Goal: Information Seeking & Learning: Compare options

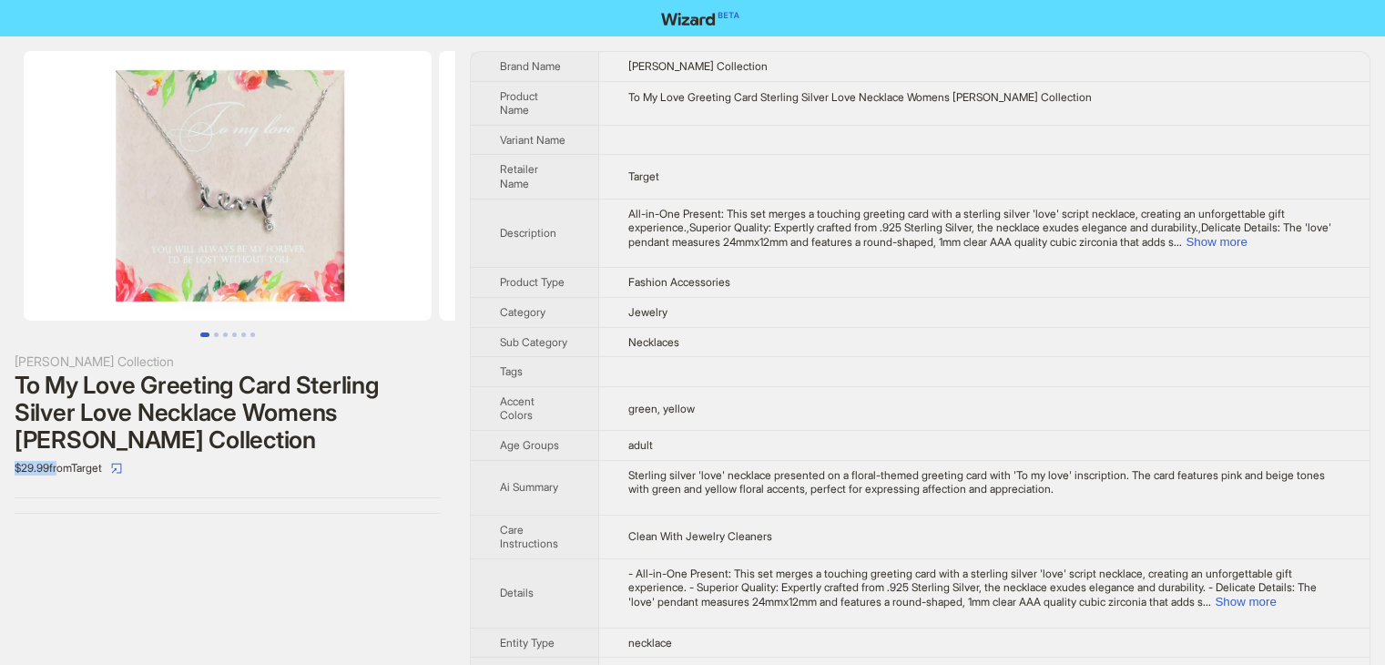
drag, startPoint x: 8, startPoint y: 464, endPoint x: 58, endPoint y: 471, distance: 50.5
click at [58, 471] on div "Ginger Lyne Collection To My Love Greeting Card Sterling Silver Love Necklace W…" at bounding box center [227, 282] width 455 height 492
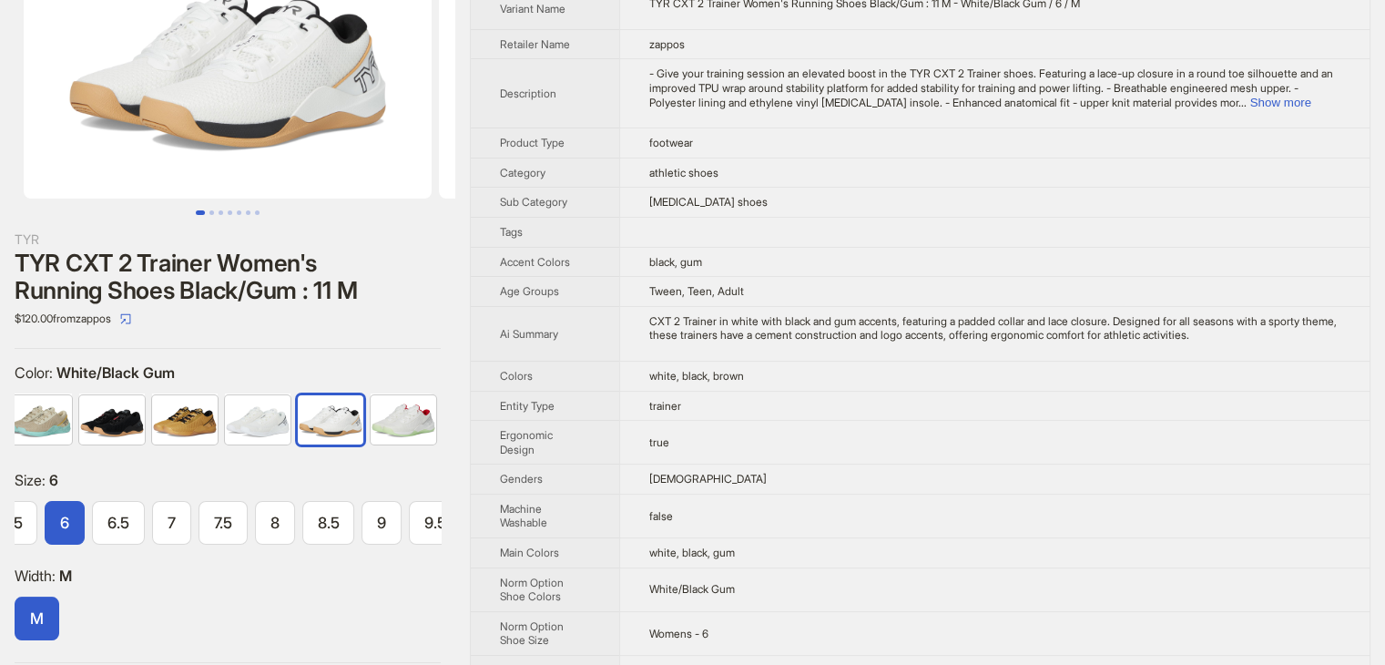
scroll to position [91, 0]
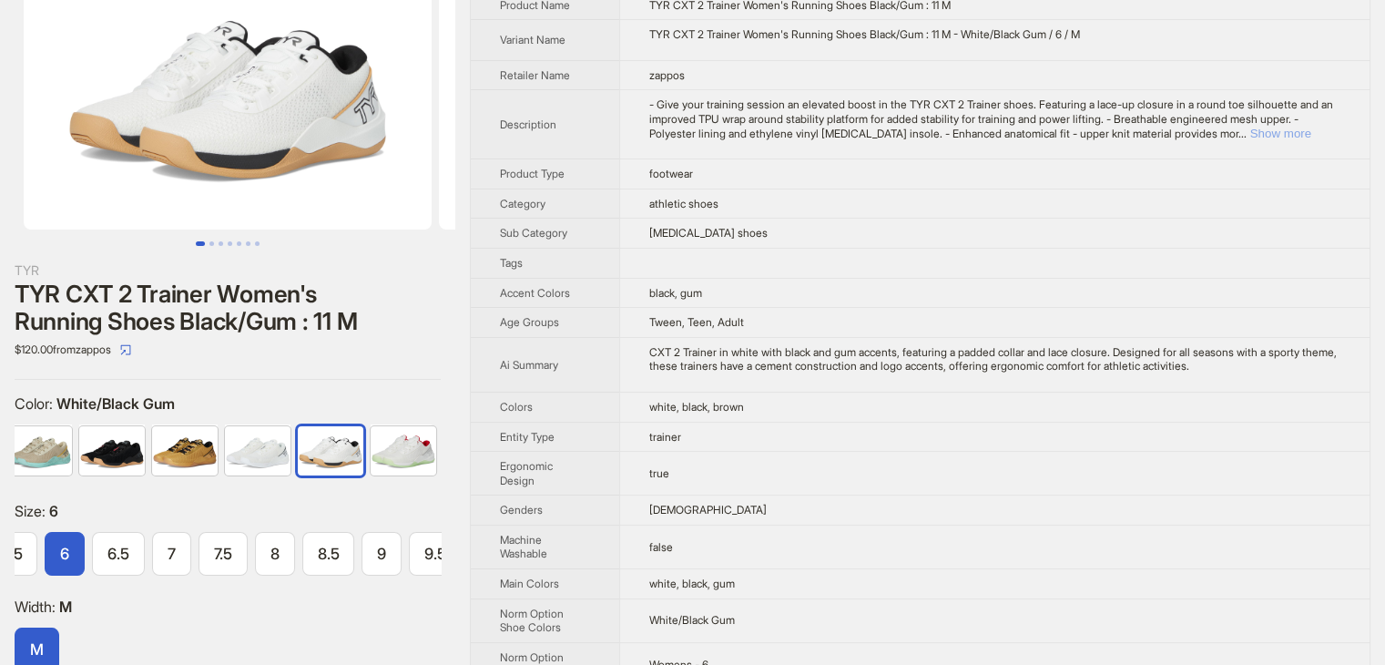
click at [1300, 128] on button "Show more" at bounding box center [1280, 134] width 61 height 14
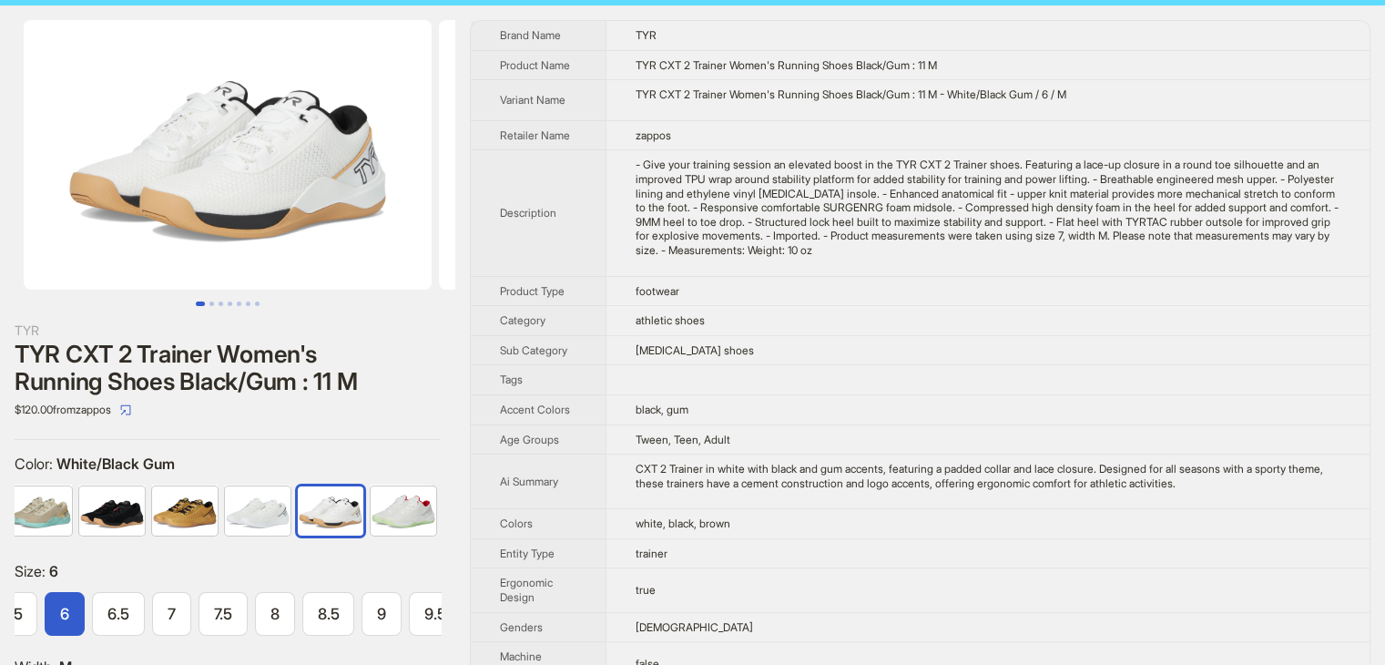
scroll to position [0, 0]
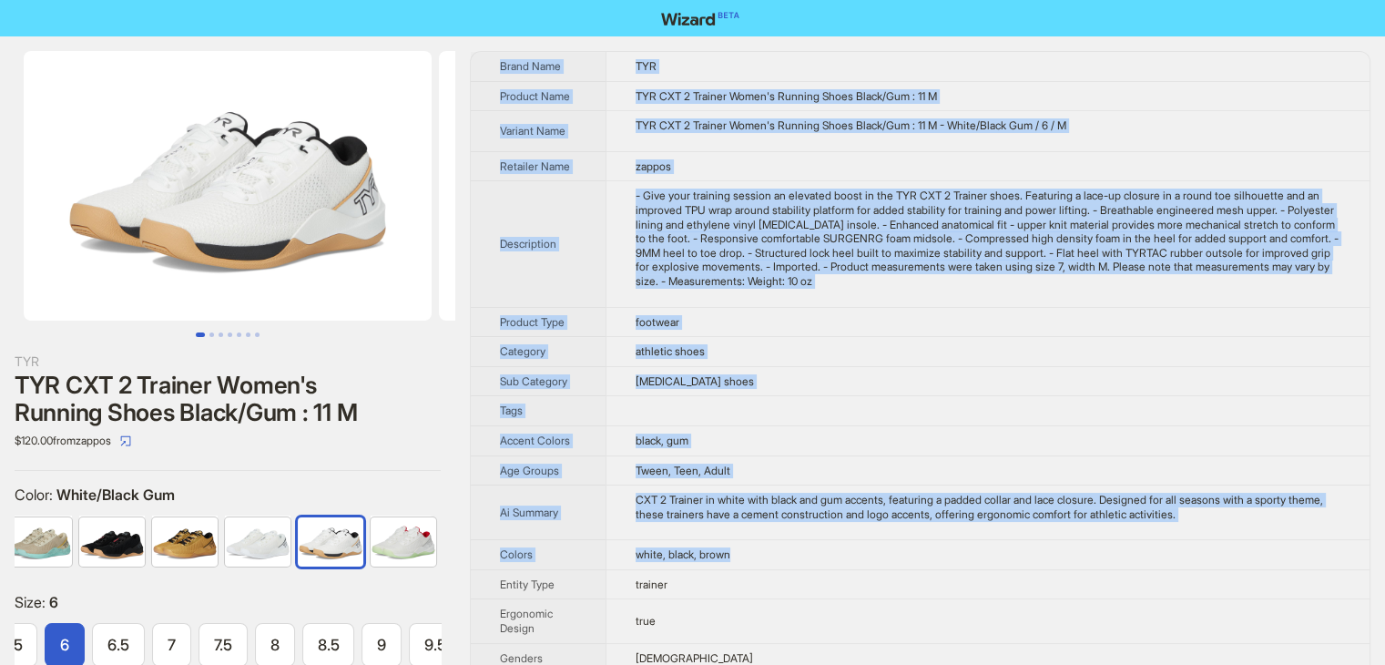
drag, startPoint x: 1269, startPoint y: 551, endPoint x: 493, endPoint y: 63, distance: 916.4
copy tbody "Brand Name TYR Product Name TYR CXT 2 Trainer Women's Running Shoes Black/Gum :…"
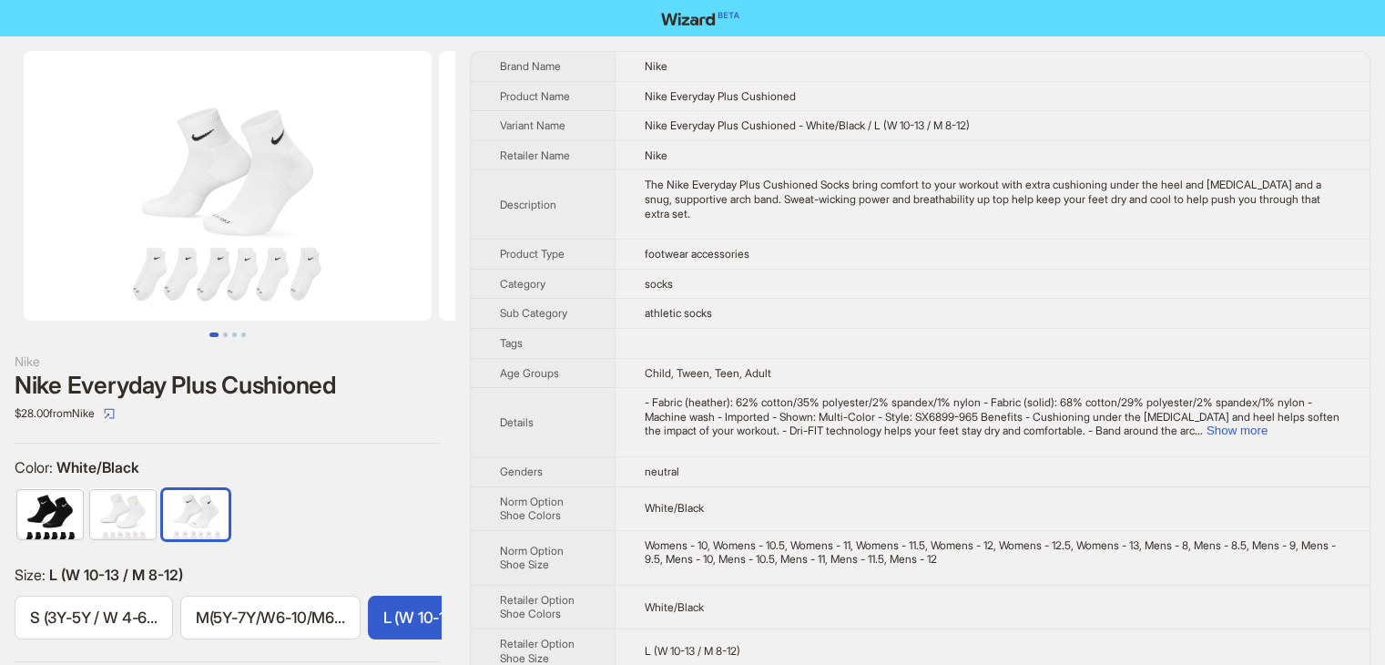
scroll to position [0, 229]
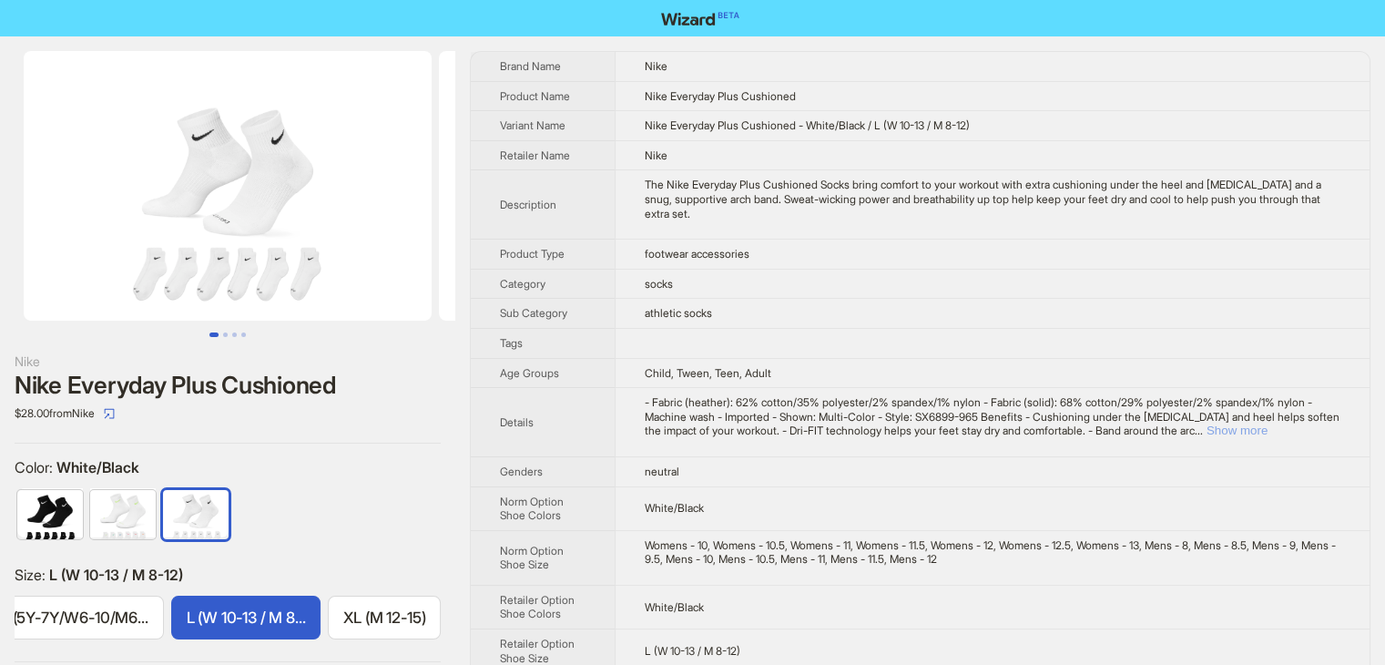
click at [1267, 433] on button "Show more" at bounding box center [1236, 430] width 61 height 14
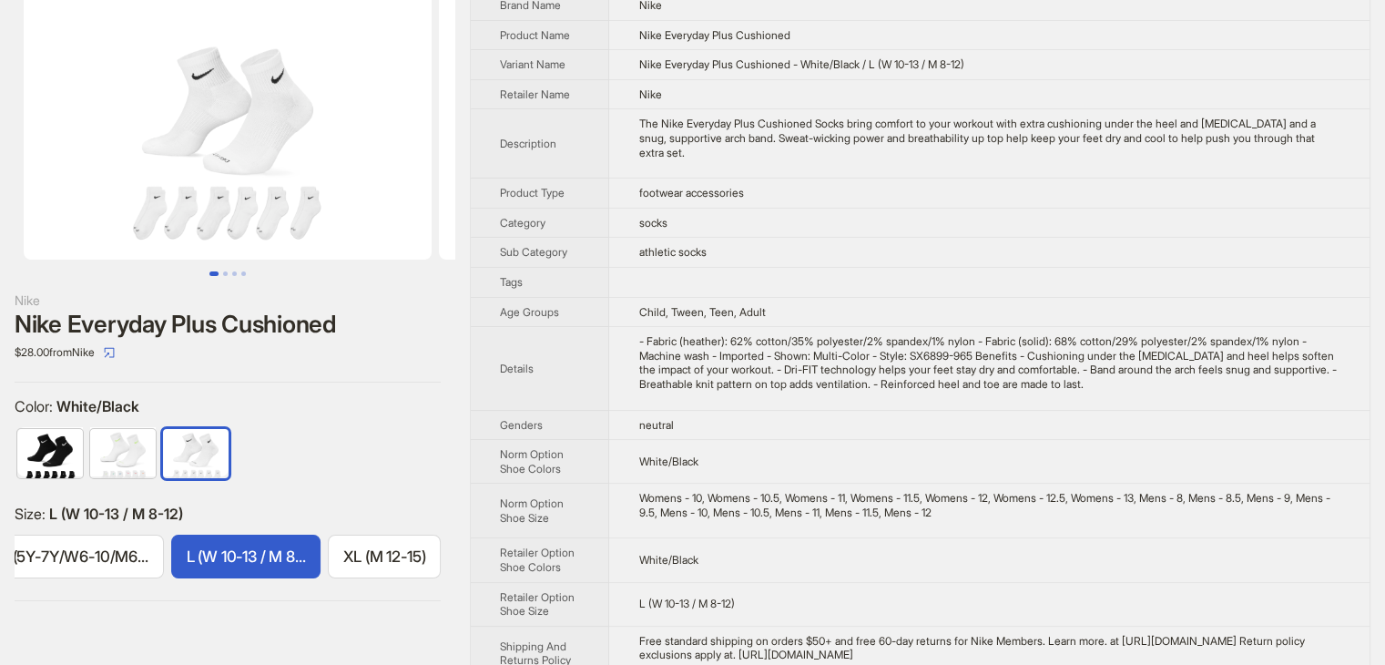
scroll to position [118, 0]
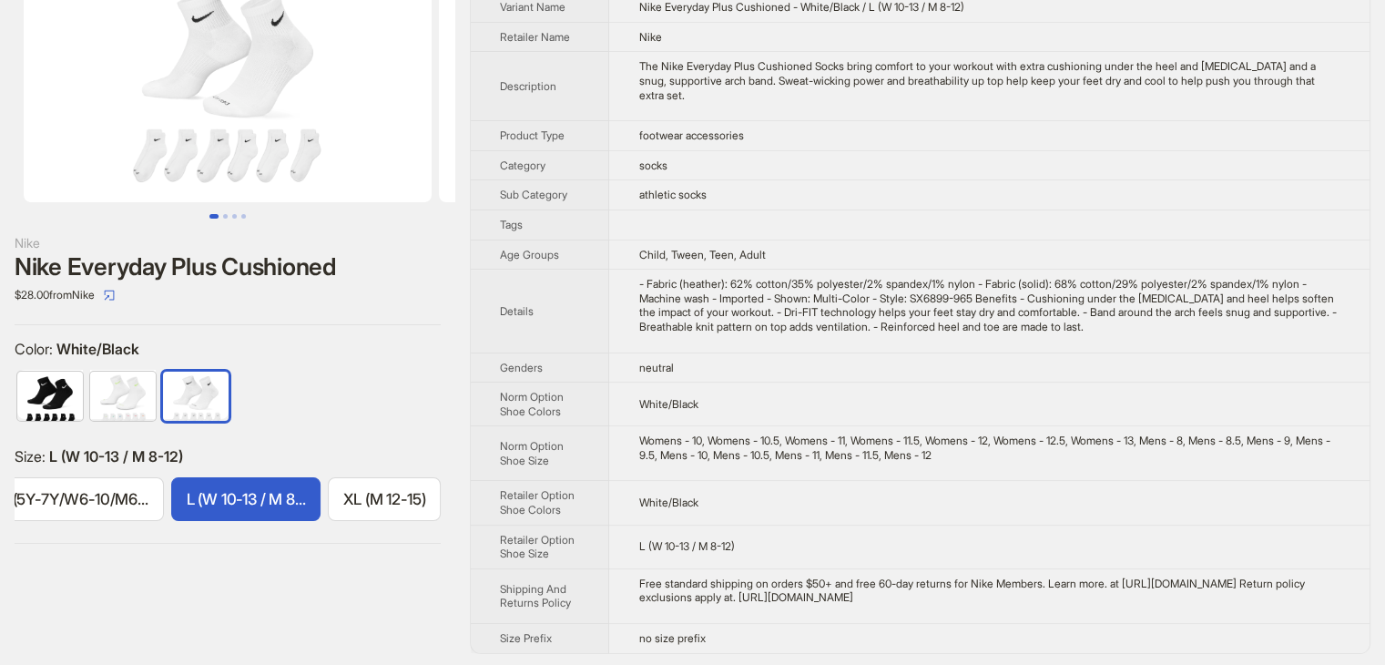
click at [747, 638] on td "no size prefix" at bounding box center [989, 638] width 760 height 29
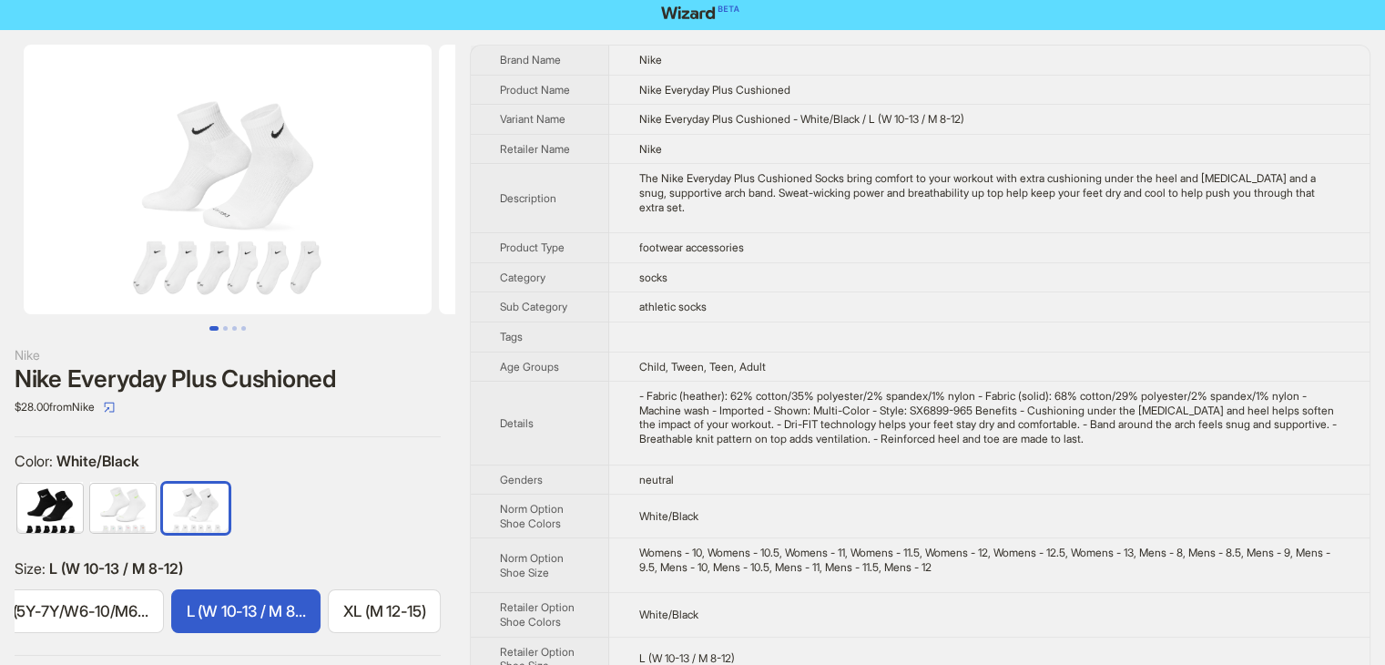
scroll to position [0, 0]
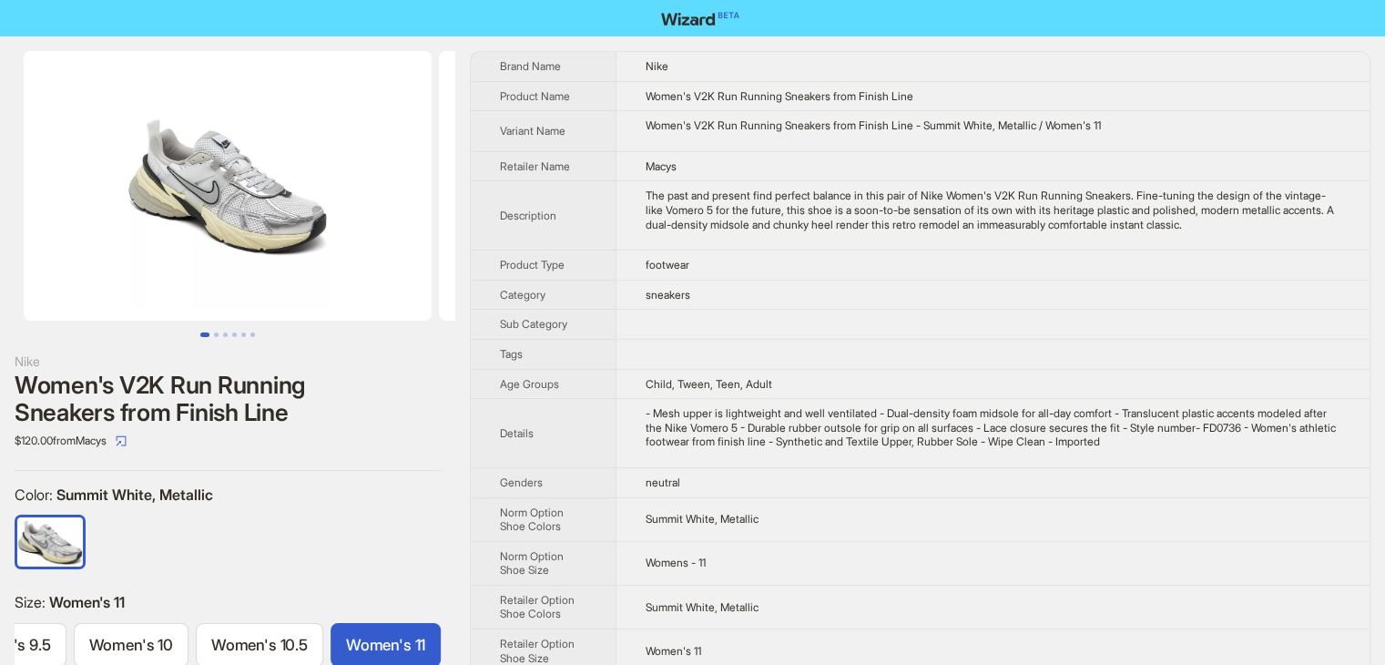
scroll to position [0, 947]
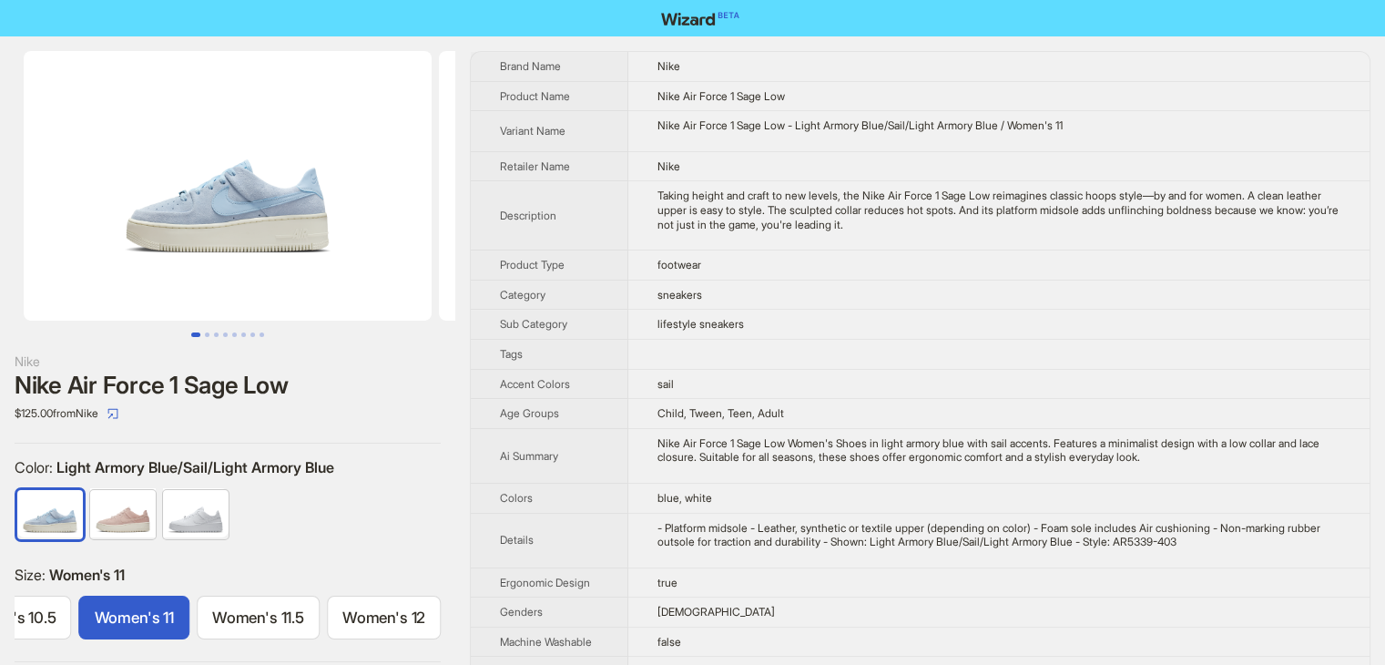
scroll to position [0, 1455]
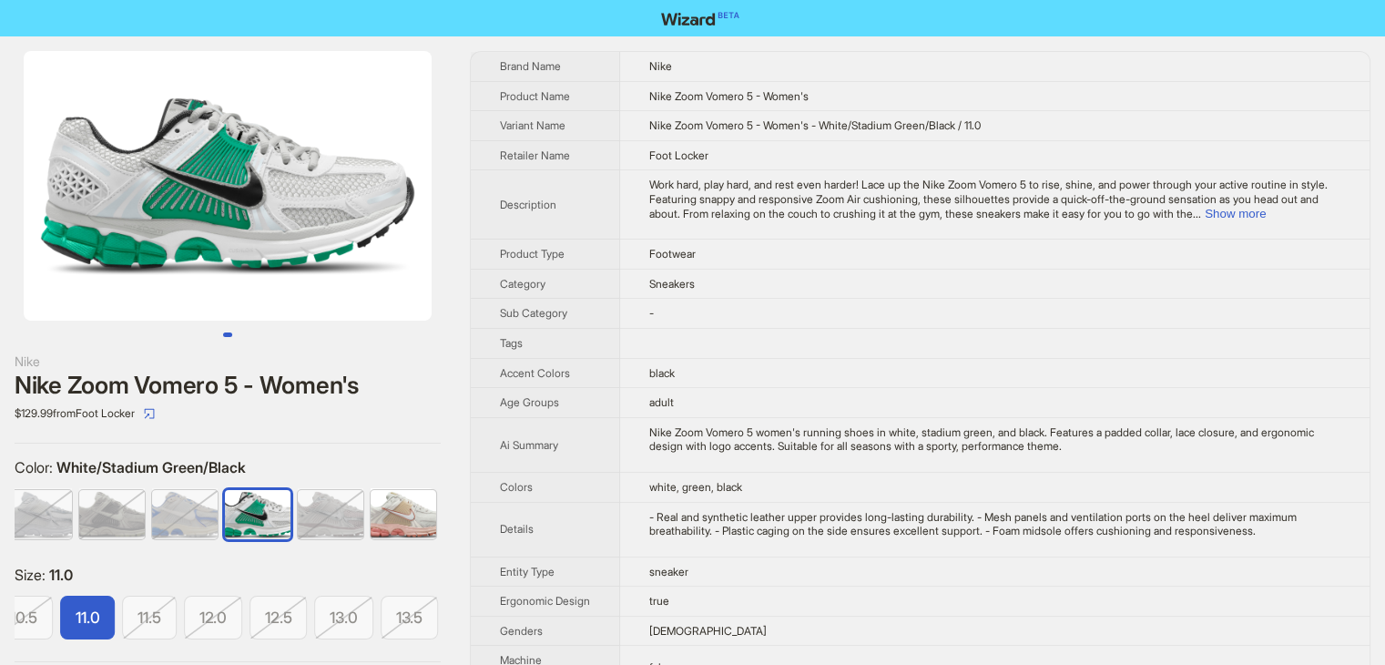
scroll to position [0, 801]
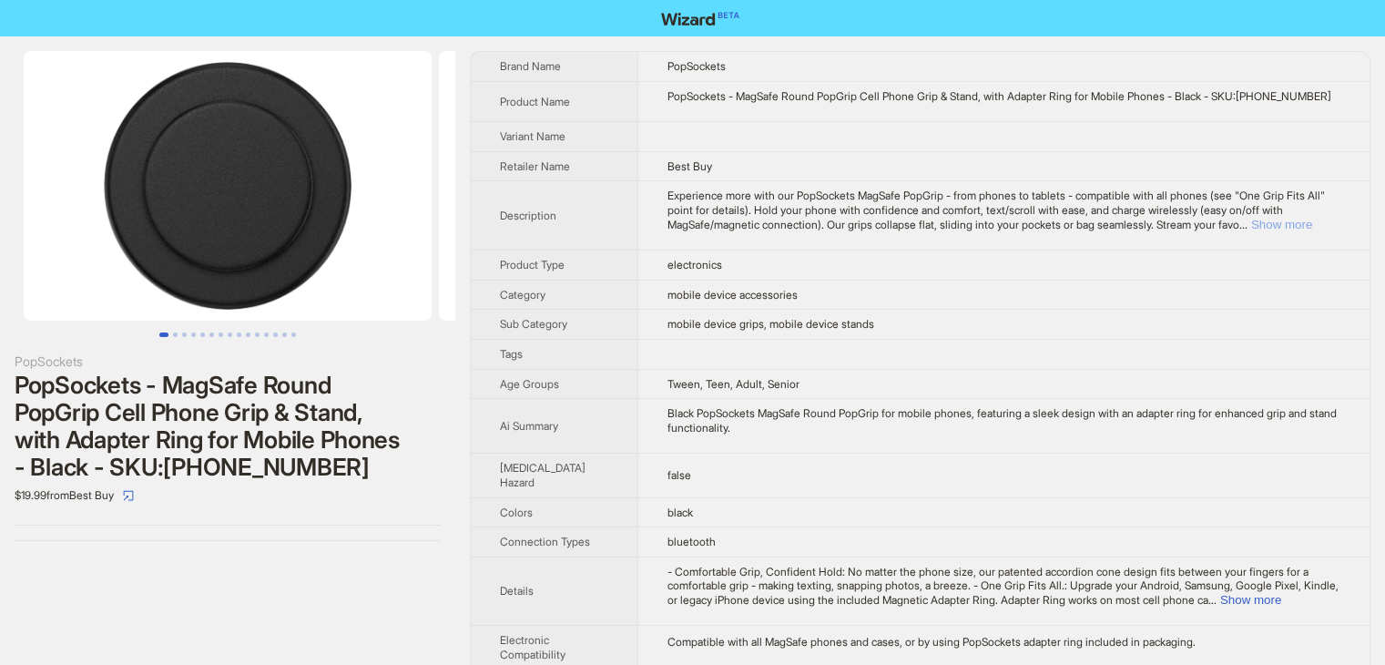
click at [1285, 226] on button "Show more" at bounding box center [1281, 225] width 61 height 14
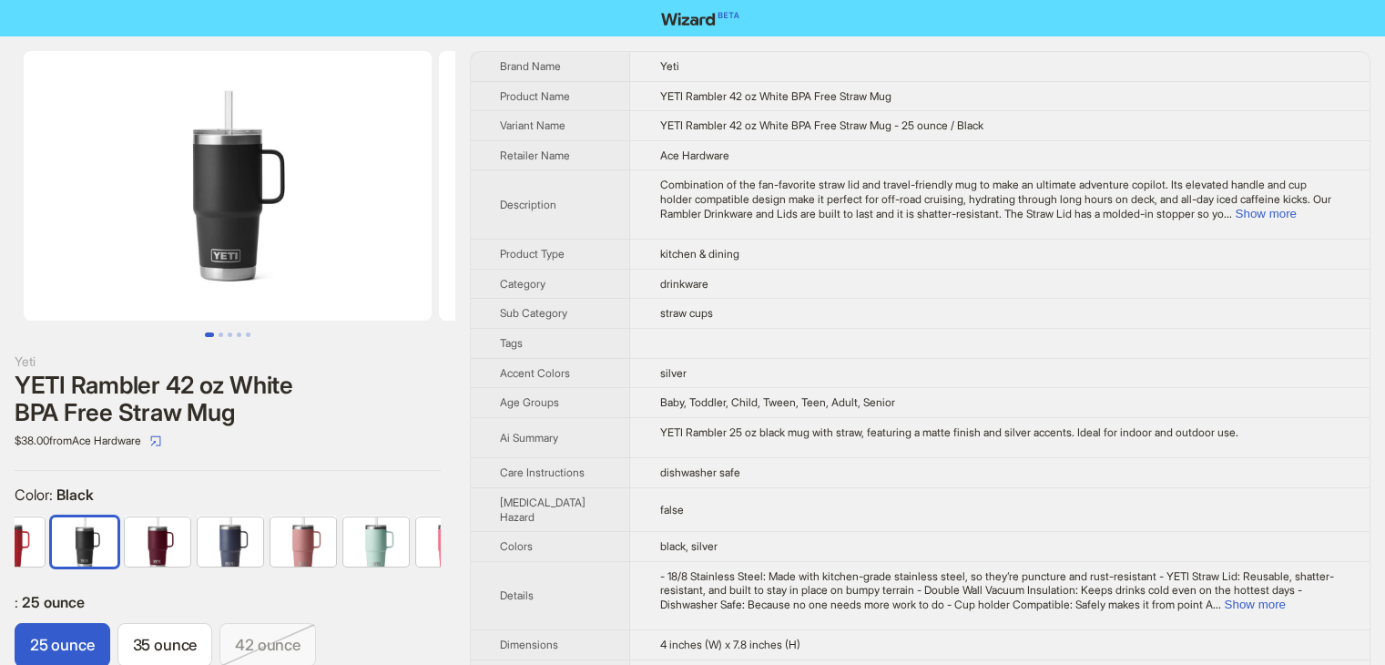
scroll to position [0, 265]
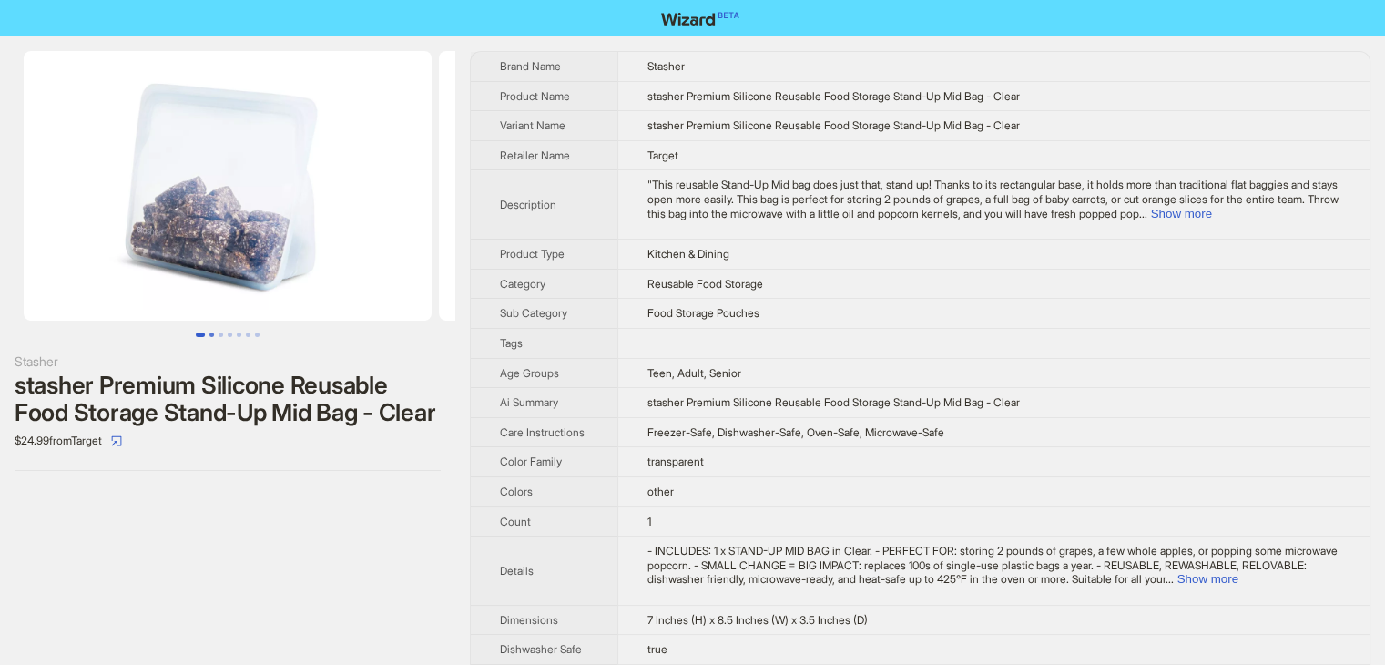
click at [212, 337] on button "Go to slide 2" at bounding box center [211, 334] width 5 height 5
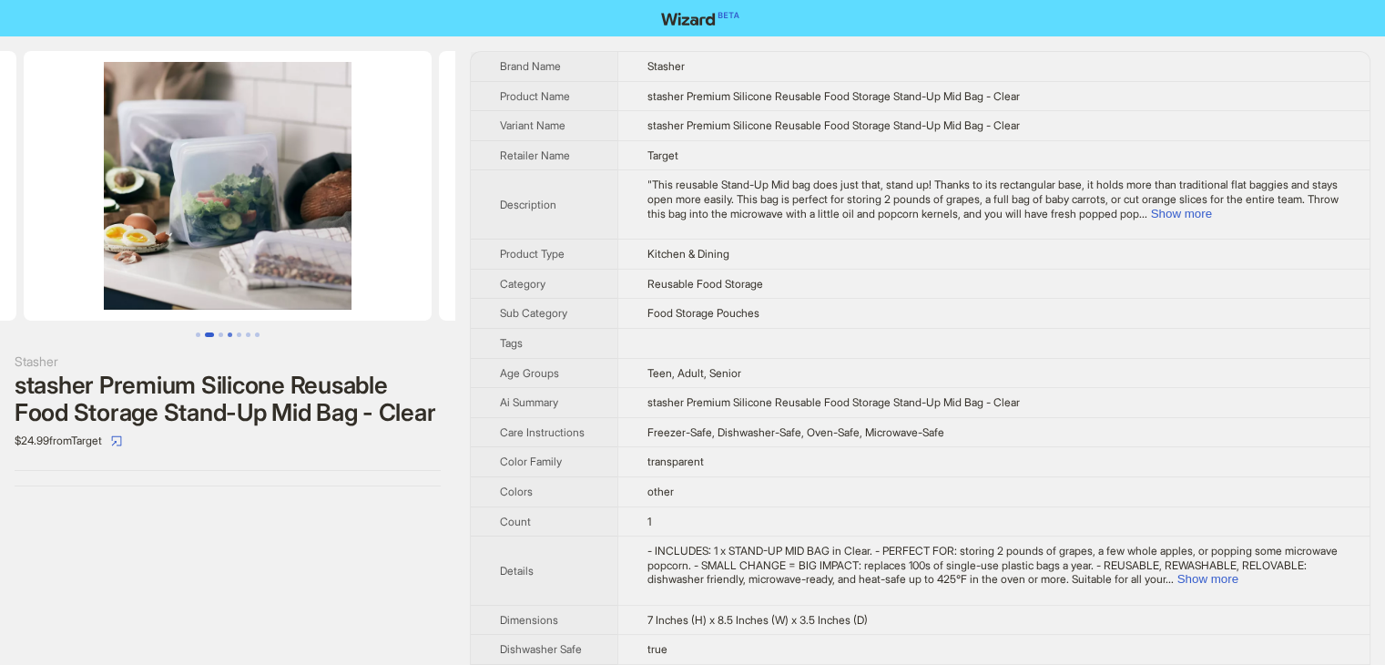
click at [232, 334] on button "Go to slide 4" at bounding box center [230, 334] width 5 height 5
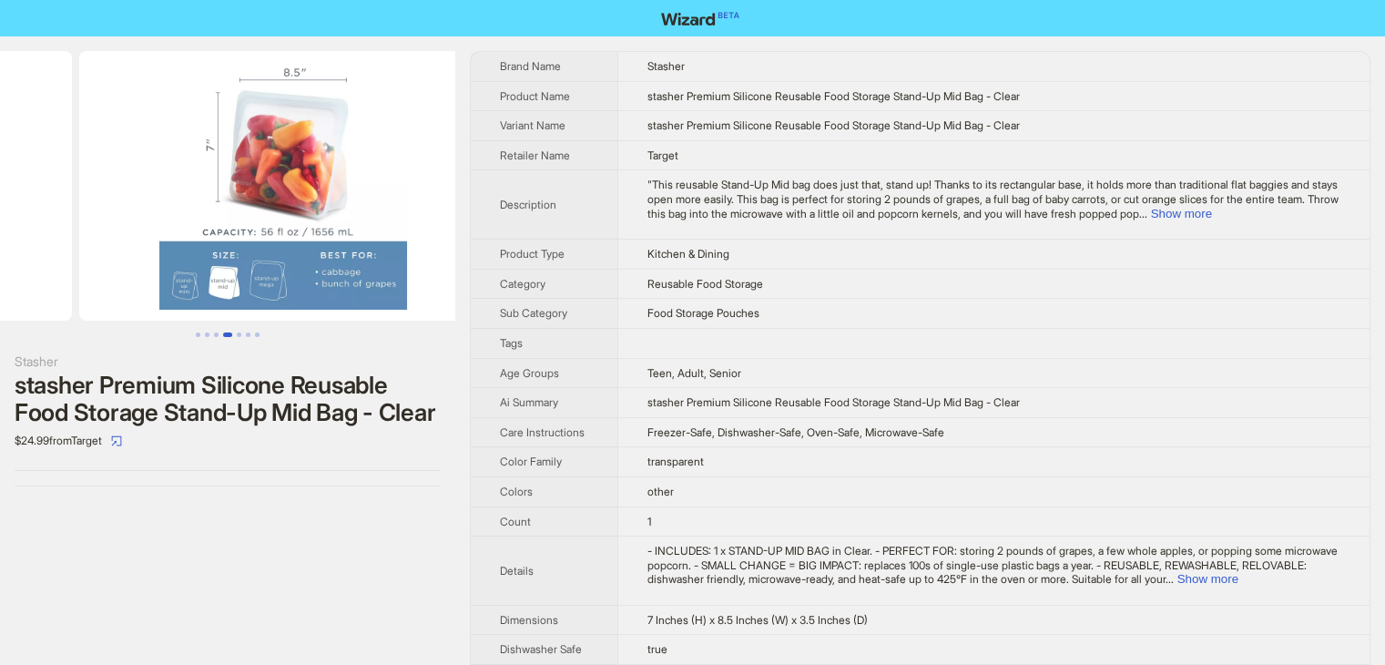
scroll to position [0, 1246]
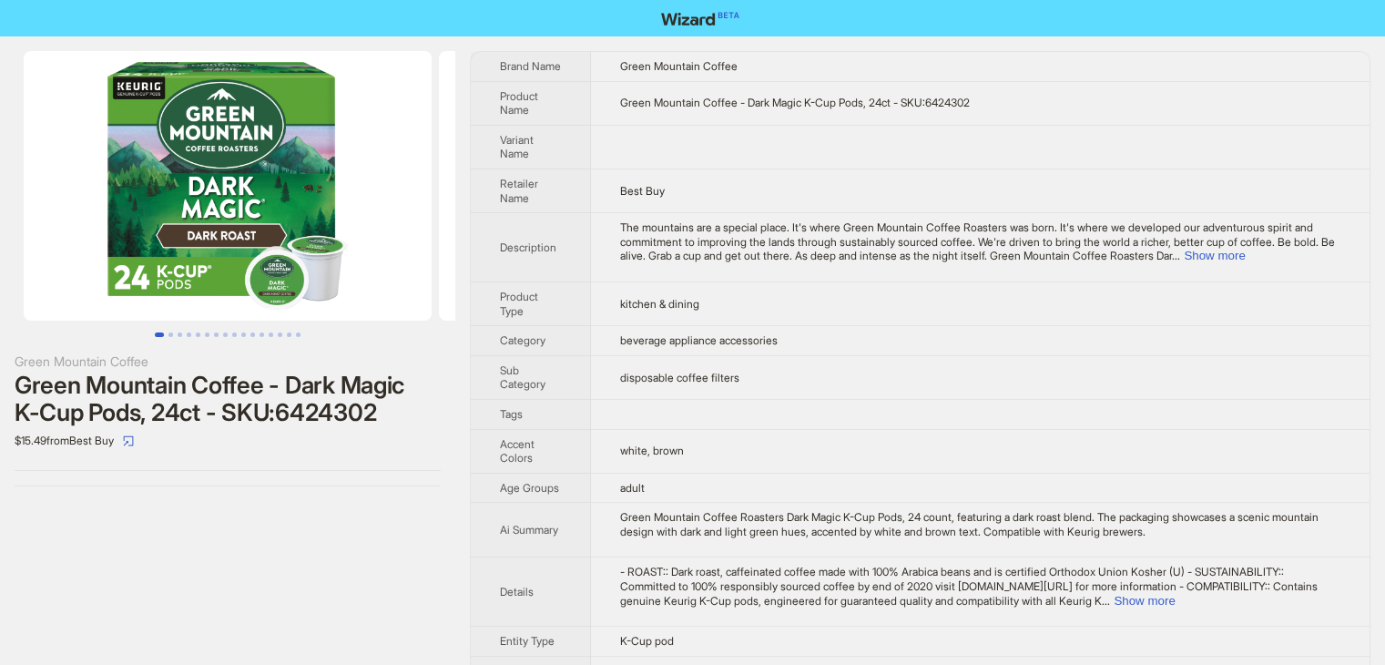
click at [164, 332] on button "Go to slide 1" at bounding box center [159, 334] width 9 height 5
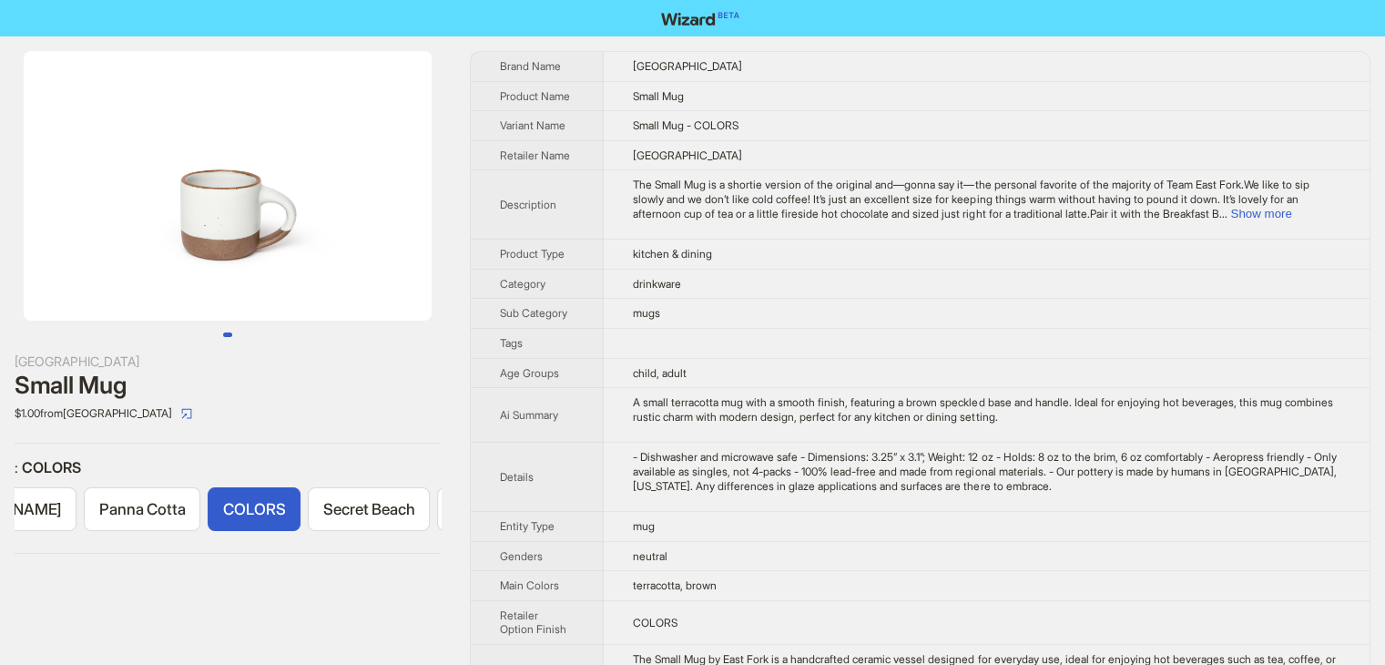
scroll to position [0, 359]
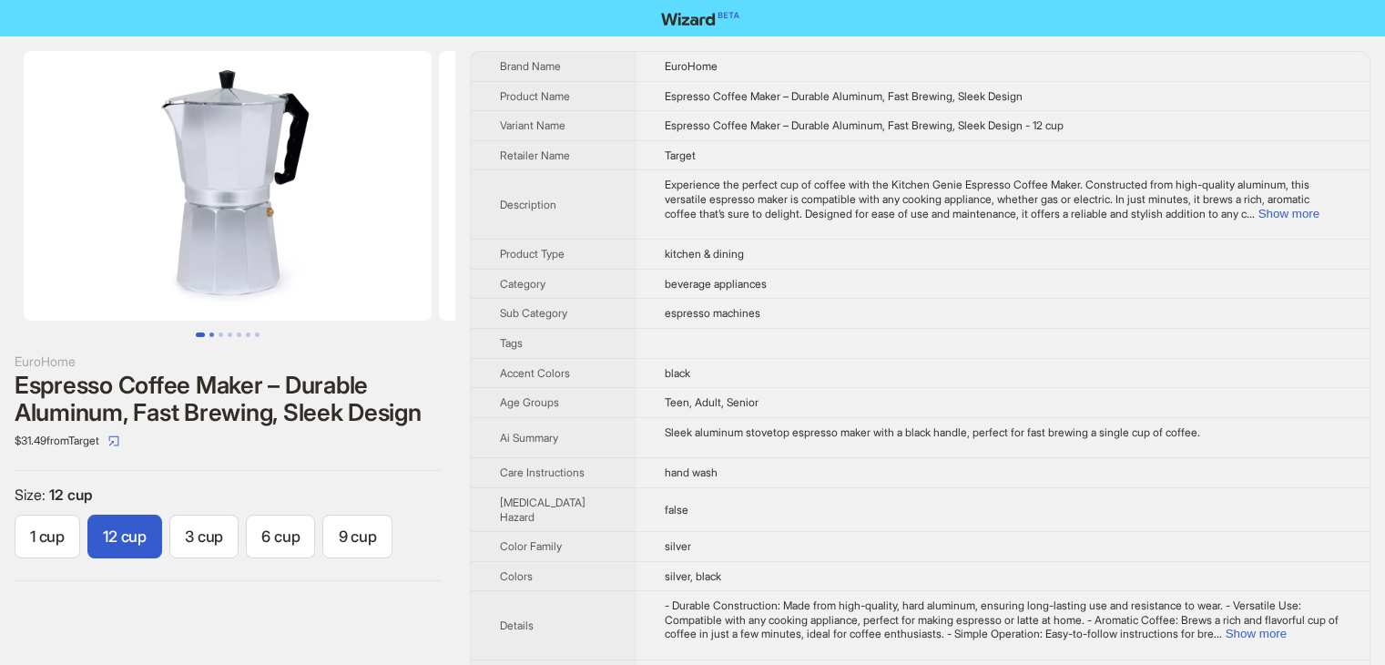
click at [209, 333] on button "Go to slide 2" at bounding box center [211, 334] width 5 height 5
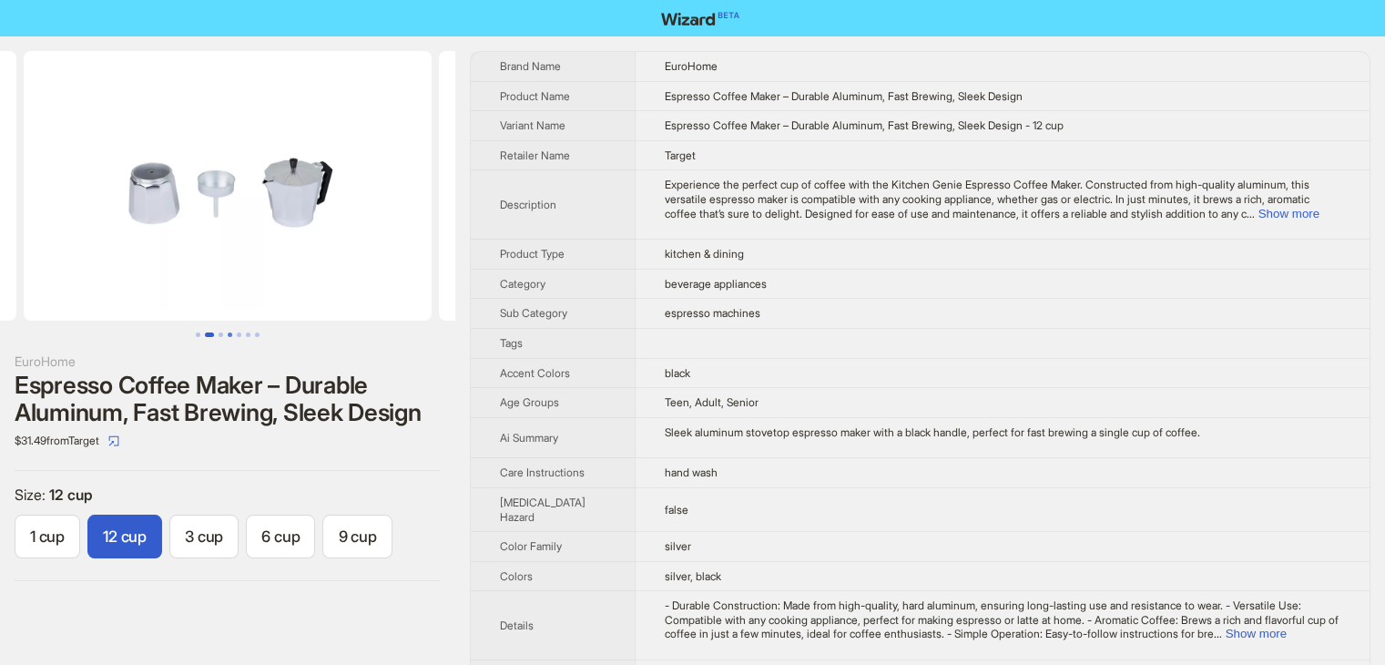
click at [228, 332] on button "Go to slide 4" at bounding box center [230, 334] width 5 height 5
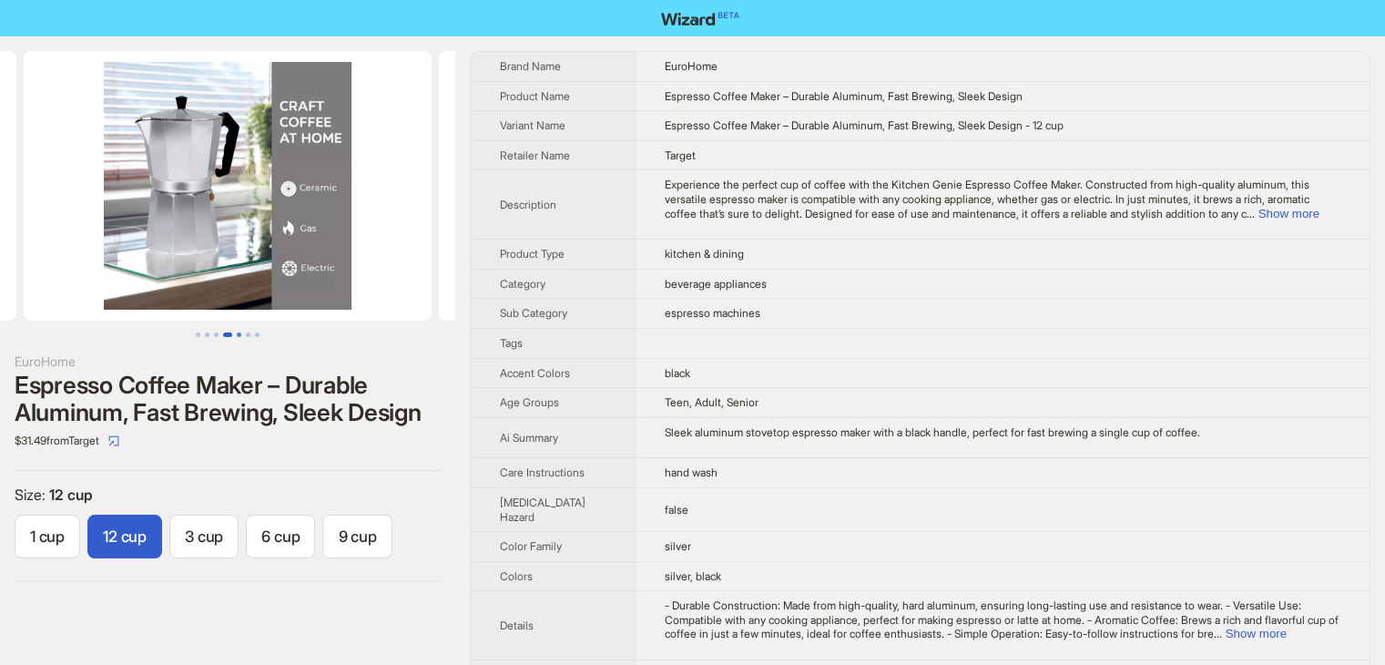
click at [237, 332] on button "Go to slide 5" at bounding box center [239, 334] width 5 height 5
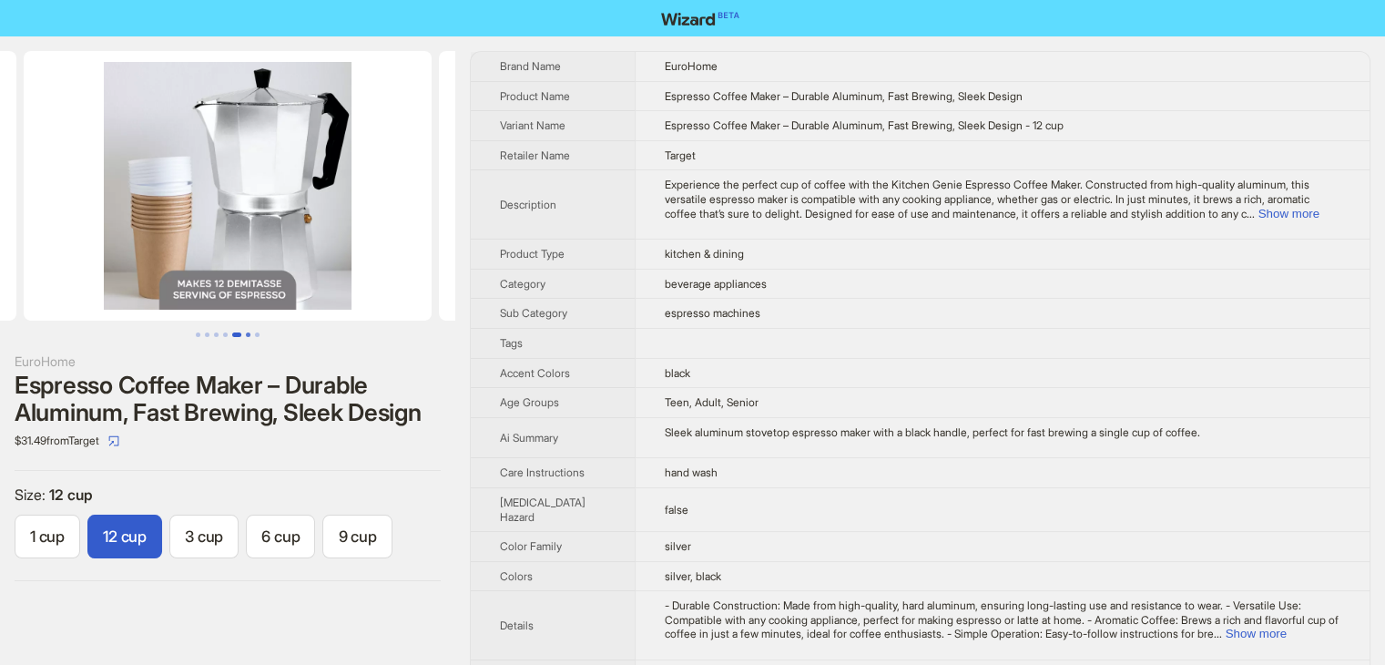
click at [248, 334] on button "Go to slide 6" at bounding box center [248, 334] width 5 height 5
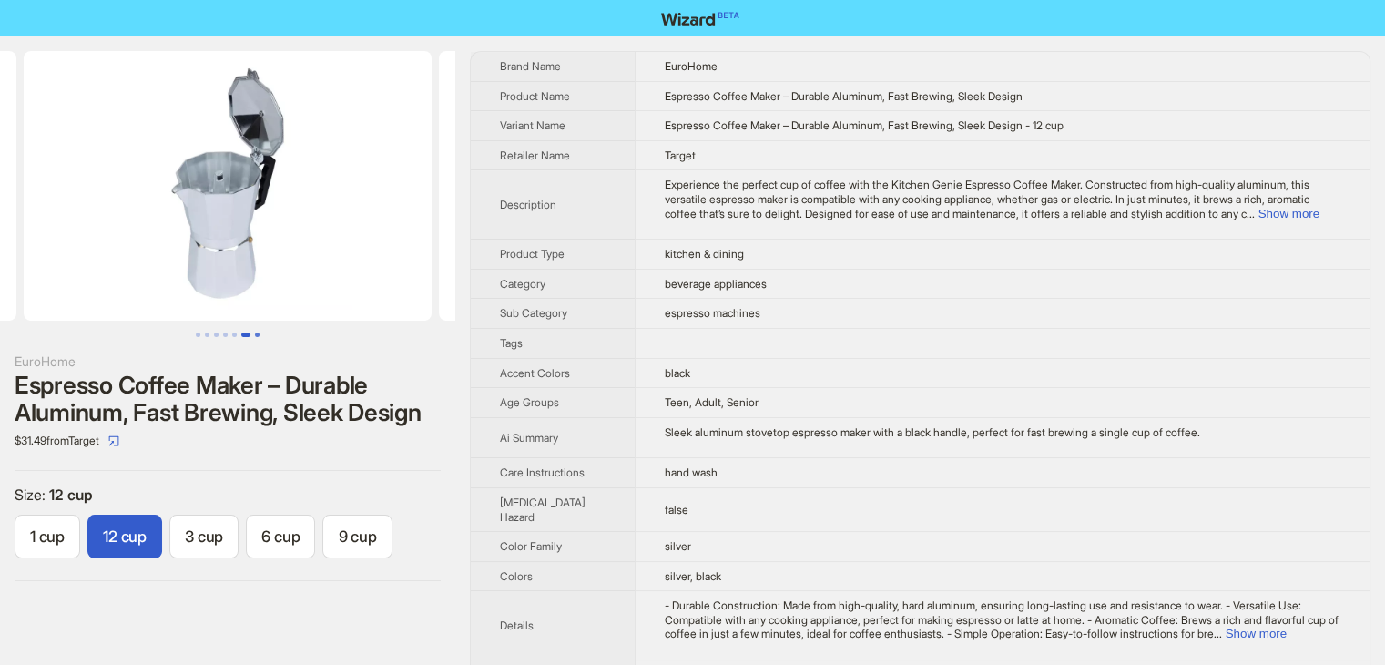
click at [256, 336] on button "Go to slide 7" at bounding box center [257, 334] width 5 height 5
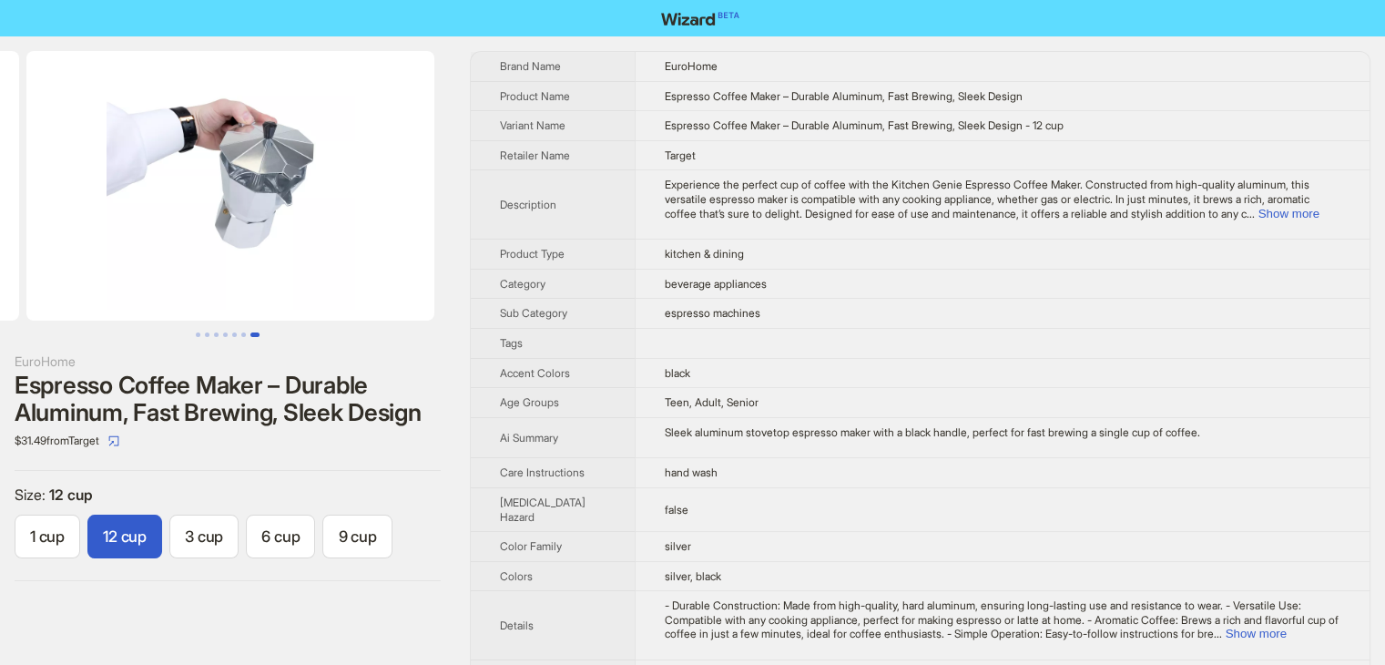
scroll to position [0, 2491]
click at [245, 336] on button "Go to slide 6" at bounding box center [243, 334] width 5 height 5
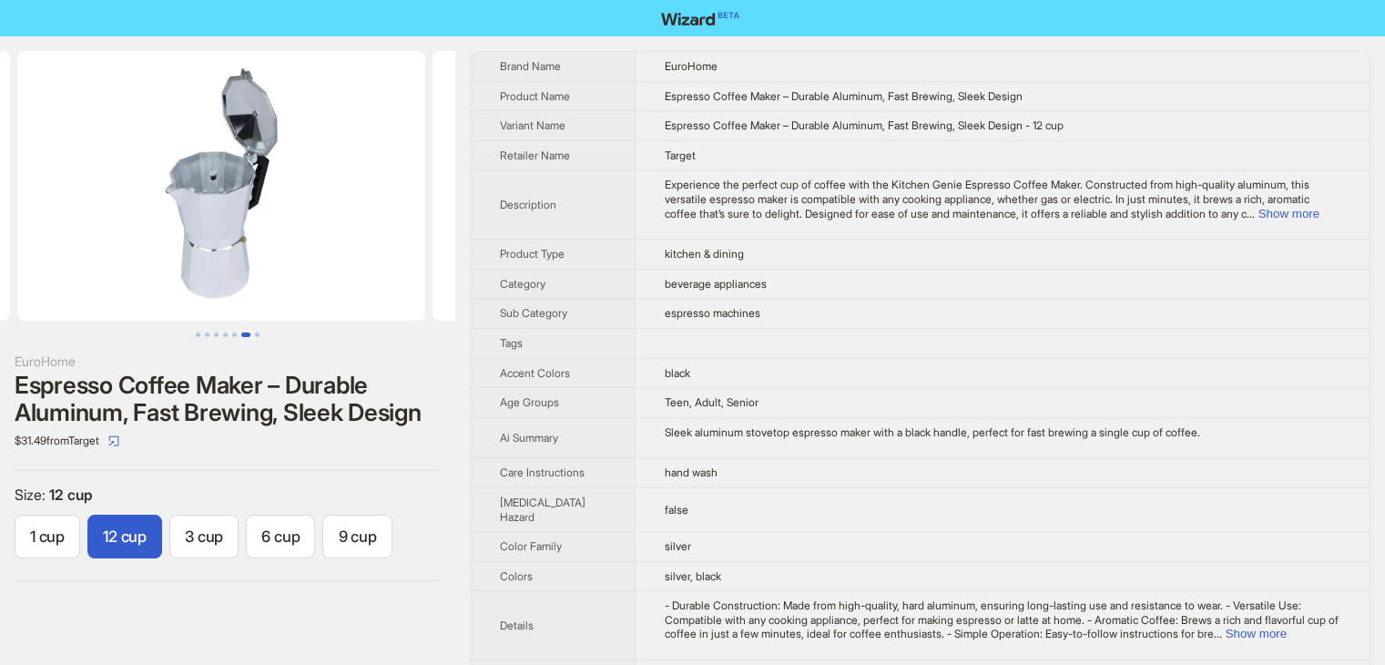
scroll to position [0, 2076]
click at [241, 336] on button "Go to slide 6" at bounding box center [245, 334] width 9 height 5
click at [232, 332] on button "Go to slide 5" at bounding box center [234, 334] width 5 height 5
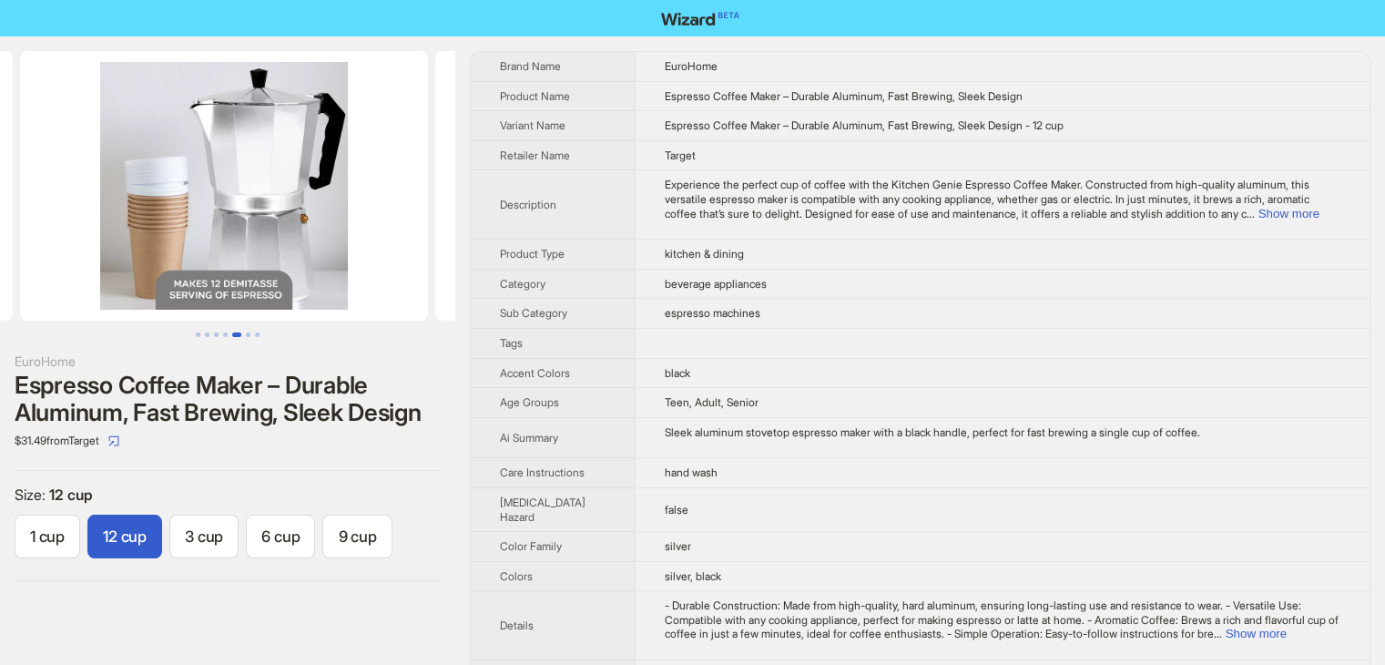
scroll to position [0, 1661]
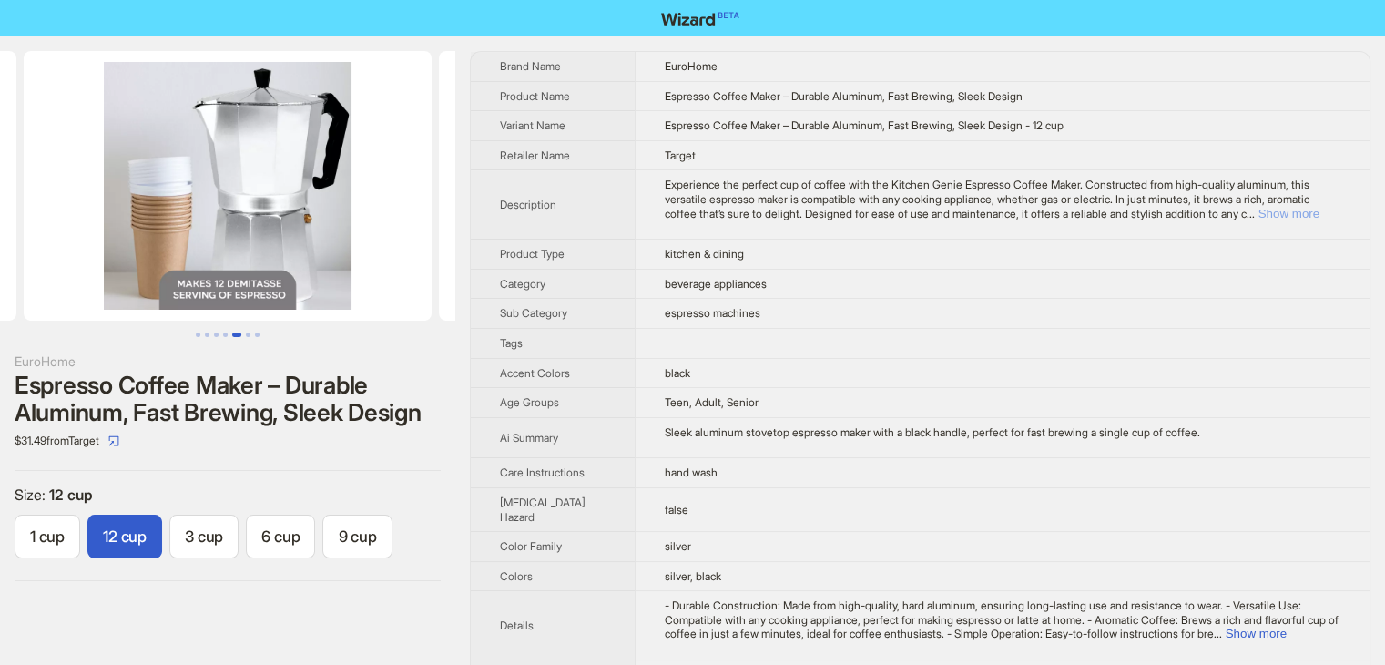
click at [1299, 210] on button "Show more" at bounding box center [1288, 214] width 61 height 14
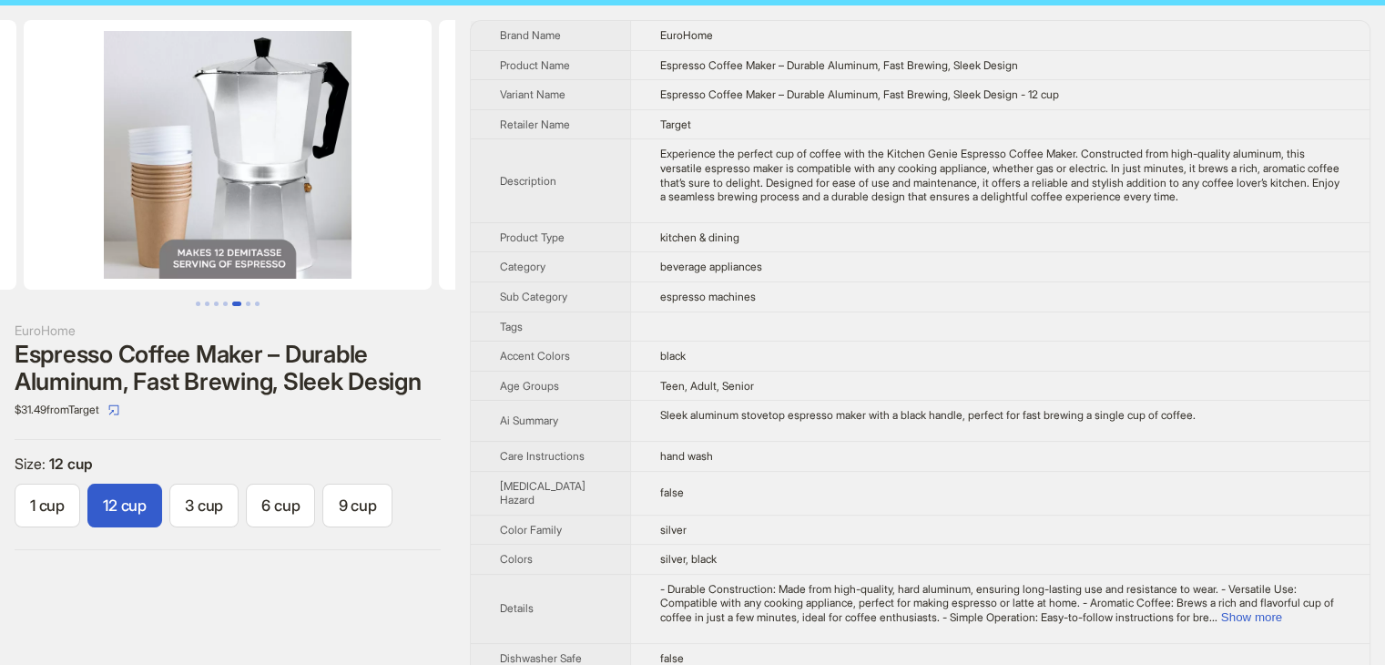
scroll to position [0, 0]
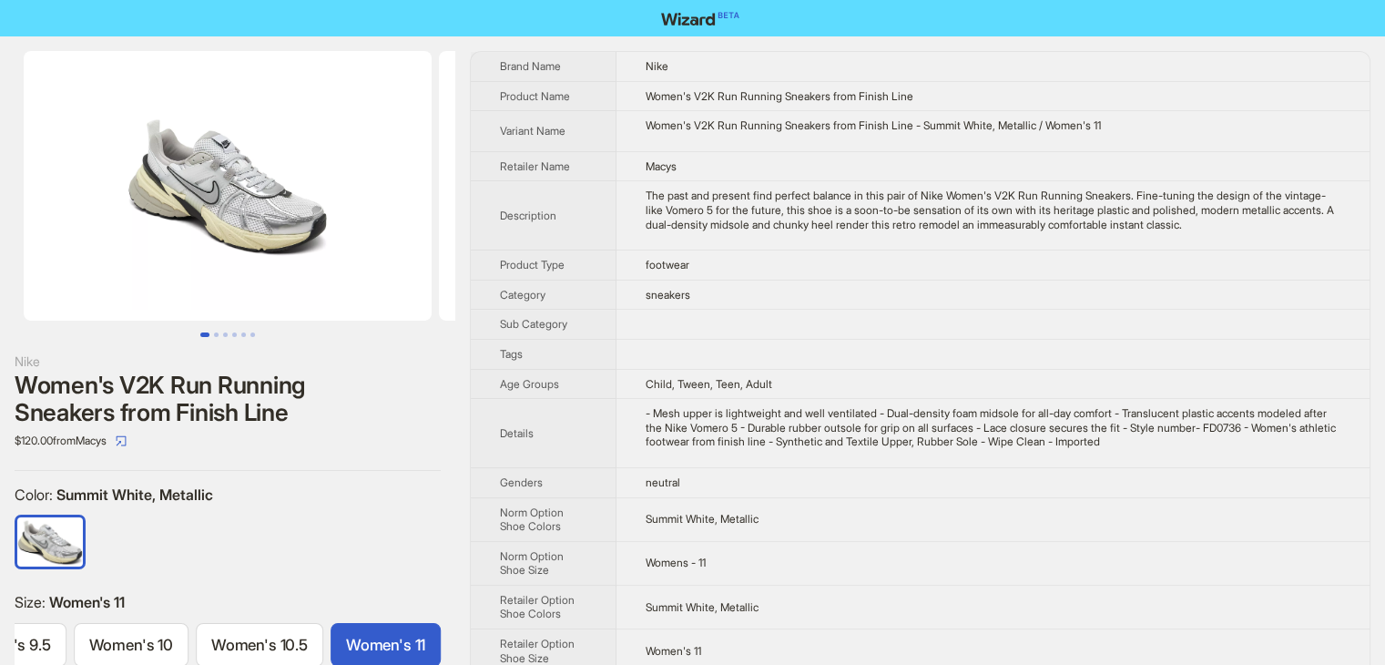
scroll to position [0, 947]
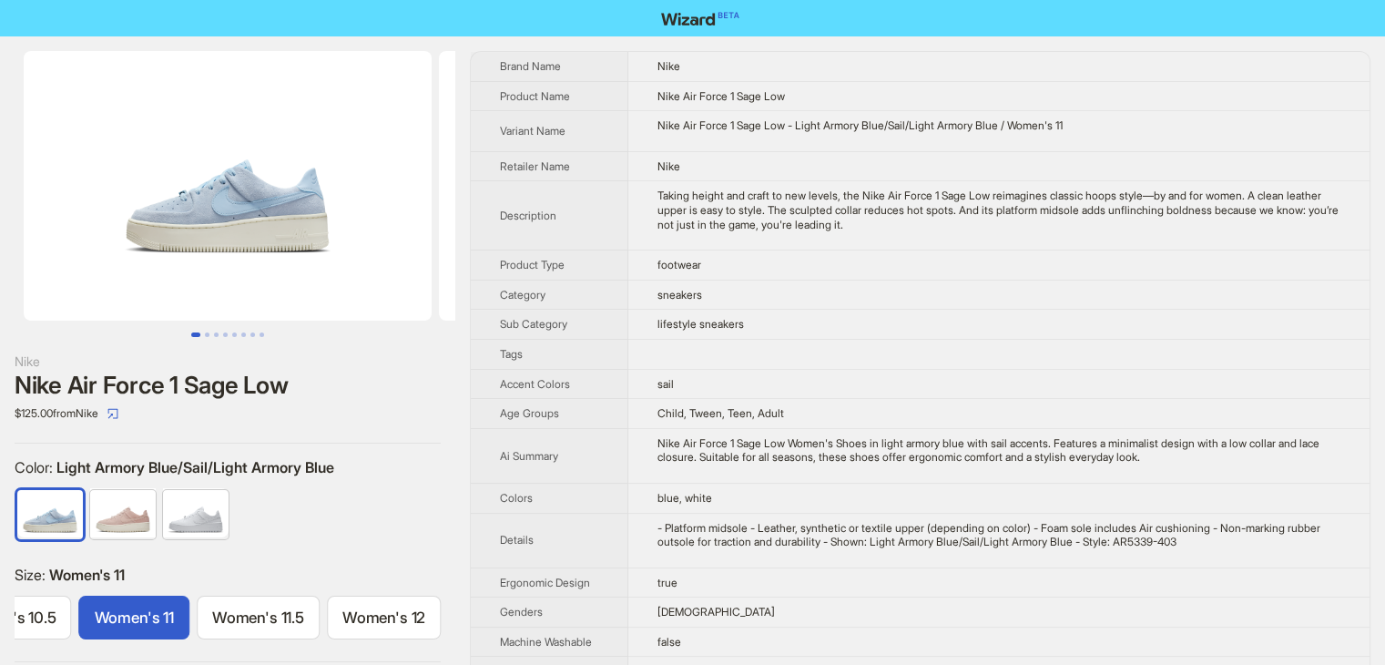
scroll to position [0, 1455]
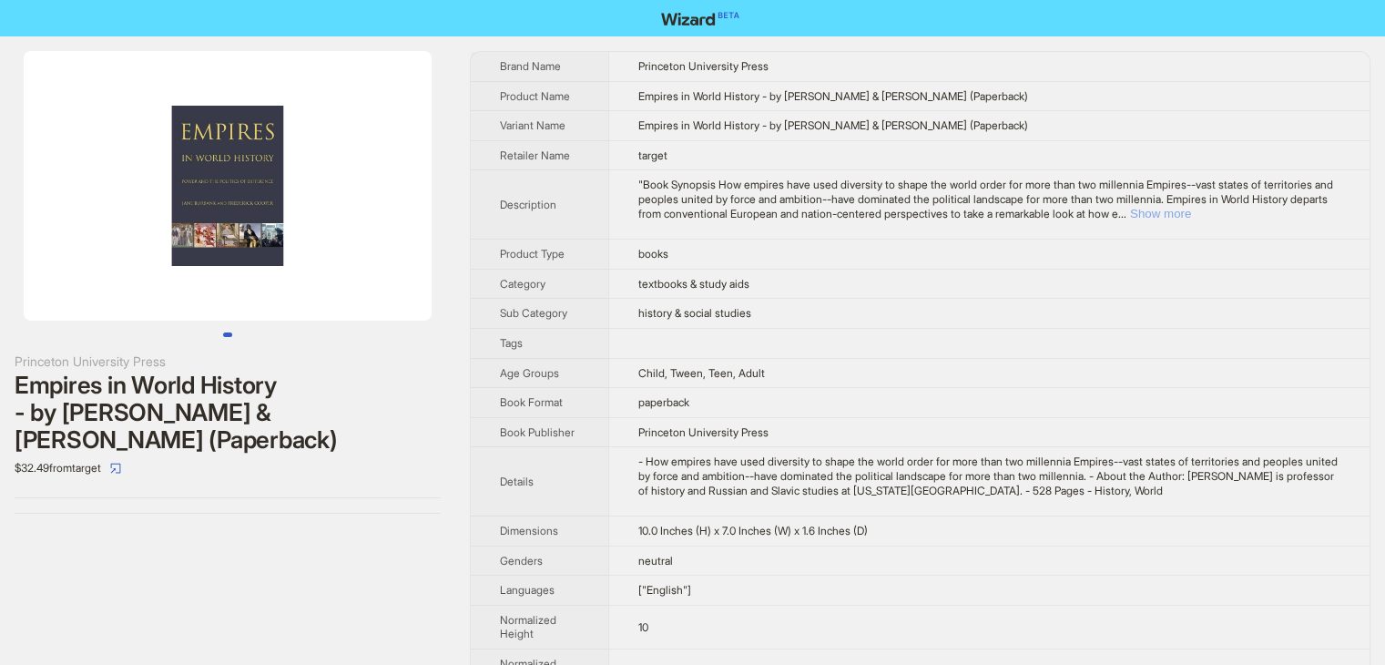
click at [1191, 208] on button "Show more" at bounding box center [1160, 214] width 61 height 14
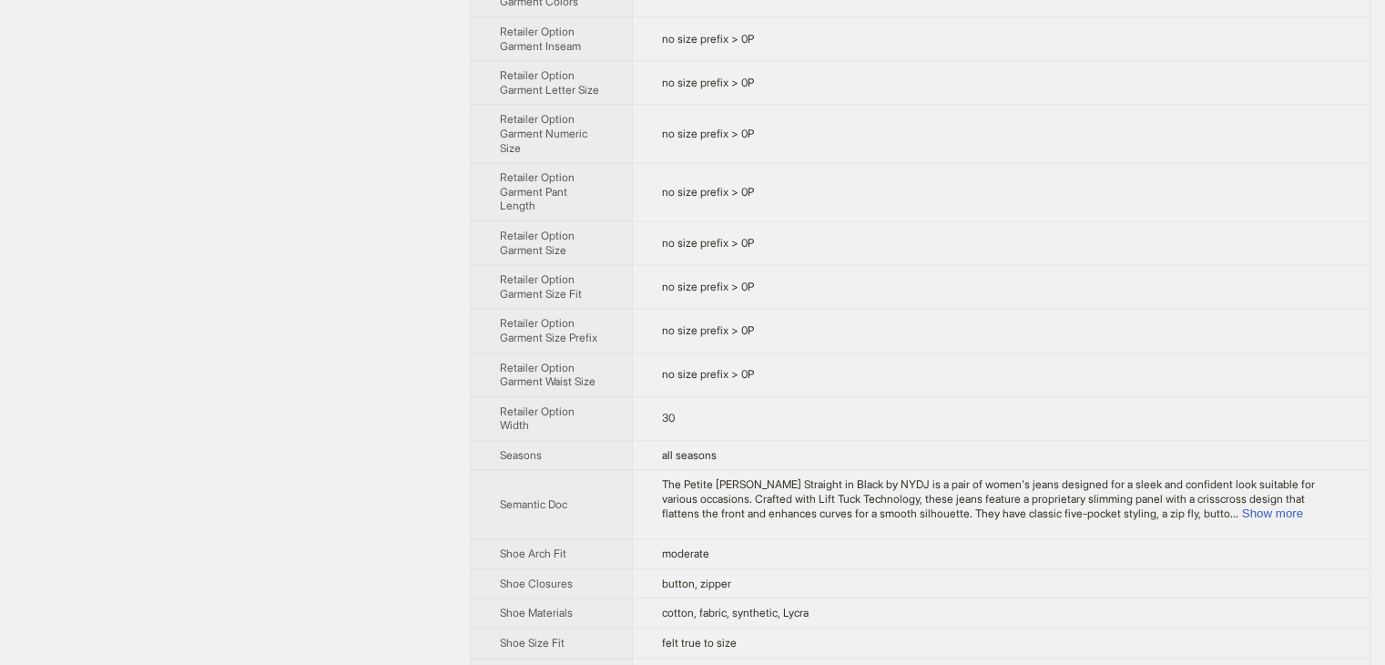
scroll to position [1816, 0]
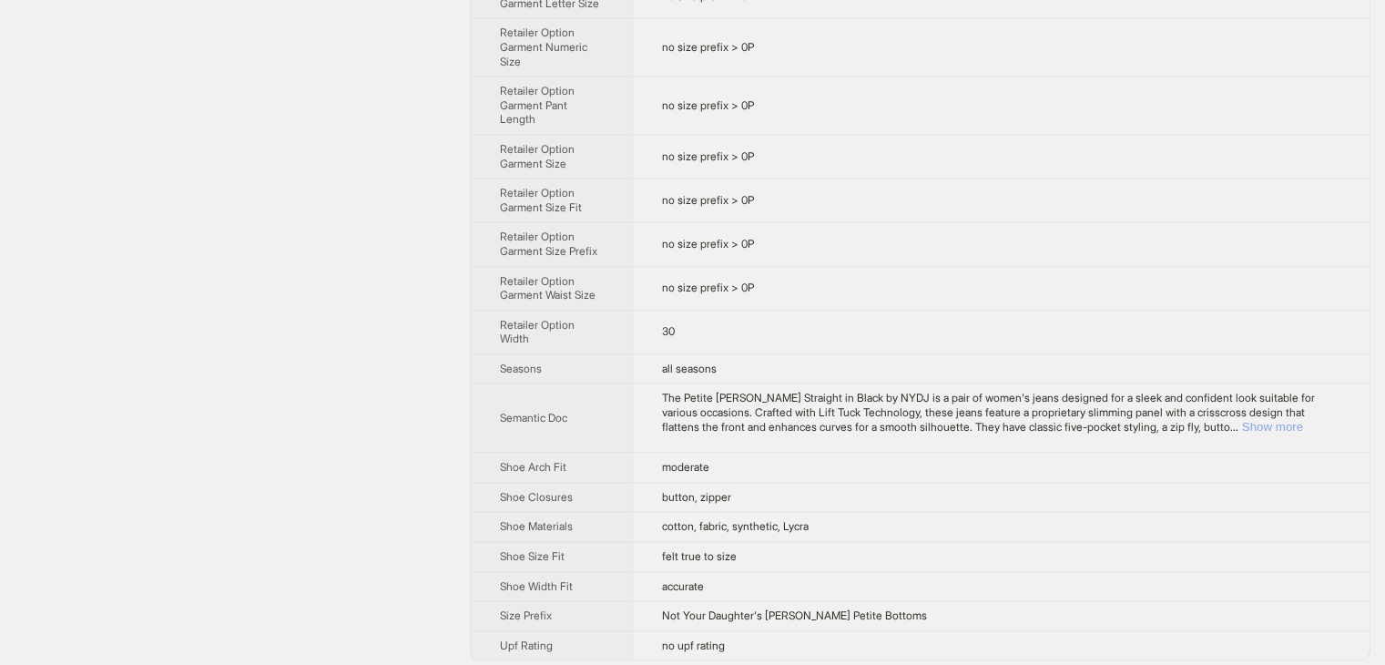
click at [1296, 422] on button "Show more" at bounding box center [1272, 427] width 61 height 14
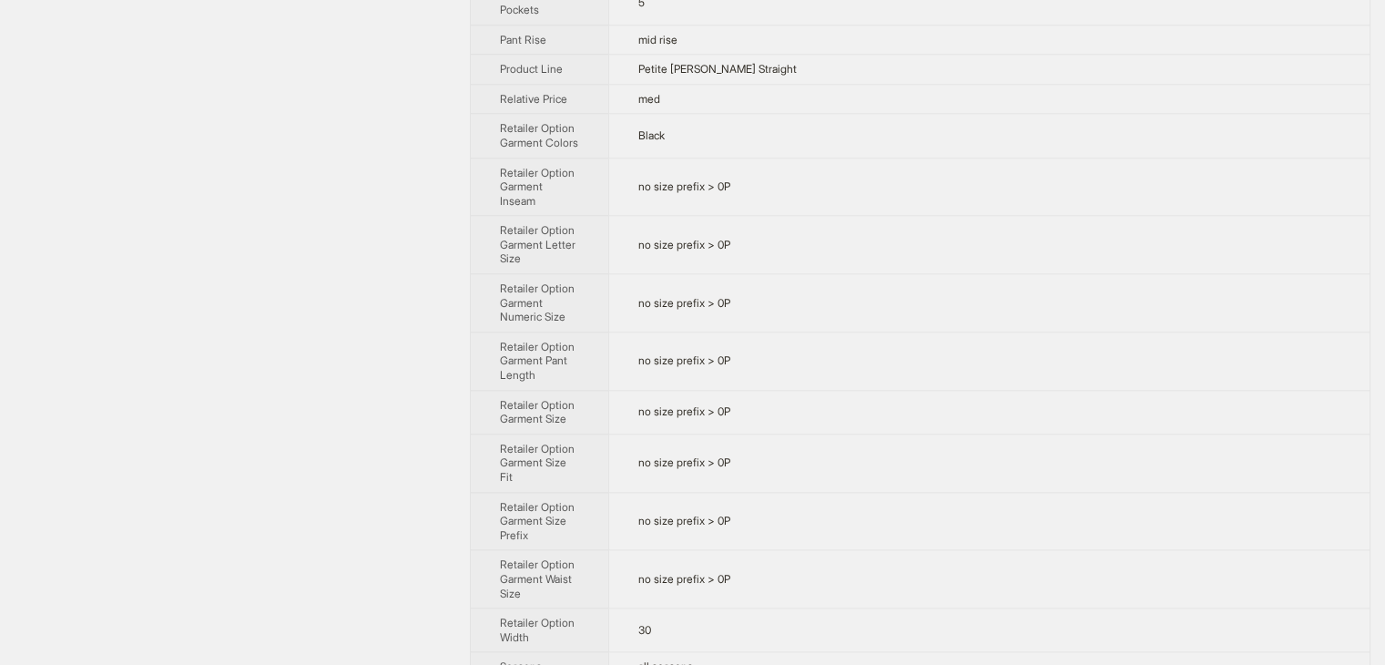
scroll to position [2213, 0]
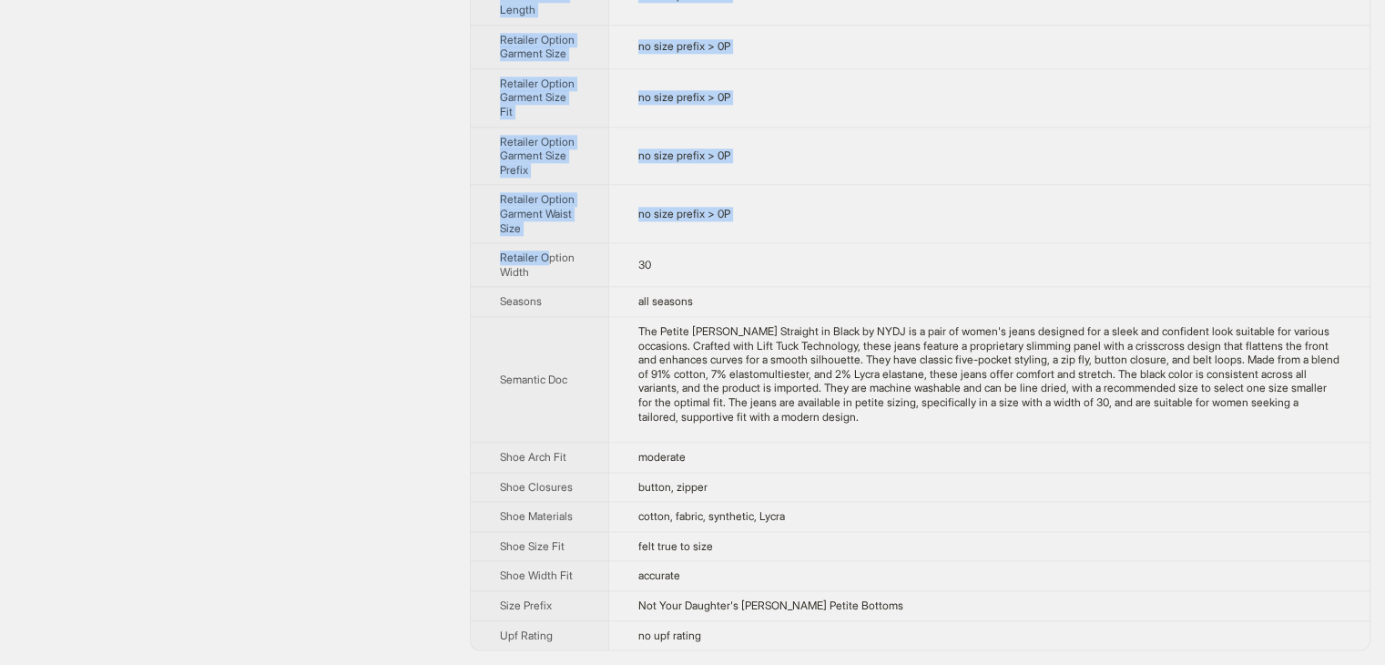
drag, startPoint x: 759, startPoint y: 650, endPoint x: 686, endPoint y: 327, distance: 331.5
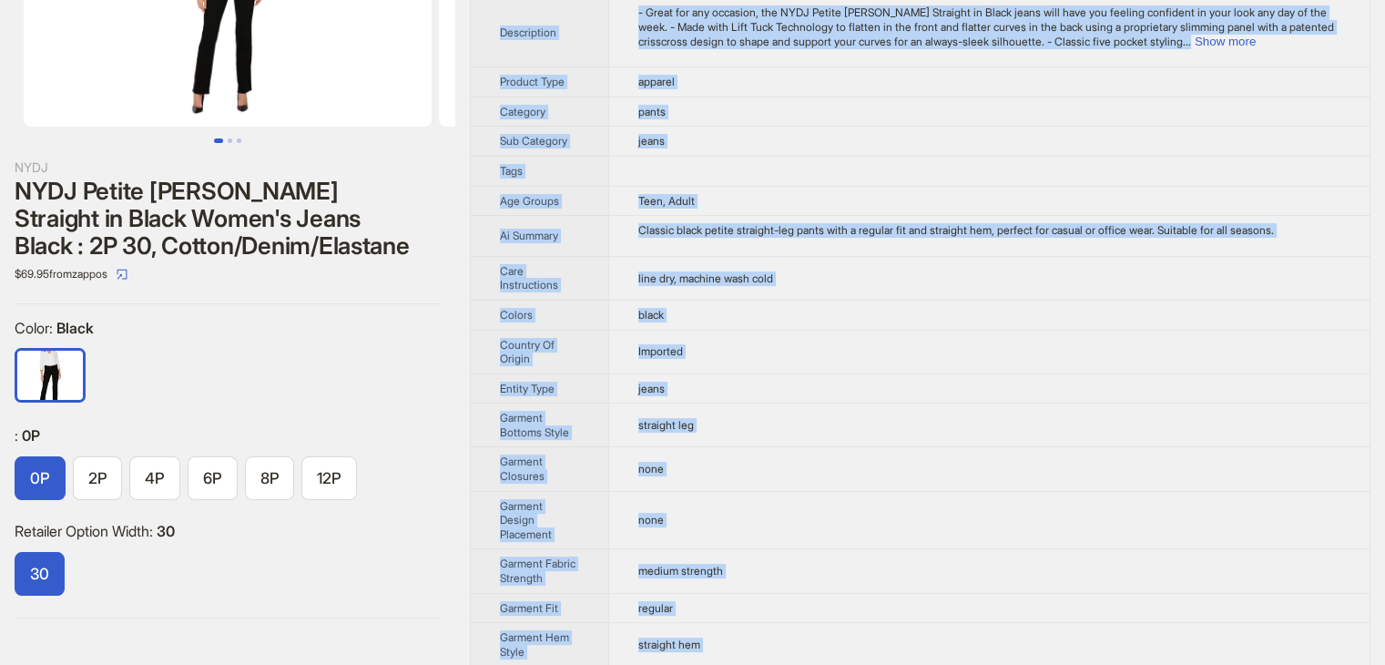
scroll to position [0, 0]
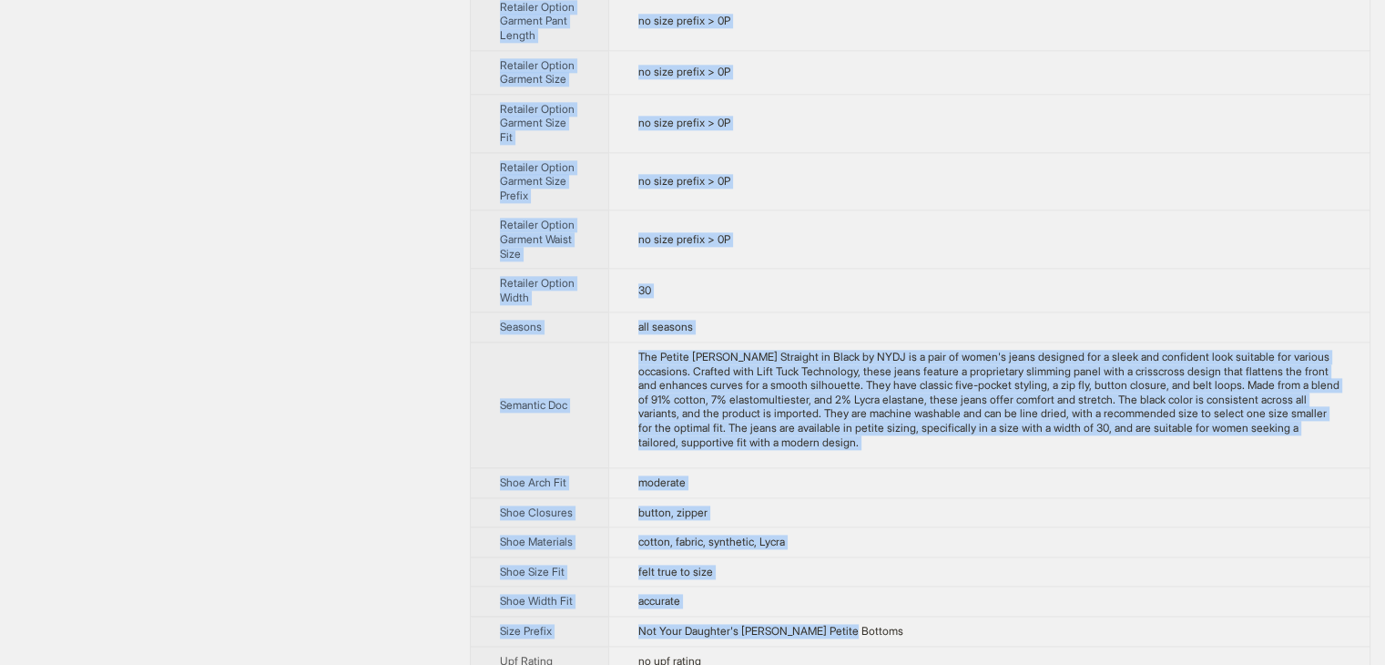
scroll to position [2213, 0]
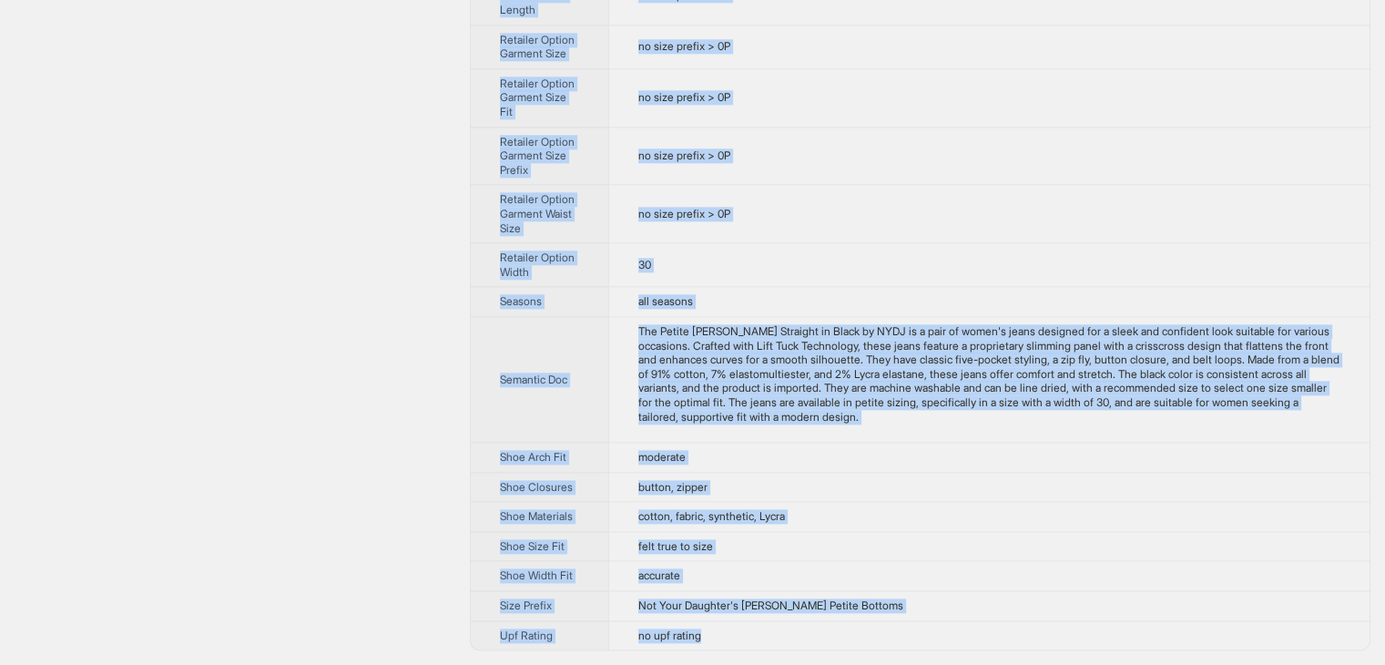
drag, startPoint x: 484, startPoint y: 56, endPoint x: 891, endPoint y: 630, distance: 704.0
copy tbody "Brand Name NYDJ Product Name NYDJ Petite Marilyn Straight in Black Women's Jean…"
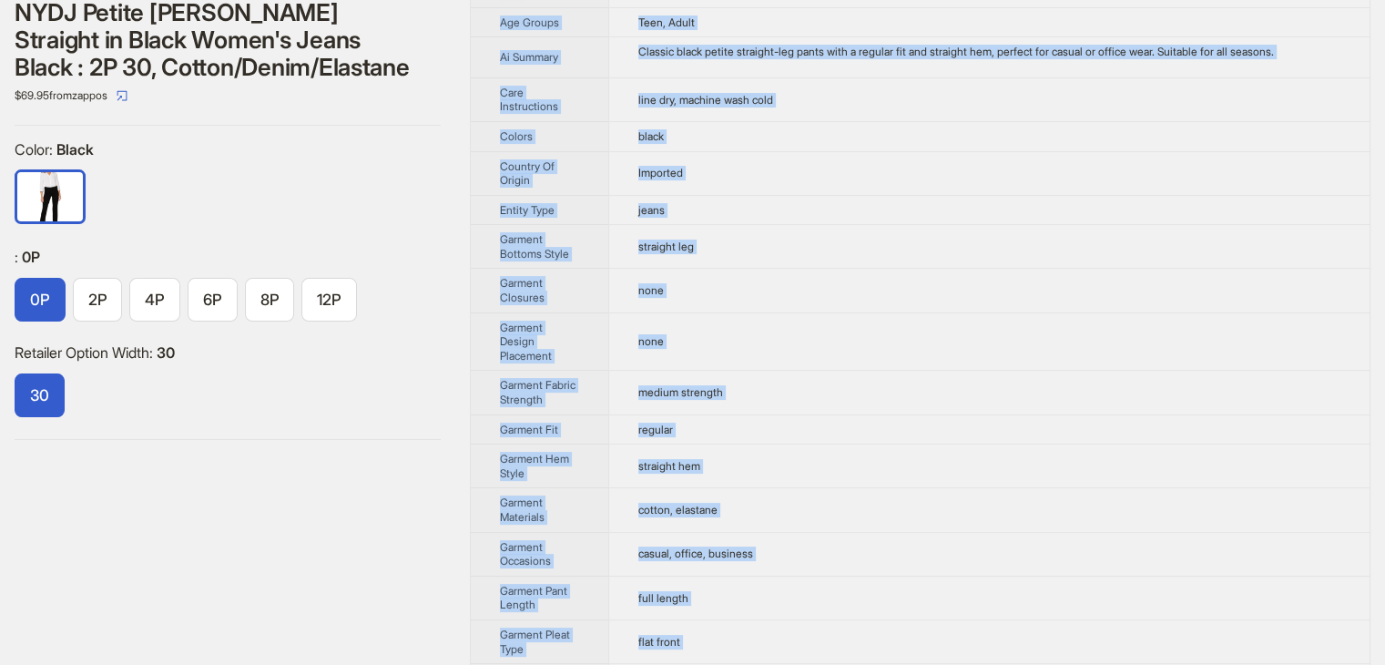
scroll to position [210, 0]
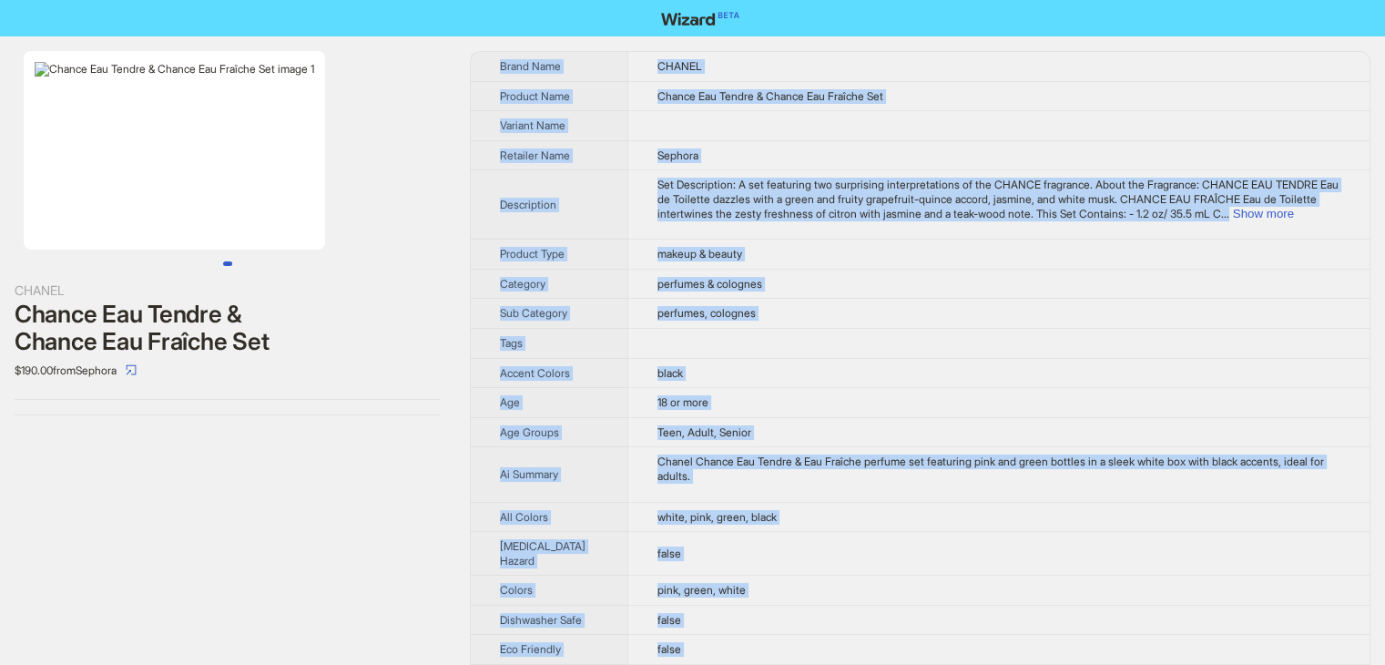
drag, startPoint x: 724, startPoint y: 642, endPoint x: 469, endPoint y: 60, distance: 635.2
copy tbody "Brand Name CHANEL Product Name Chance Eau Tendre & Chance Eau Fraîche Set Varia…"
click at [822, 58] on td "CHANEL" at bounding box center [998, 66] width 742 height 29
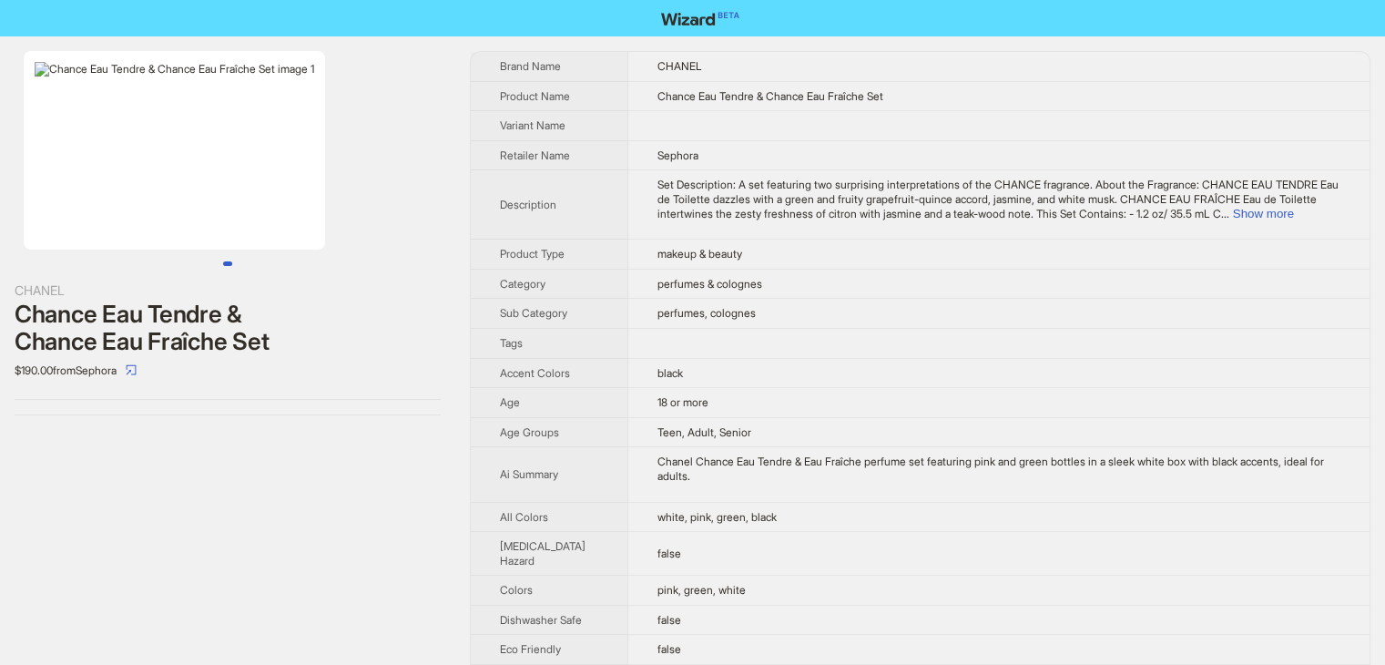
click at [324, 213] on img at bounding box center [174, 150] width 301 height 198
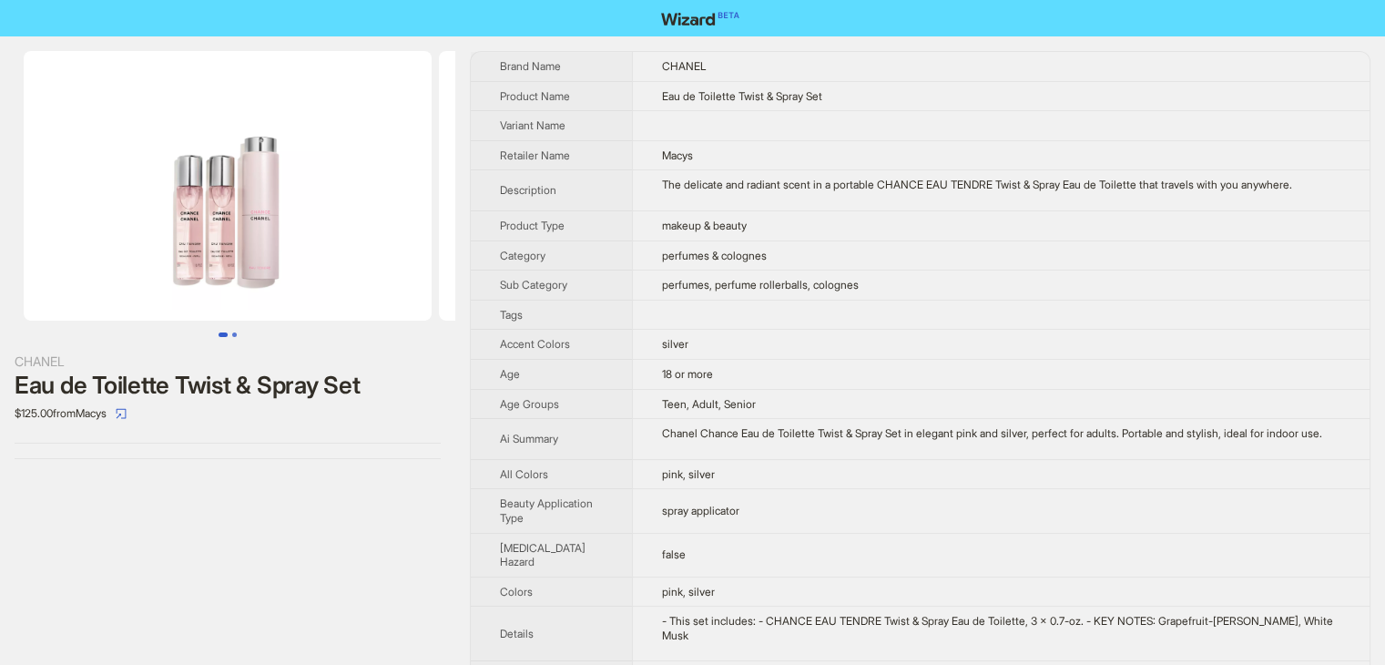
click at [237, 335] on button "Go to slide 2" at bounding box center [234, 334] width 5 height 5
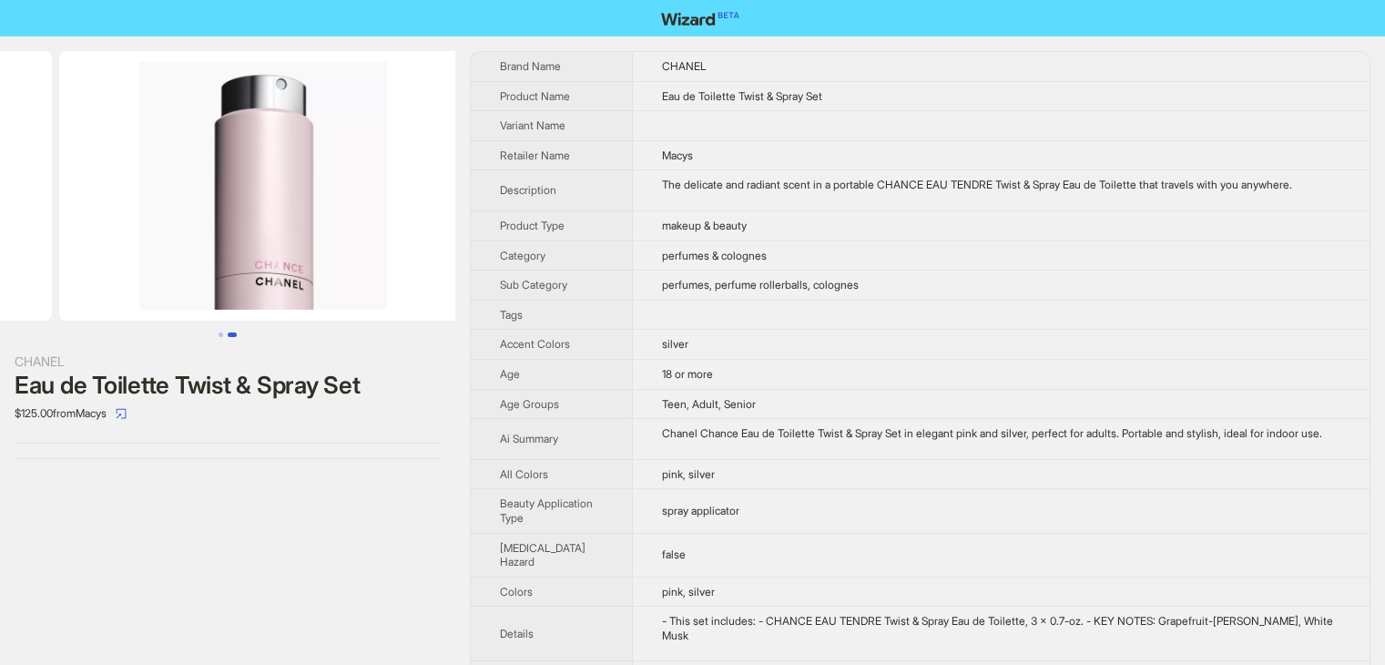
scroll to position [0, 415]
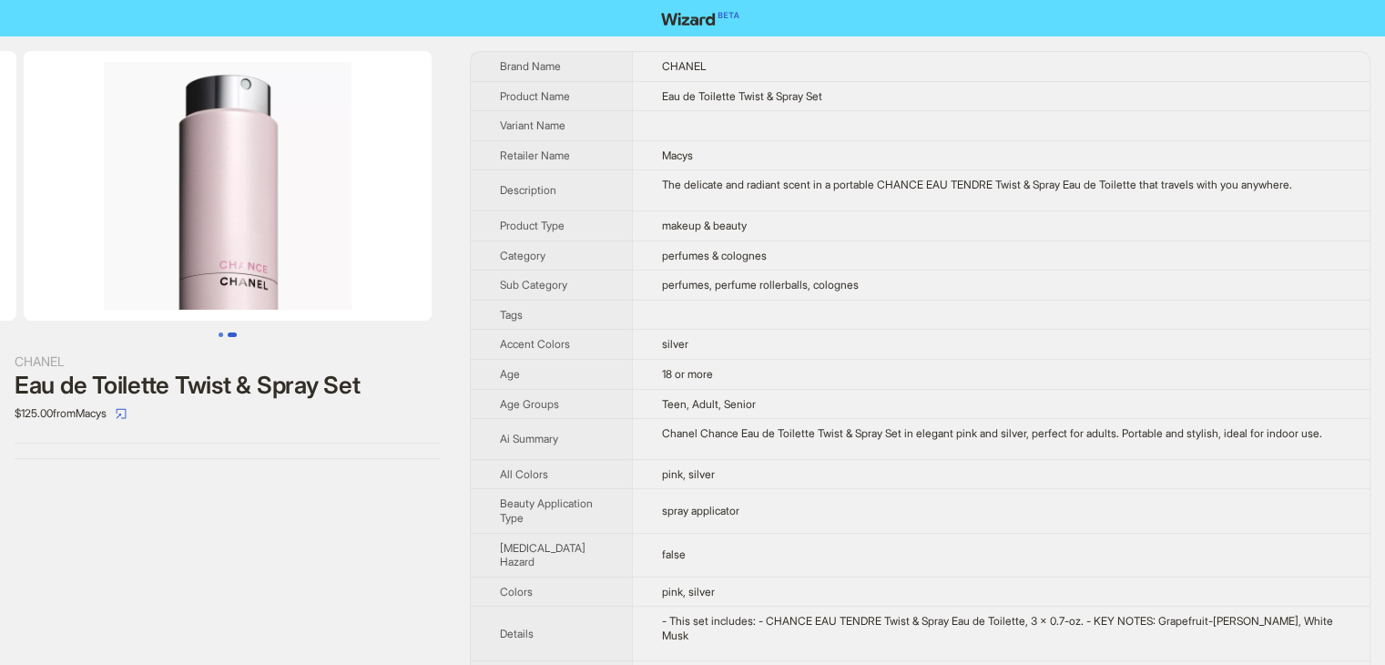
click at [219, 332] on button "Go to slide 1" at bounding box center [221, 334] width 5 height 5
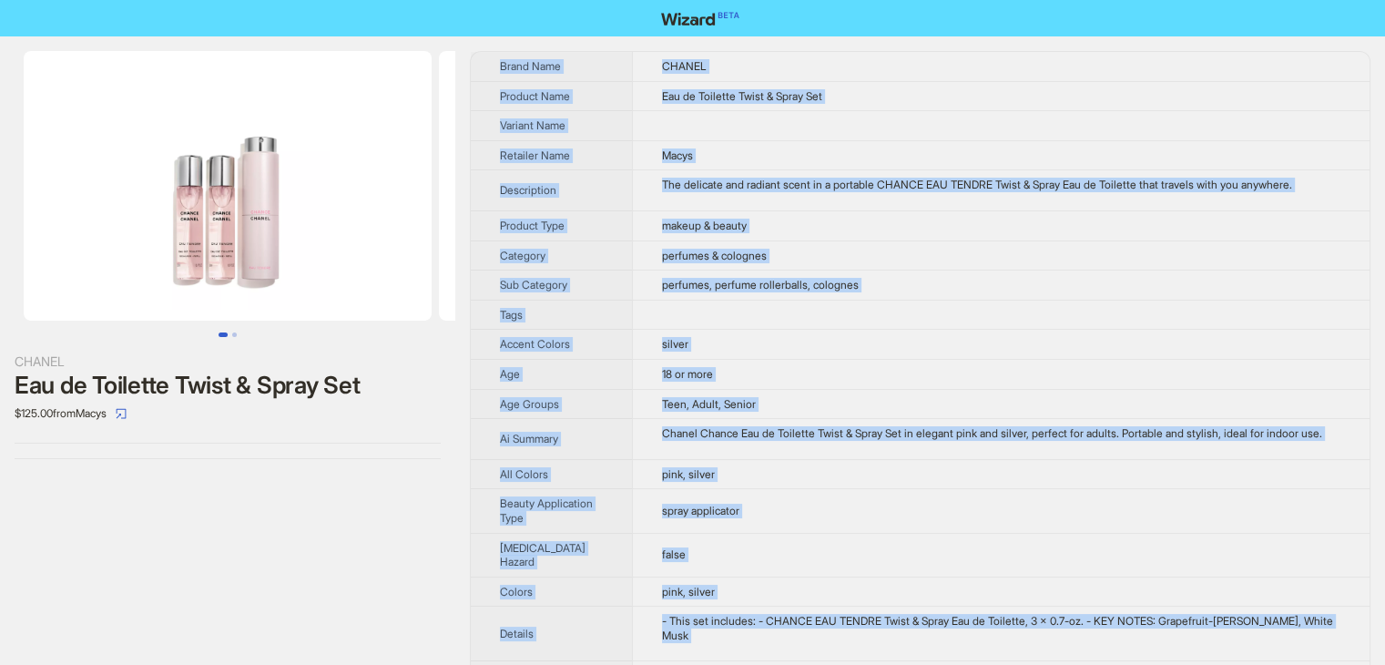
drag, startPoint x: 720, startPoint y: 645, endPoint x: 479, endPoint y: 70, distance: 623.1
copy tbody "Brand Name CHANEL Product Name Eau de Toilette Twist & Spray Set Variant Name R…"
click at [840, 158] on td "Macys" at bounding box center [1000, 155] width 737 height 30
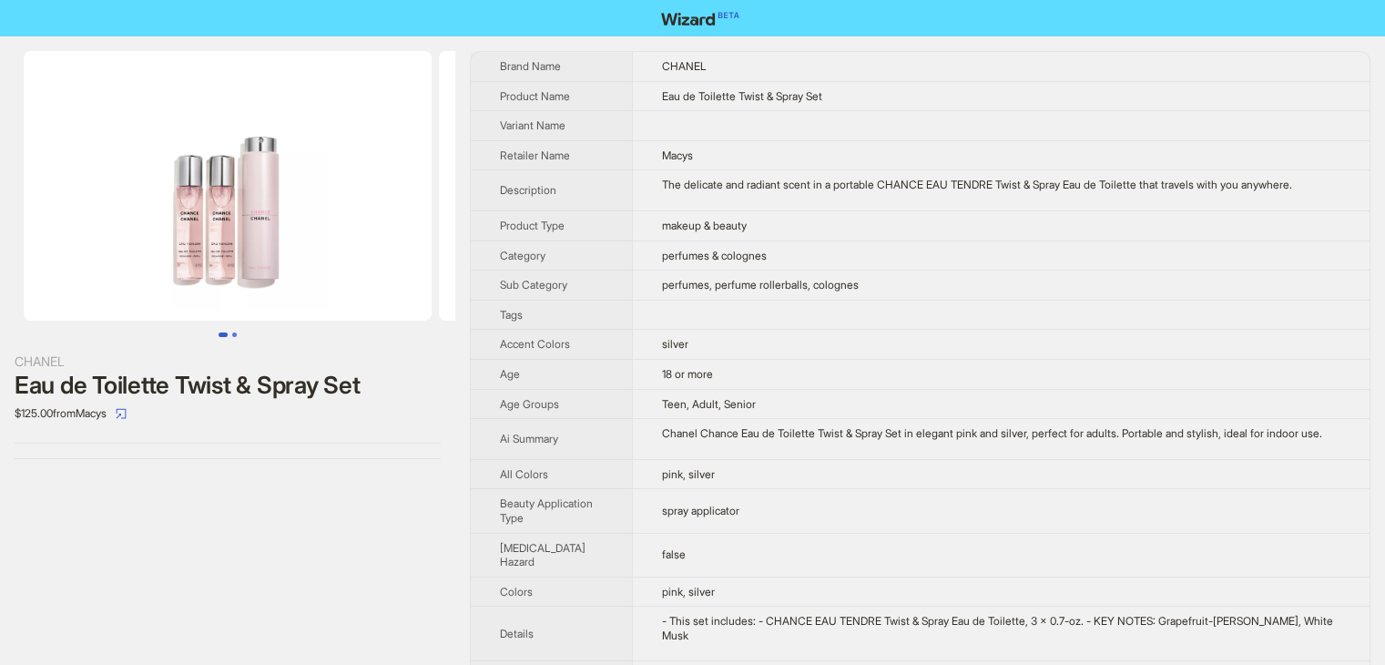
click at [232, 332] on button "Go to slide 2" at bounding box center [234, 334] width 5 height 5
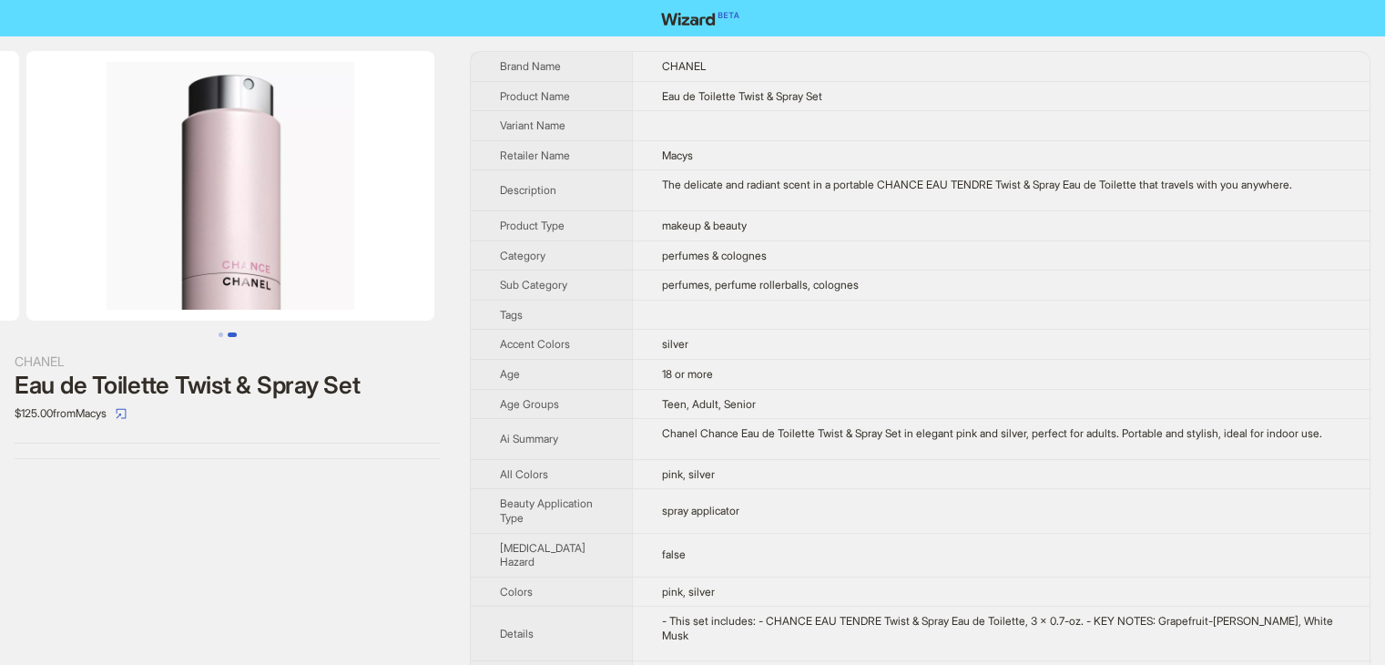
scroll to position [0, 415]
drag, startPoint x: 769, startPoint y: 99, endPoint x: 865, endPoint y: 103, distance: 95.7
click at [865, 103] on td "Eau de Toilette Twist & Spray Set" at bounding box center [1000, 96] width 737 height 30
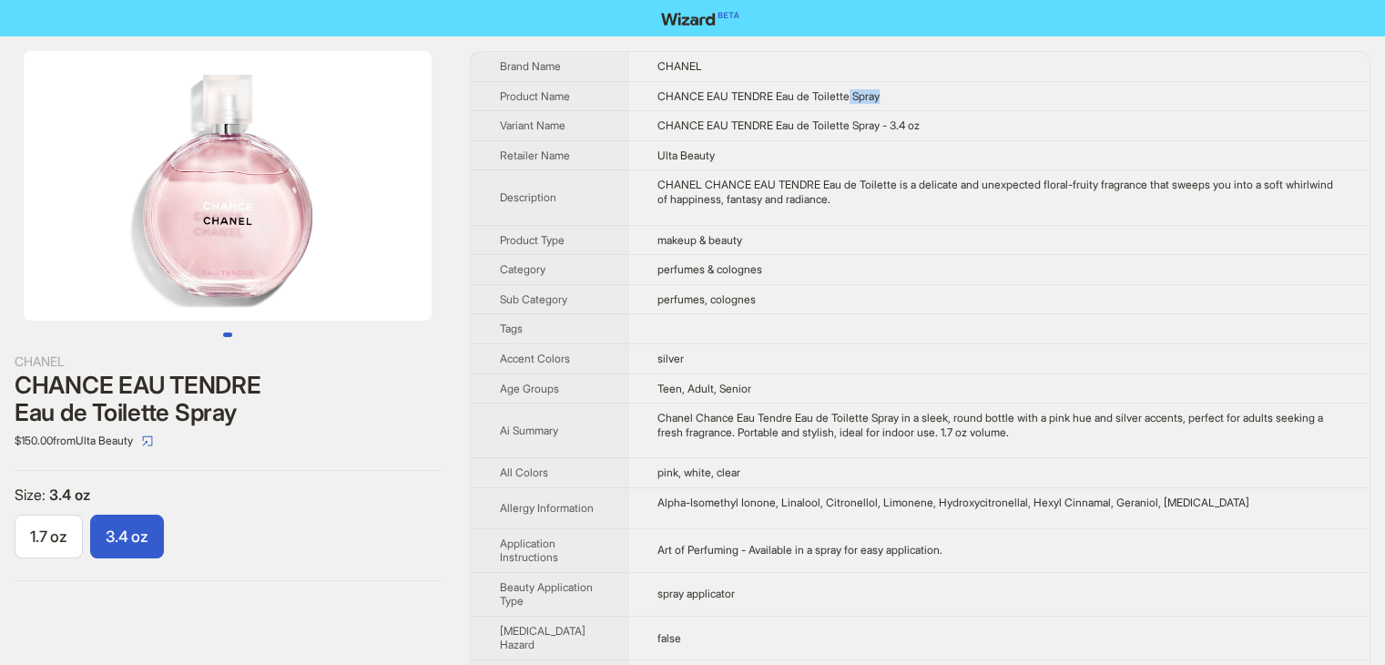
drag, startPoint x: 838, startPoint y: 96, endPoint x: 937, endPoint y: 98, distance: 99.3
click at [937, 98] on td "CHANCE EAU TENDRE Eau de Toilette Spray" at bounding box center [998, 96] width 742 height 30
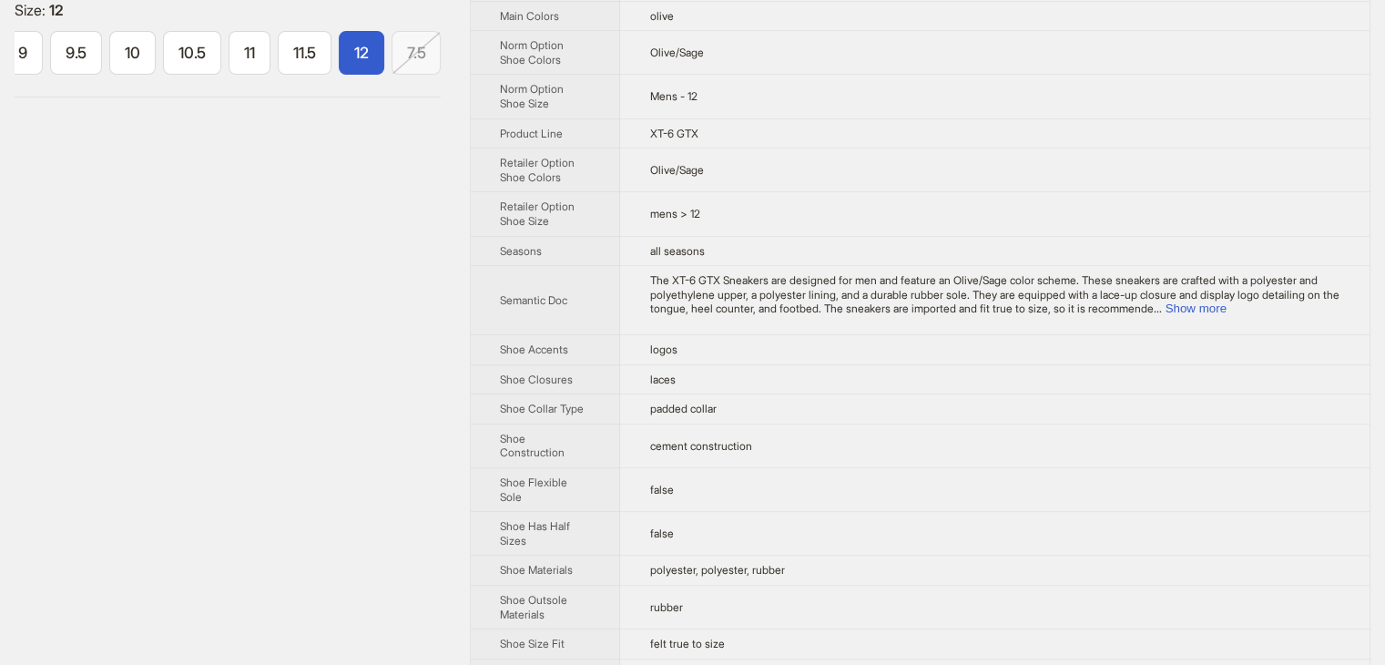
scroll to position [455, 0]
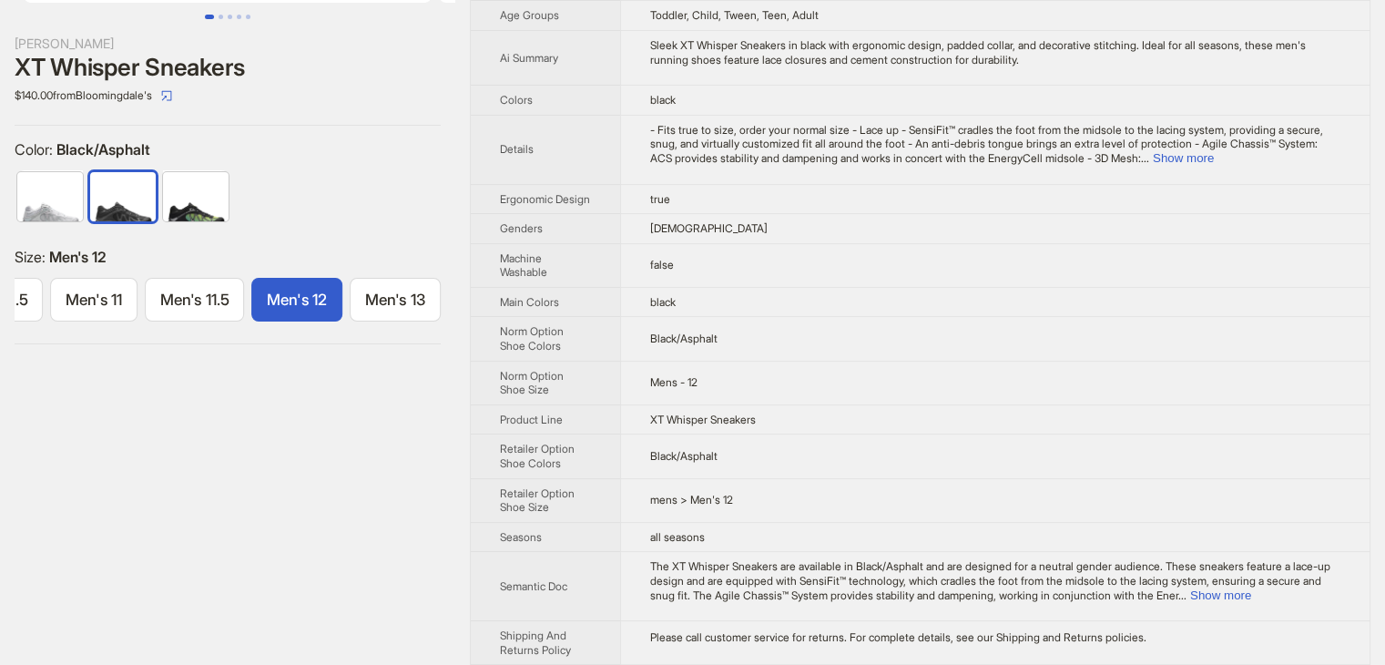
scroll to position [364, 0]
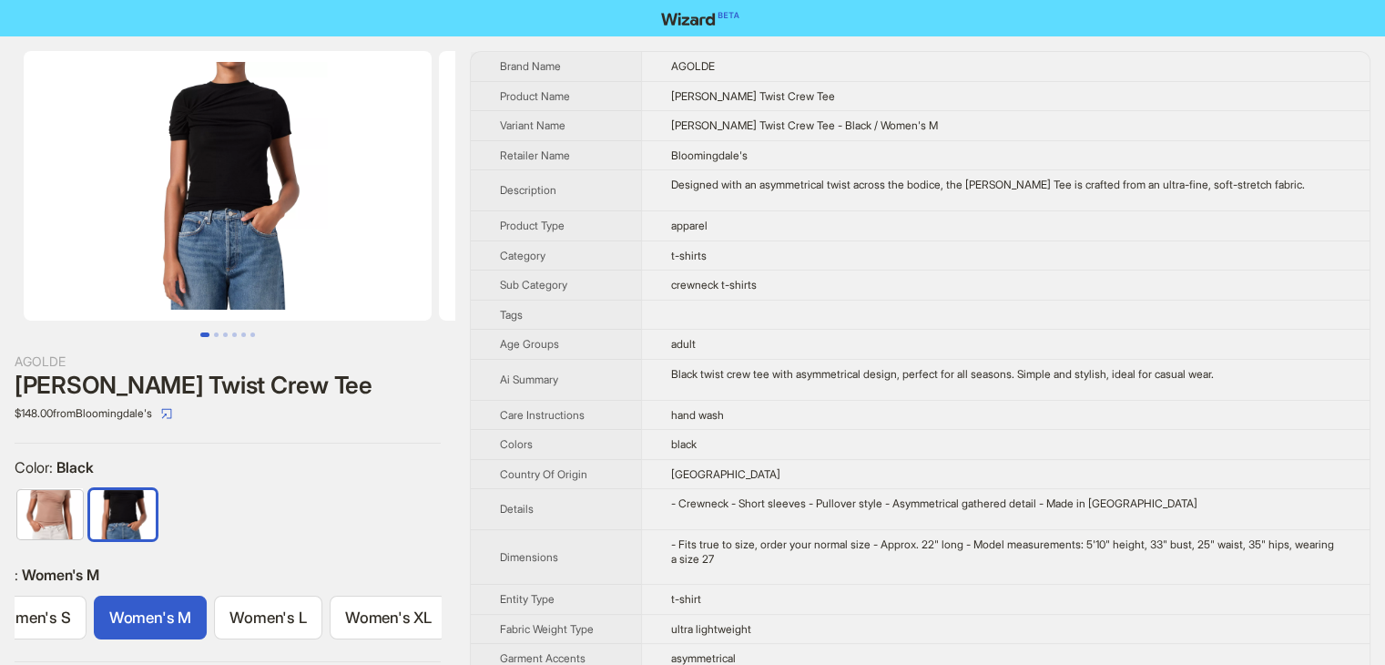
scroll to position [0, 182]
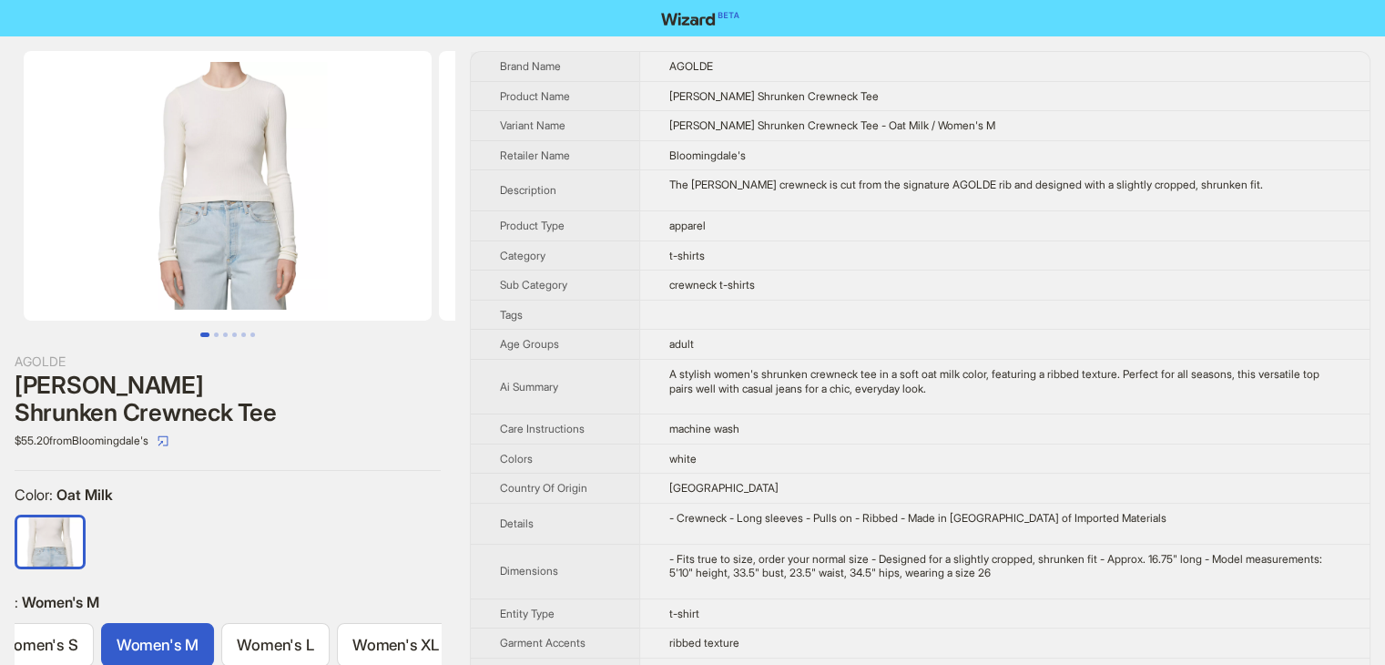
scroll to position [0, 182]
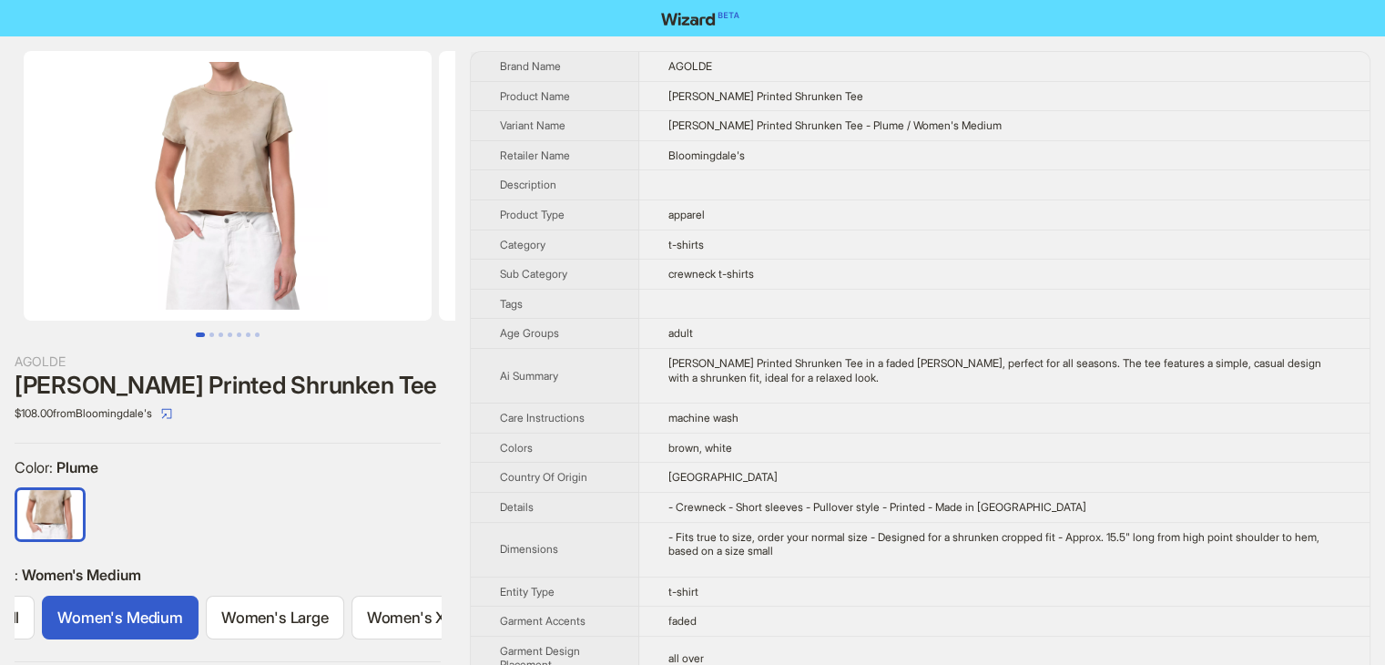
scroll to position [0, 280]
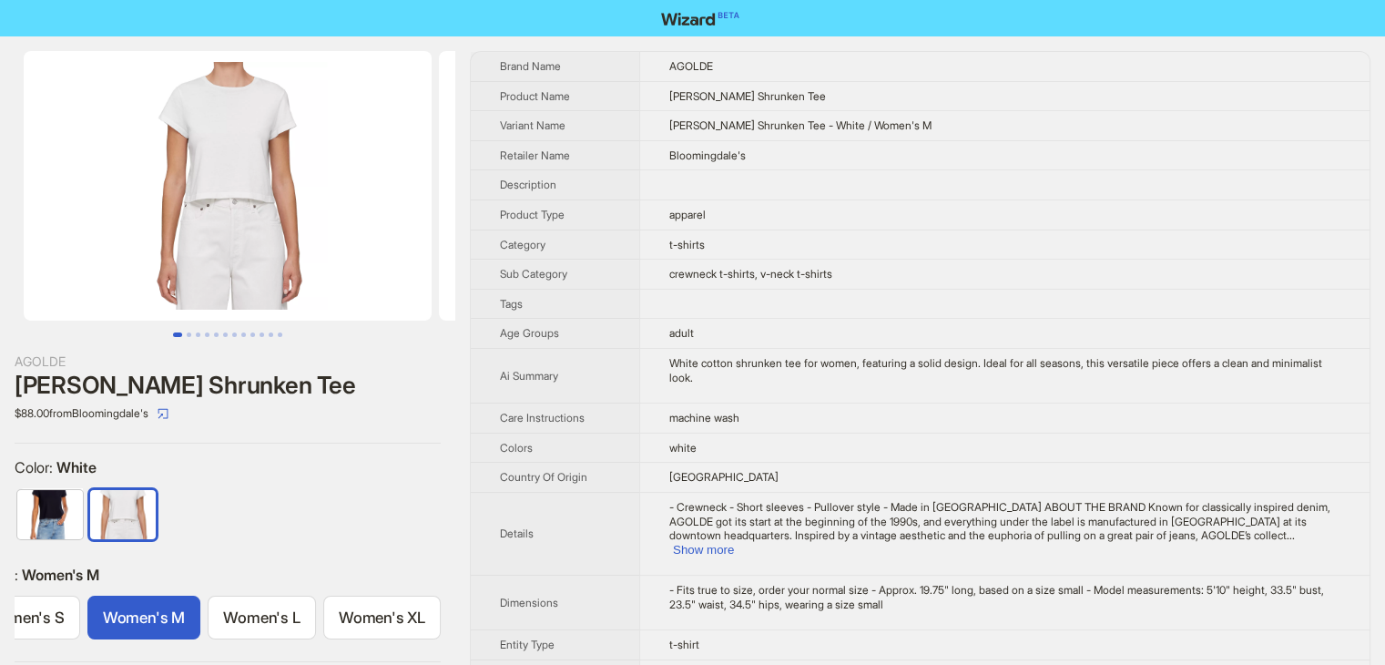
scroll to position [0, 182]
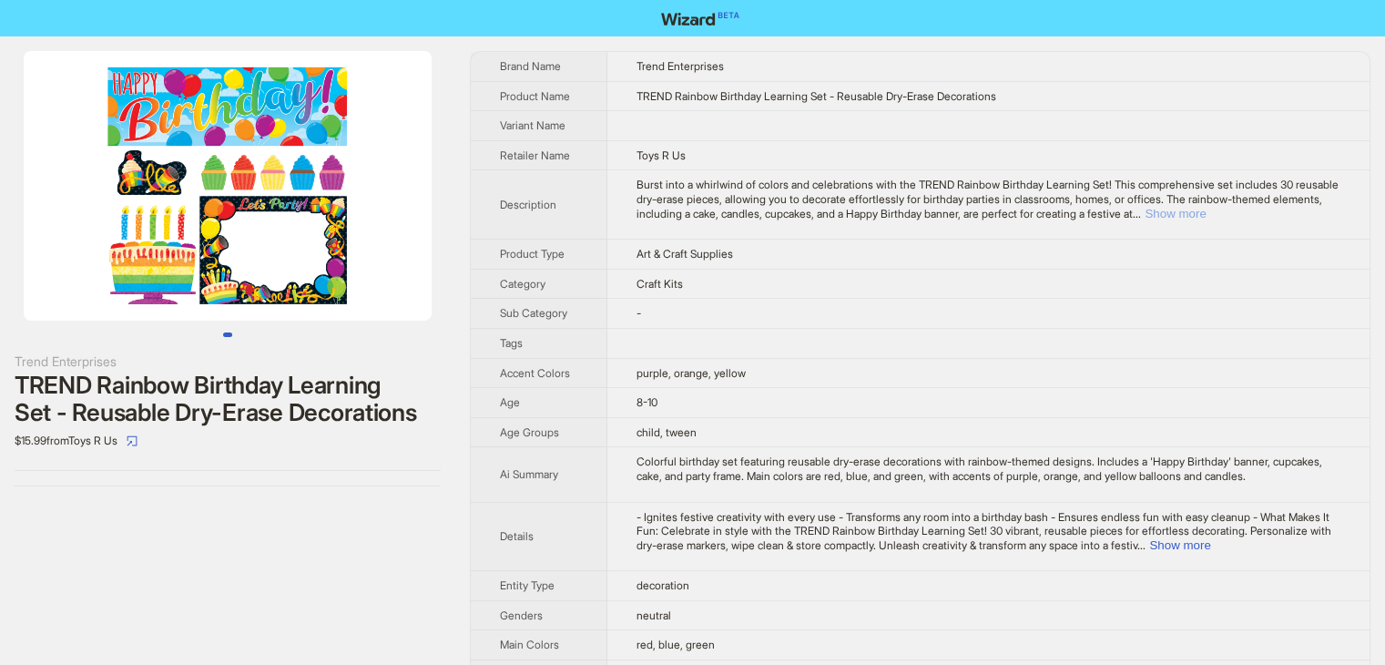
click at [1205, 215] on button "Show more" at bounding box center [1174, 214] width 61 height 14
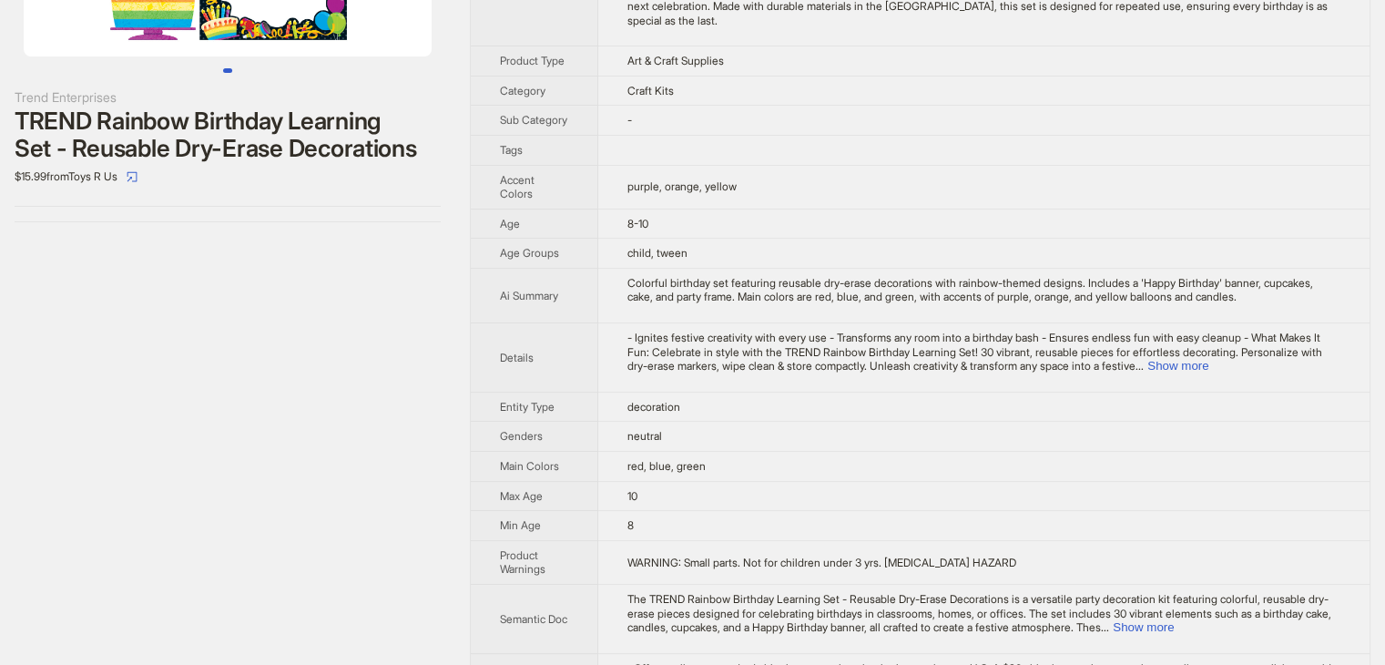
scroll to position [392, 0]
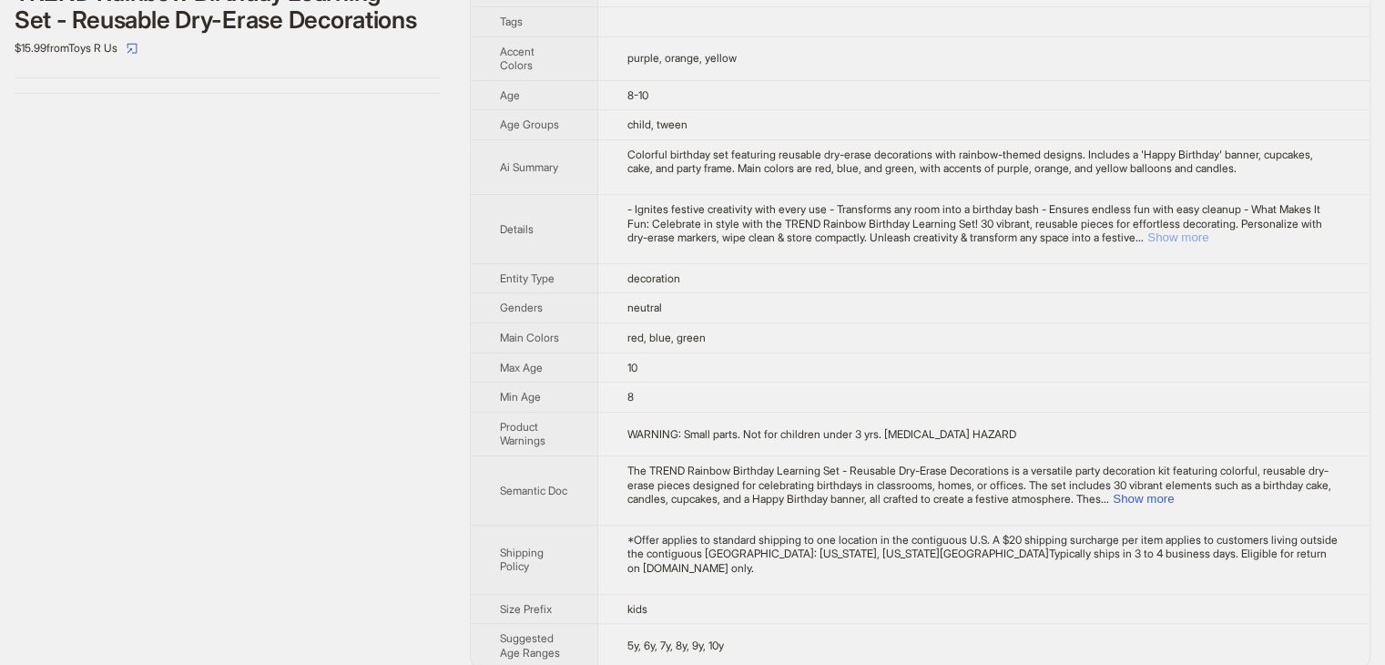
click at [1208, 232] on button "Show more" at bounding box center [1177, 237] width 61 height 14
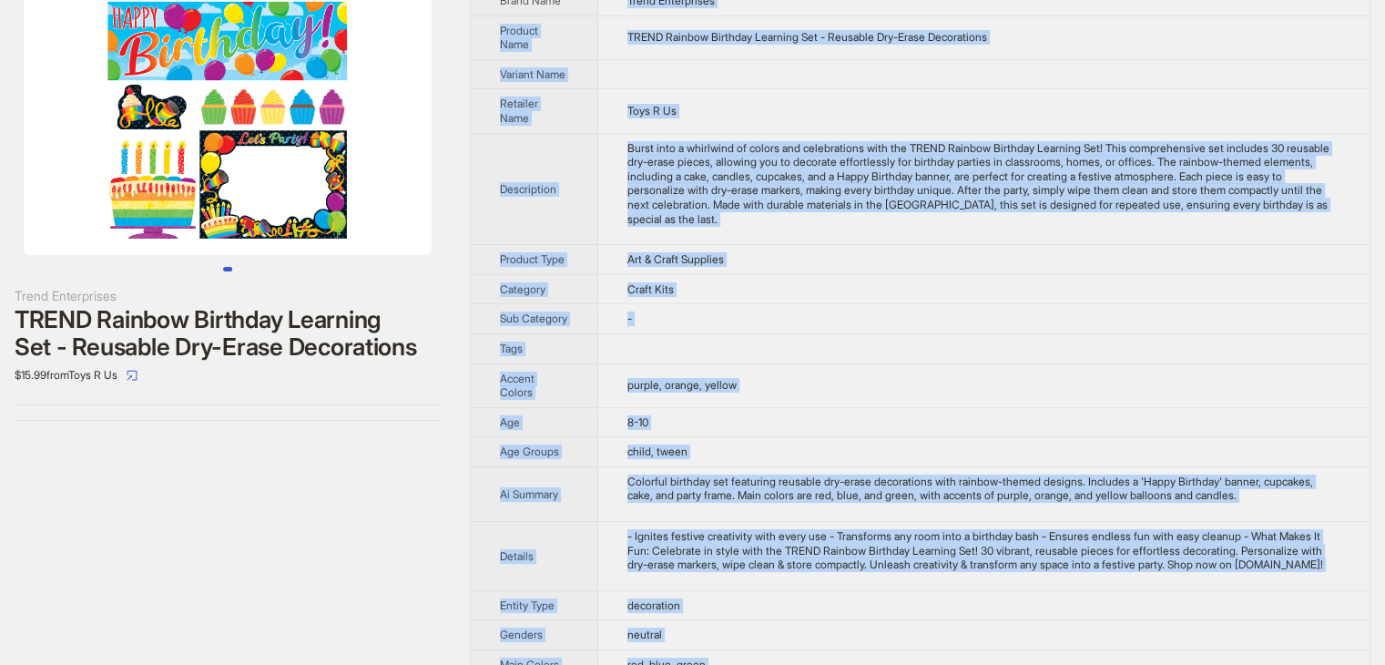
scroll to position [0, 0]
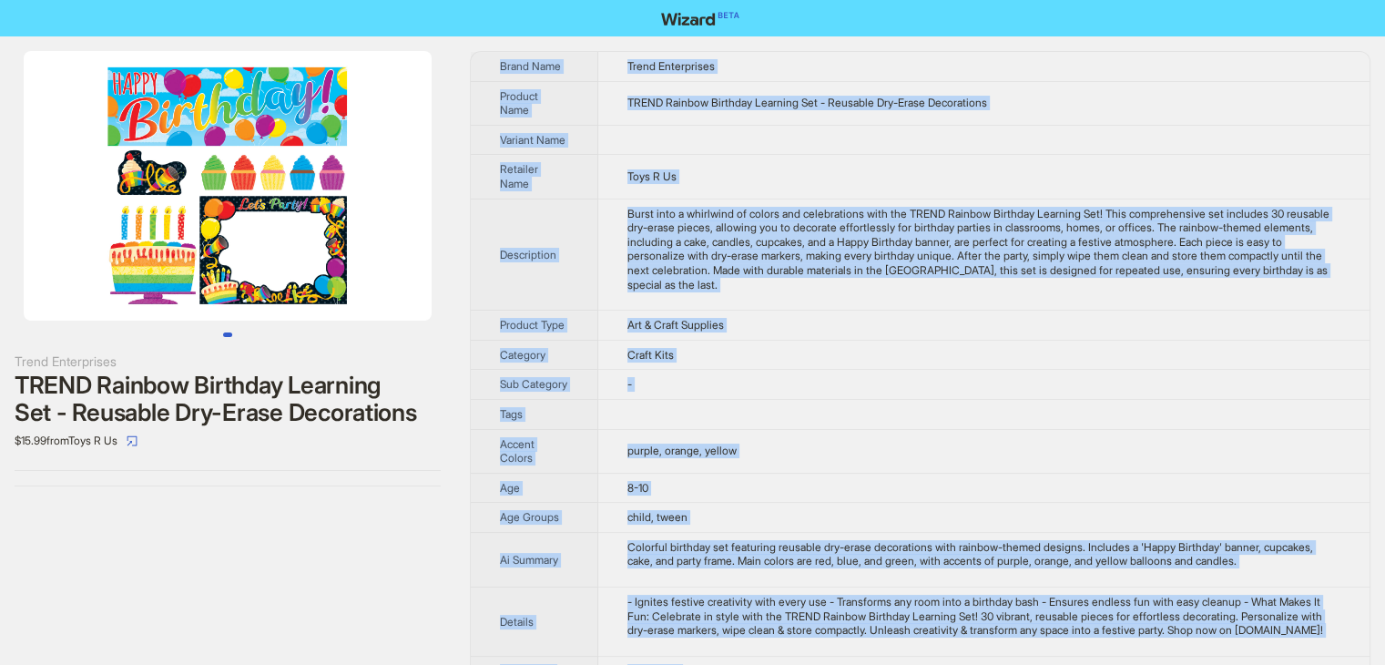
drag, startPoint x: 1072, startPoint y: 571, endPoint x: 498, endPoint y: 55, distance: 771.7
click at [498, 55] on tbody "Brand Name Trend Enterprises Product Name TREND Rainbow Birthday Learning Set -…" at bounding box center [920, 555] width 899 height 1007
copy tbody "Brand Name Trend Enterprises Product Name TREND Rainbow Birthday Learning Set -…"
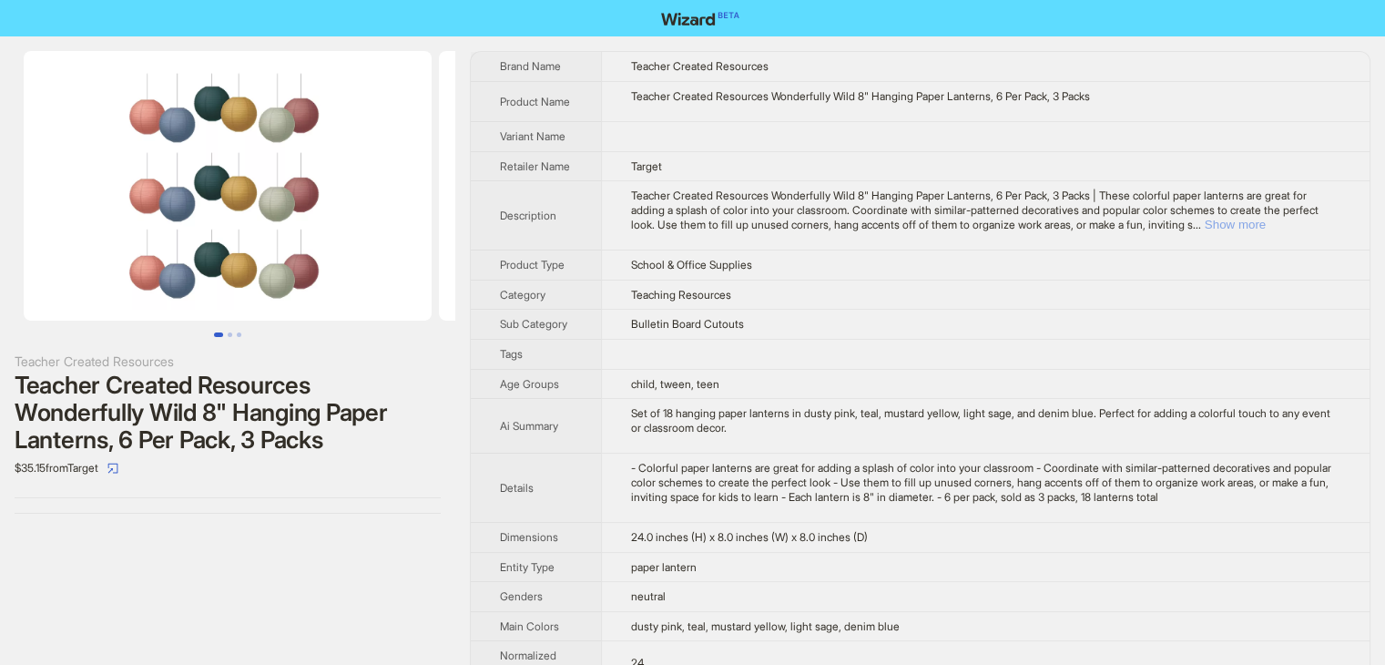
click at [1266, 229] on button "Show more" at bounding box center [1235, 225] width 61 height 14
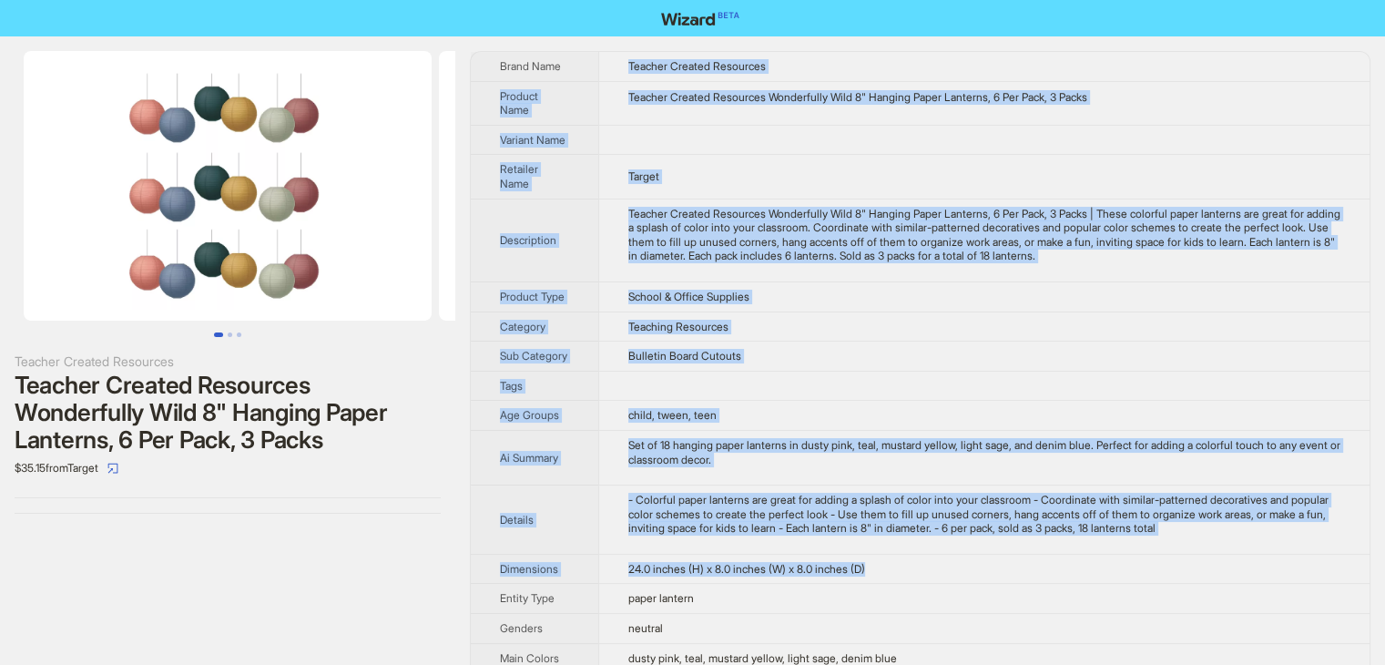
drag, startPoint x: 625, startPoint y: 59, endPoint x: 1003, endPoint y: 571, distance: 636.1
click at [1003, 571] on tbody "Brand Name Teacher Created Resources Product Name Teacher Created Resources Won…" at bounding box center [920, 578] width 899 height 1052
copy tbody "Teacher Created Resources Product Name Teacher Created Resources Wonderfully Wi…"
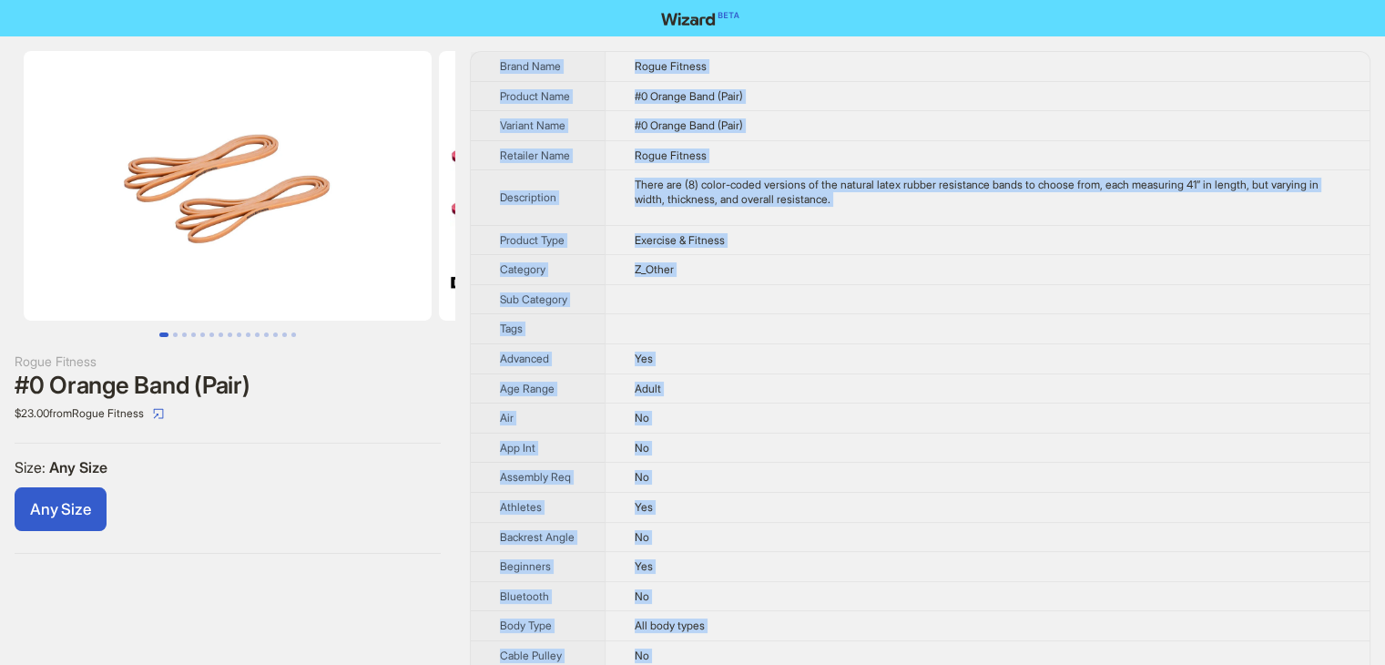
drag, startPoint x: 722, startPoint y: 636, endPoint x: 494, endPoint y: 69, distance: 611.2
copy tbody "Brand Name Rogue Fitness Product Name #0 Orange Band (Pair) Variant Name #0 Ora…"
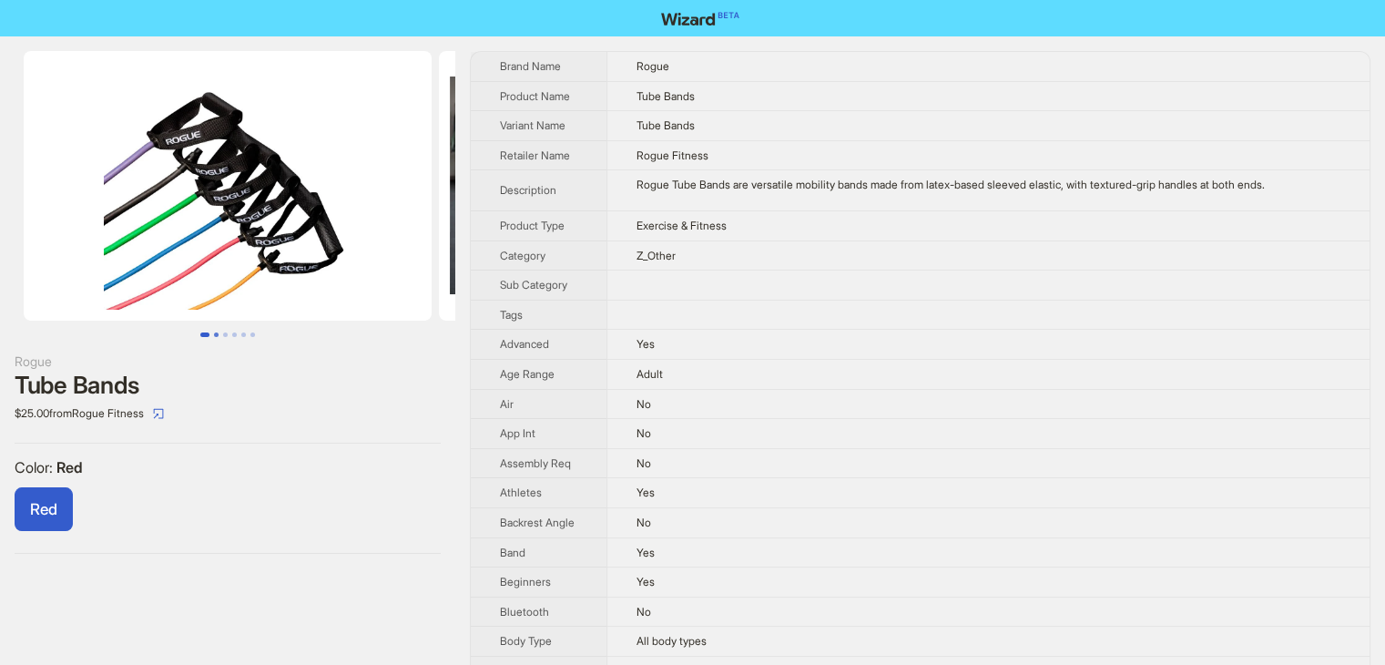
click at [215, 335] on button "Go to slide 2" at bounding box center [216, 334] width 5 height 5
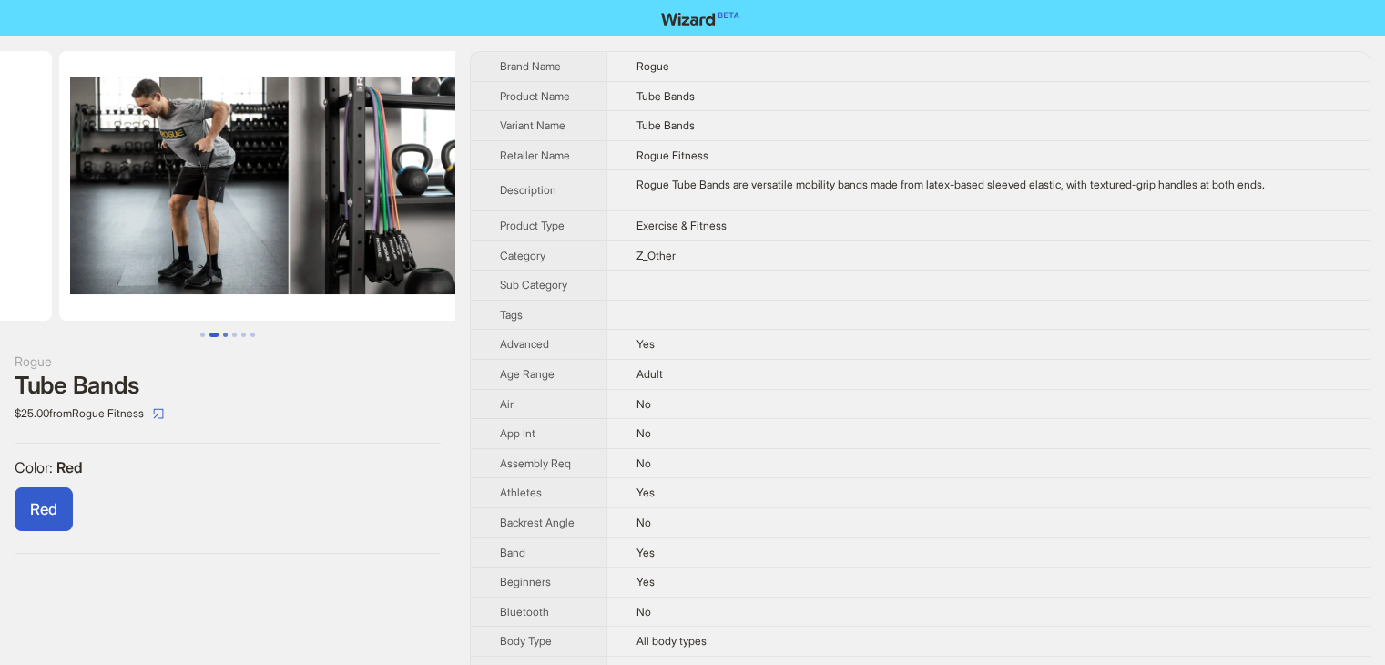
scroll to position [0, 415]
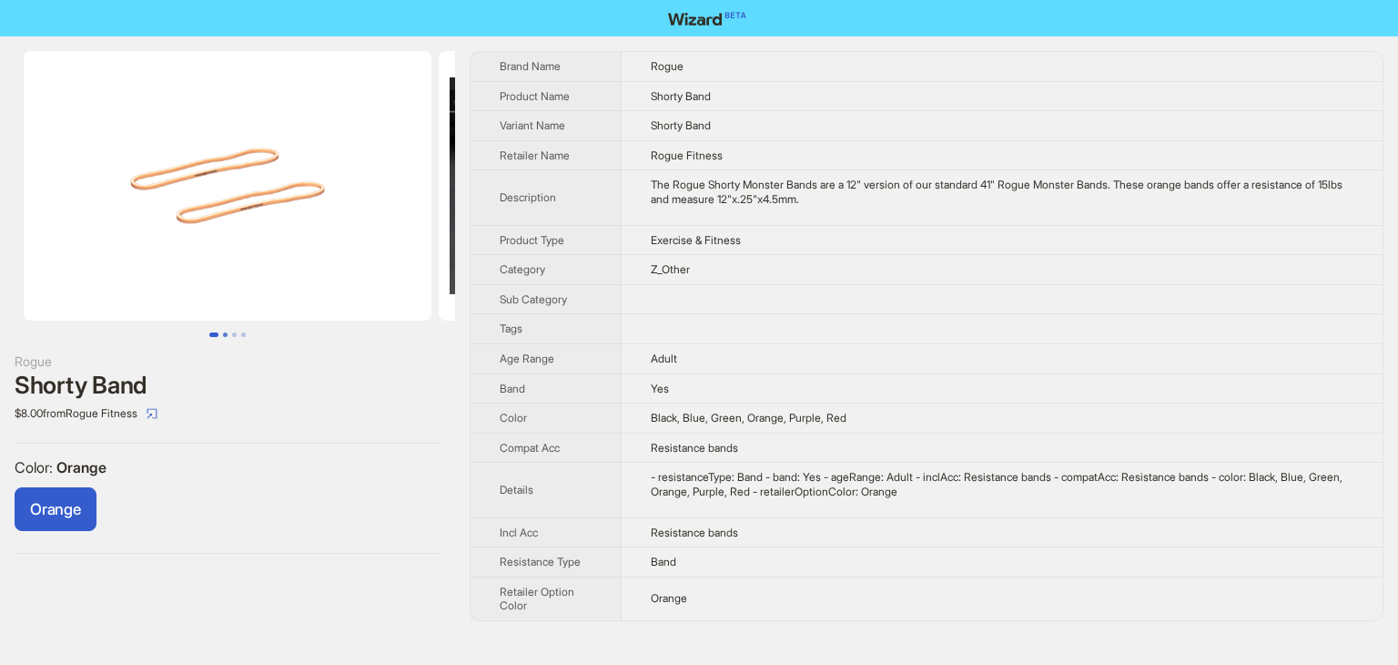
click at [223, 336] on button "Go to slide 2" at bounding box center [225, 334] width 5 height 5
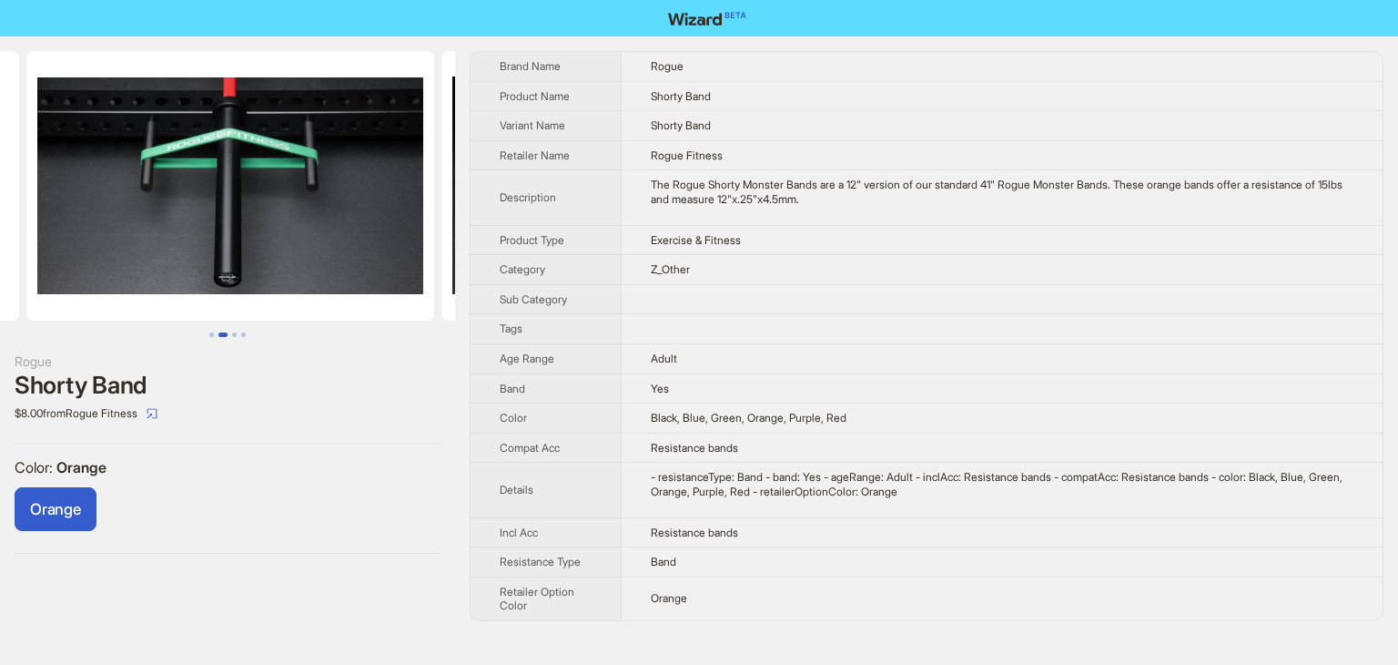
scroll to position [0, 415]
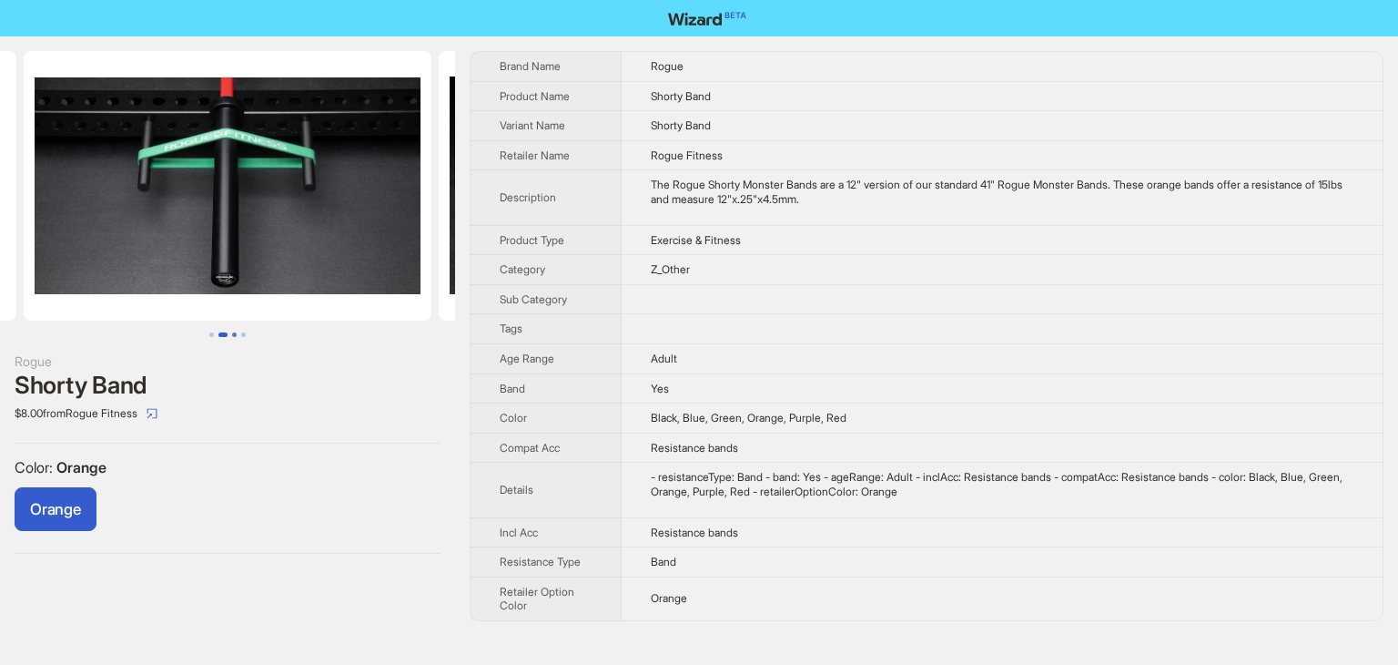
click at [237, 336] on button "Go to slide 3" at bounding box center [234, 334] width 5 height 5
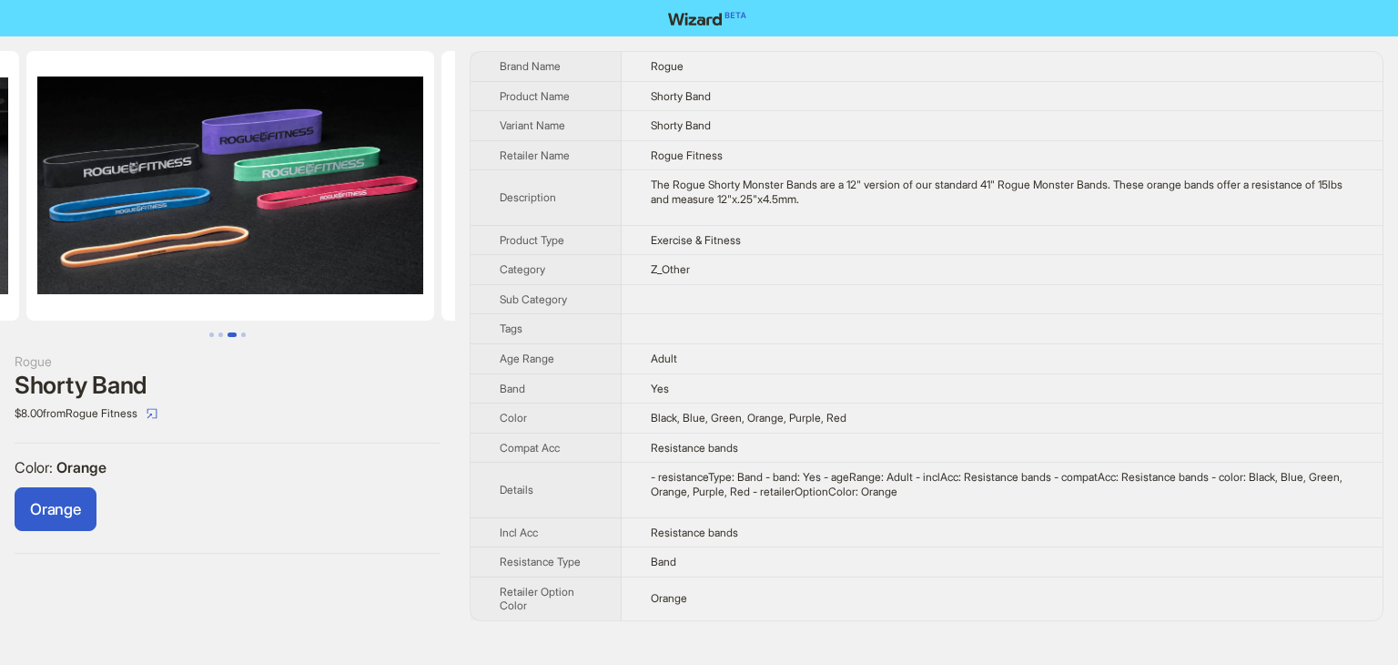
scroll to position [0, 830]
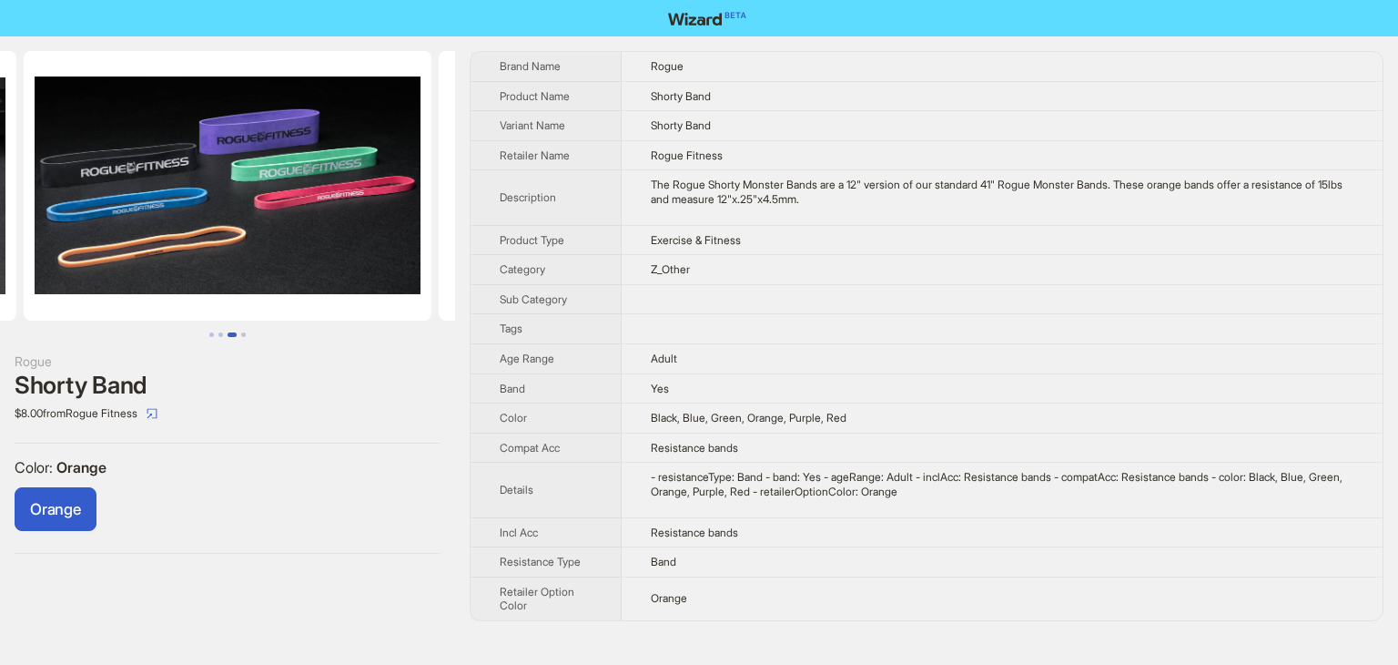
click at [1021, 259] on td "Z_Other" at bounding box center [1002, 270] width 761 height 30
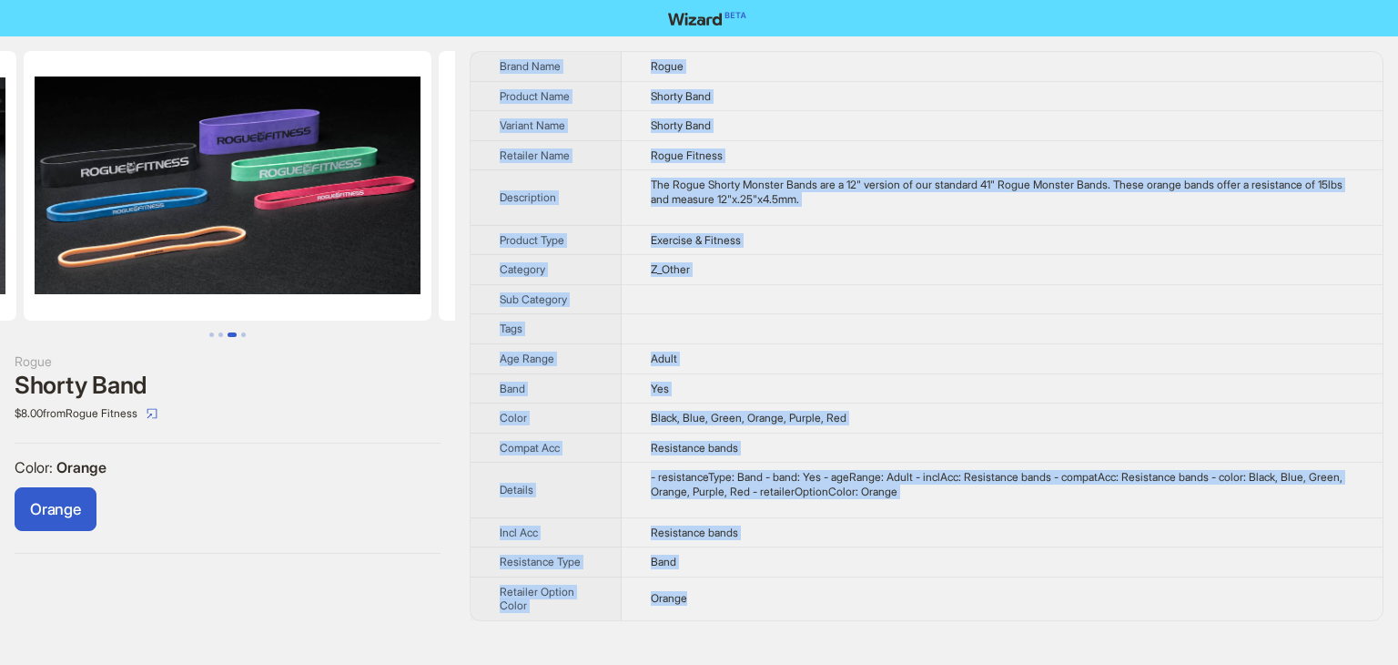
drag, startPoint x: 747, startPoint y: 603, endPoint x: 486, endPoint y: 47, distance: 613.4
click at [486, 47] on div "Rogue Shorty Band $8.00 from Rogue Fitness Color : Orange Orange Brand Name Rog…" at bounding box center [699, 335] width 1398 height 599
copy tbody "Brand Name Rogue Product Name Shorty Band Variant Name Shorty Band Retailer Nam…"
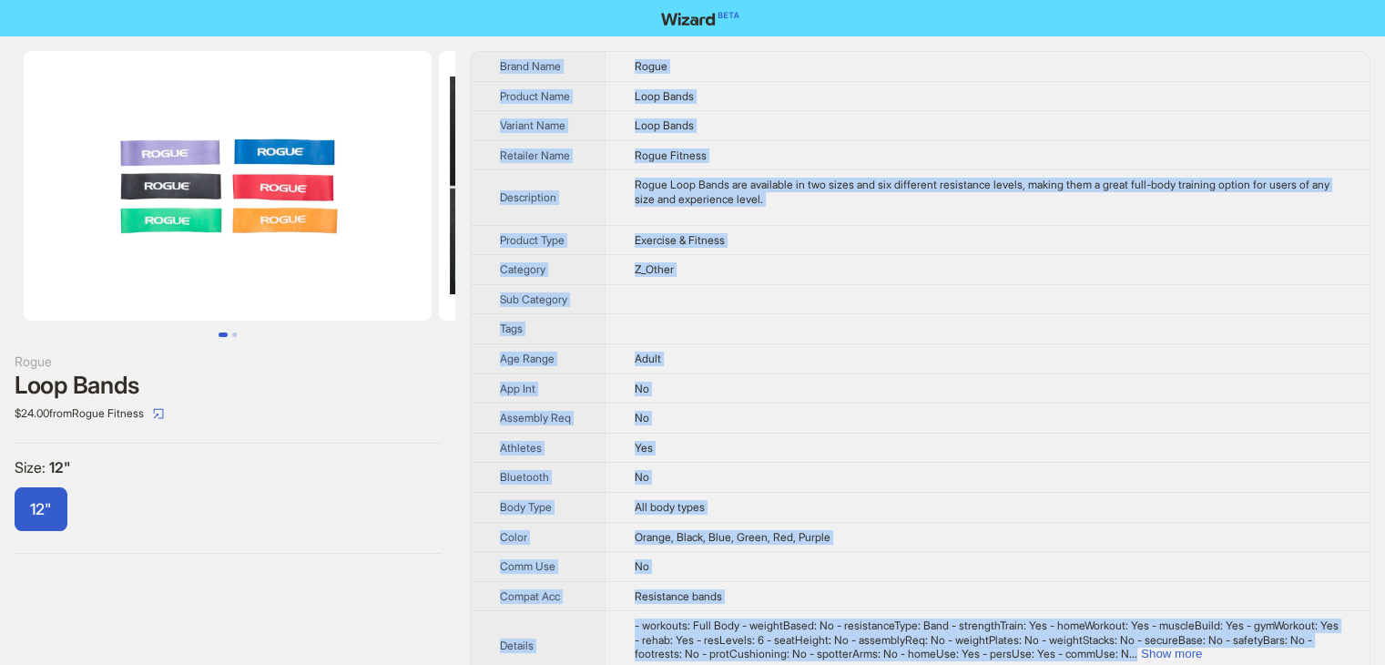
drag, startPoint x: 718, startPoint y: 638, endPoint x: 482, endPoint y: 41, distance: 642.5
copy tbody "Brand Name Rogue Product Name Loop Bands Variant Name Loop Bands Retailer Name …"
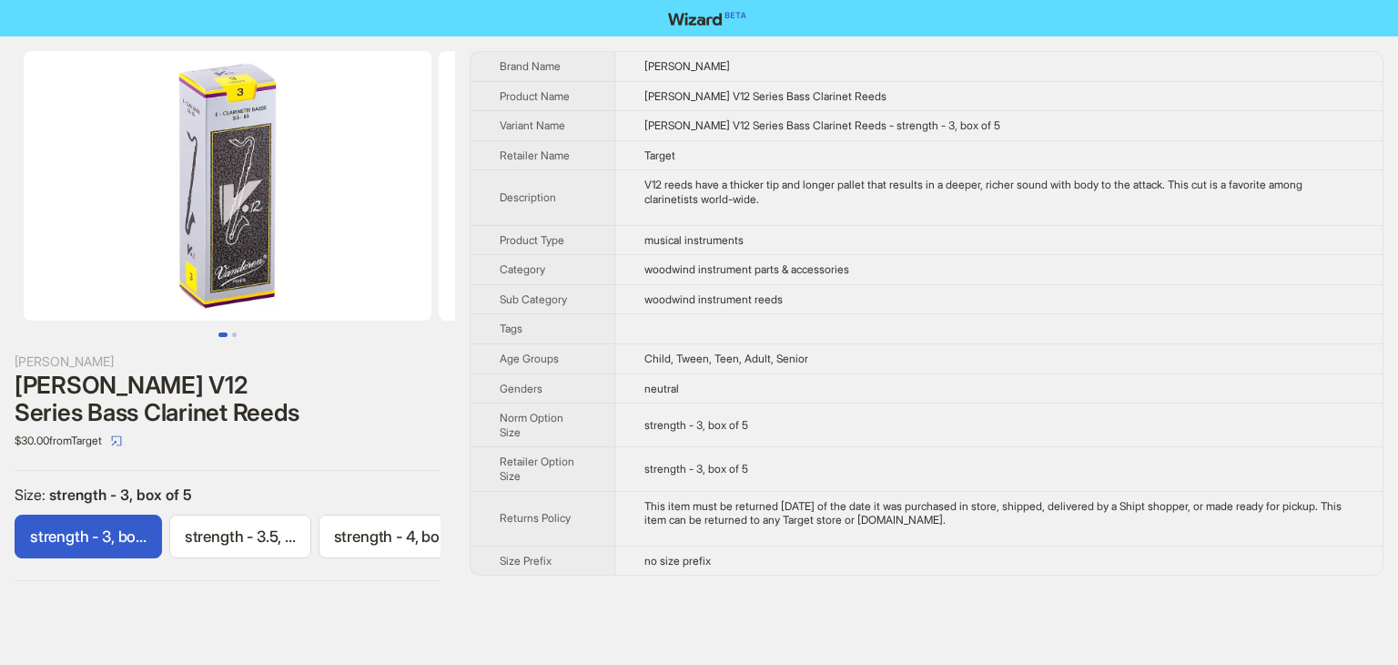
click at [216, 140] on img at bounding box center [228, 185] width 408 height 269
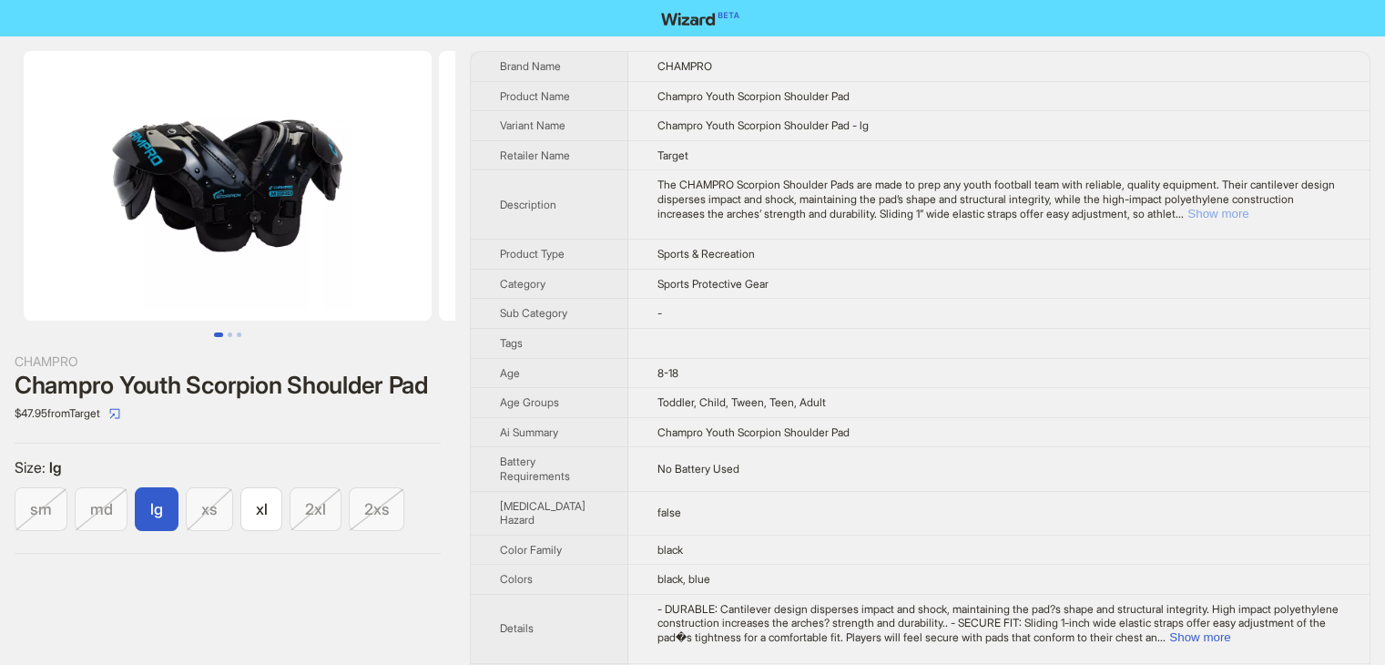
click at [1248, 212] on button "Show more" at bounding box center [1217, 214] width 61 height 14
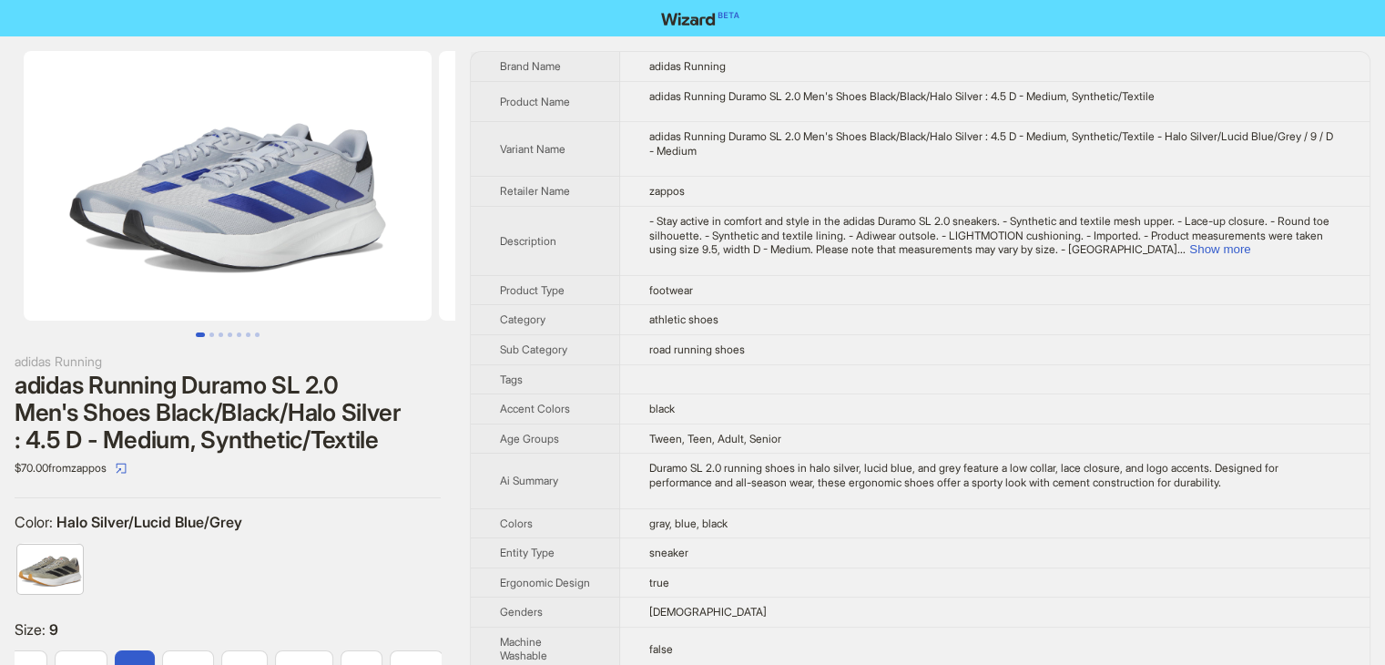
scroll to position [0, 338]
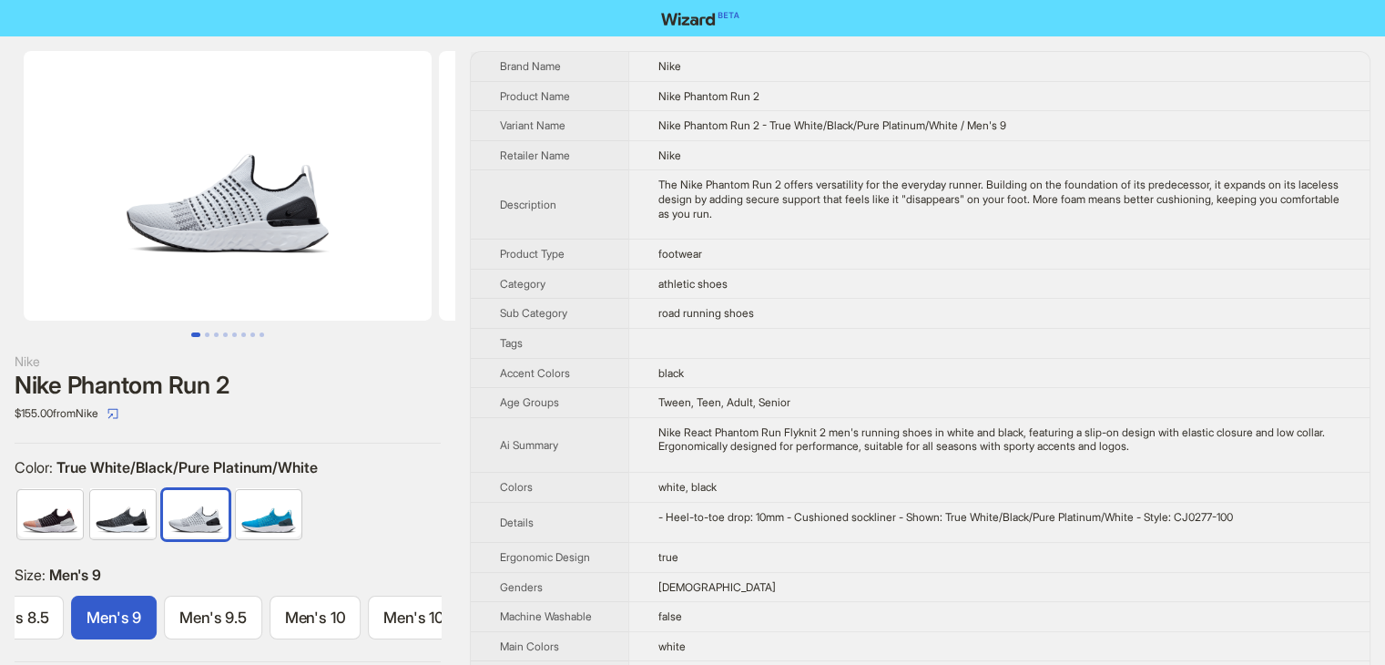
scroll to position [0, 685]
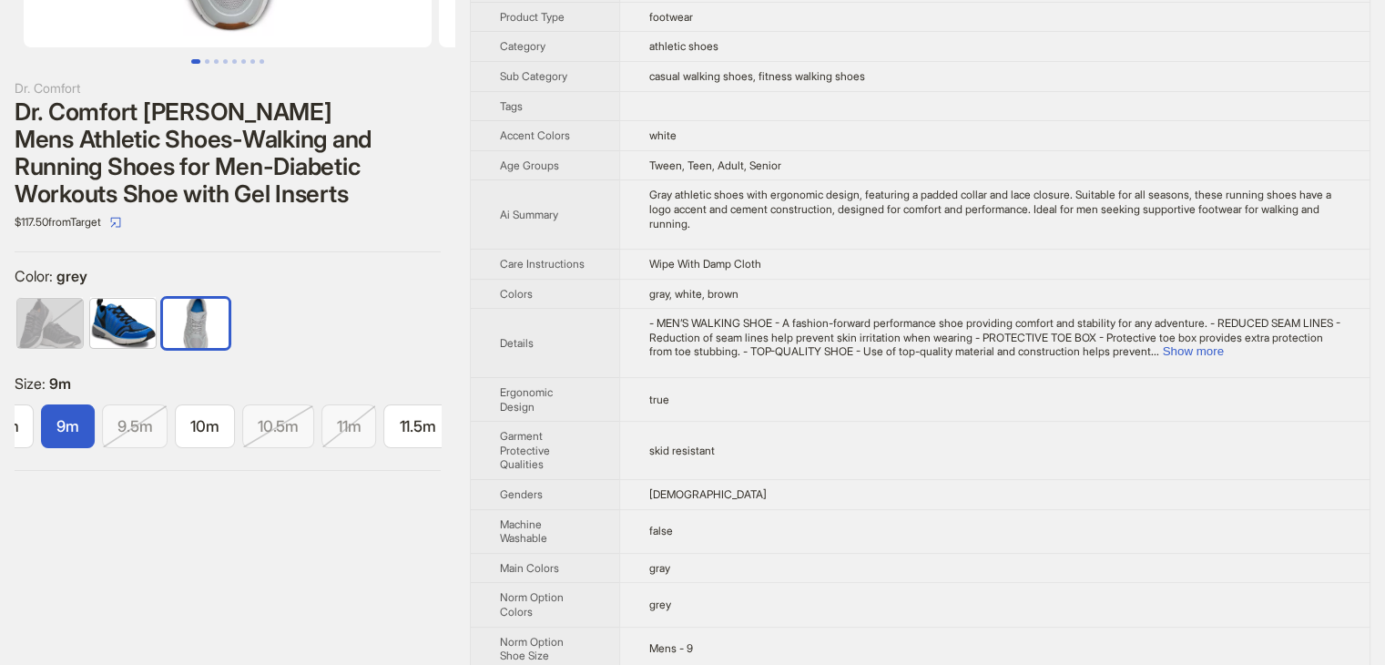
scroll to position [364, 0]
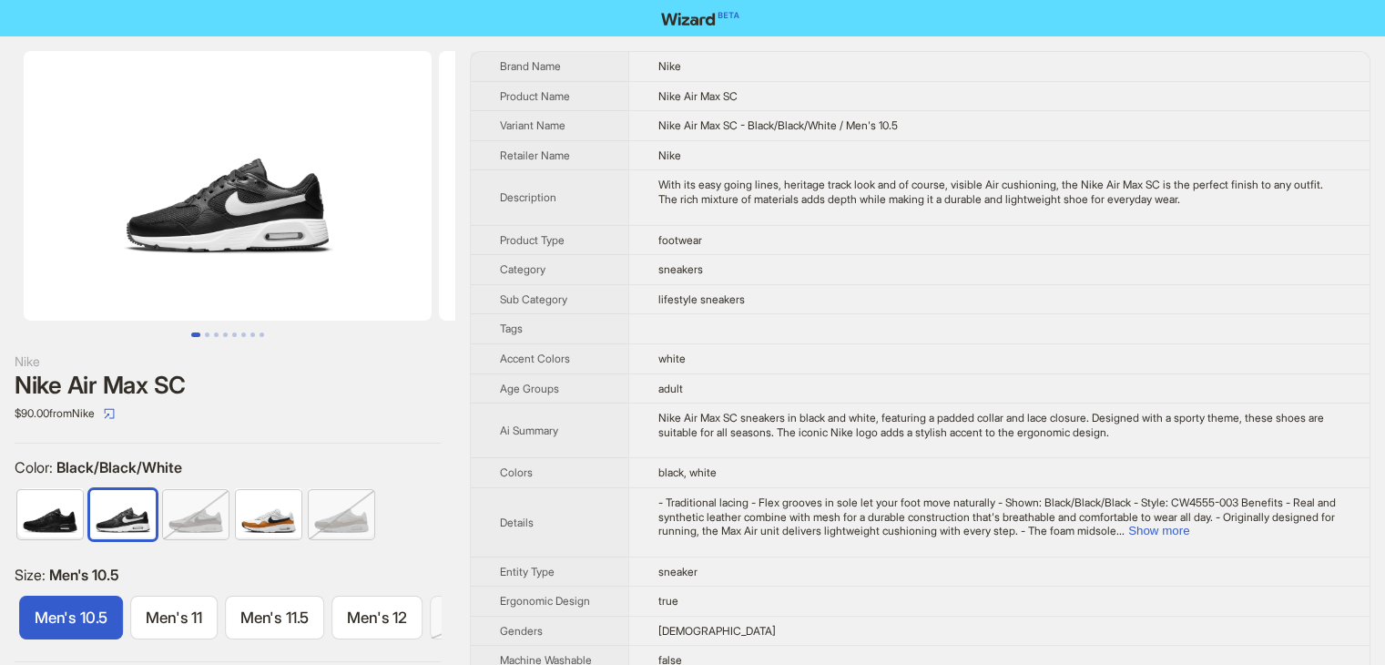
scroll to position [0, 883]
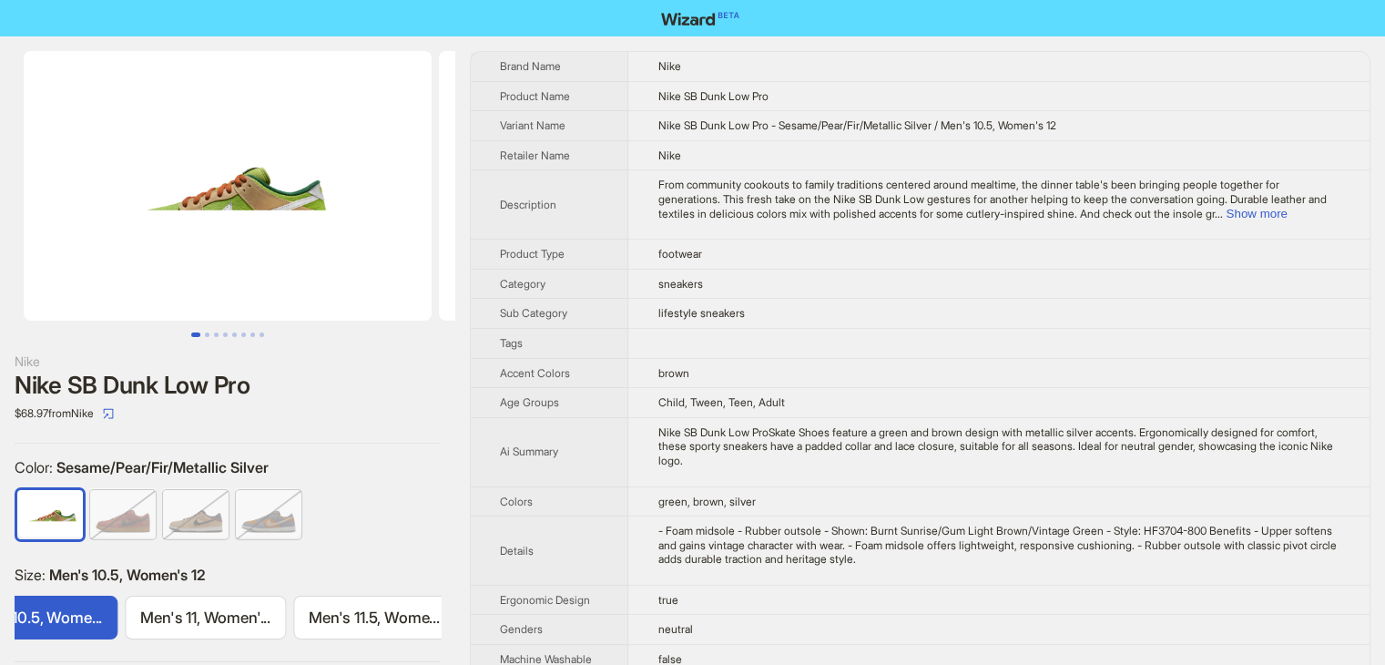
scroll to position [0, 2349]
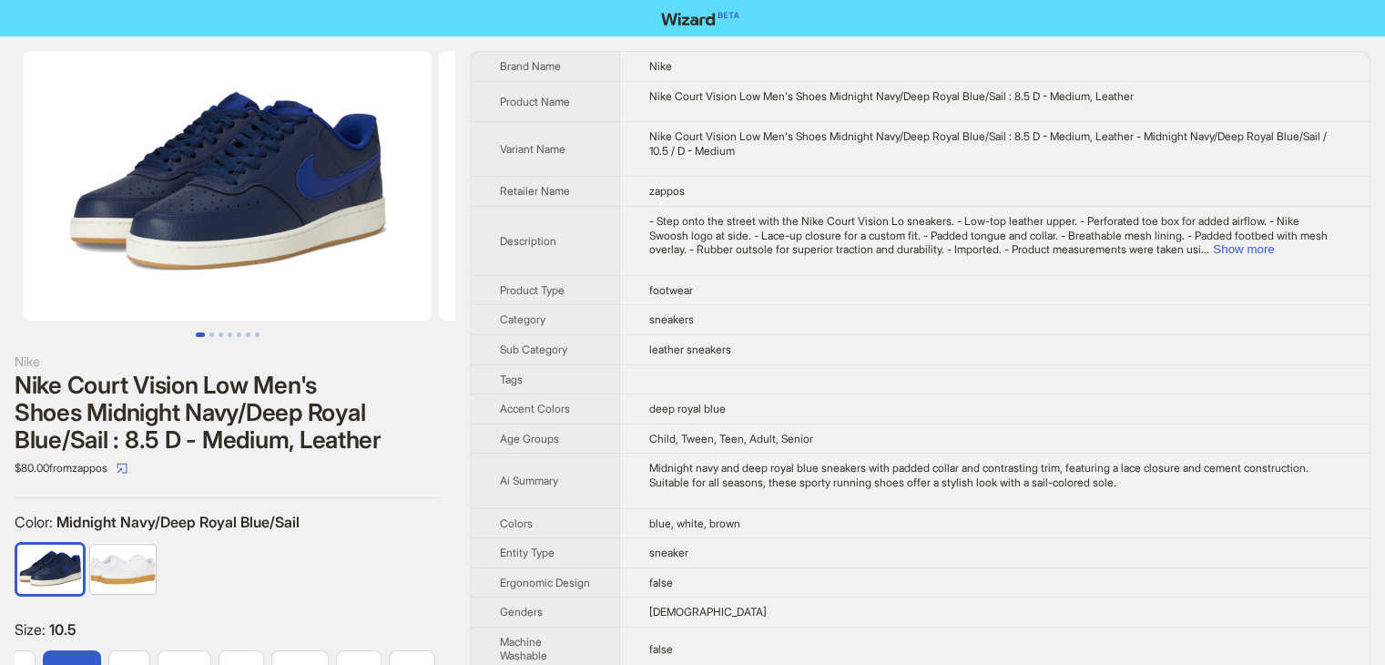
scroll to position [0, 452]
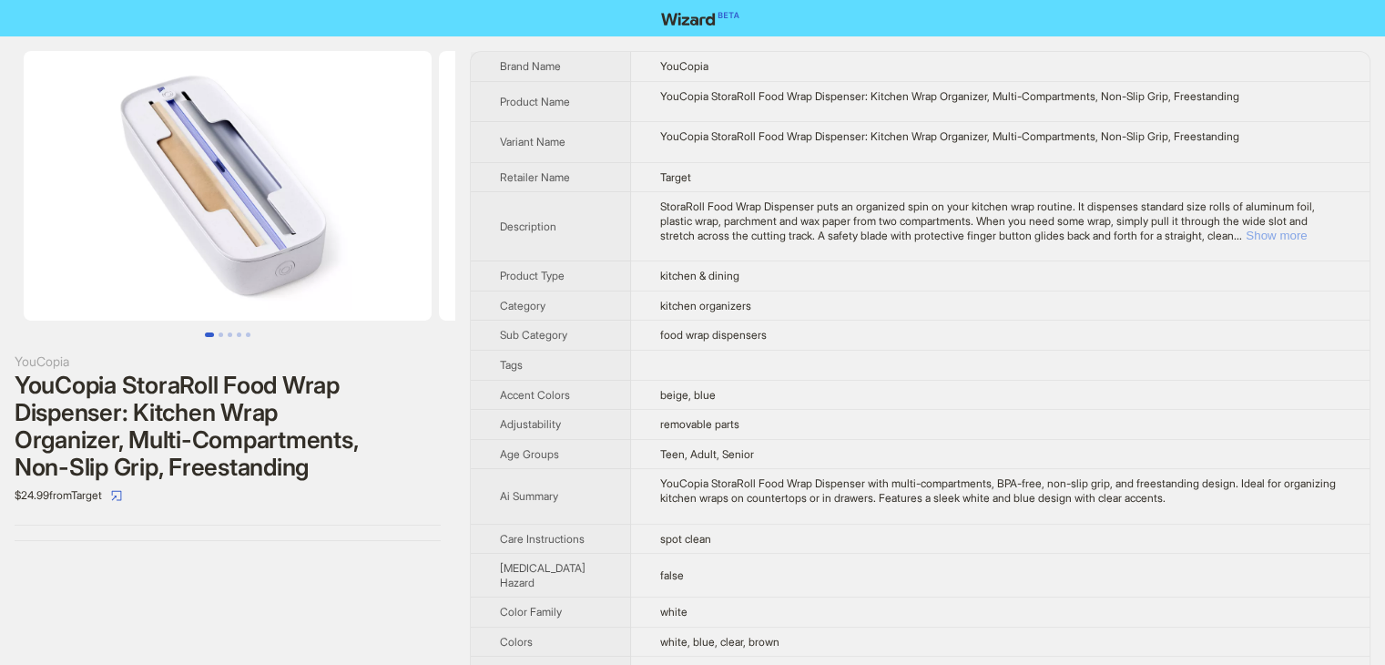
click at [1295, 230] on button "Show more" at bounding box center [1276, 236] width 61 height 14
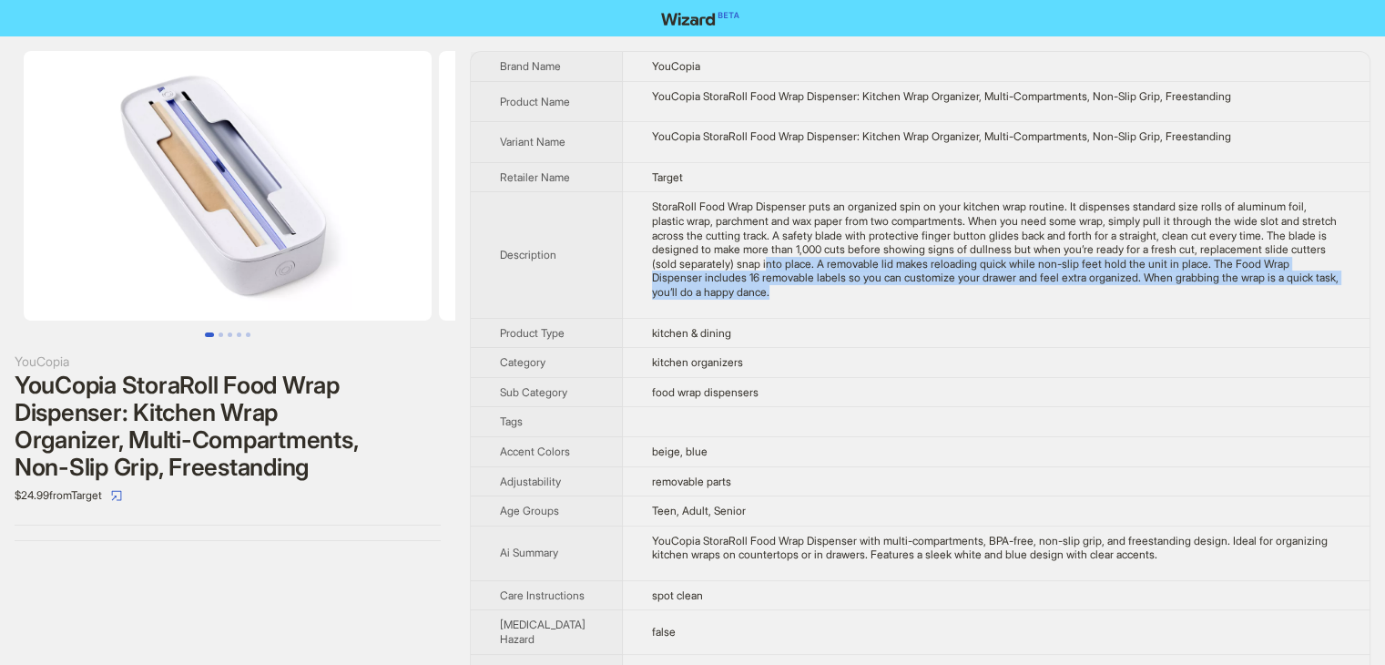
drag, startPoint x: 987, startPoint y: 312, endPoint x: 934, endPoint y: 292, distance: 56.5
click at [900, 263] on td "StoraRoll Food Wrap Dispenser puts an organized spin on your kitchen wrap routi…" at bounding box center [996, 255] width 747 height 126
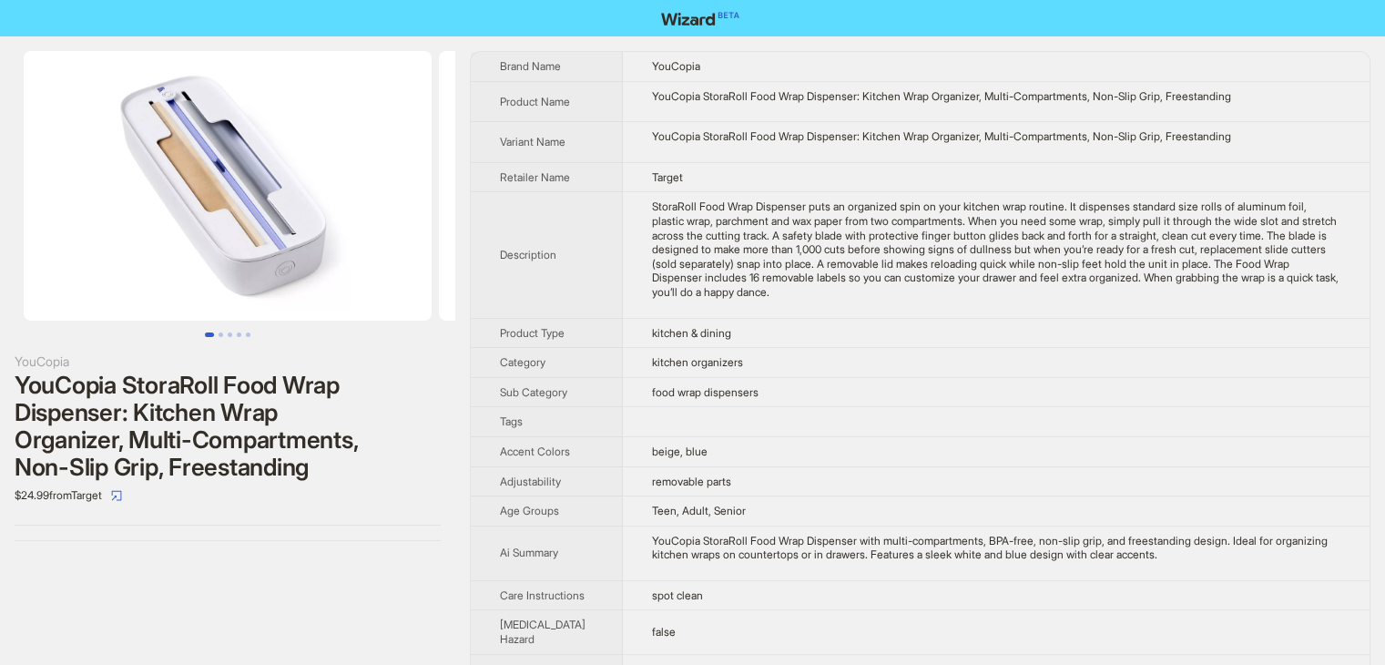
click at [1232, 595] on td "spot clean" at bounding box center [996, 595] width 747 height 30
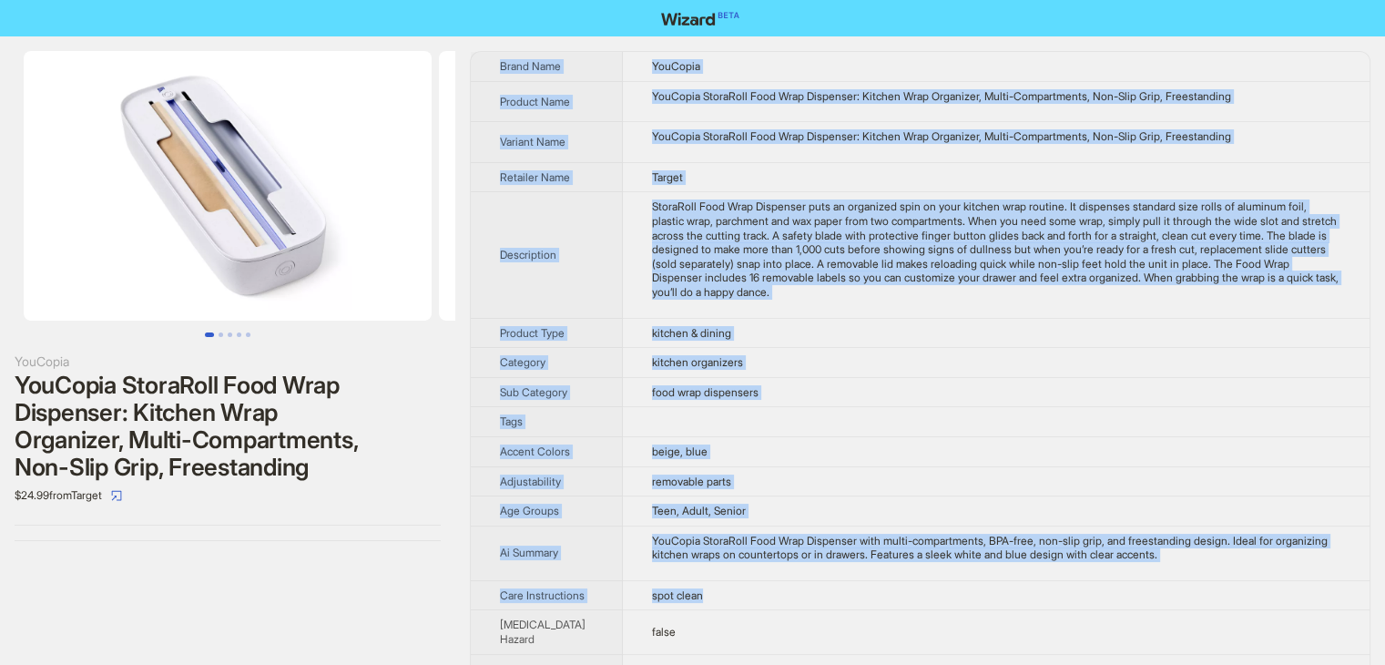
drag, startPoint x: 1235, startPoint y: 593, endPoint x: 491, endPoint y: 56, distance: 917.5
copy tbody "Brand Name YouCopia Product Name YouCopia StoraRoll Food Wrap Dispenser: Kitche…"
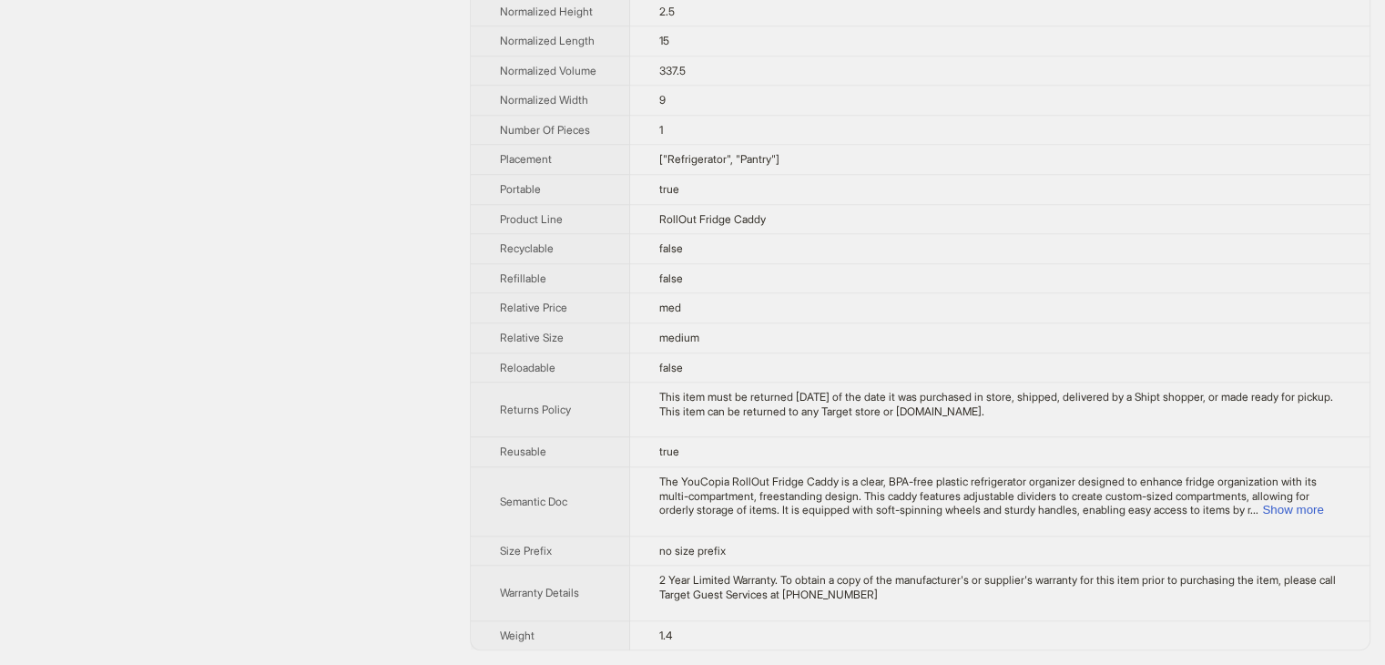
scroll to position [1541, 0]
click at [1302, 507] on button "Show more" at bounding box center [1292, 510] width 61 height 14
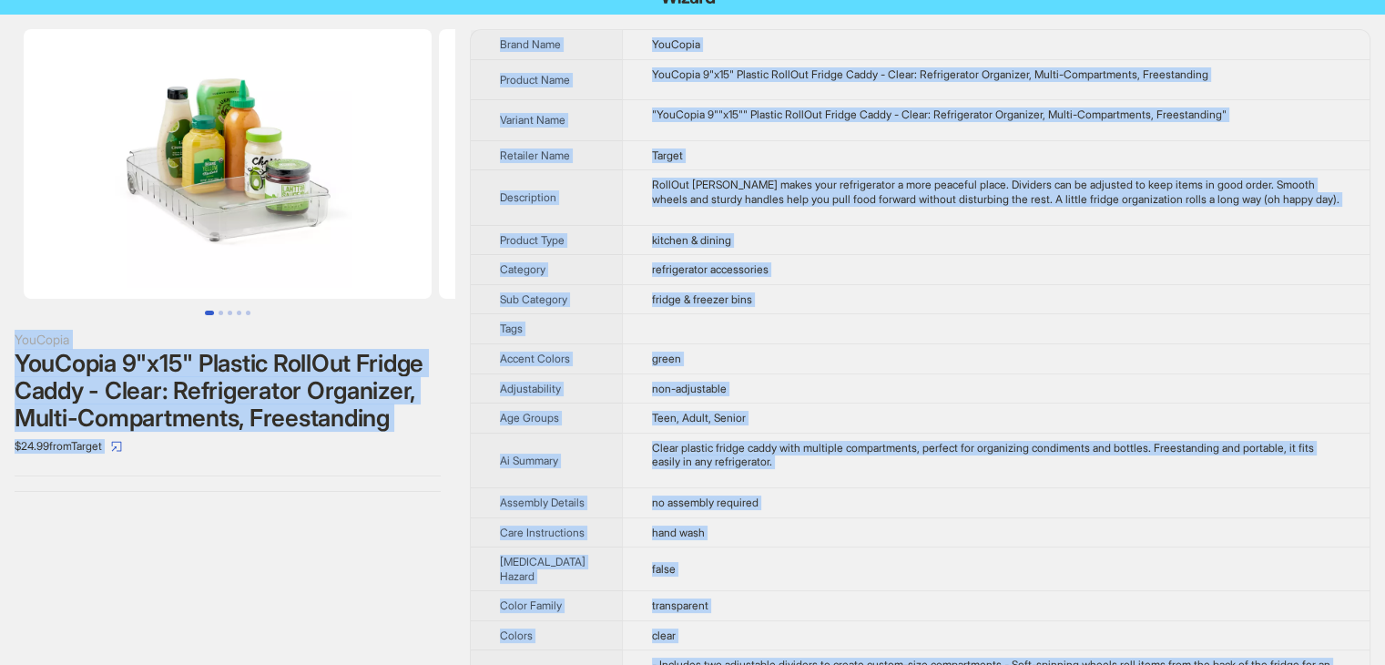
scroll to position [0, 0]
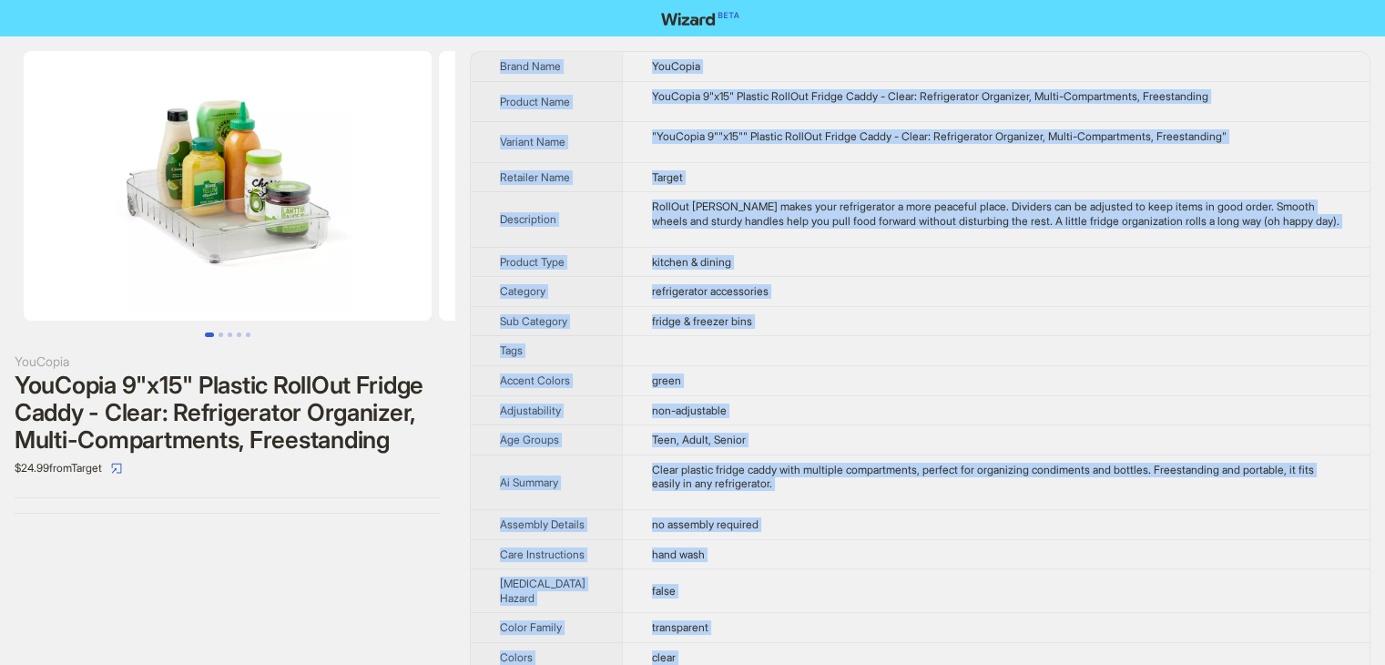
drag, startPoint x: 683, startPoint y: 635, endPoint x: 489, endPoint y: 56, distance: 610.7
copy tbody "Brand Name YouCopia Product Name YouCopia 9"x15" Plastic RollOut Fridge Caddy -…"
click at [956, 247] on td "RollOut Fridge Caddy makes your refrigerator a more peaceful place. Dividers ca…" at bounding box center [995, 219] width 747 height 55
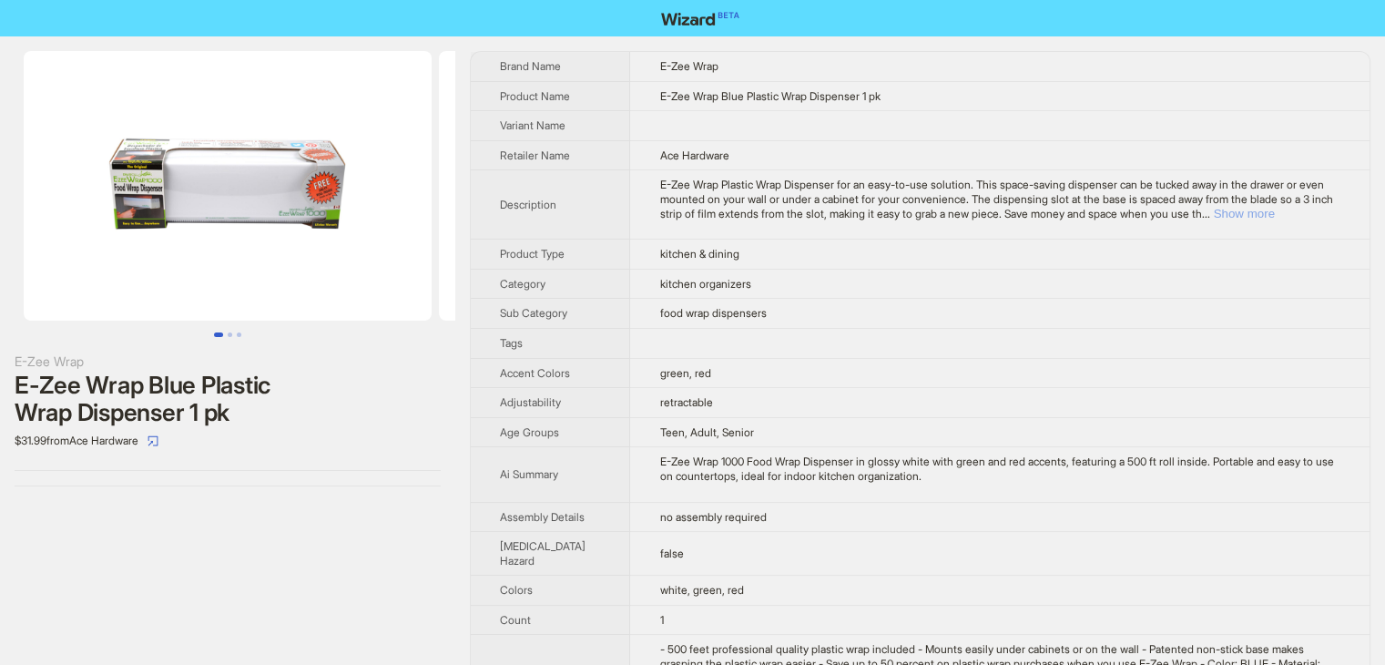
click at [1274, 216] on button "Show more" at bounding box center [1243, 214] width 61 height 14
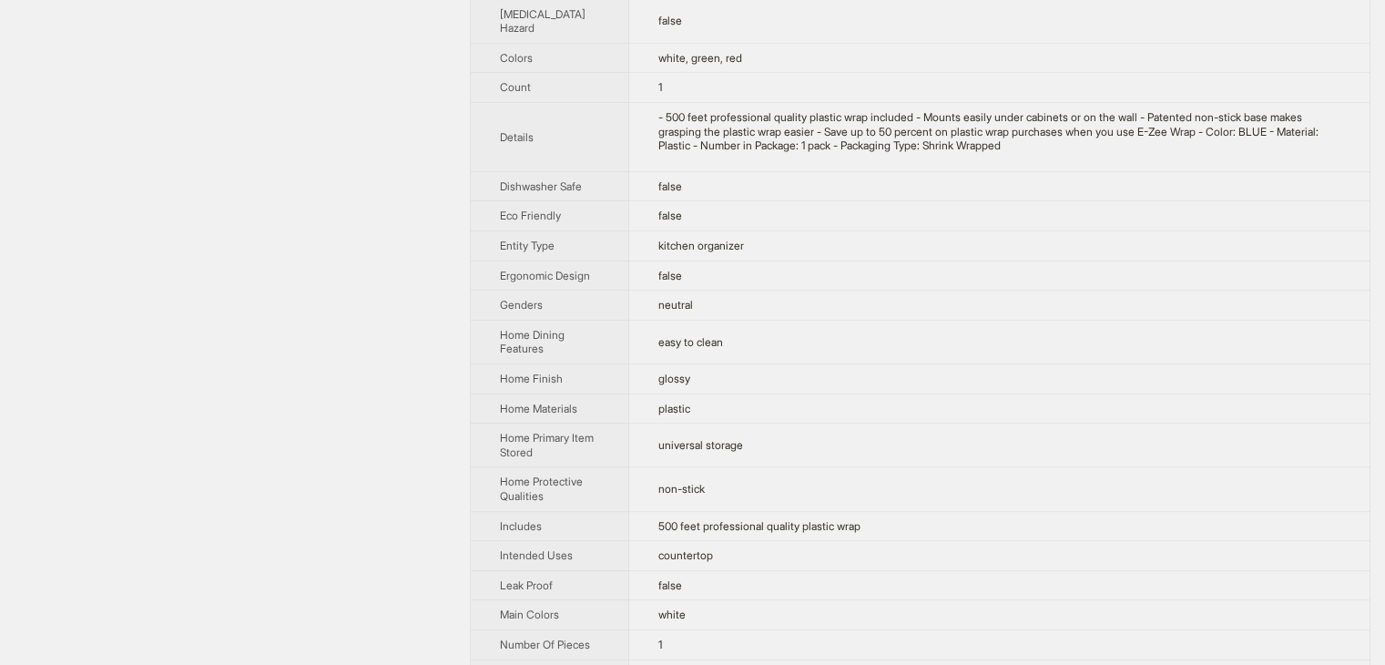
scroll to position [1001, 0]
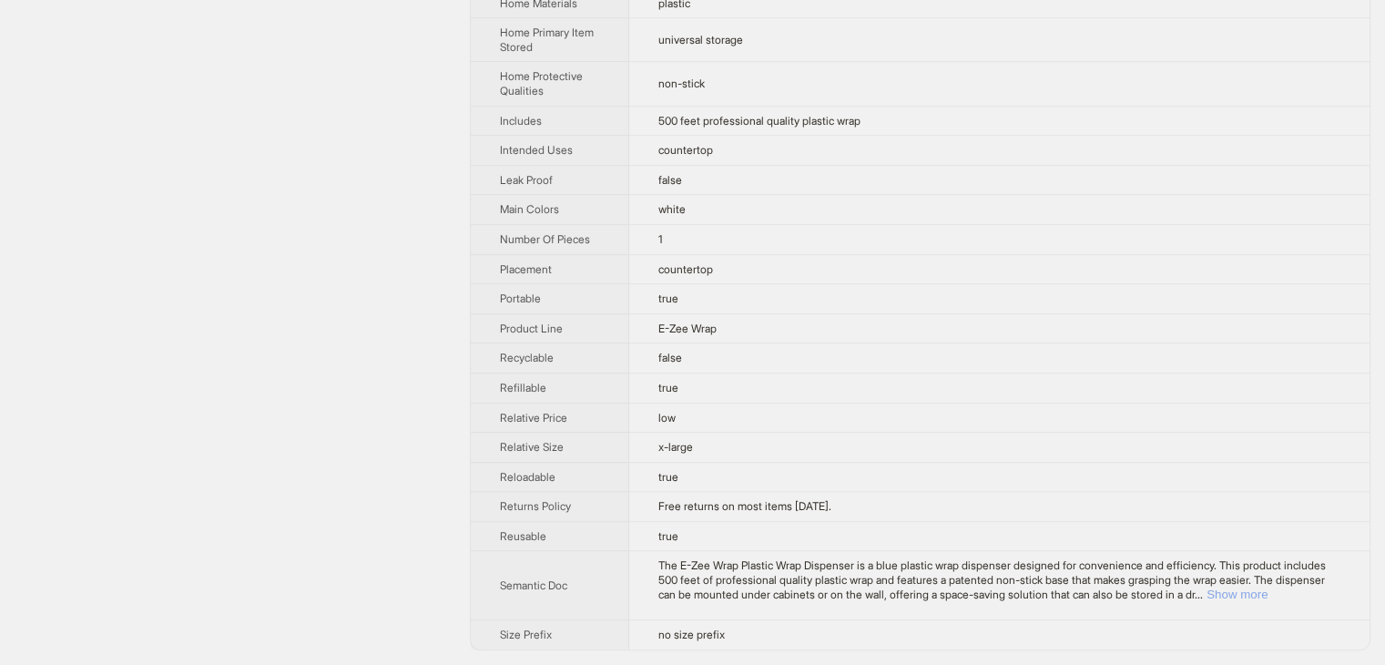
click at [1267, 590] on button "Show more" at bounding box center [1236, 594] width 61 height 14
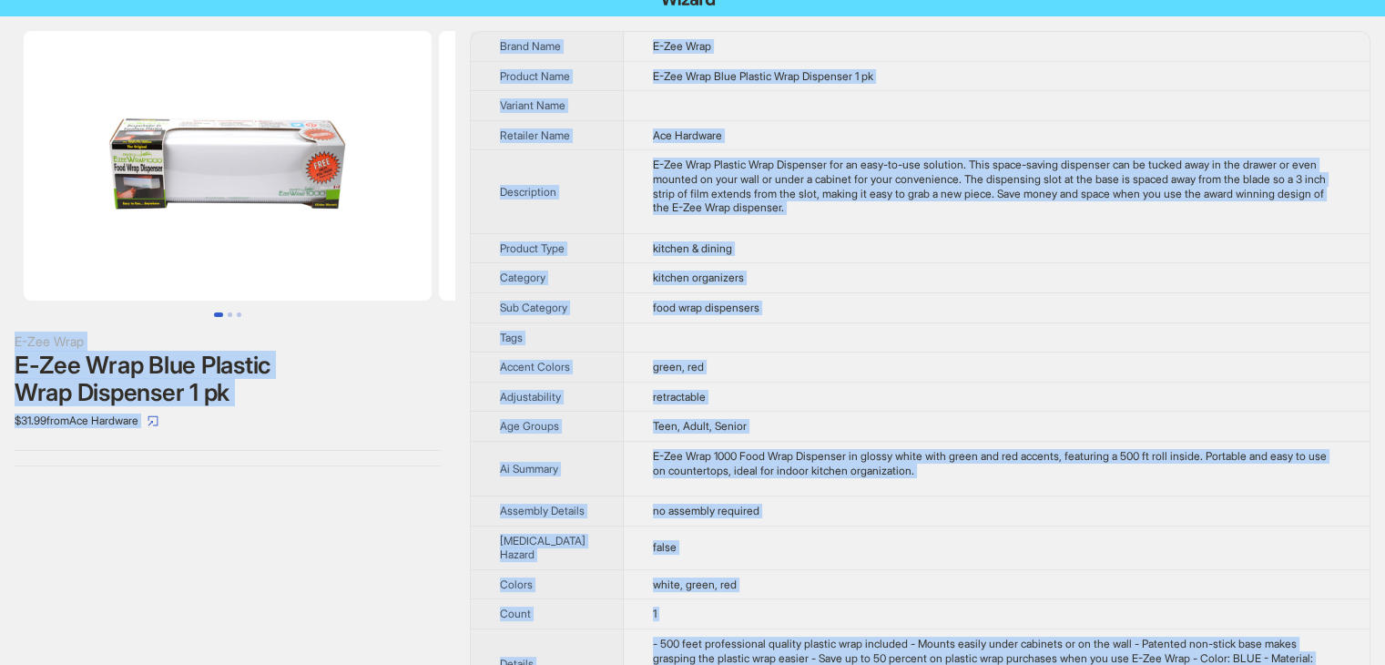
scroll to position [0, 0]
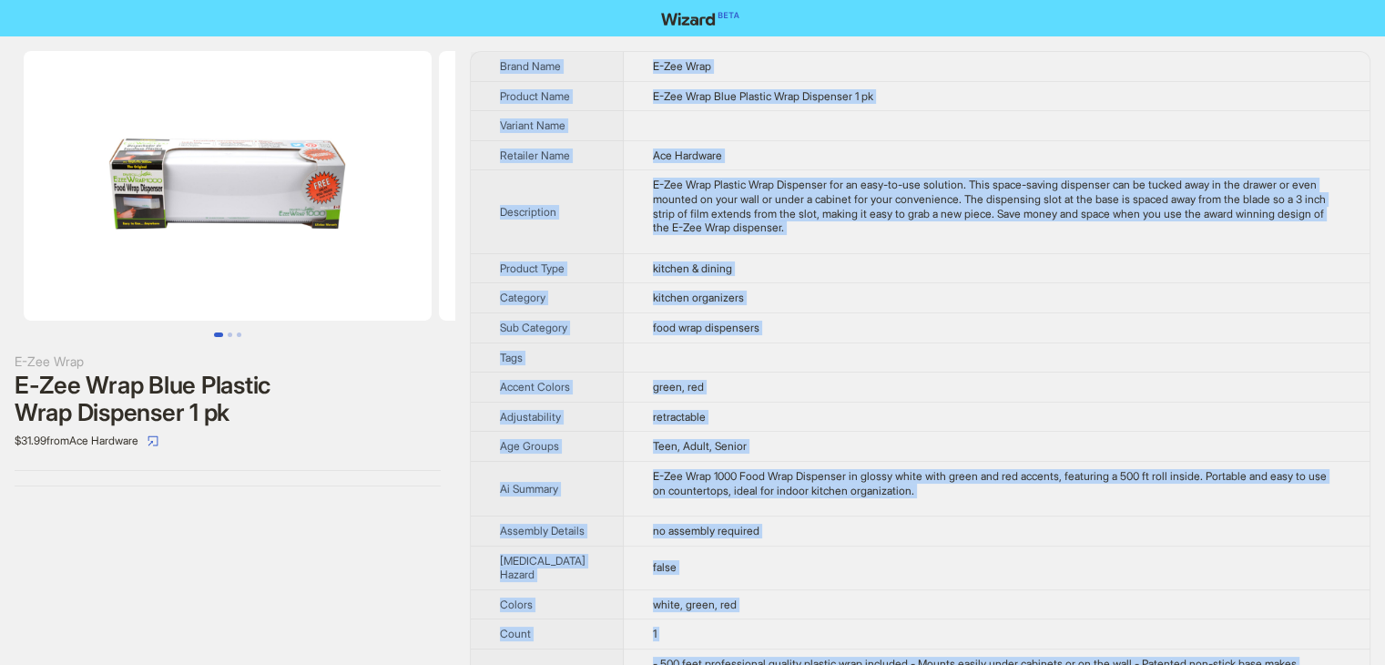
drag, startPoint x: 727, startPoint y: 644, endPoint x: 496, endPoint y: 58, distance: 629.4
copy tbody "Brand Name E-Zee Wrap Product Name E-Zee Wrap Blue Plastic Wrap Dispenser 1 pk …"
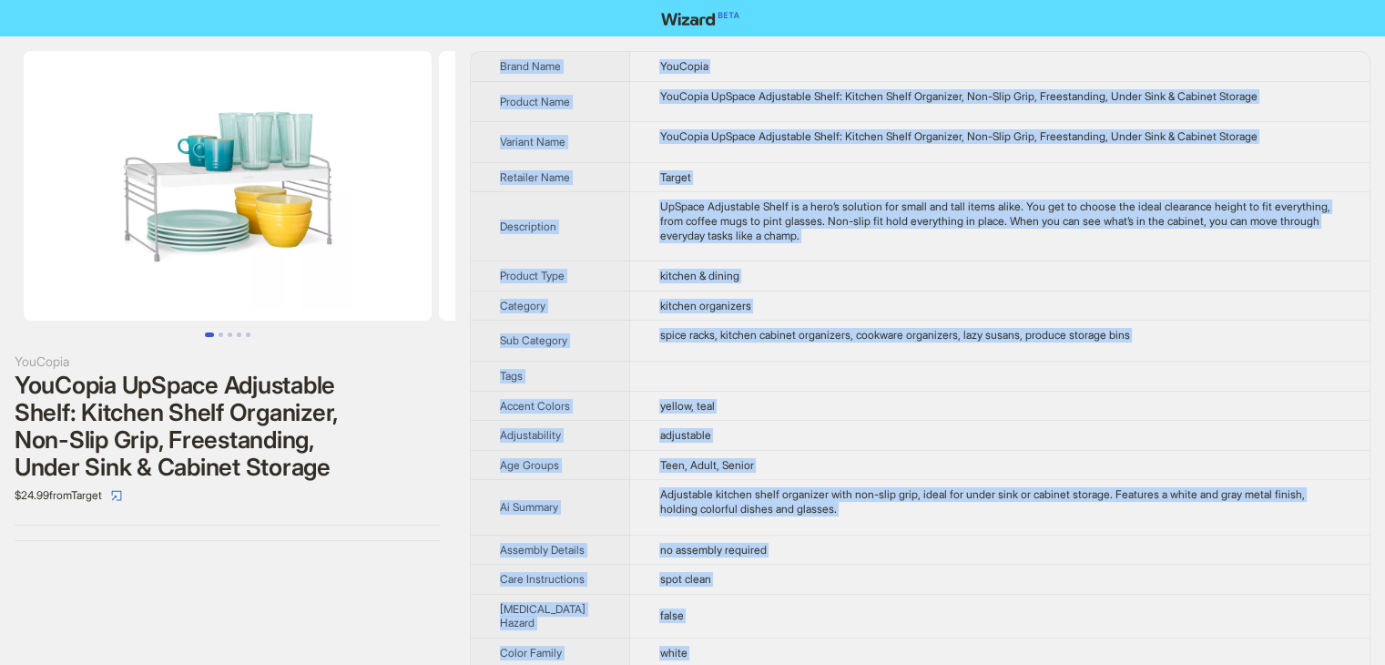
drag, startPoint x: 727, startPoint y: 646, endPoint x: 493, endPoint y: 57, distance: 633.3
copy tbody "Lorem Ipsu DolOrsit Ametcon Adip EliTsedd EiUsmod Temporinci Utlab: Etdolor Mag…"
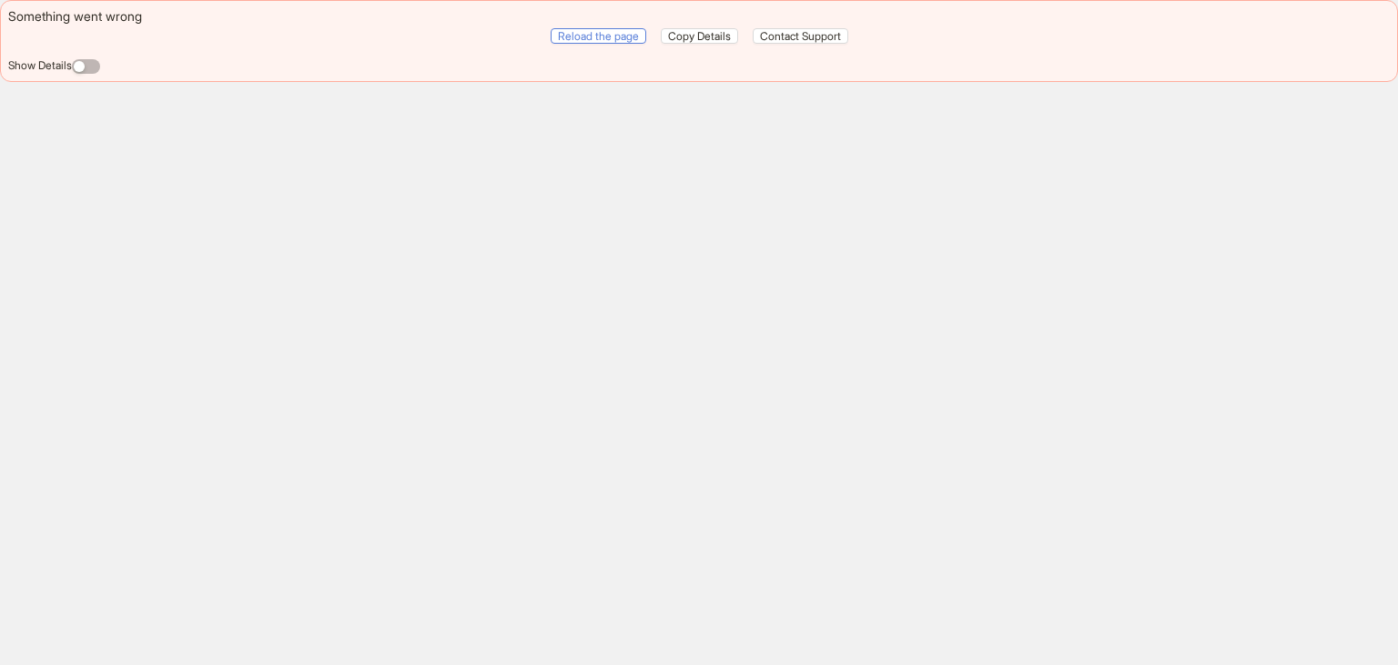
click at [585, 33] on span "Reload the page" at bounding box center [598, 36] width 81 height 14
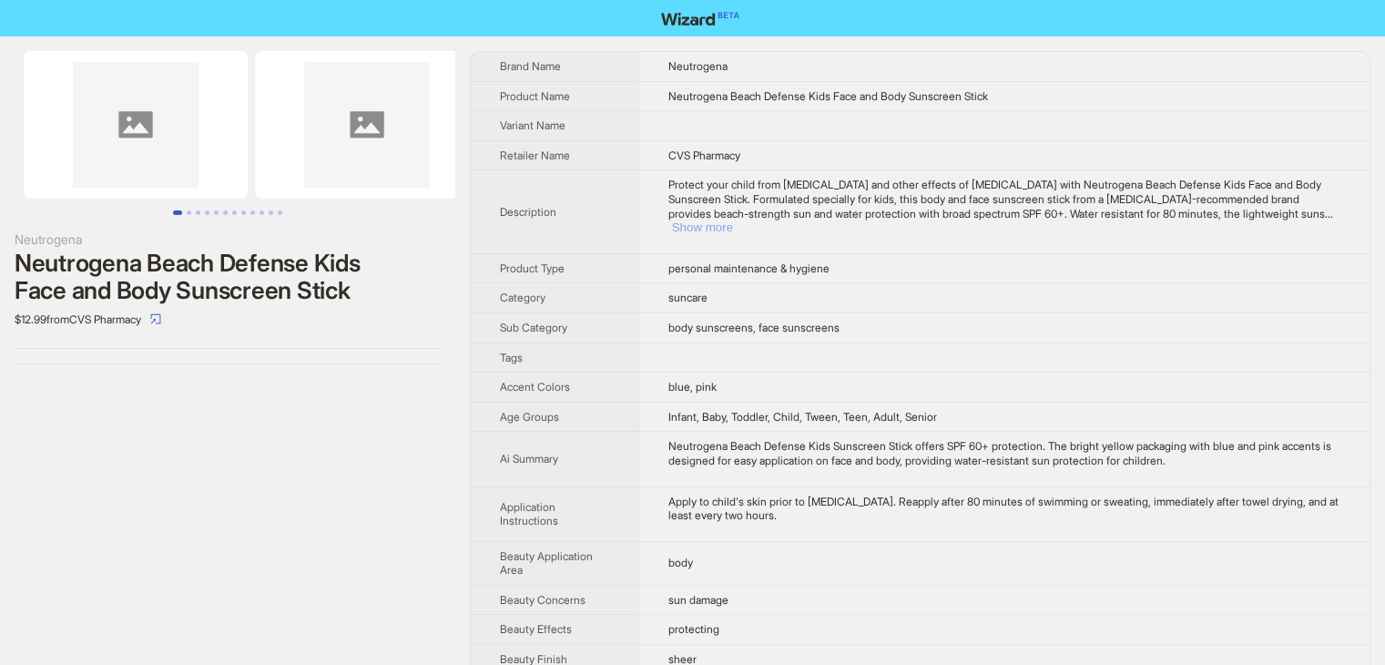
click at [733, 220] on button "Show more" at bounding box center [702, 227] width 61 height 14
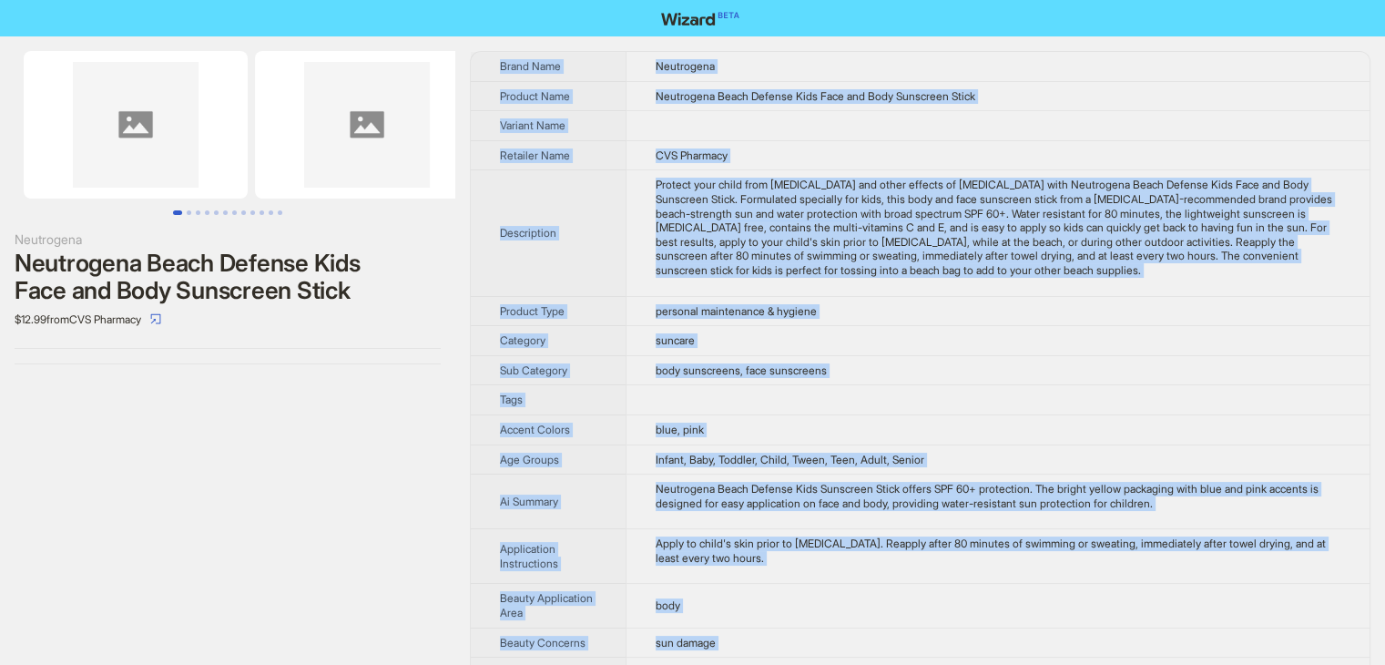
drag, startPoint x: 765, startPoint y: 632, endPoint x: 495, endPoint y: 59, distance: 632.9
copy tbody "Brand Name Neutrogena Product Name Neutrogena Beach Defense Kids Face and Body …"
click at [852, 100] on span "Neutrogena Beach Defense Kids Face and Body Sunscreen Stick" at bounding box center [816, 96] width 320 height 14
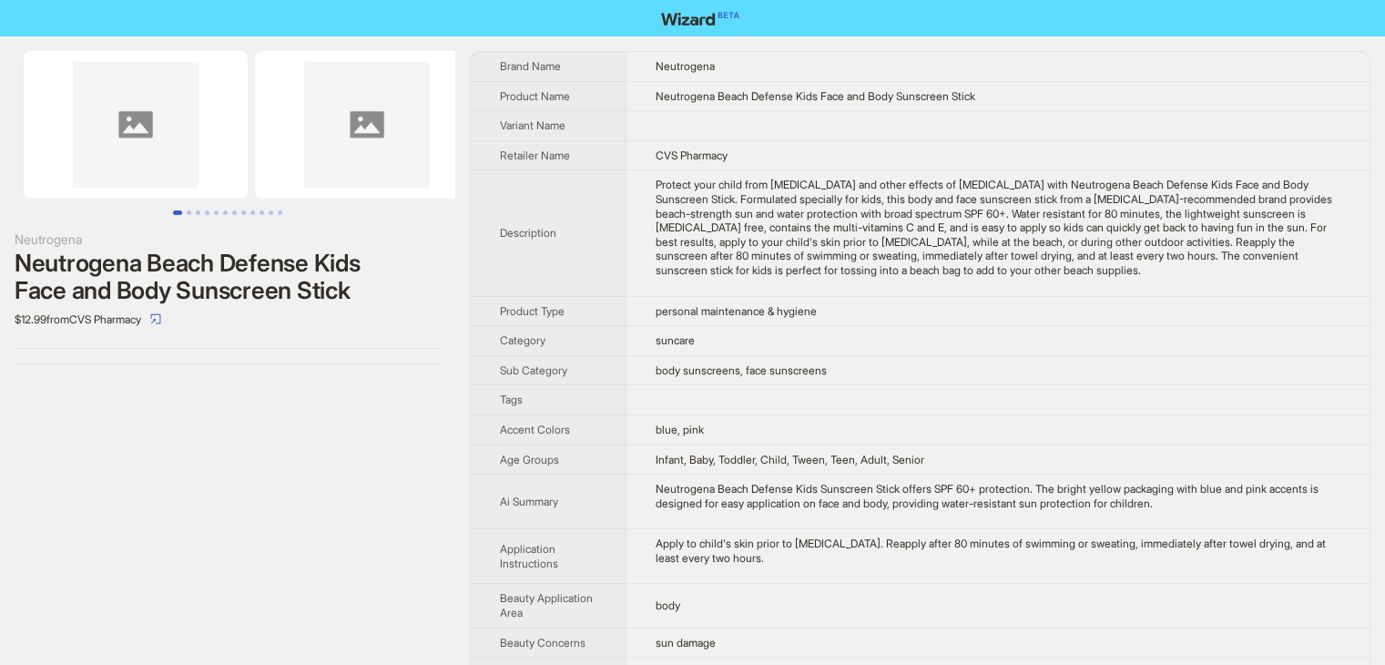
click at [1123, 331] on td "suncare" at bounding box center [997, 341] width 744 height 30
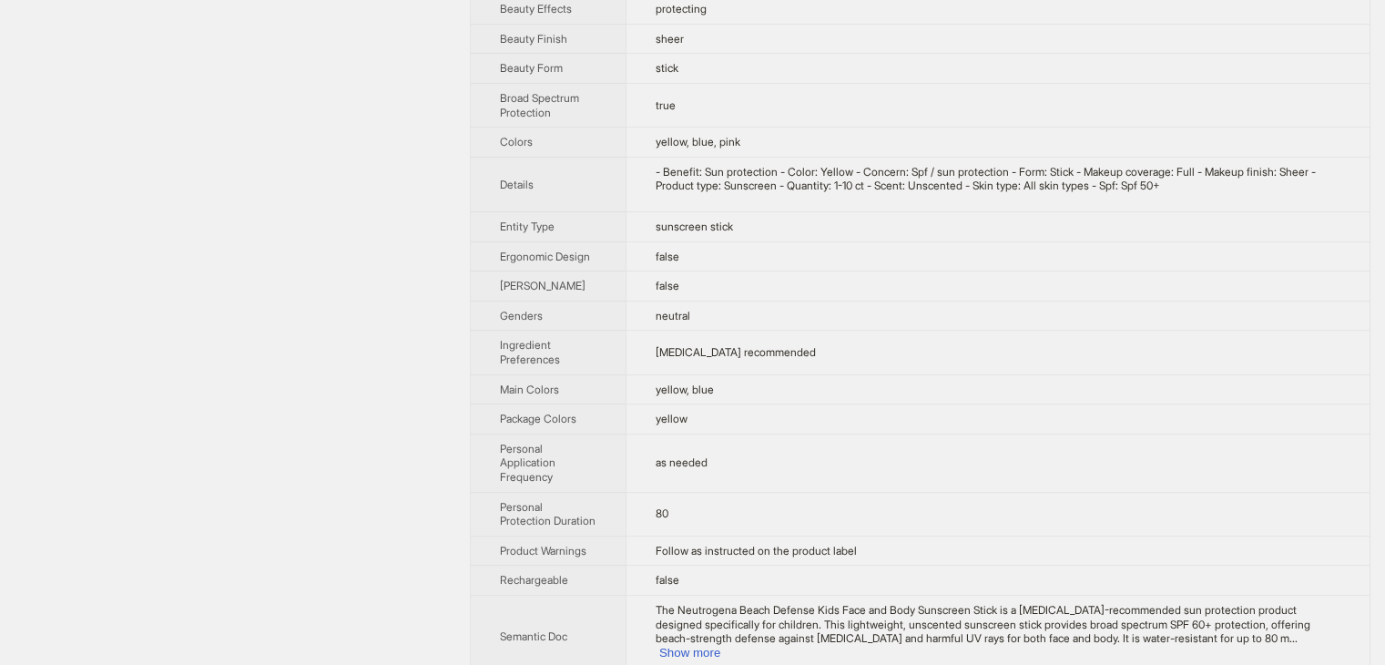
scroll to position [572, 0]
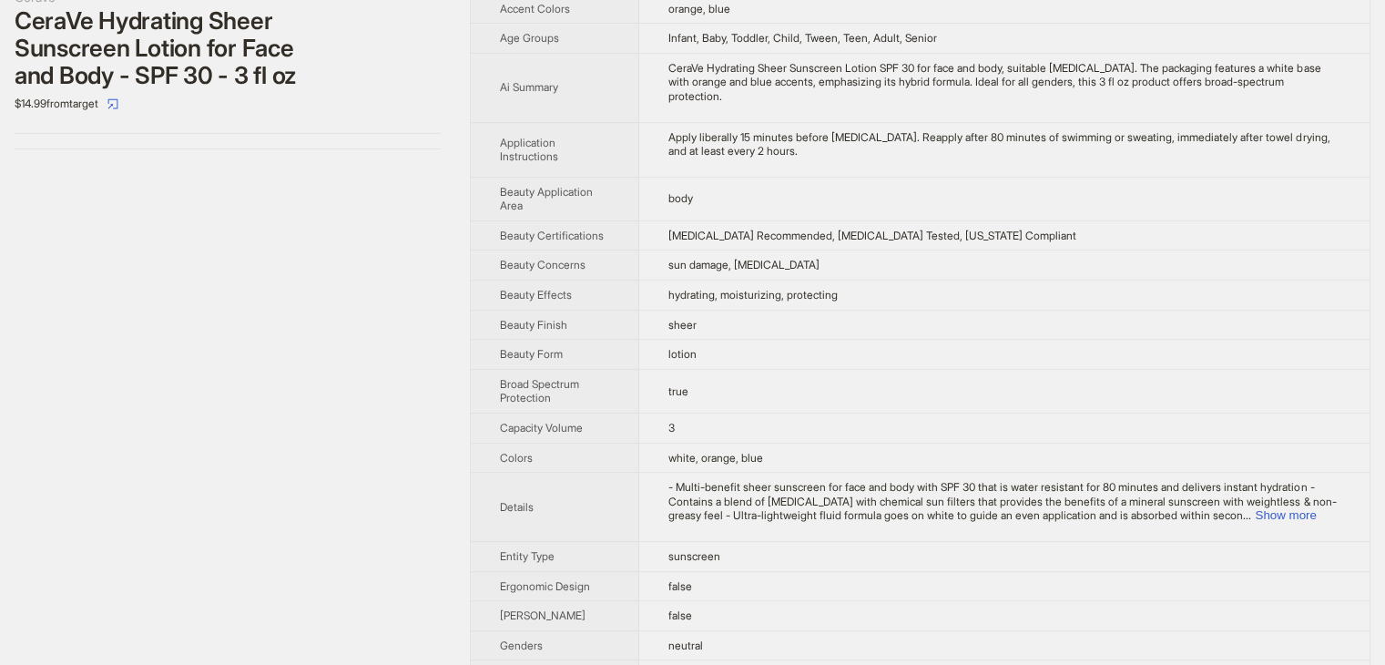
scroll to position [717, 0]
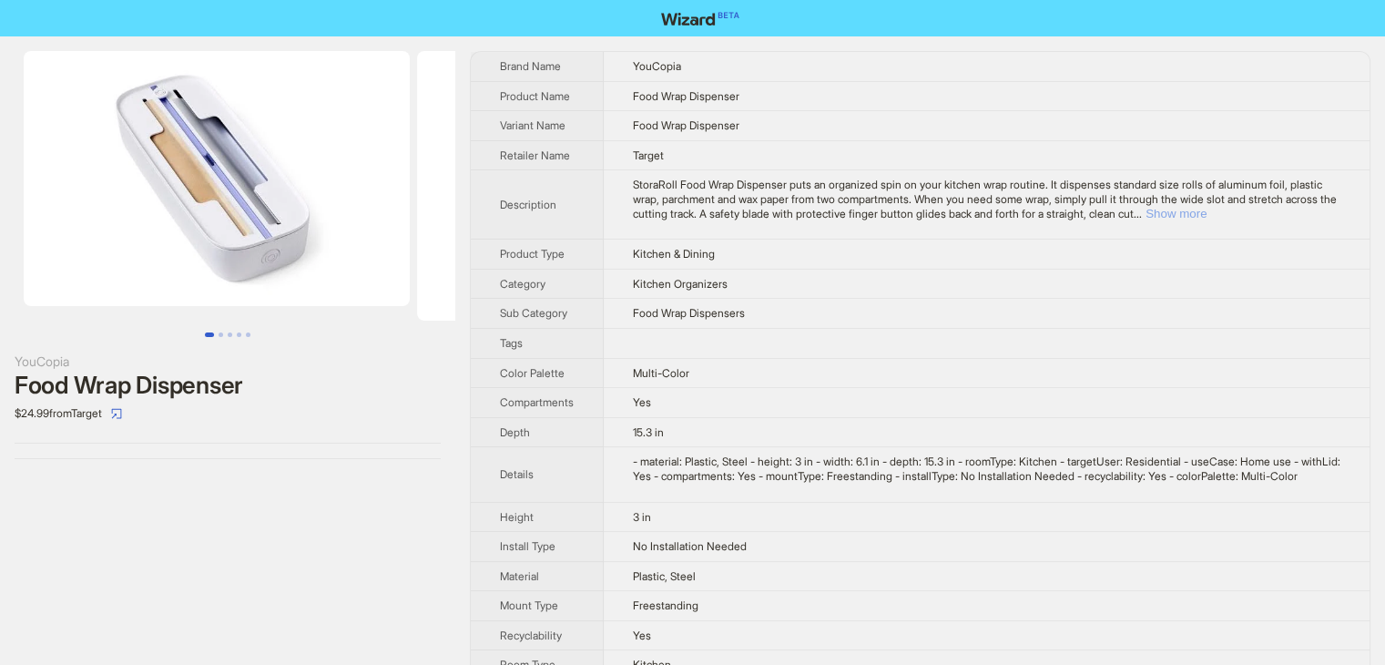
click at [1206, 208] on button "Show more" at bounding box center [1175, 214] width 61 height 14
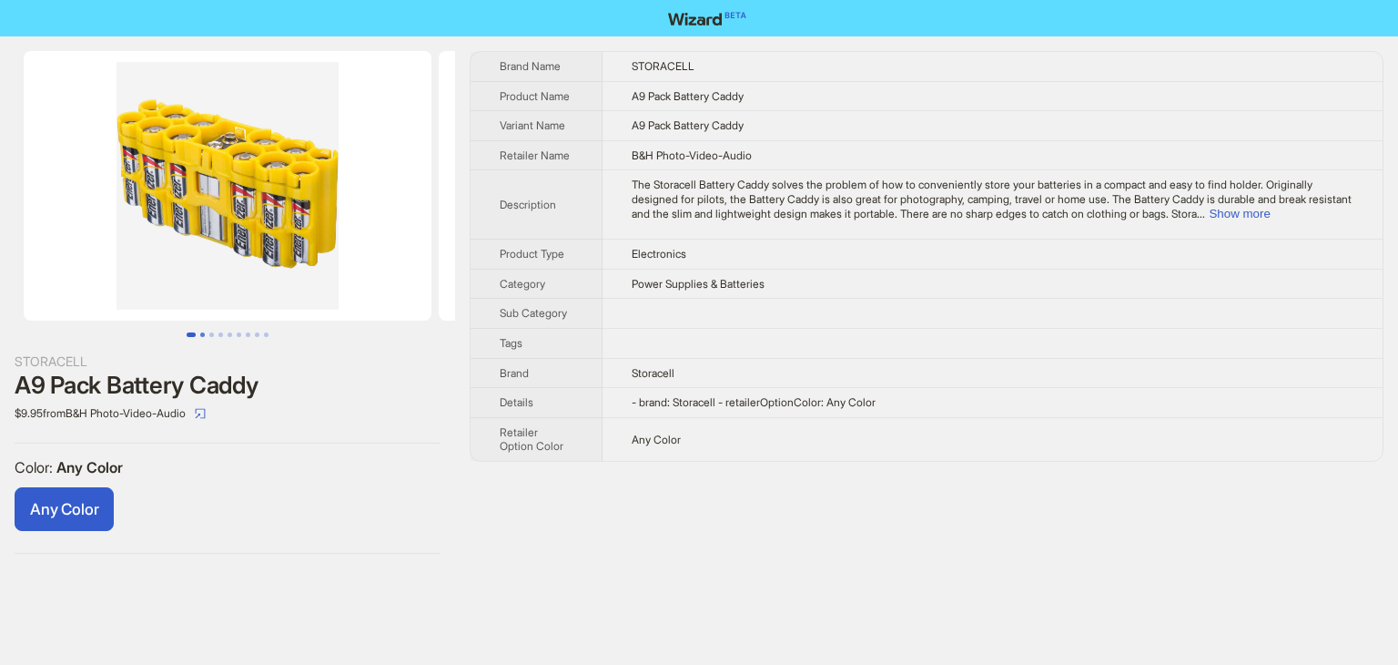
click at [205, 335] on button "Go to slide 2" at bounding box center [202, 334] width 5 height 5
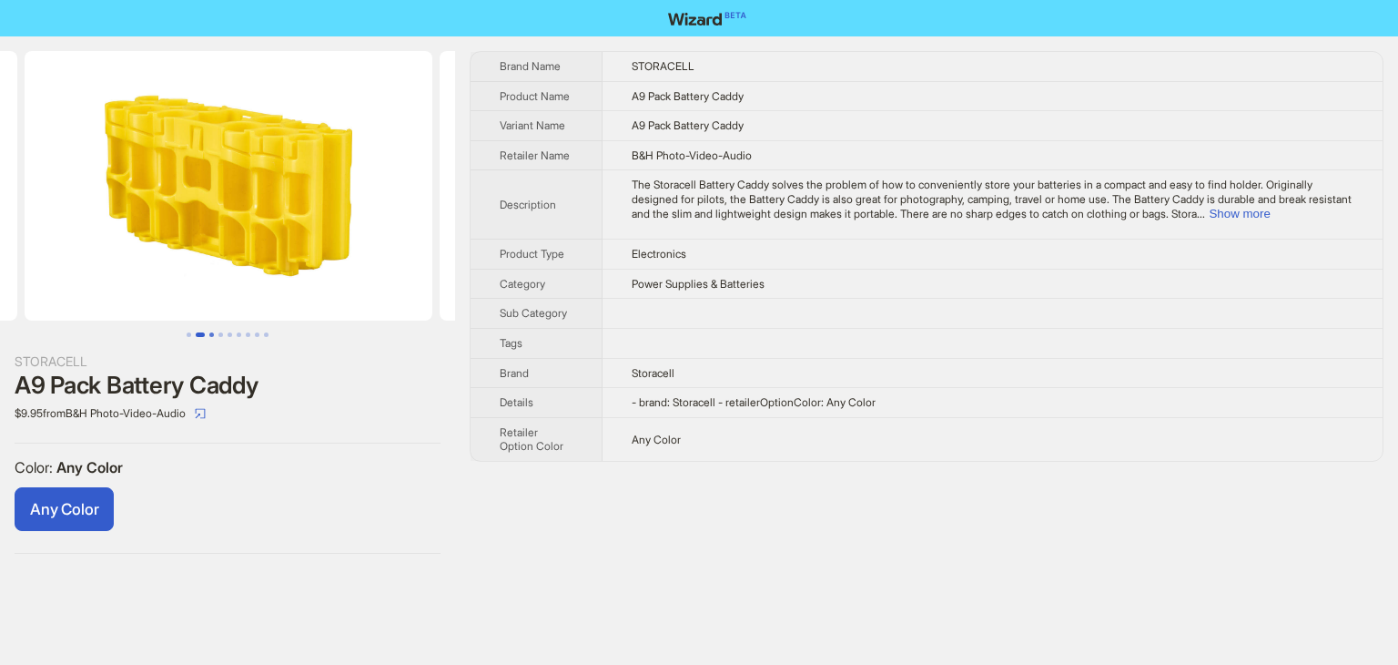
click at [214, 336] on button "Go to slide 3" at bounding box center [211, 334] width 5 height 5
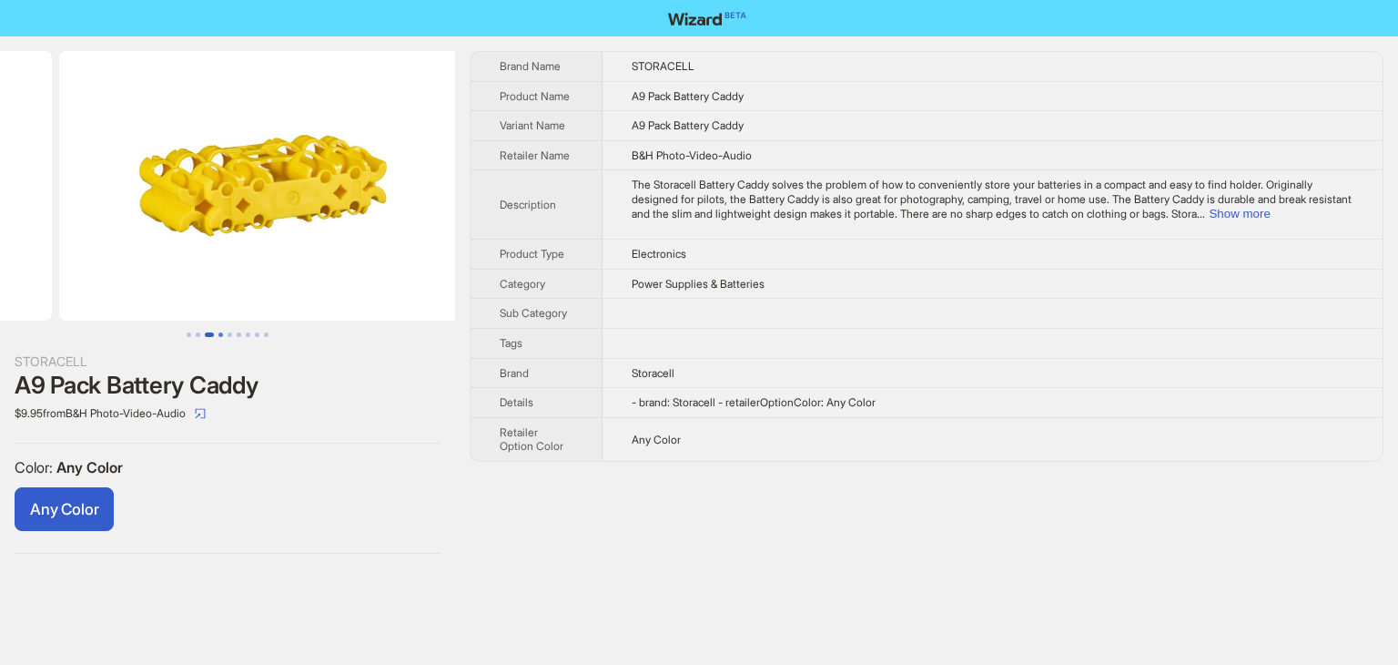
scroll to position [0, 830]
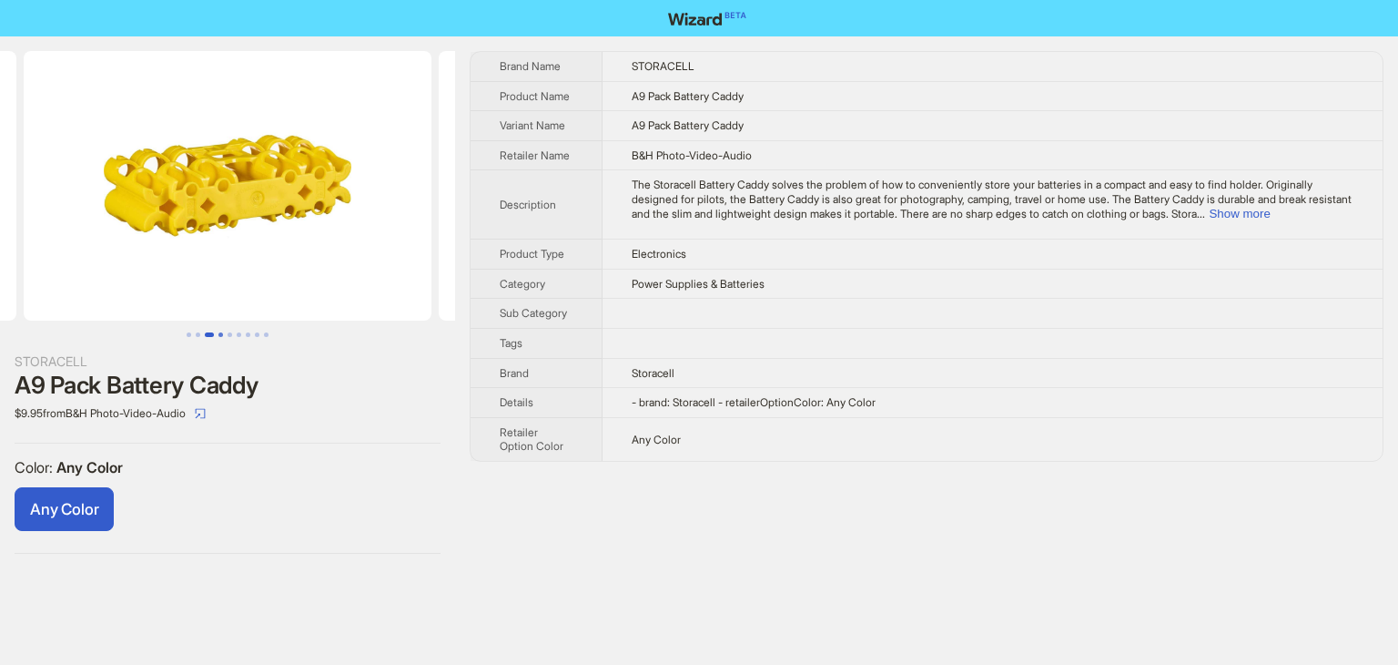
click at [221, 336] on button "Go to slide 4" at bounding box center [221, 334] width 5 height 5
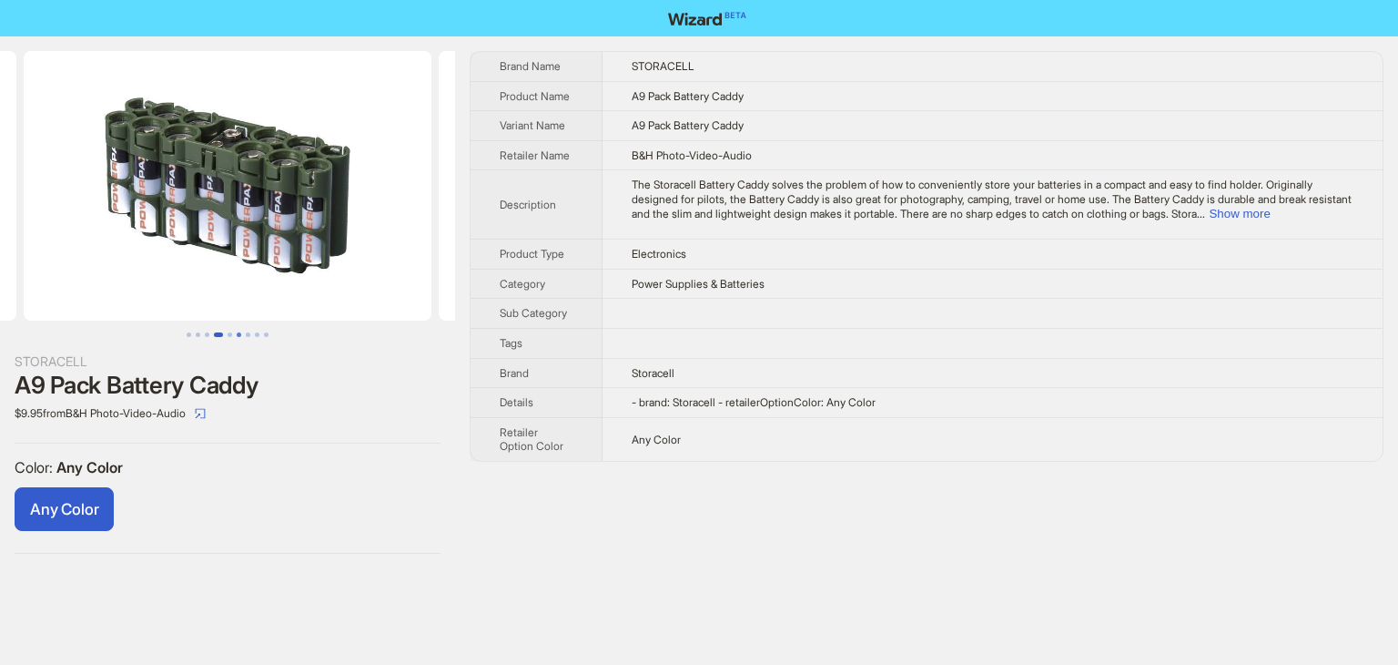
click at [239, 336] on button "Go to slide 6" at bounding box center [239, 334] width 5 height 5
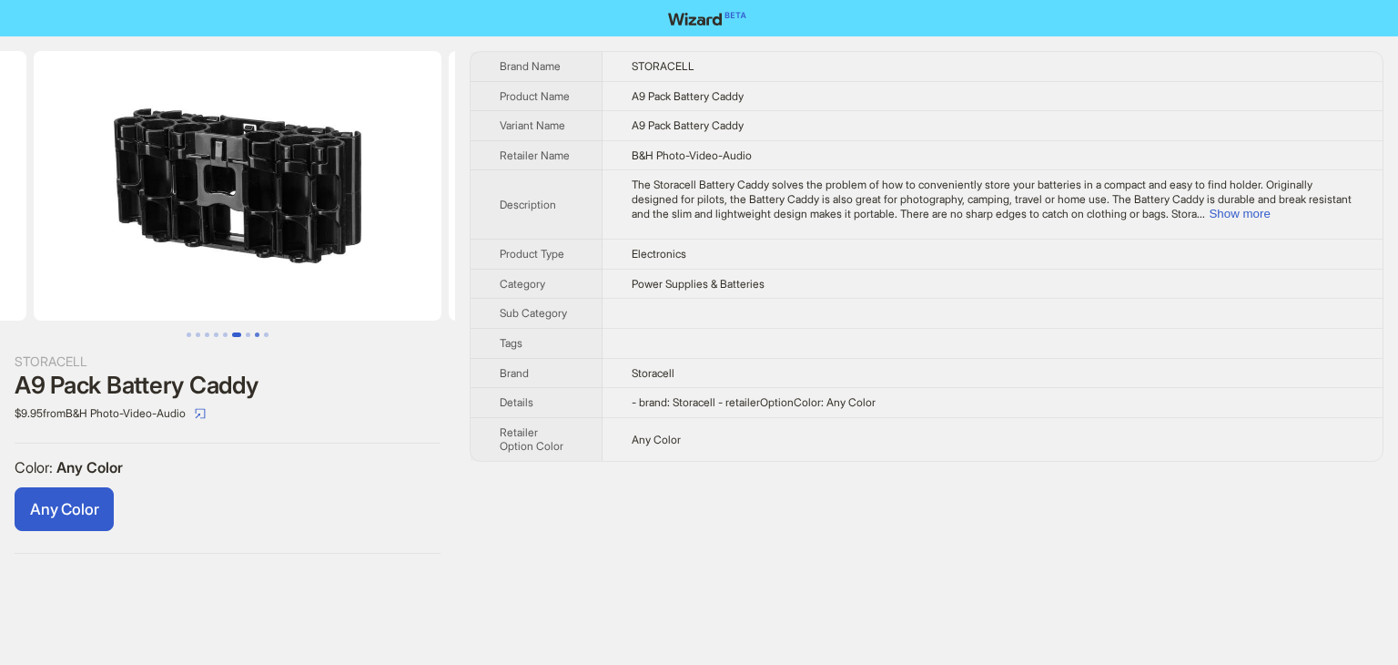
click at [255, 337] on button "Go to slide 8" at bounding box center [257, 334] width 5 height 5
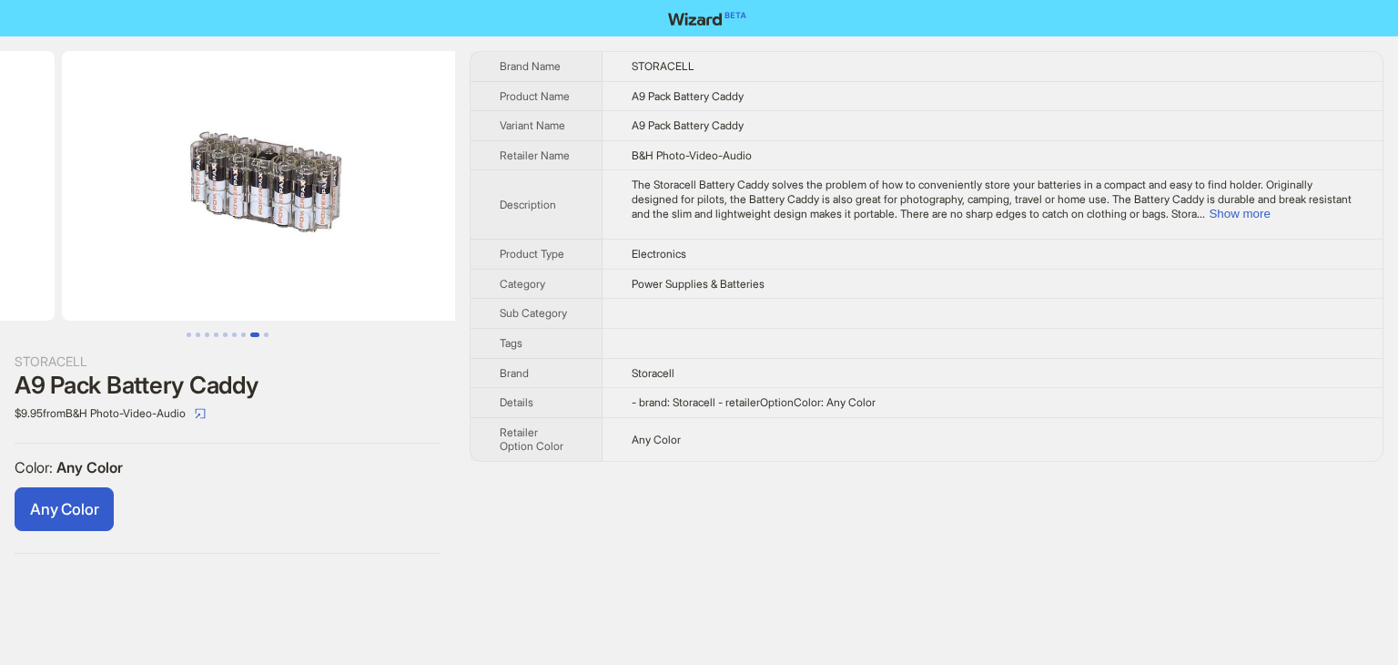
click at [270, 337] on div "STORACELL A9 Pack Battery Caddy $9.95 from B&H Photo-Video-Audio Color : Any Co…" at bounding box center [227, 302] width 455 height 532
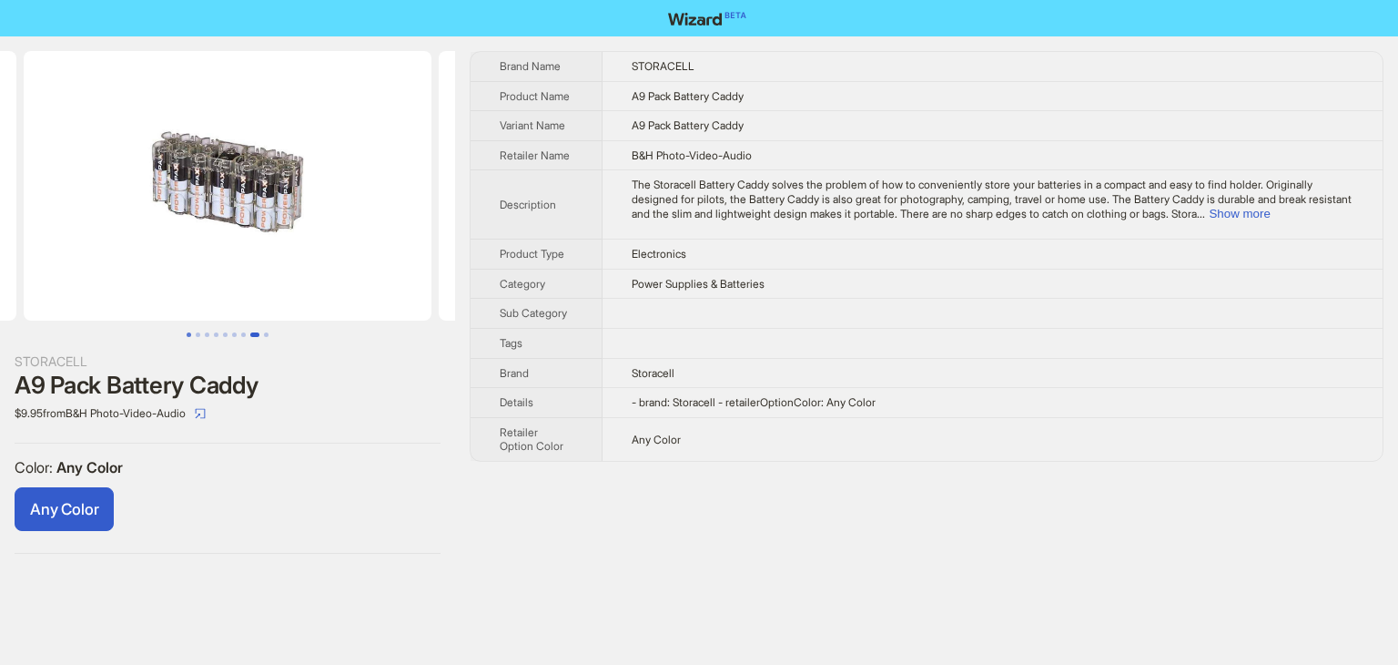
click at [189, 333] on button "Go to slide 1" at bounding box center [189, 334] width 5 height 5
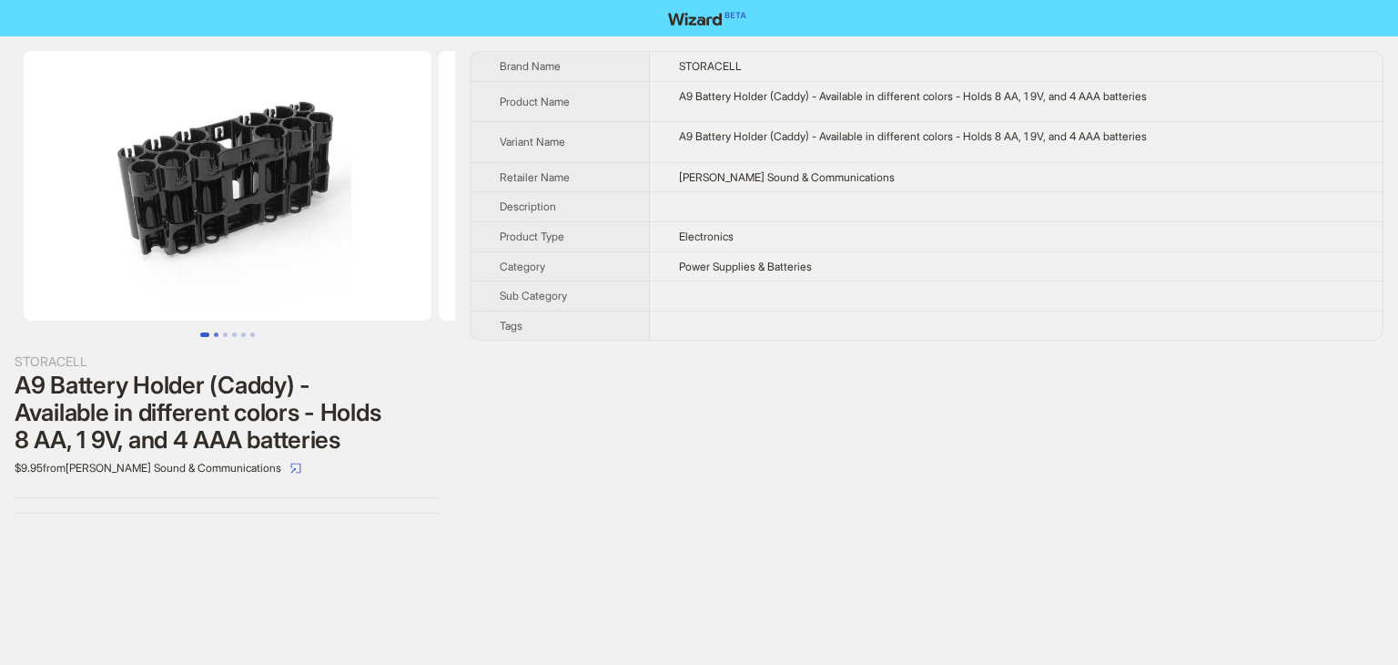
click at [215, 332] on button "Go to slide 2" at bounding box center [216, 334] width 5 height 5
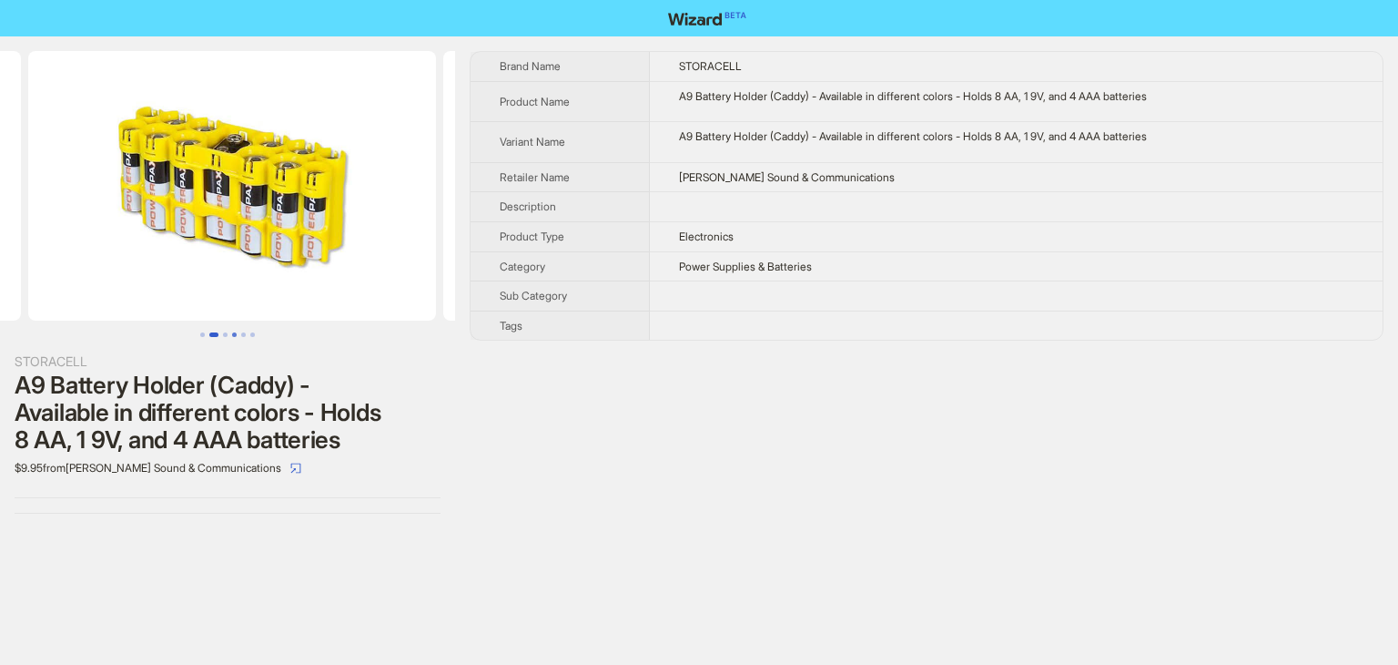
click at [232, 334] on button "Go to slide 4" at bounding box center [234, 334] width 5 height 5
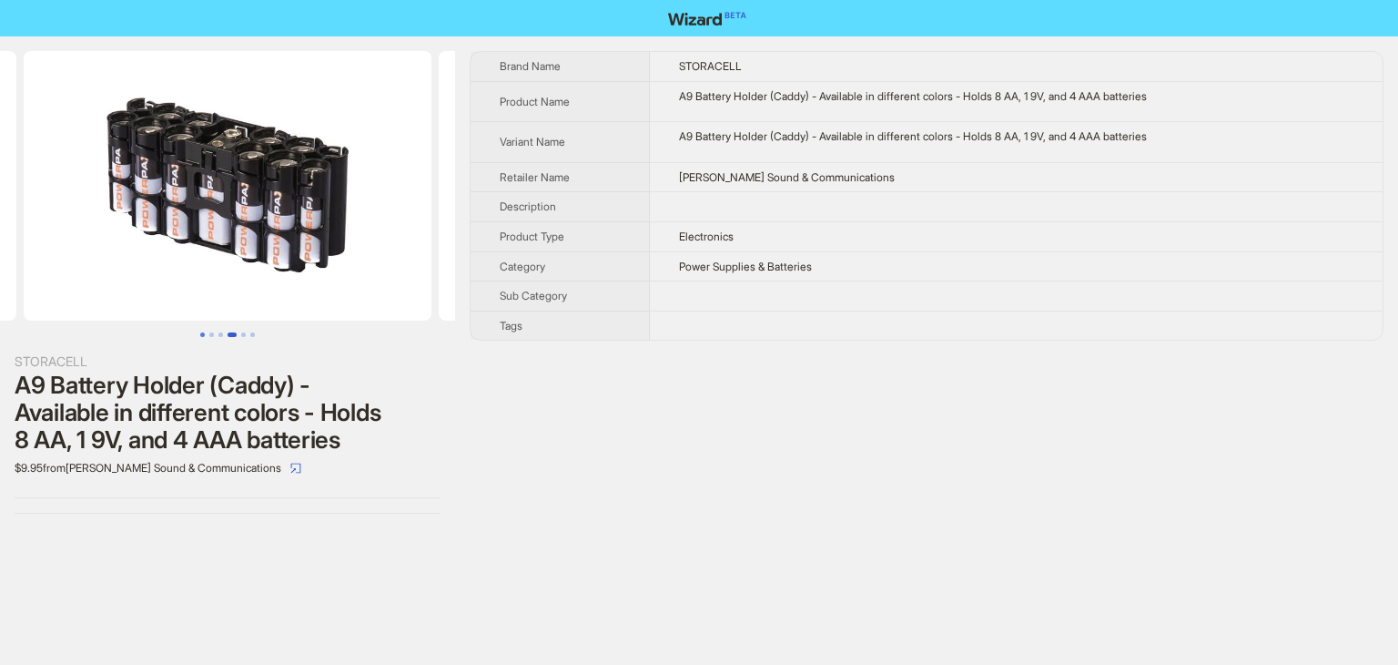
click at [200, 336] on button "Go to slide 1" at bounding box center [202, 334] width 5 height 5
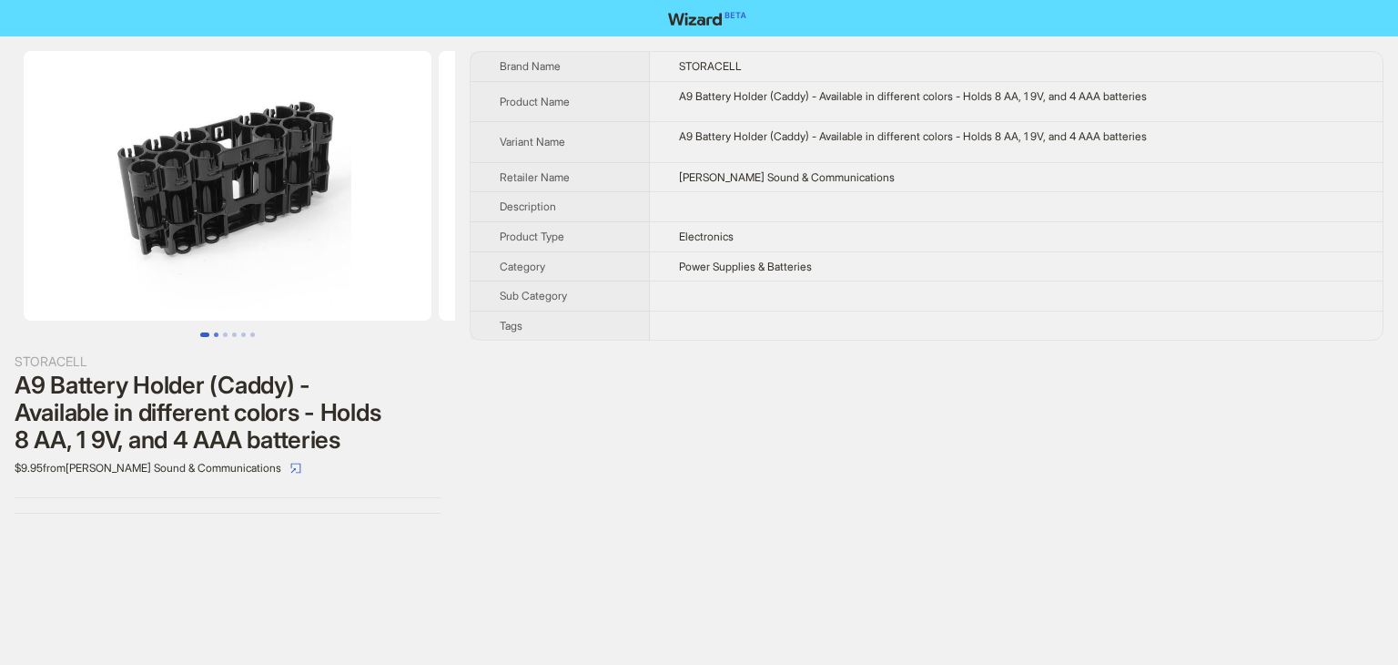
click at [214, 335] on button "Go to slide 2" at bounding box center [216, 334] width 5 height 5
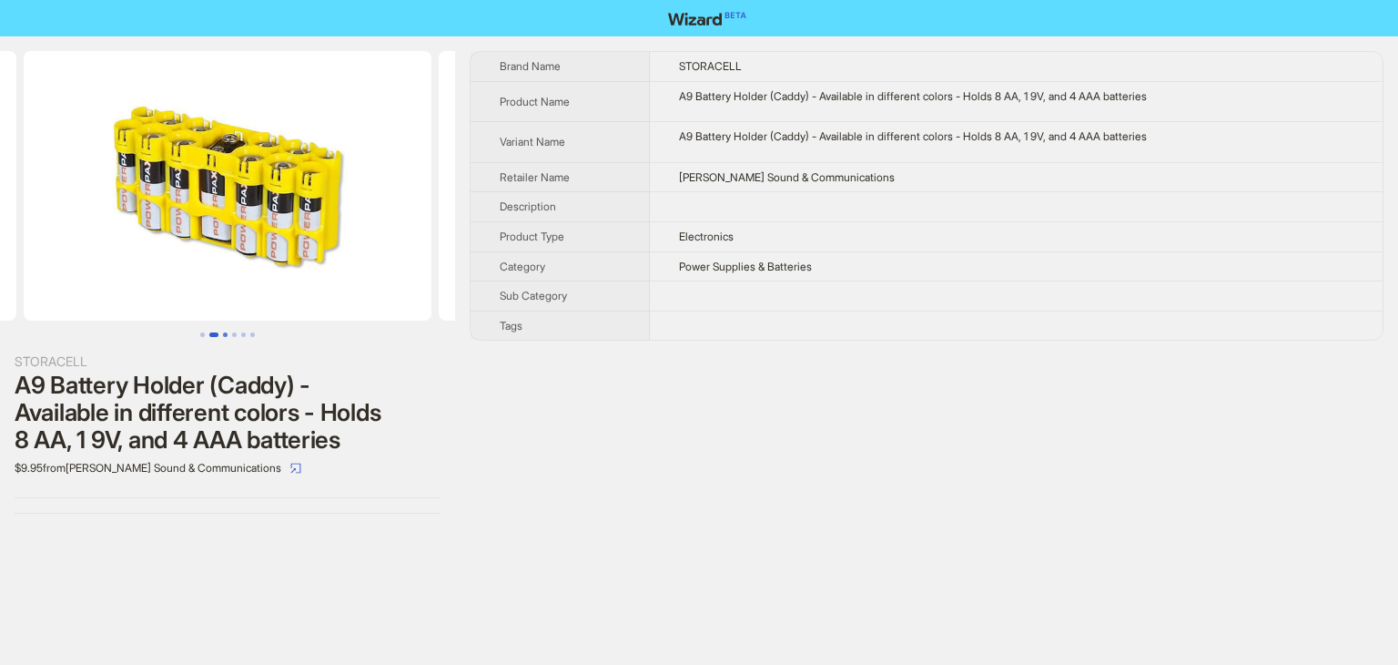
click at [223, 335] on button "Go to slide 3" at bounding box center [225, 334] width 5 height 5
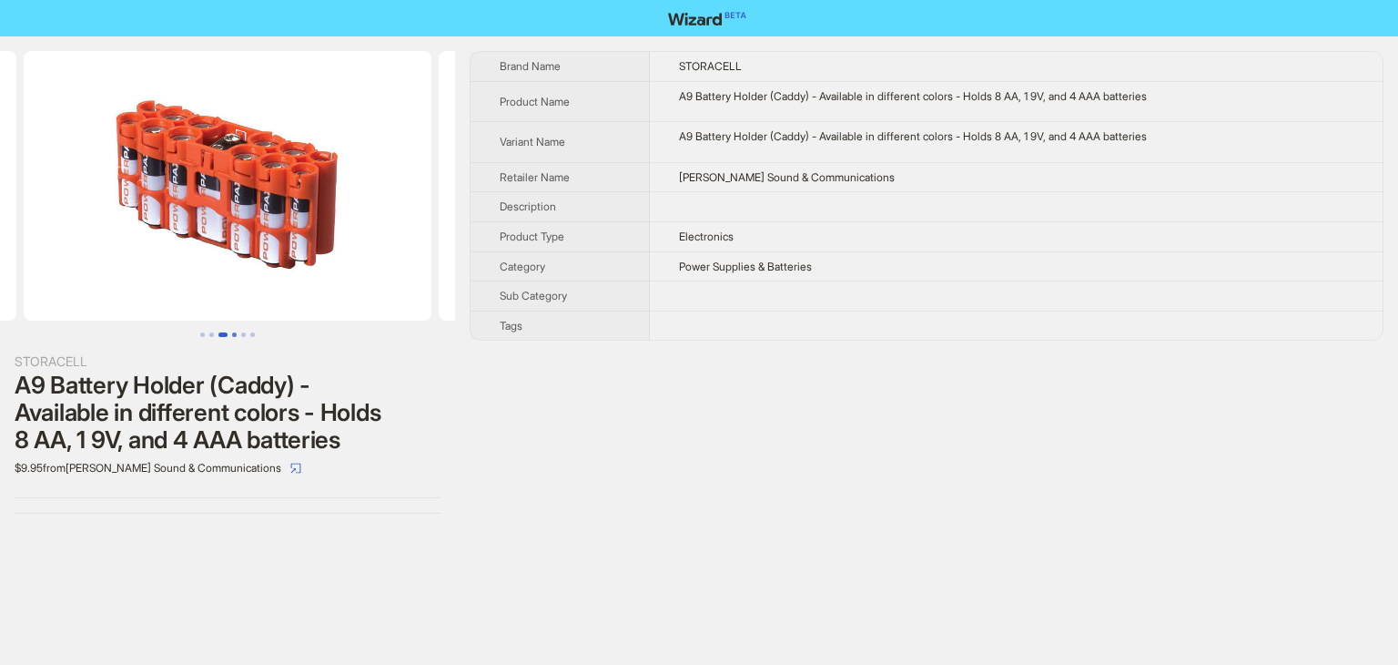
click at [232, 335] on button "Go to slide 4" at bounding box center [234, 334] width 5 height 5
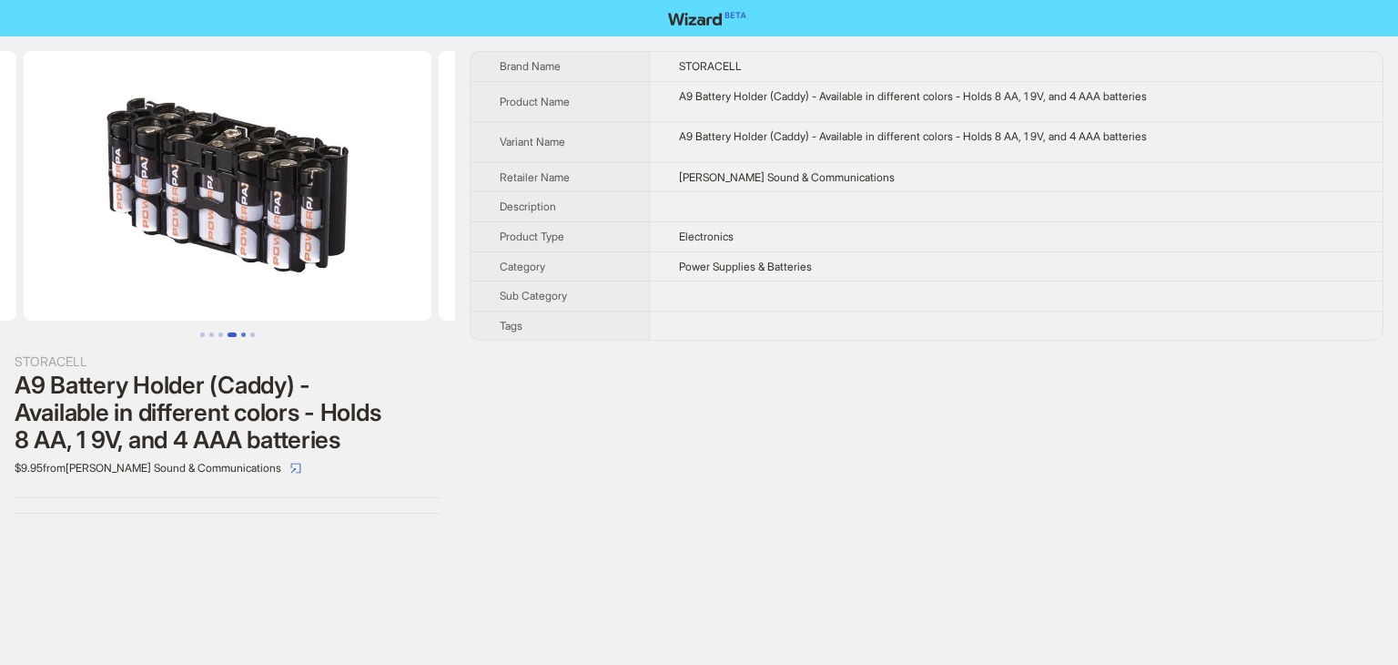
click at [241, 335] on button "Go to slide 5" at bounding box center [243, 334] width 5 height 5
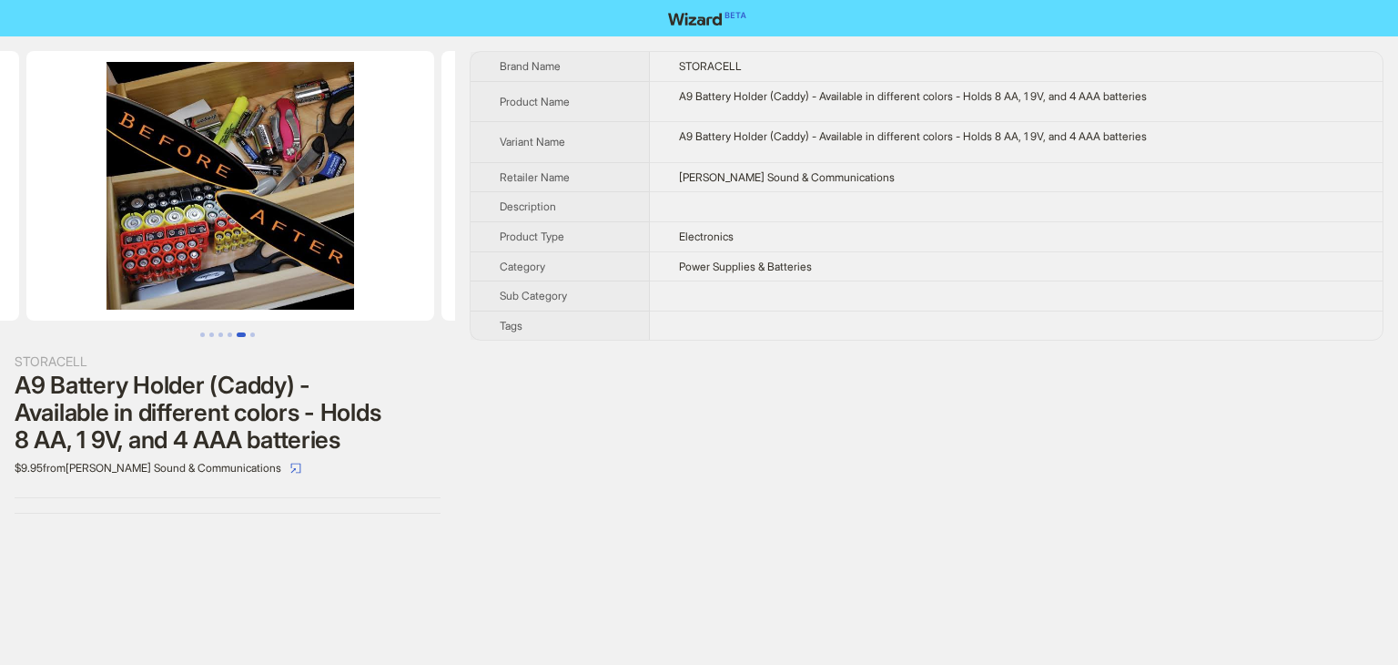
scroll to position [0, 1661]
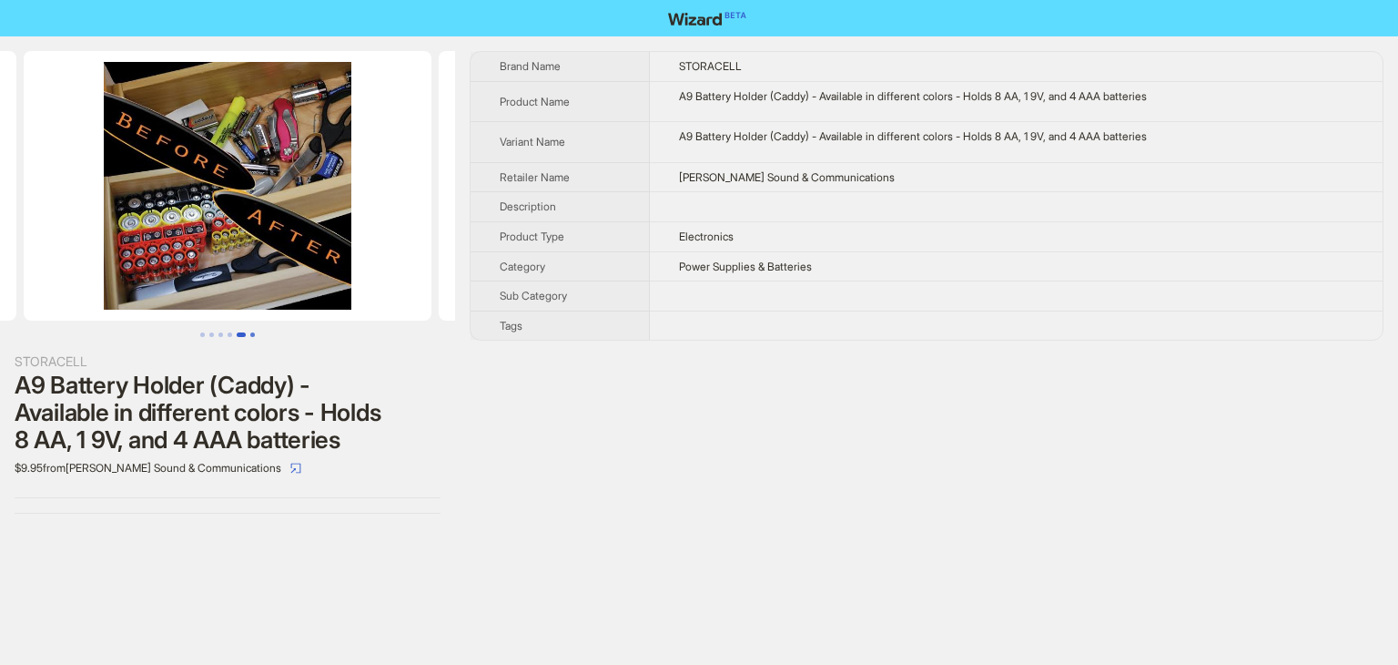
click at [251, 332] on button "Go to slide 6" at bounding box center [252, 334] width 5 height 5
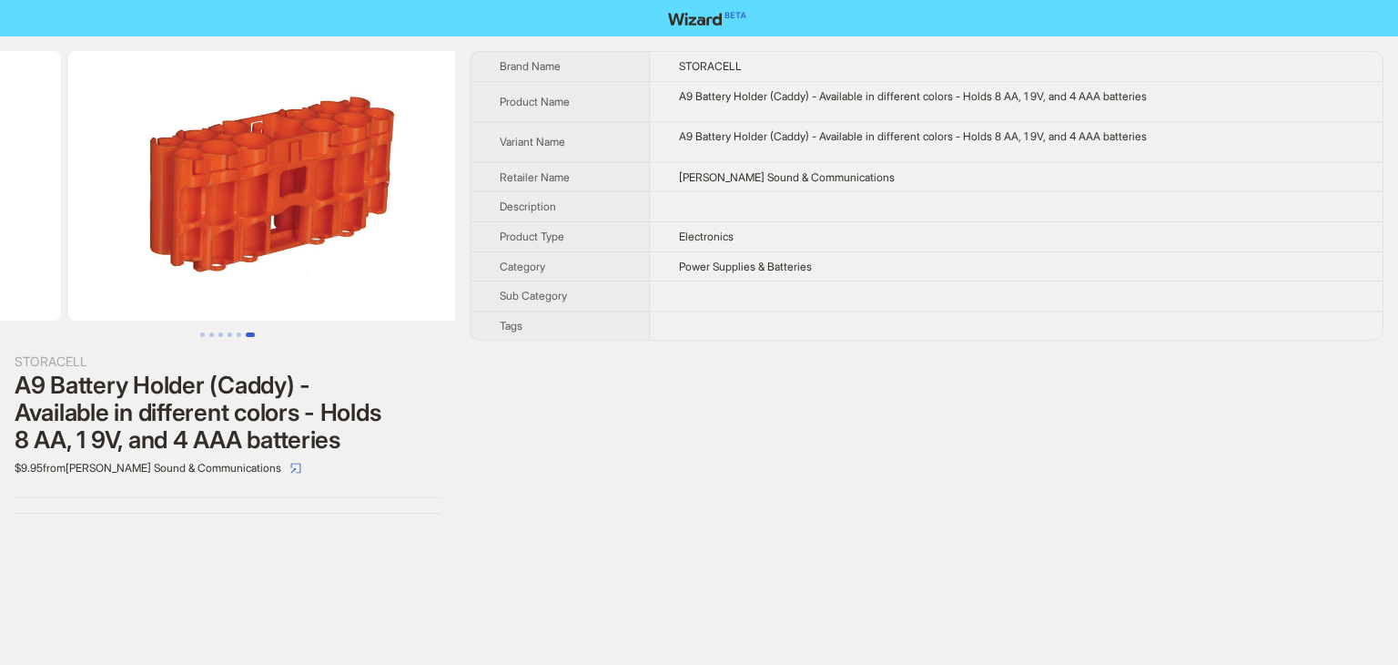
scroll to position [0, 2076]
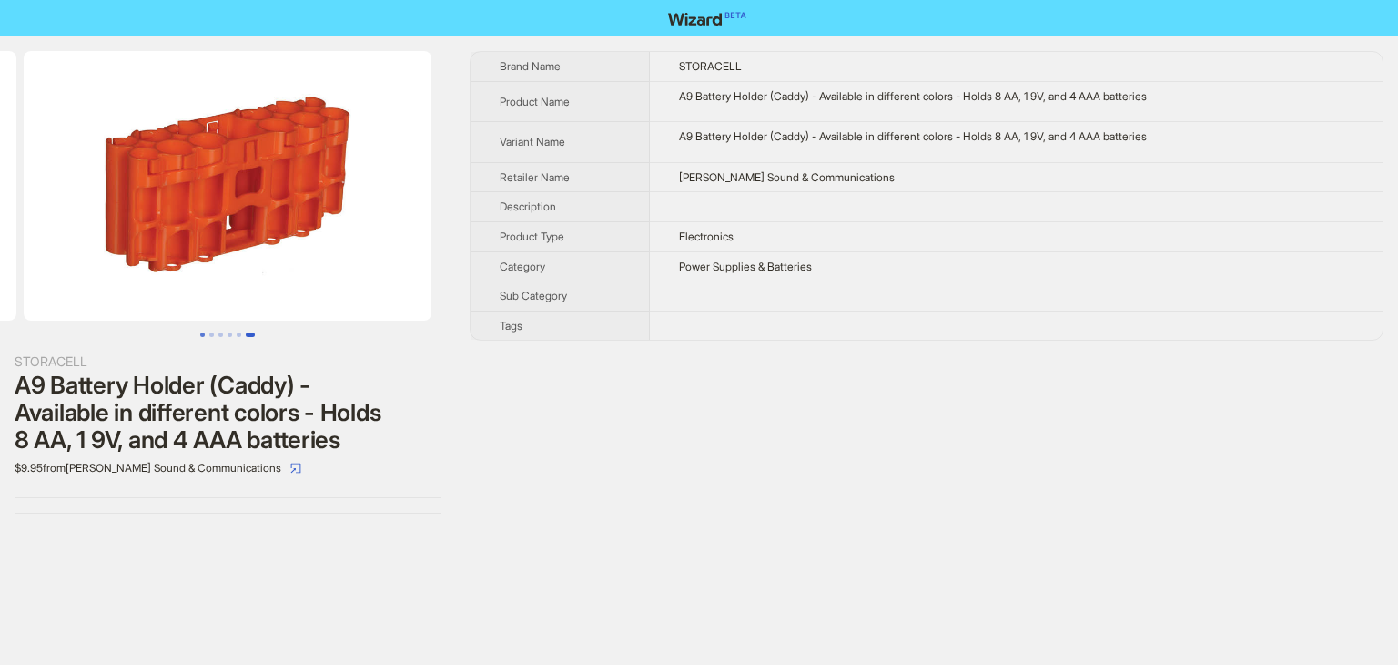
click at [200, 332] on button "Go to slide 1" at bounding box center [202, 334] width 5 height 5
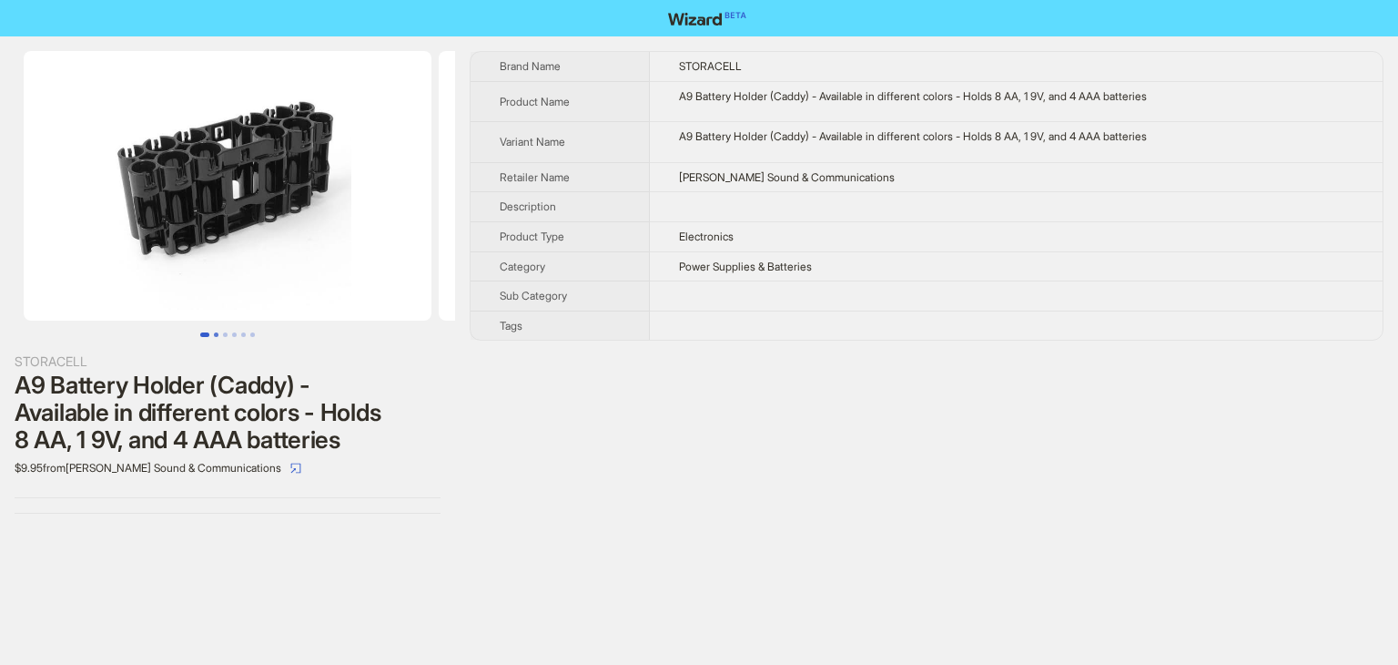
click at [214, 332] on button "Go to slide 2" at bounding box center [216, 334] width 5 height 5
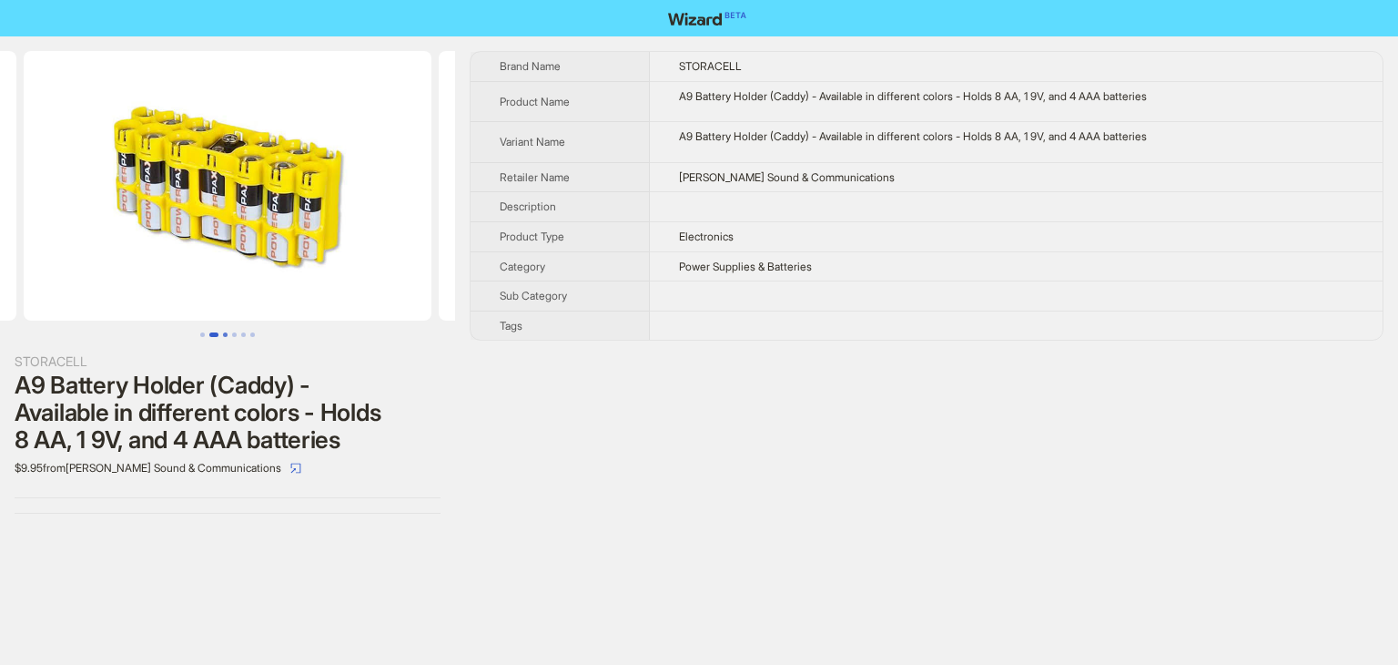
click at [223, 337] on button "Go to slide 3" at bounding box center [225, 334] width 5 height 5
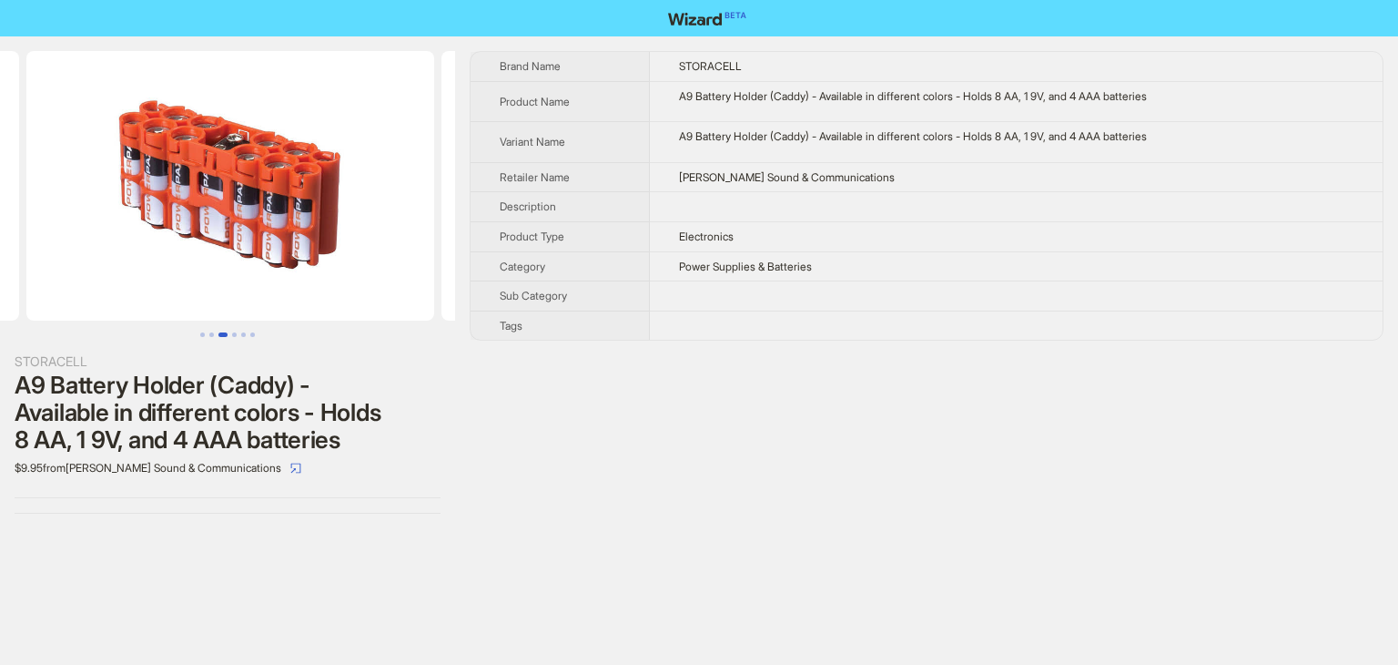
scroll to position [0, 830]
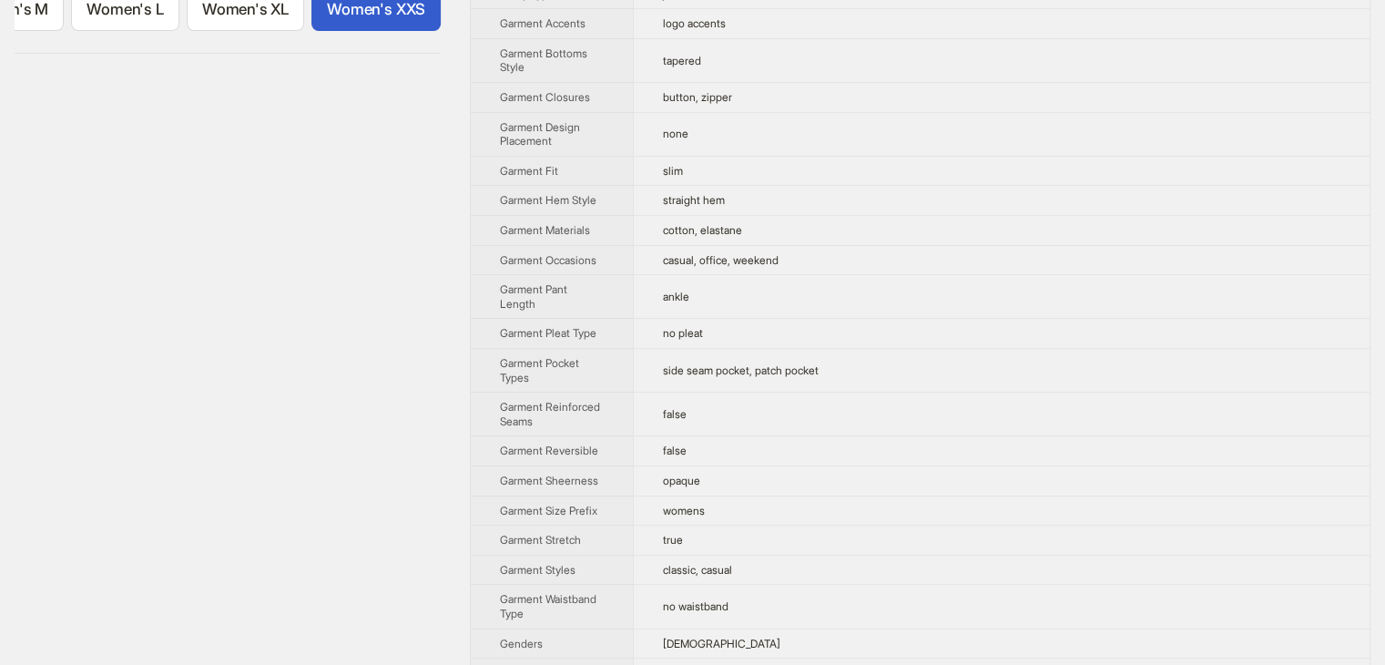
scroll to position [637, 0]
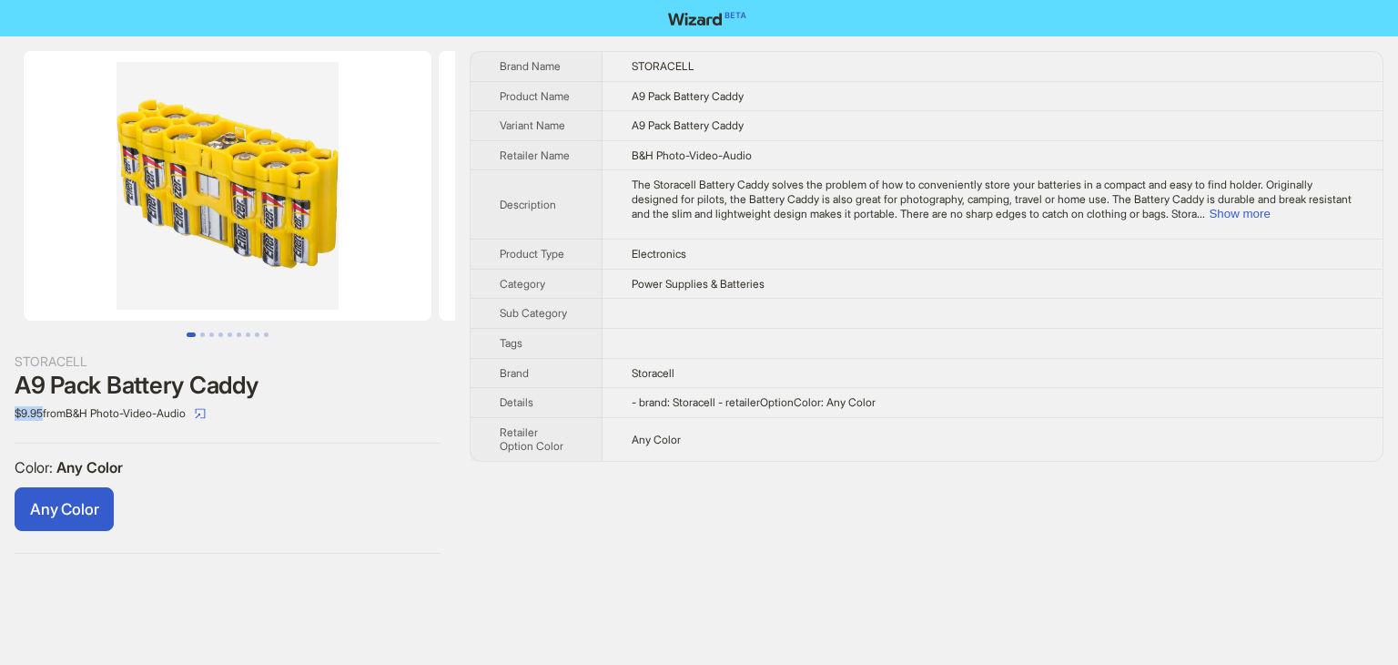
drag, startPoint x: 4, startPoint y: 405, endPoint x: 46, endPoint y: 418, distance: 43.8
click at [46, 418] on div "STORACELL A9 Pack Battery Caddy $9.95 from B&H Photo-Video-Audio Color : Any Co…" at bounding box center [227, 302] width 455 height 532
click at [200, 332] on button "Go to slide 2" at bounding box center [202, 334] width 5 height 5
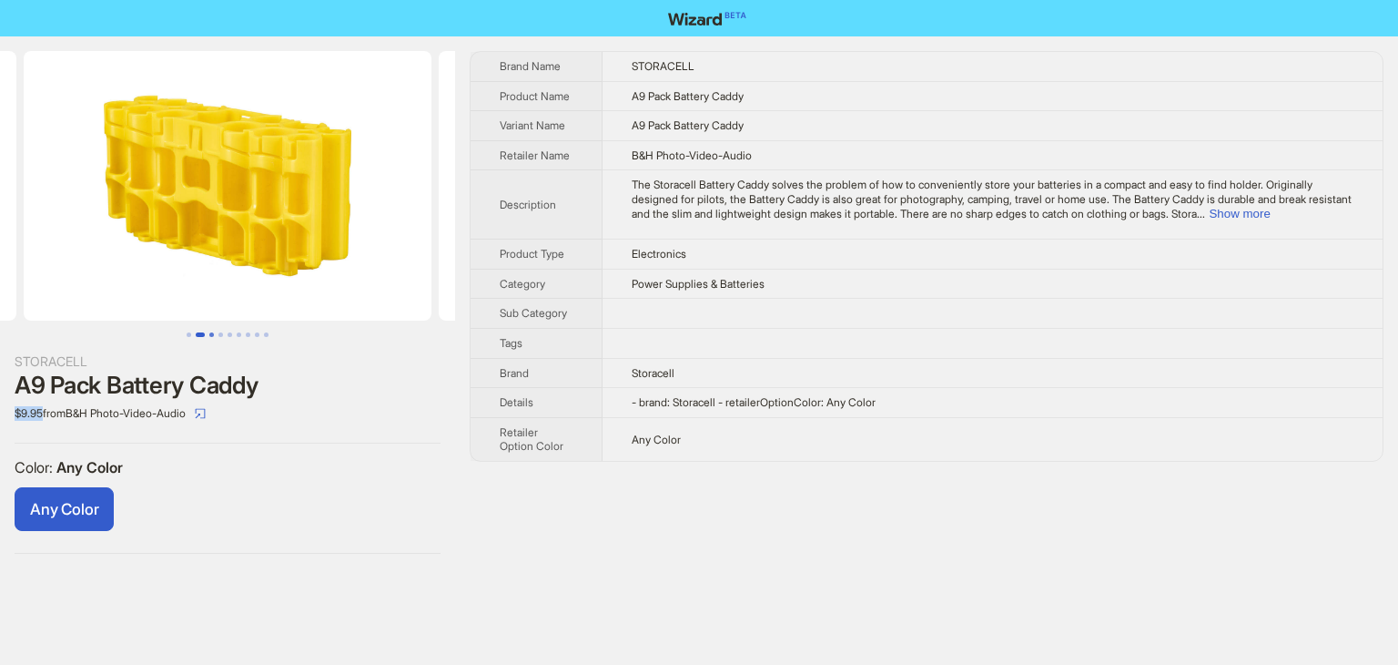
click at [213, 337] on button "Go to slide 3" at bounding box center [211, 334] width 5 height 5
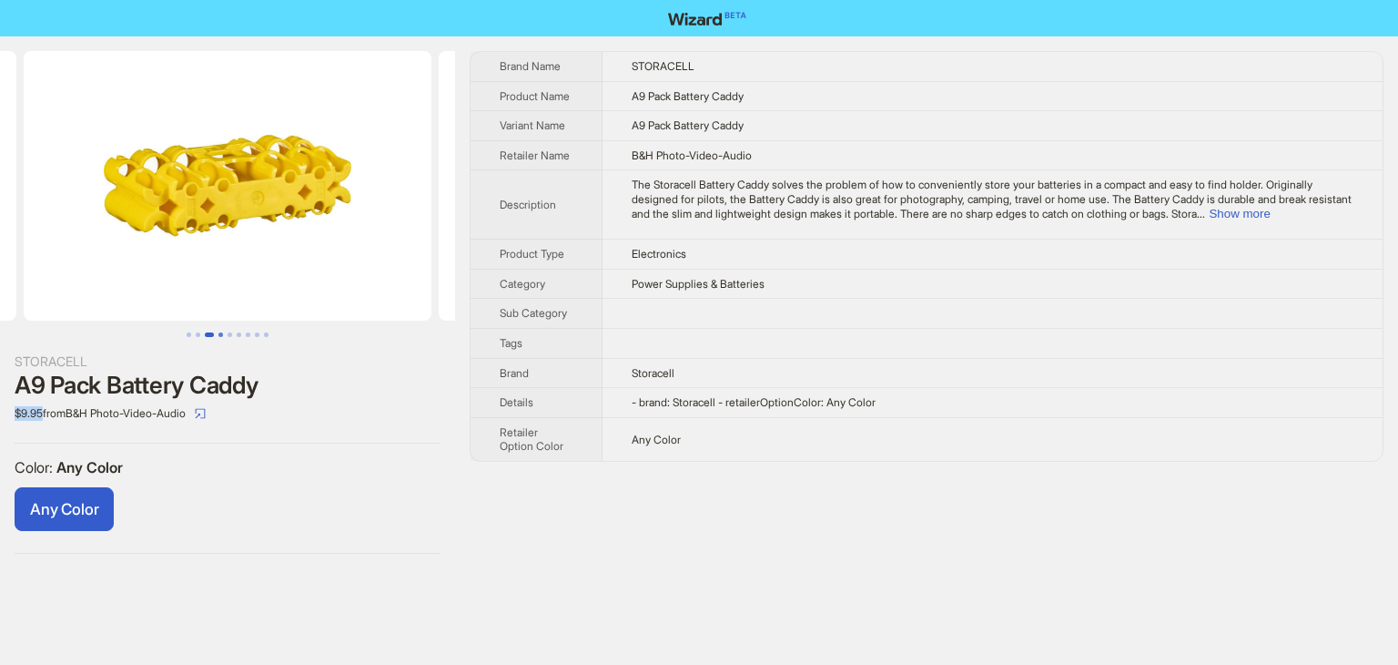
click at [219, 337] on button "Go to slide 4" at bounding box center [221, 334] width 5 height 5
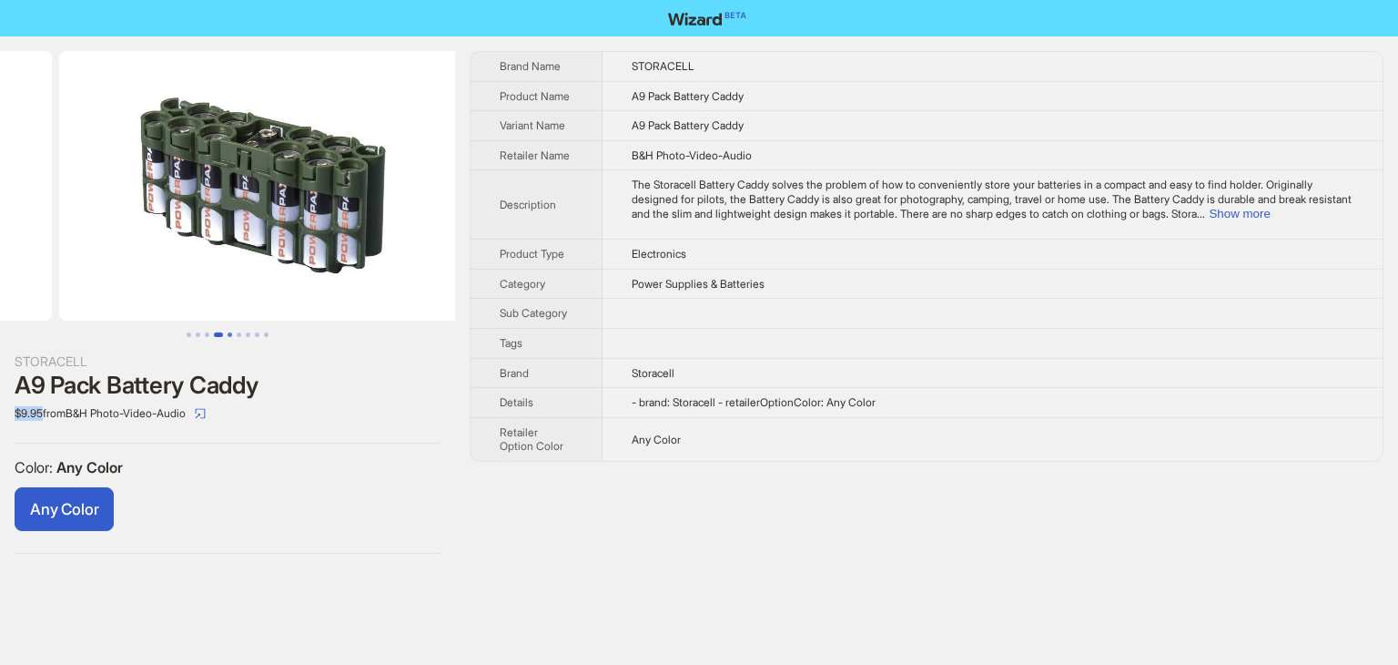
click at [232, 337] on button "Go to slide 5" at bounding box center [230, 334] width 5 height 5
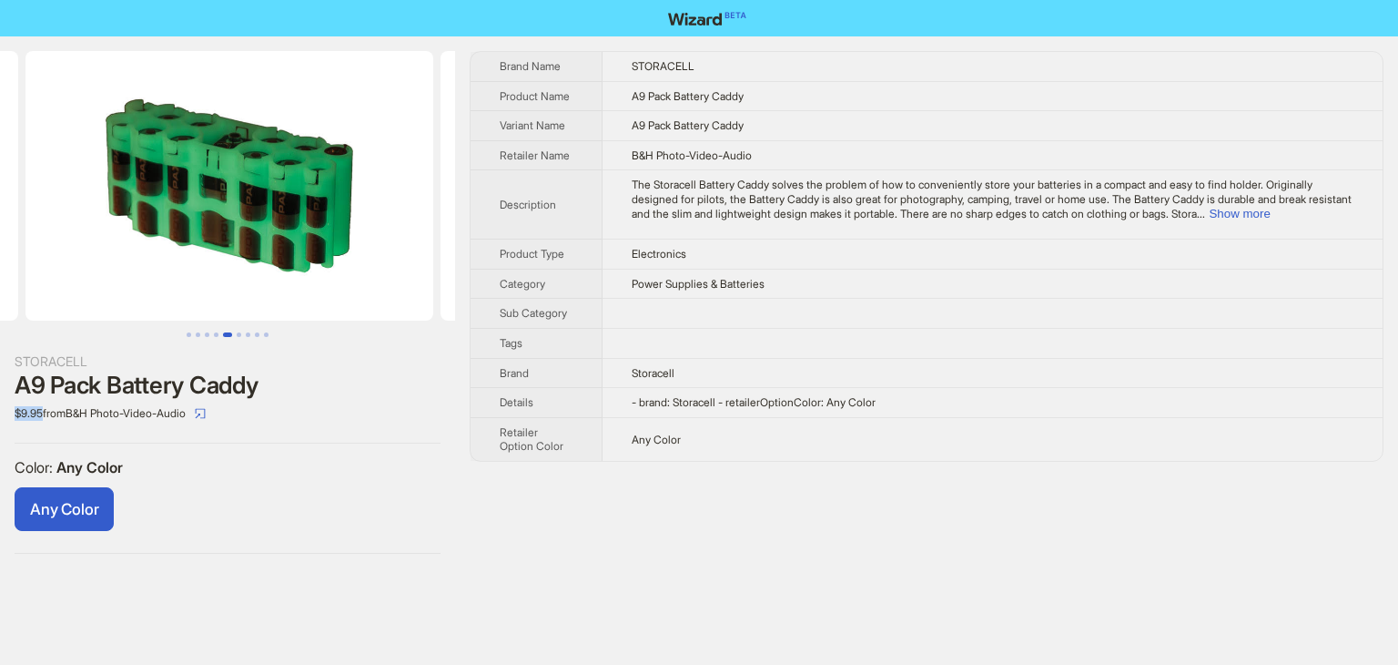
scroll to position [0, 1661]
click at [237, 337] on button "Go to slide 6" at bounding box center [239, 334] width 5 height 5
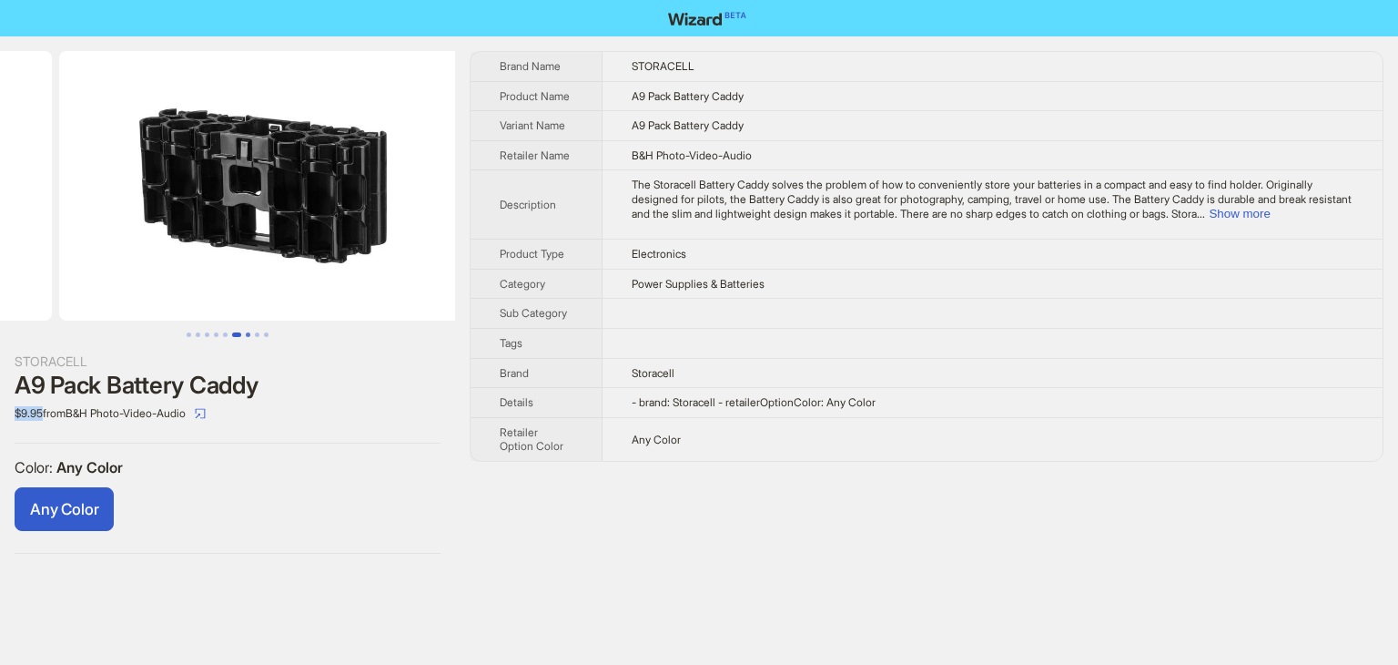
scroll to position [0, 2076]
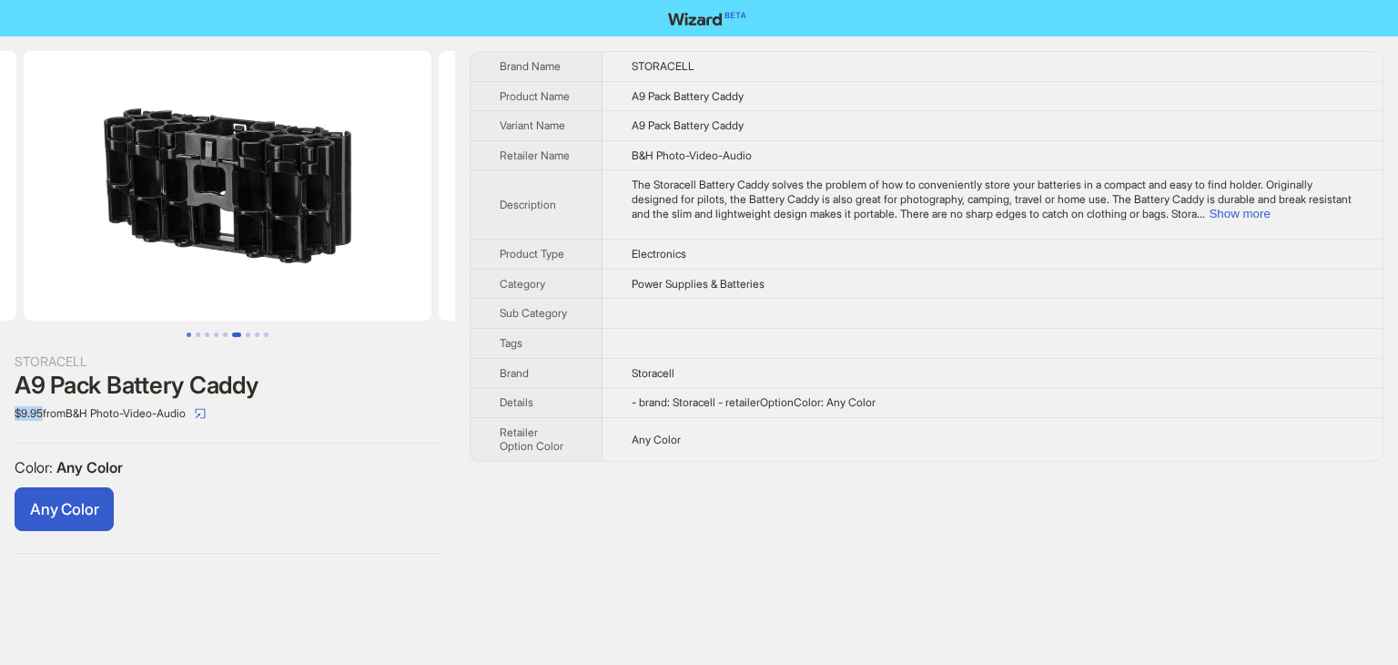
click at [187, 337] on button "Go to slide 1" at bounding box center [189, 334] width 5 height 5
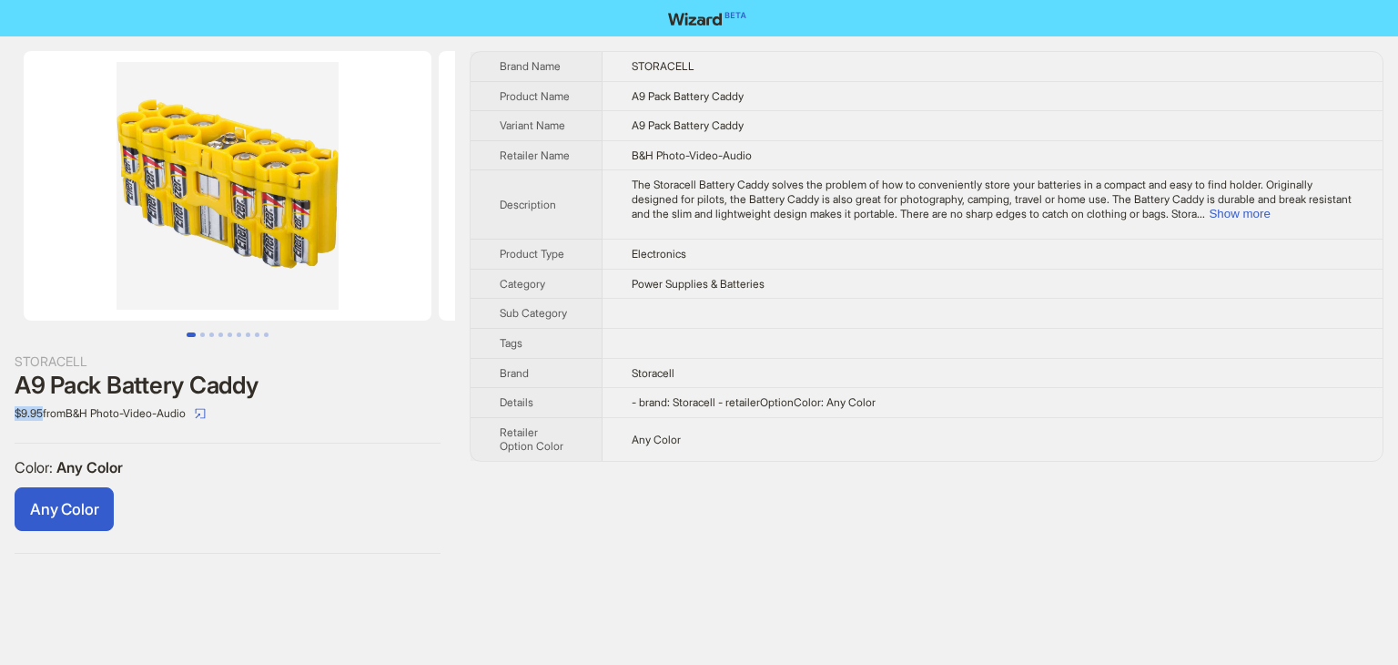
click at [259, 485] on div "Color : Any Color Any Color" at bounding box center [228, 498] width 426 height 81
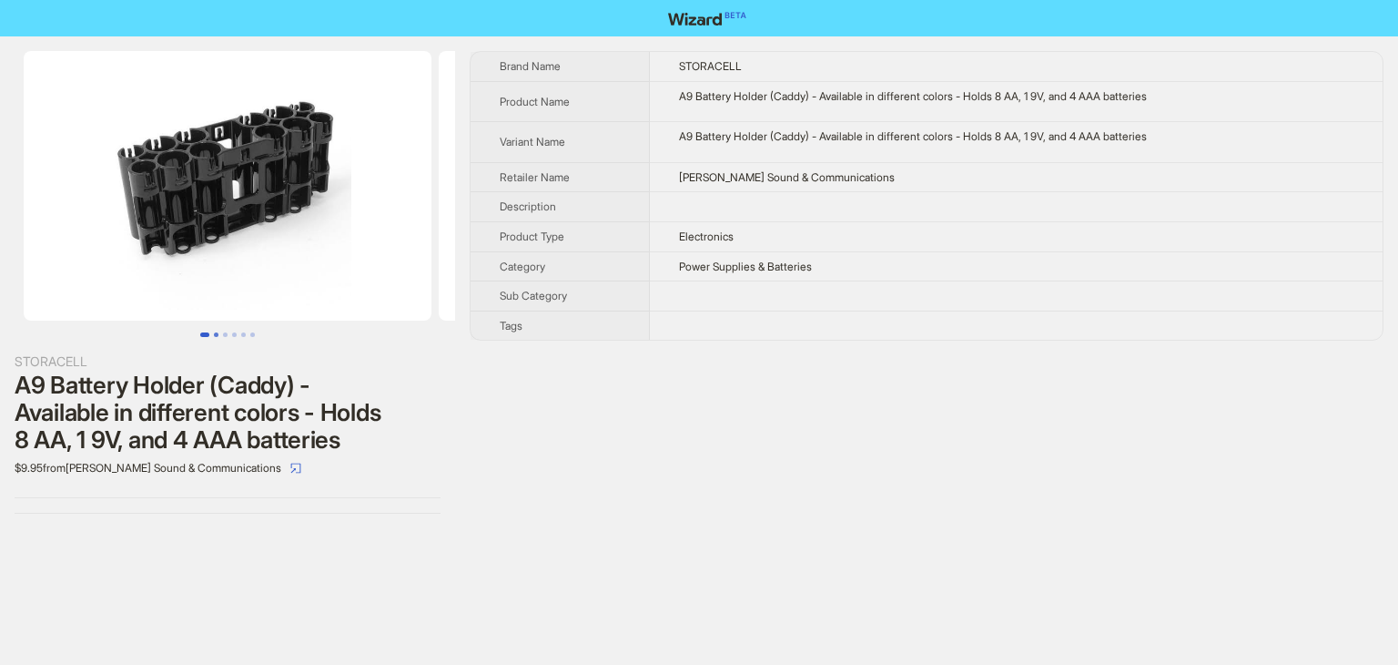
click at [215, 337] on button "Go to slide 2" at bounding box center [216, 334] width 5 height 5
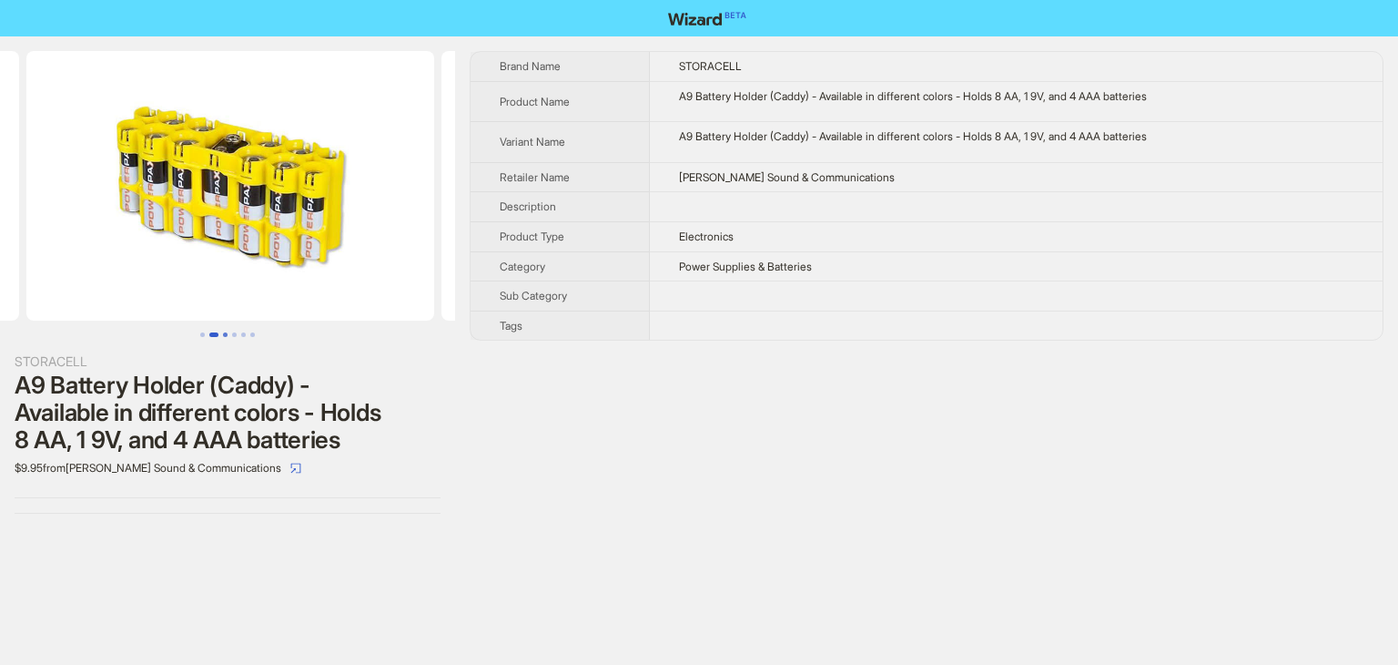
scroll to position [0, 415]
click at [228, 332] on button "Go to slide 3" at bounding box center [225, 334] width 5 height 5
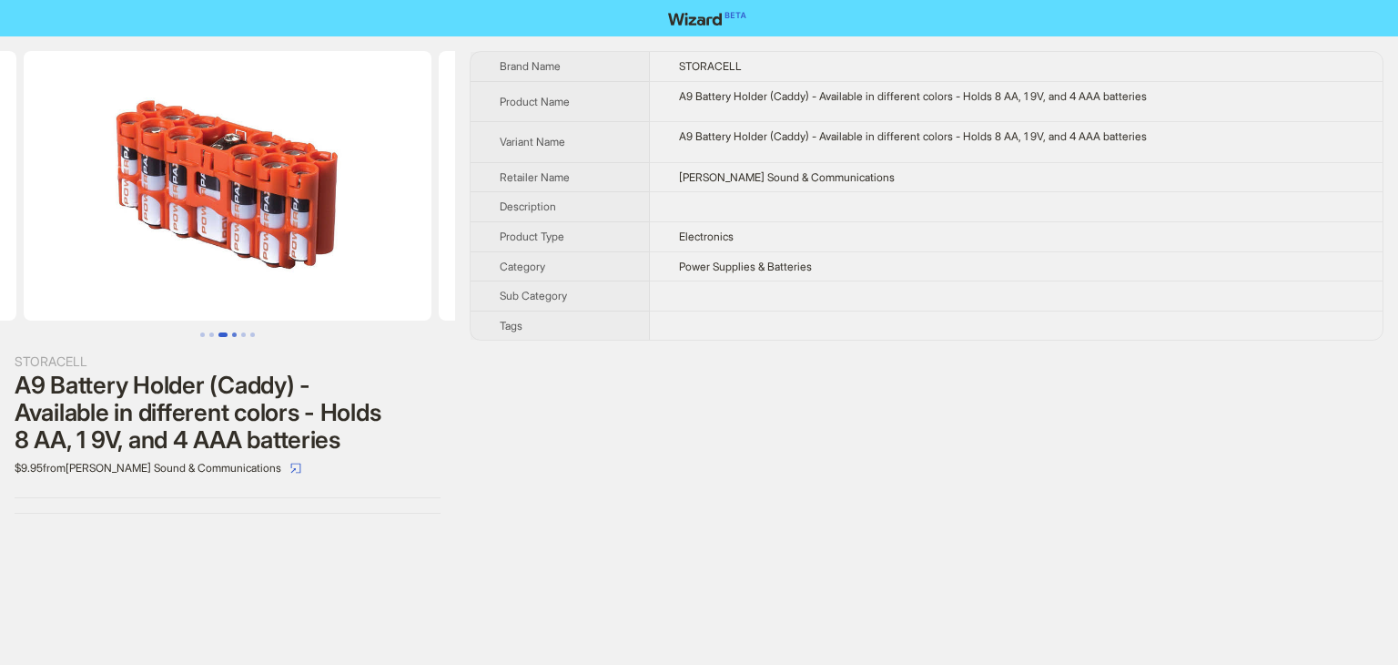
click at [237, 332] on button "Go to slide 4" at bounding box center [234, 334] width 5 height 5
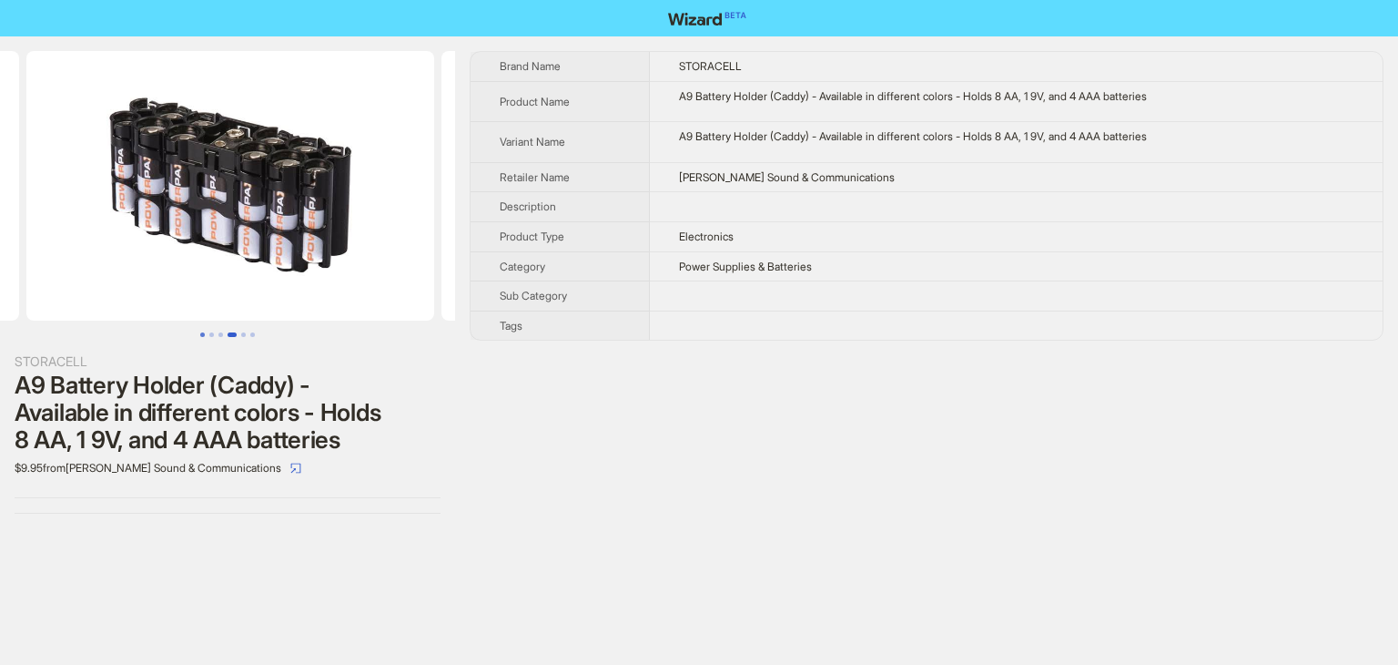
scroll to position [0, 1246]
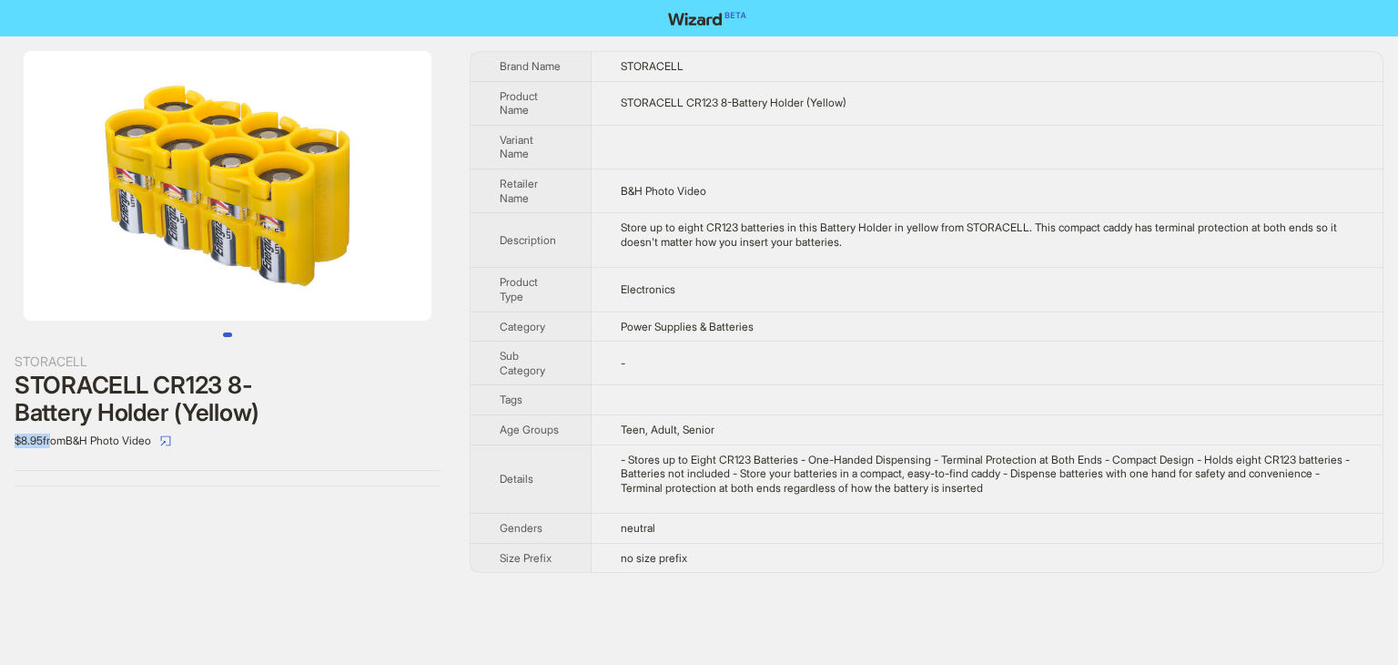
drag, startPoint x: 9, startPoint y: 437, endPoint x: 49, endPoint y: 438, distance: 40.1
click at [49, 438] on div "STORACELL STORACELL CR123 8-Battery Holder (Yellow) $8.95 from B&H Photo Video" at bounding box center [227, 268] width 455 height 464
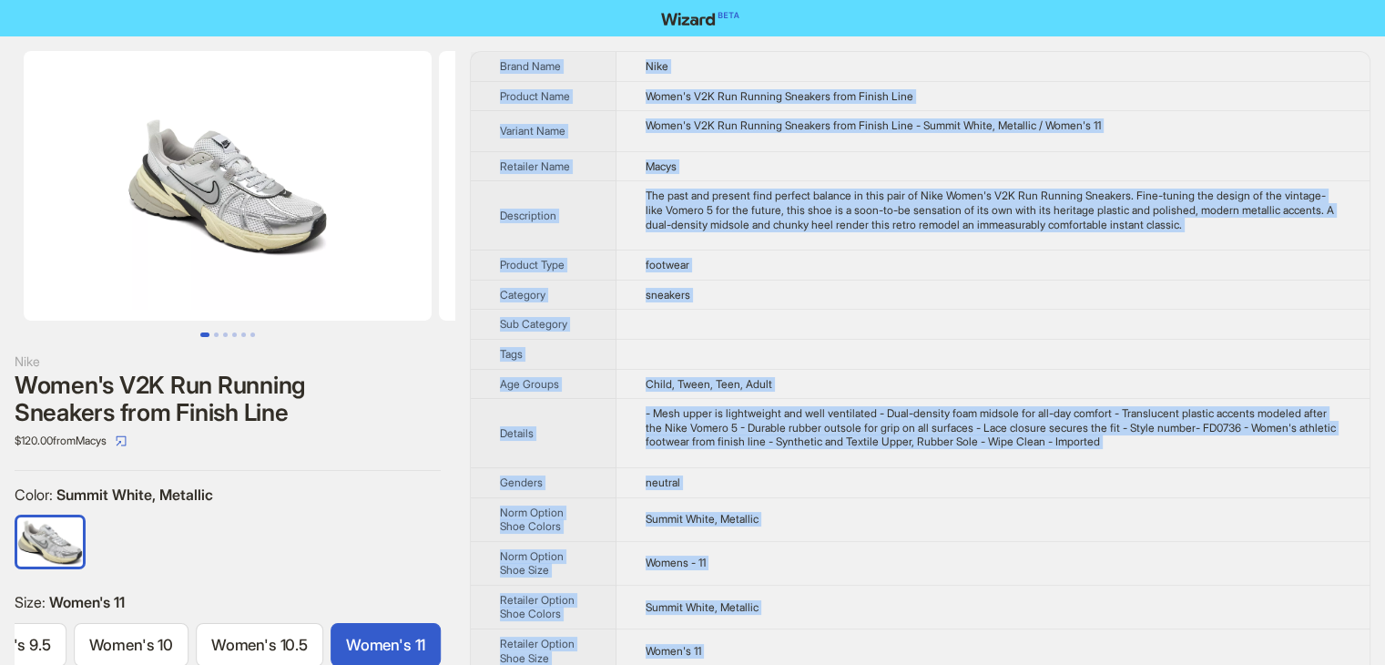
drag, startPoint x: 752, startPoint y: 633, endPoint x: 499, endPoint y: 76, distance: 612.0
click at [499, 76] on tbody "Brand Name Nike Product Name Women's V2K Run Running Sneakers from Finish Line …" at bounding box center [920, 411] width 899 height 719
copy tbody "Brand Name Nike Product Name Women's V2K Run Running Sneakers from Finish Line …"
click at [871, 358] on td at bounding box center [992, 354] width 753 height 30
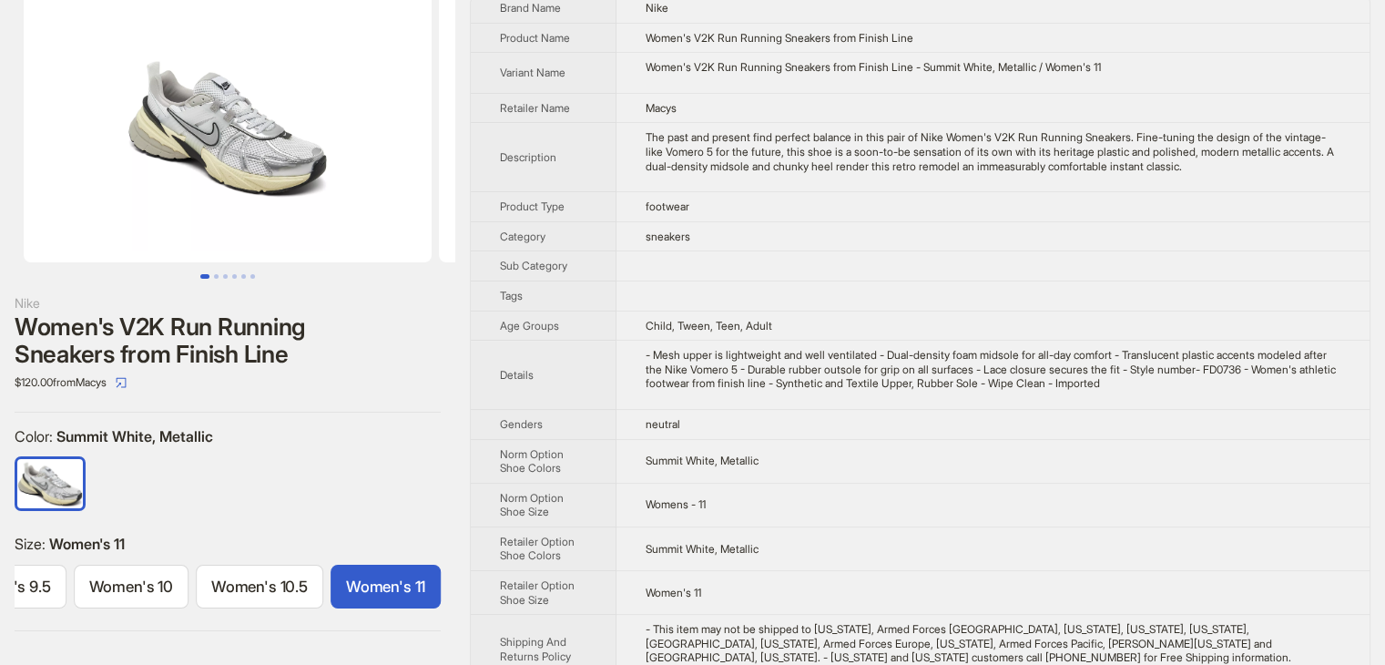
scroll to position [118, 0]
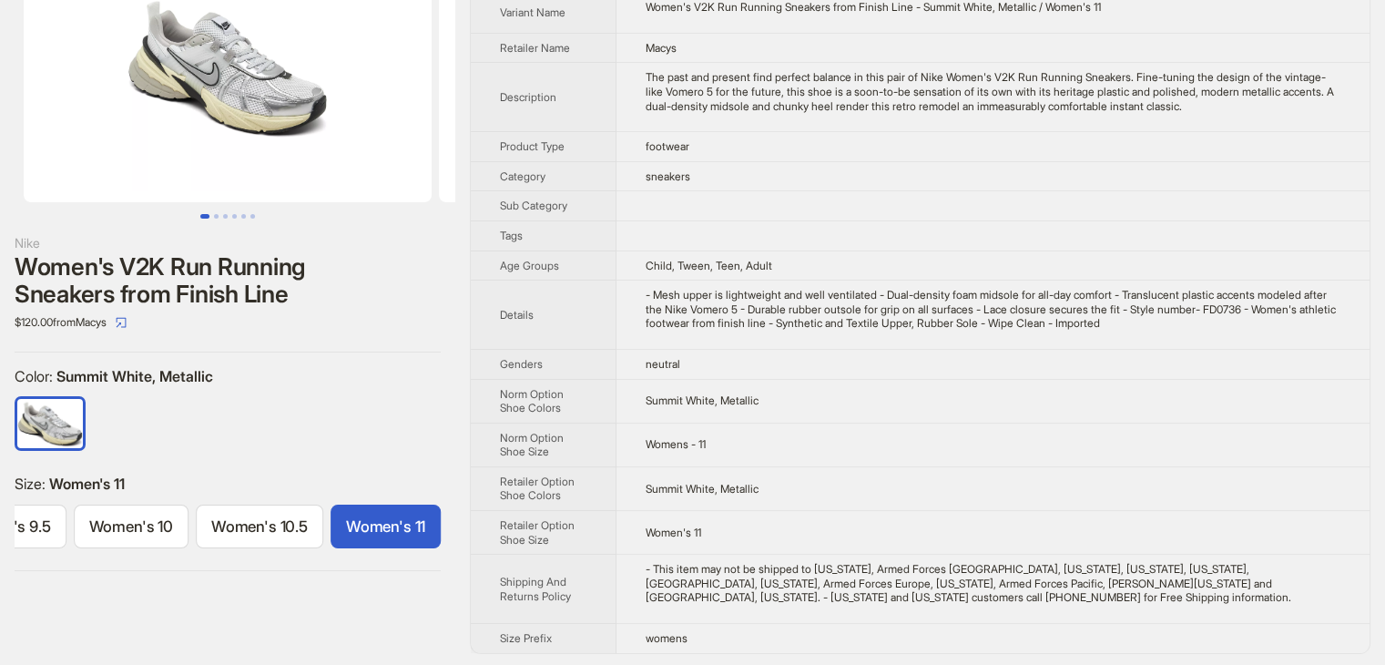
drag, startPoint x: 718, startPoint y: 660, endPoint x: 707, endPoint y: 646, distance: 18.8
click at [713, 655] on div "Nike Women's V2K Run Running Sneakers from Finish Line $120.00 from Macys Color…" at bounding box center [692, 293] width 1385 height 750
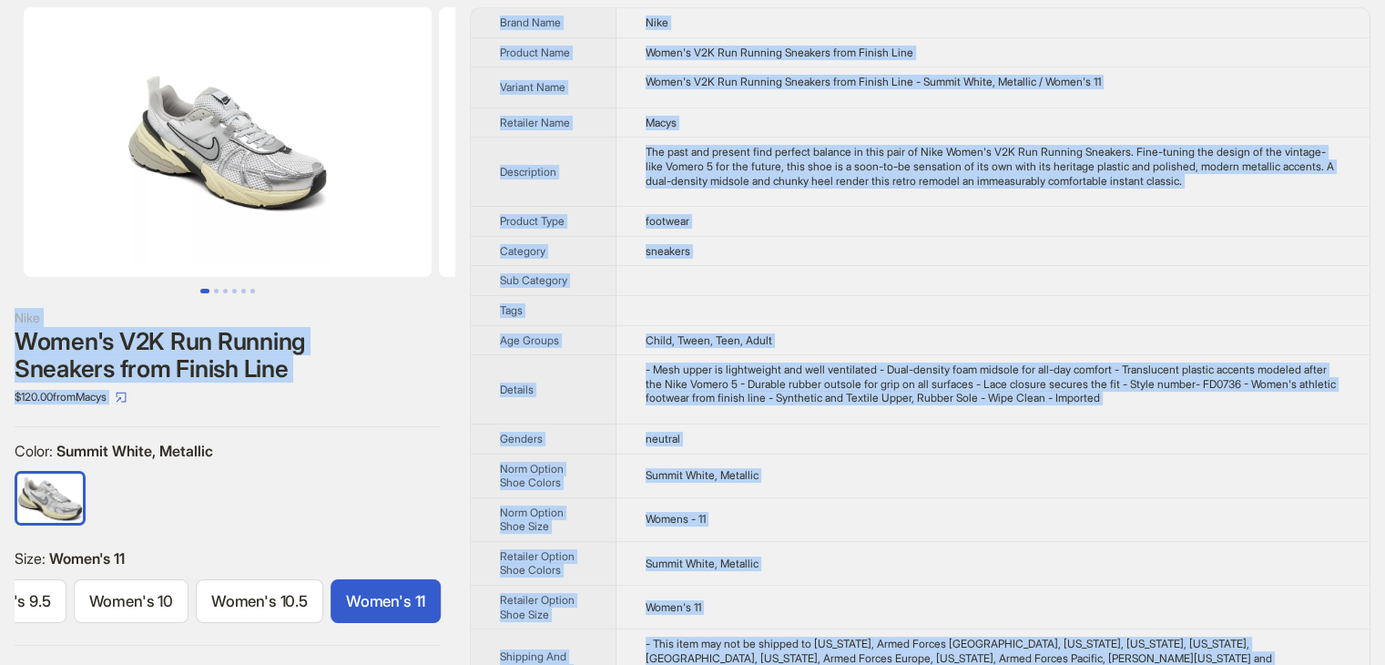
scroll to position [0, 0]
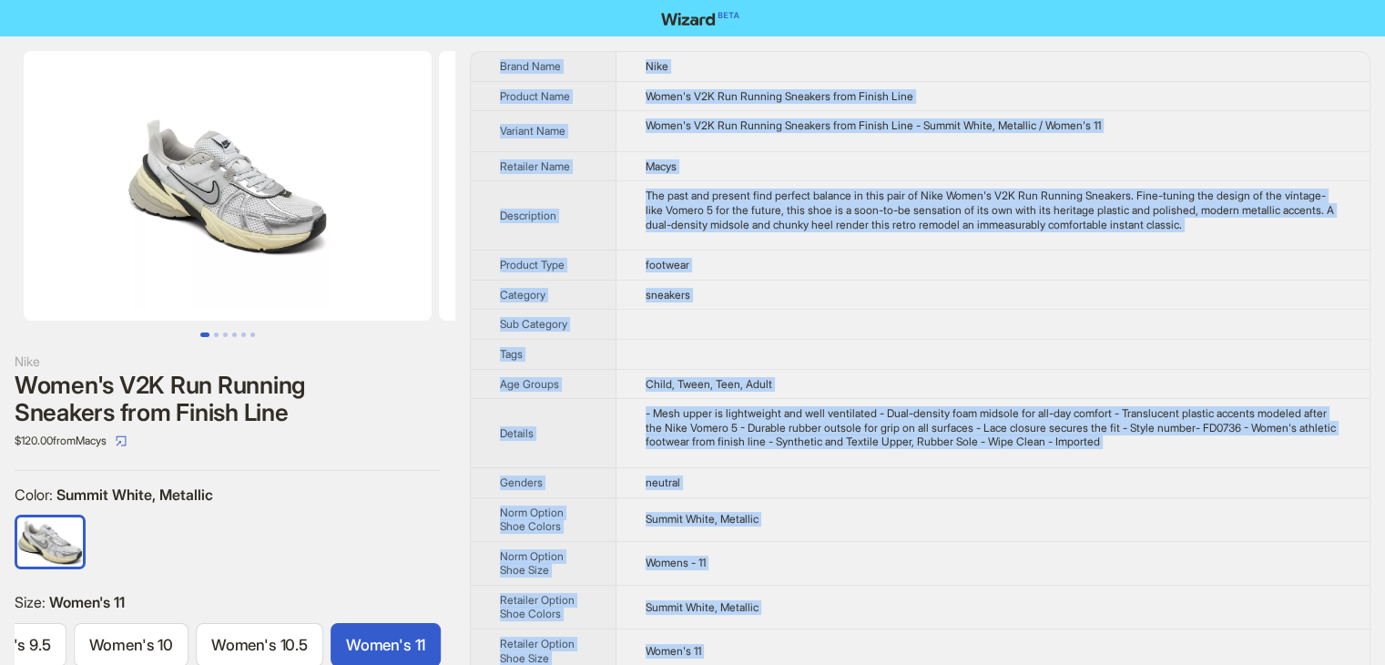
drag, startPoint x: 706, startPoint y: 635, endPoint x: 500, endPoint y: 68, distance: 602.5
click at [500, 68] on tbody "Brand Name Nike Product Name Women's V2K Run Running Sneakers from Finish Line …" at bounding box center [920, 411] width 899 height 719
copy tbody "Brand Name Nike Product Name Women's V2K Run Running Sneakers from Finish Line …"
click at [222, 263] on img at bounding box center [228, 185] width 408 height 269
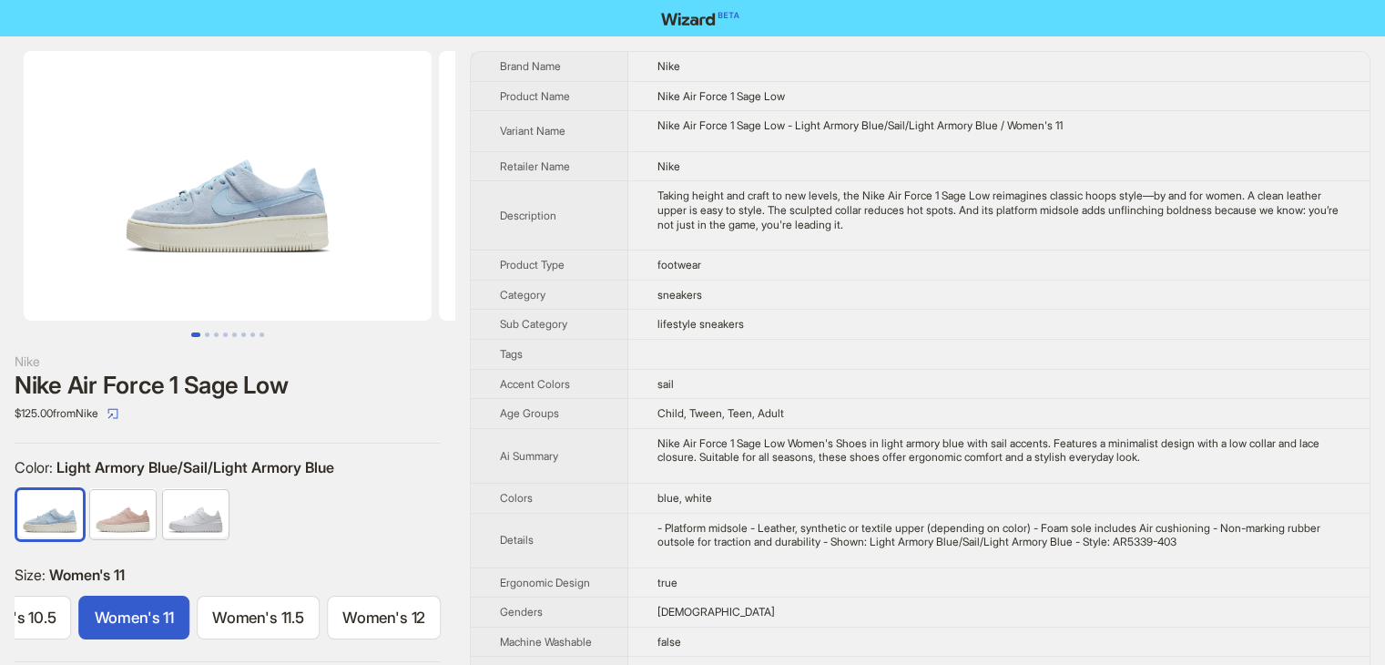
click at [1029, 289] on td "sneakers" at bounding box center [998, 295] width 741 height 30
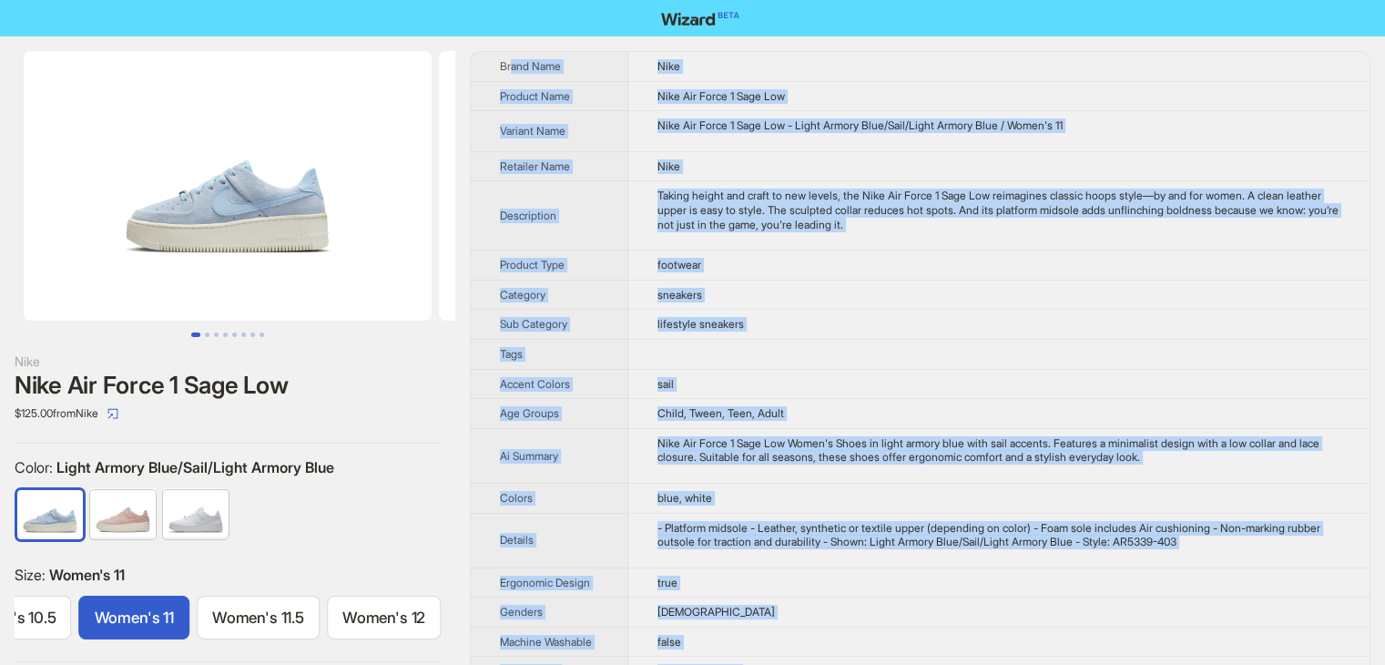
drag, startPoint x: 712, startPoint y: 646, endPoint x: 513, endPoint y: 56, distance: 623.3
click at [513, 56] on th "Brand Name" at bounding box center [550, 66] width 158 height 29
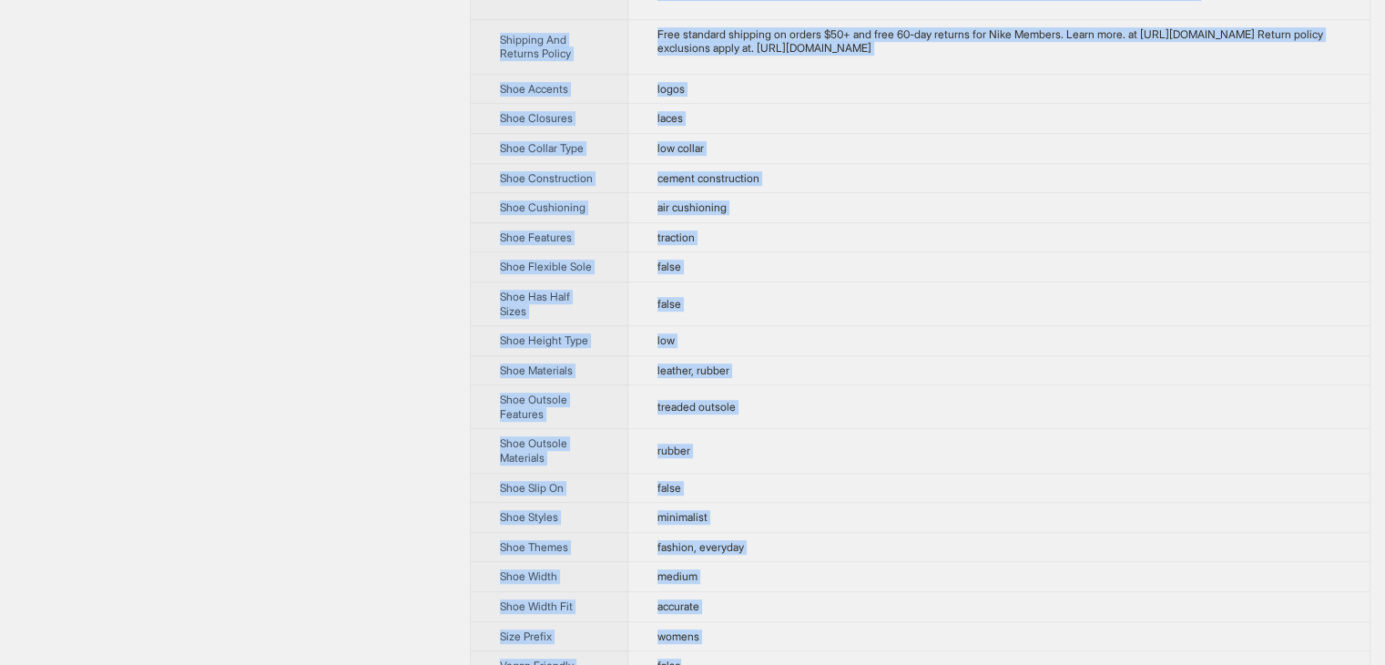
scroll to position [1067, 0]
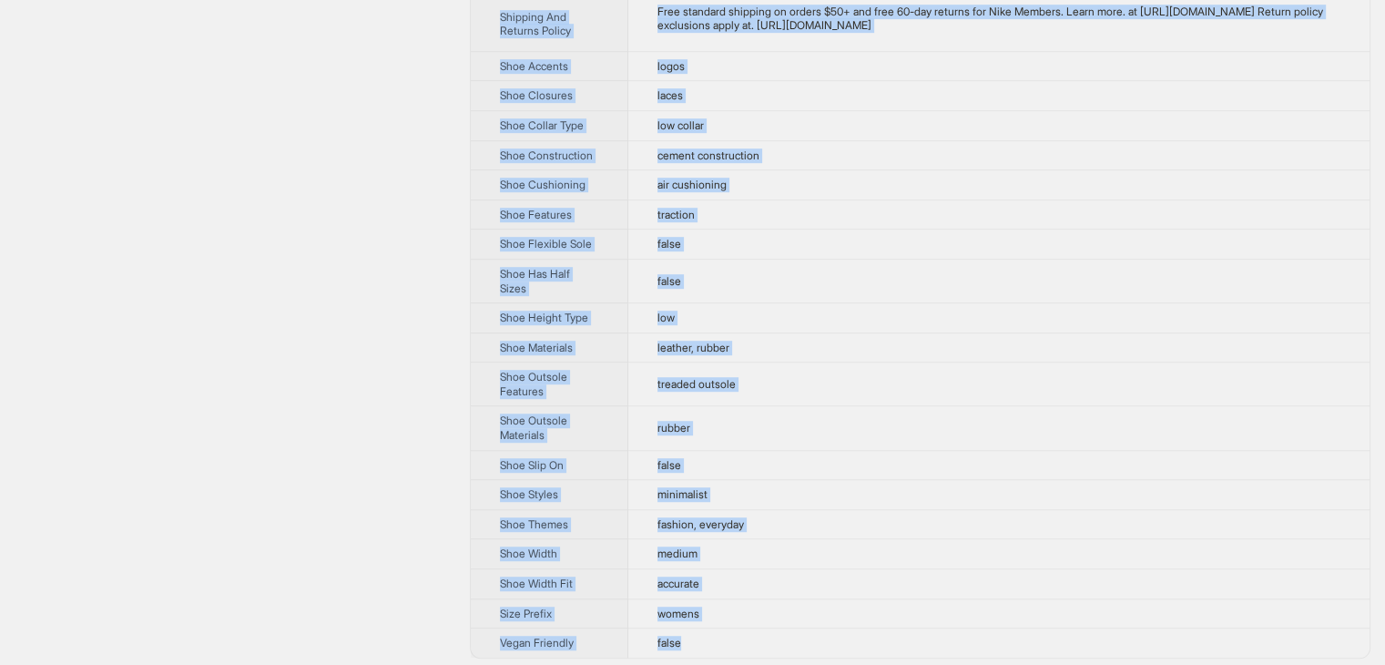
drag, startPoint x: 495, startPoint y: 56, endPoint x: 762, endPoint y: 635, distance: 637.5
copy tbody "Lorem Ipsu Dolo Sitamet Cons Adip Eli Seddo 2 Eius Tem Incidid Utla Etdo Mag Al…"
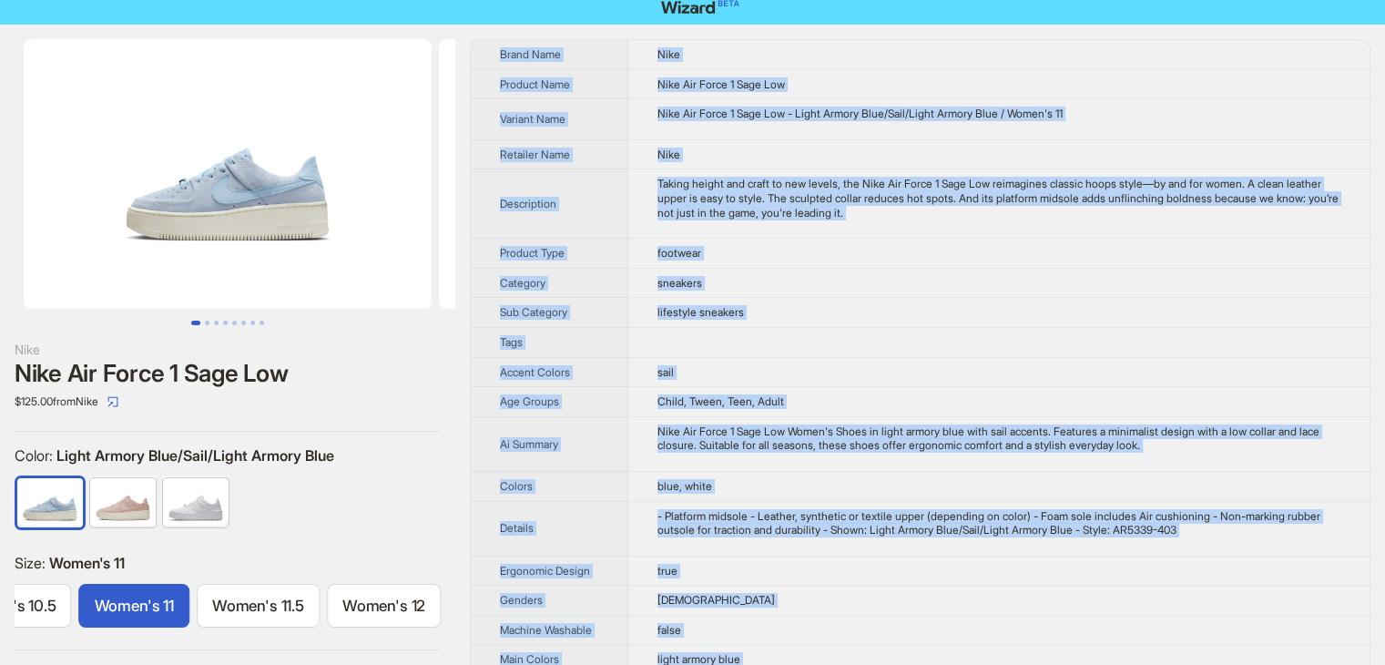
scroll to position [0, 0]
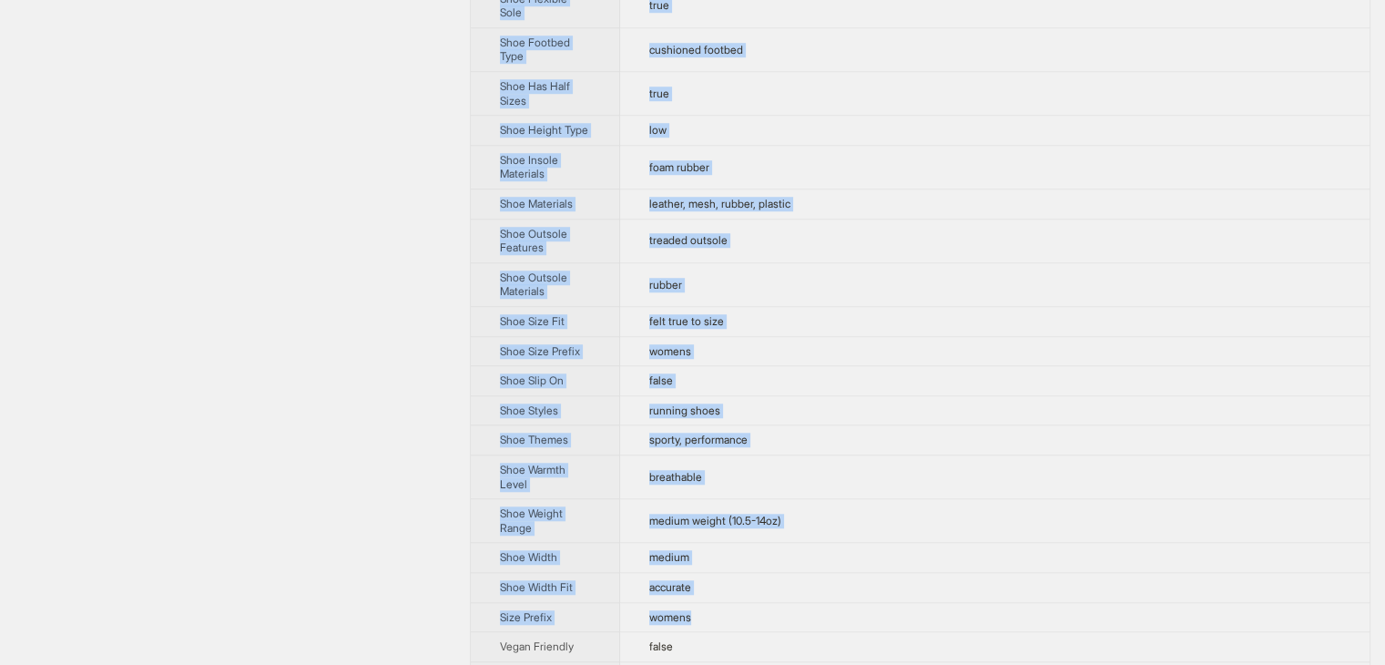
scroll to position [1498, 0]
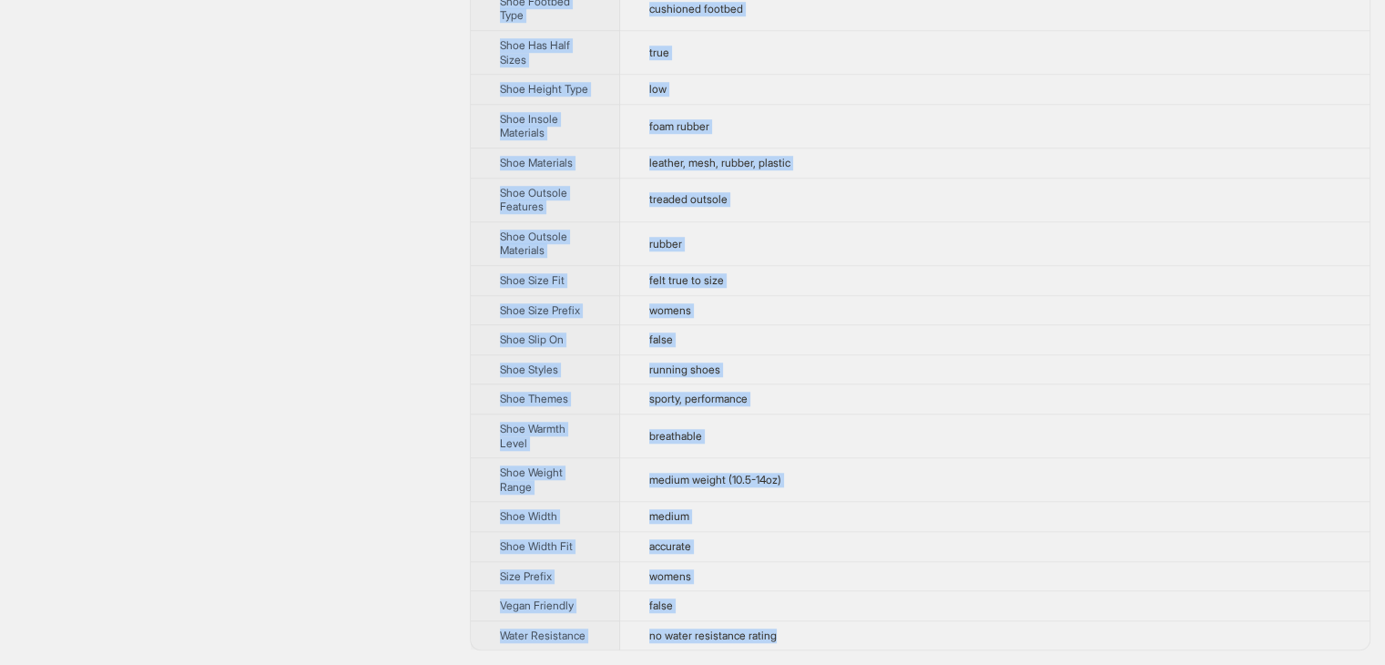
drag, startPoint x: 495, startPoint y: 56, endPoint x: 835, endPoint y: 629, distance: 666.6
copy tbody "Brand Name Nike Product Name Nike Zoom Vomero 5 - Women's Variant Name Nike Zoo…"
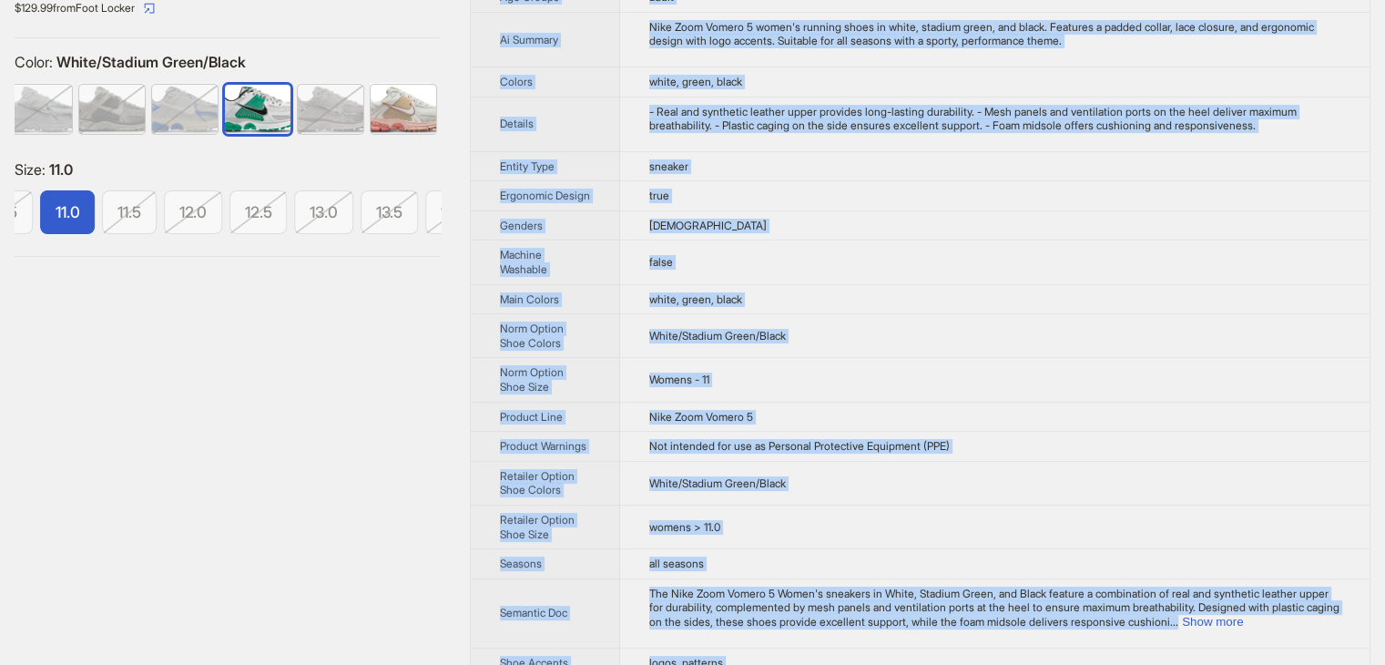
scroll to position [0, 0]
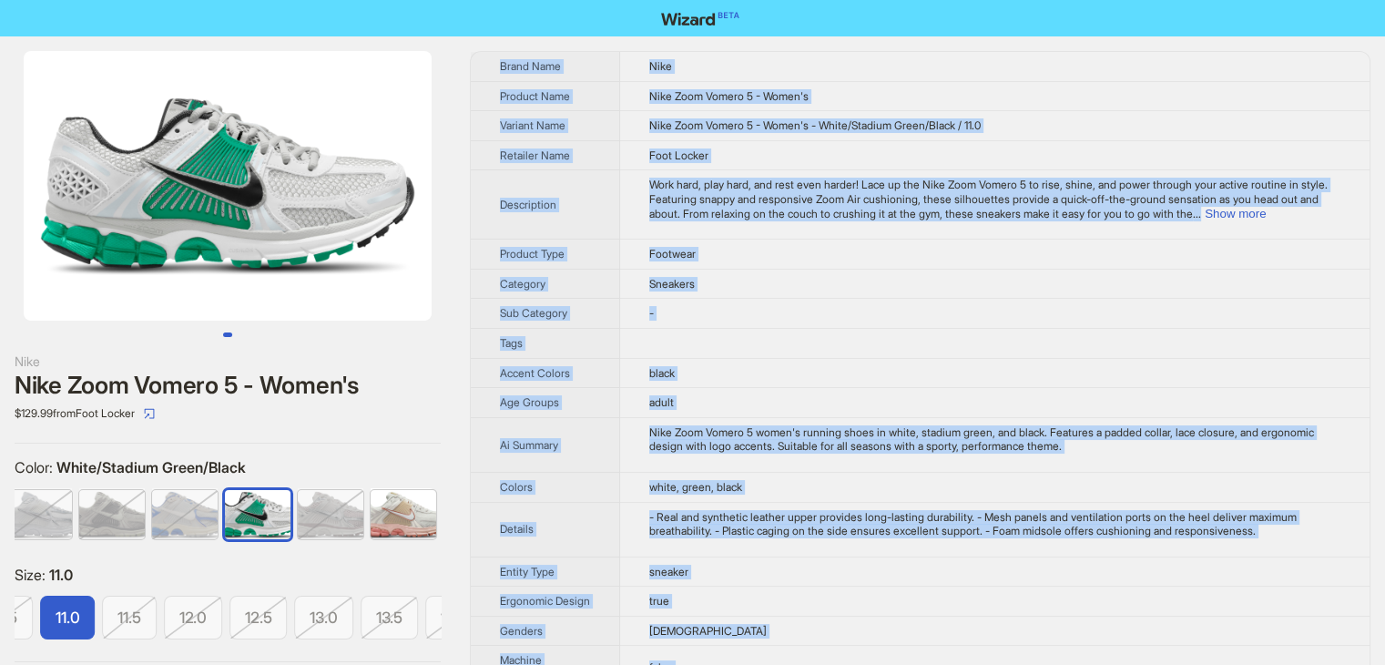
click at [1027, 329] on td at bounding box center [994, 343] width 749 height 30
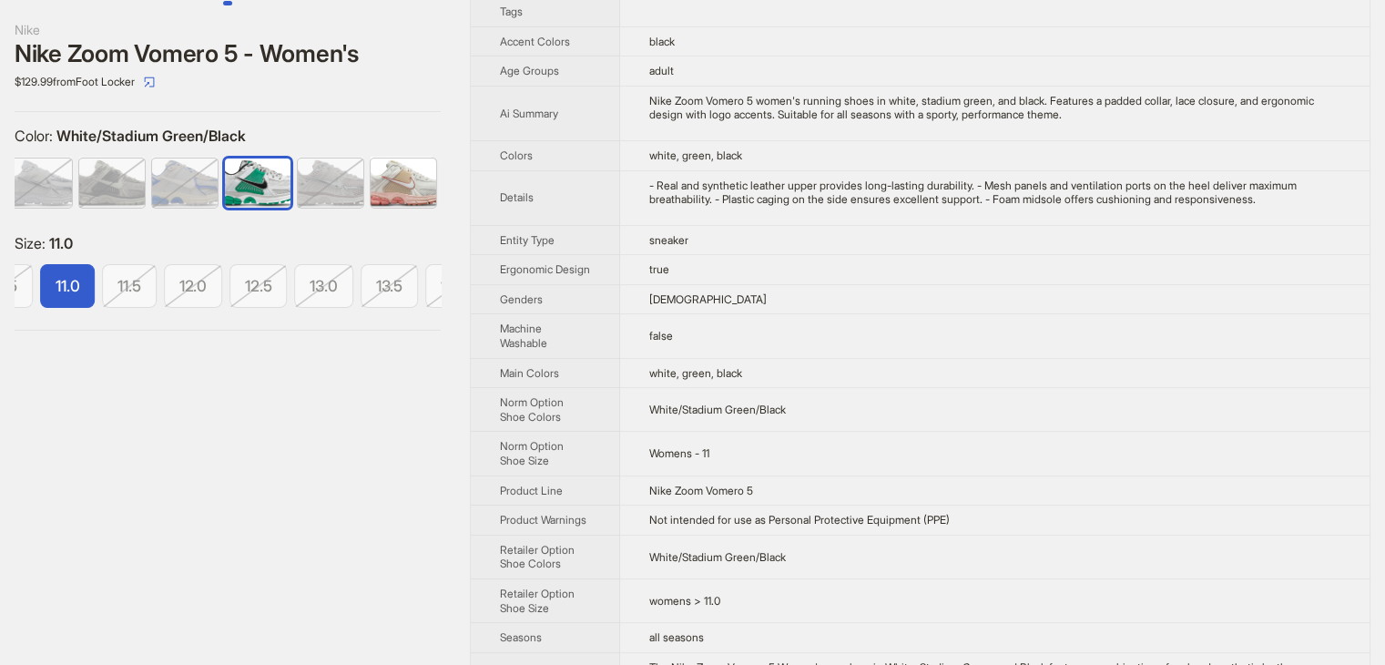
scroll to position [364, 0]
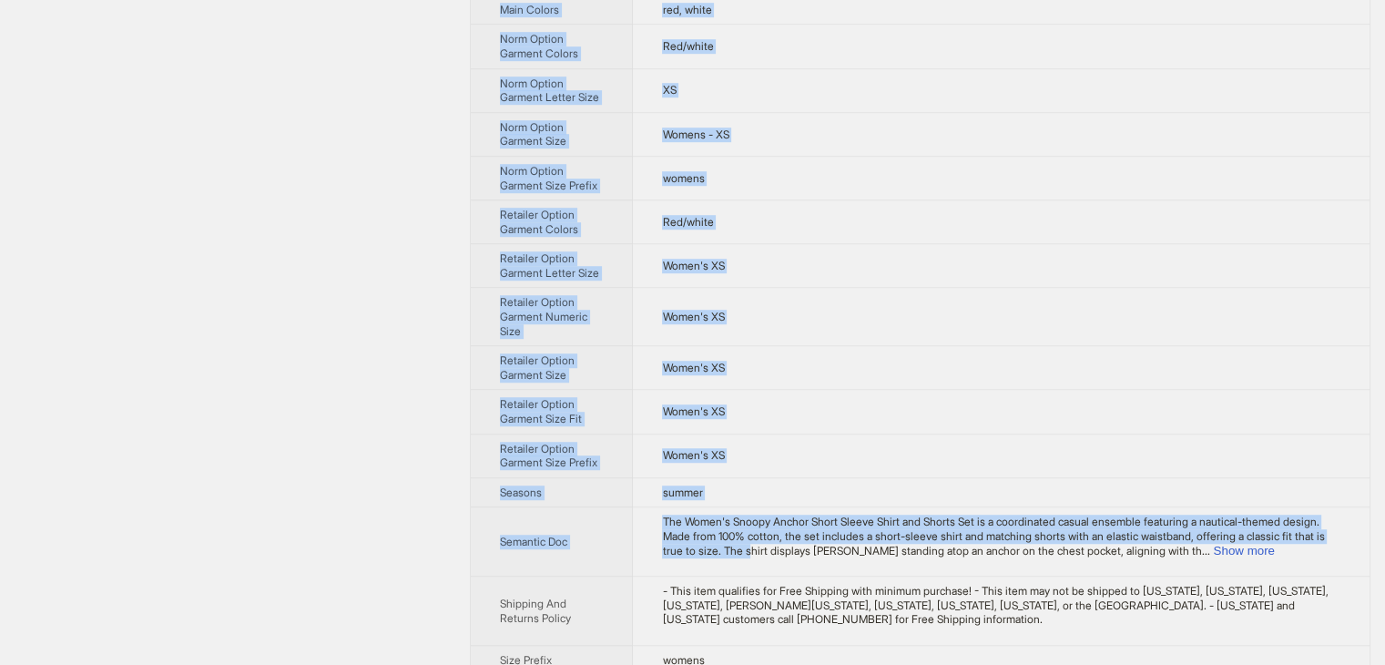
scroll to position [1215, 0]
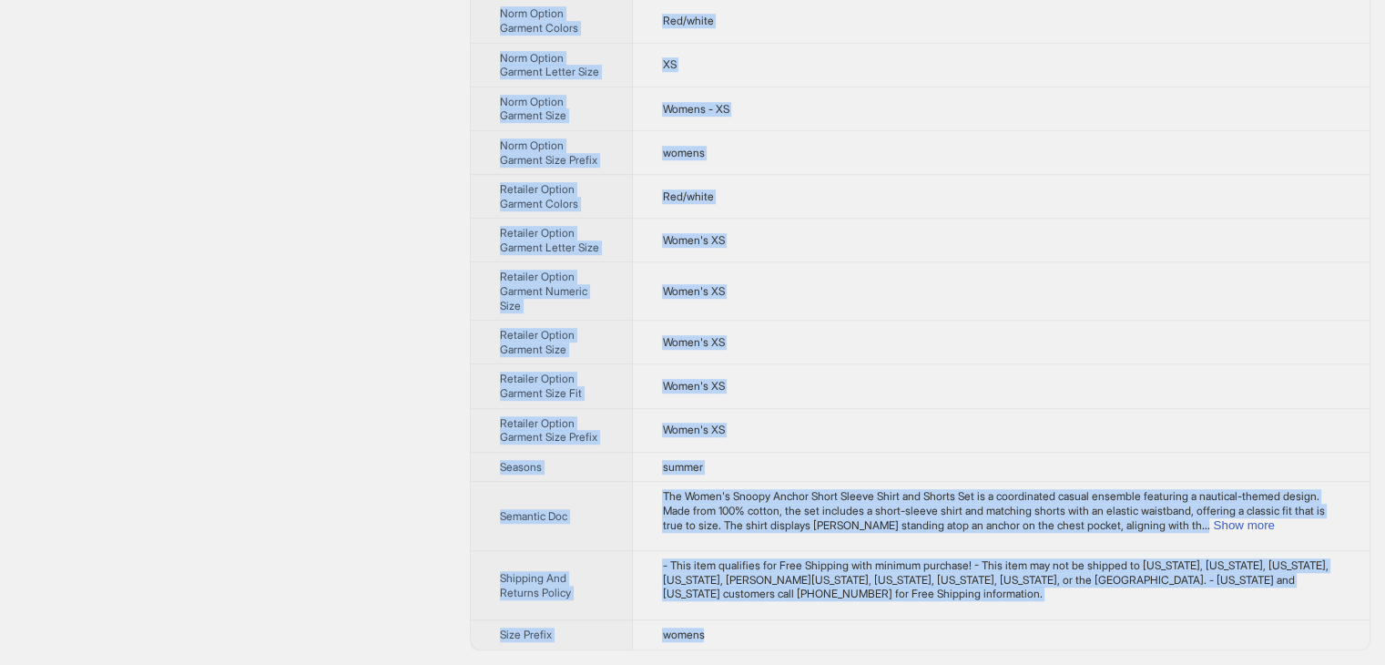
drag, startPoint x: 495, startPoint y: 53, endPoint x: 847, endPoint y: 633, distance: 678.1
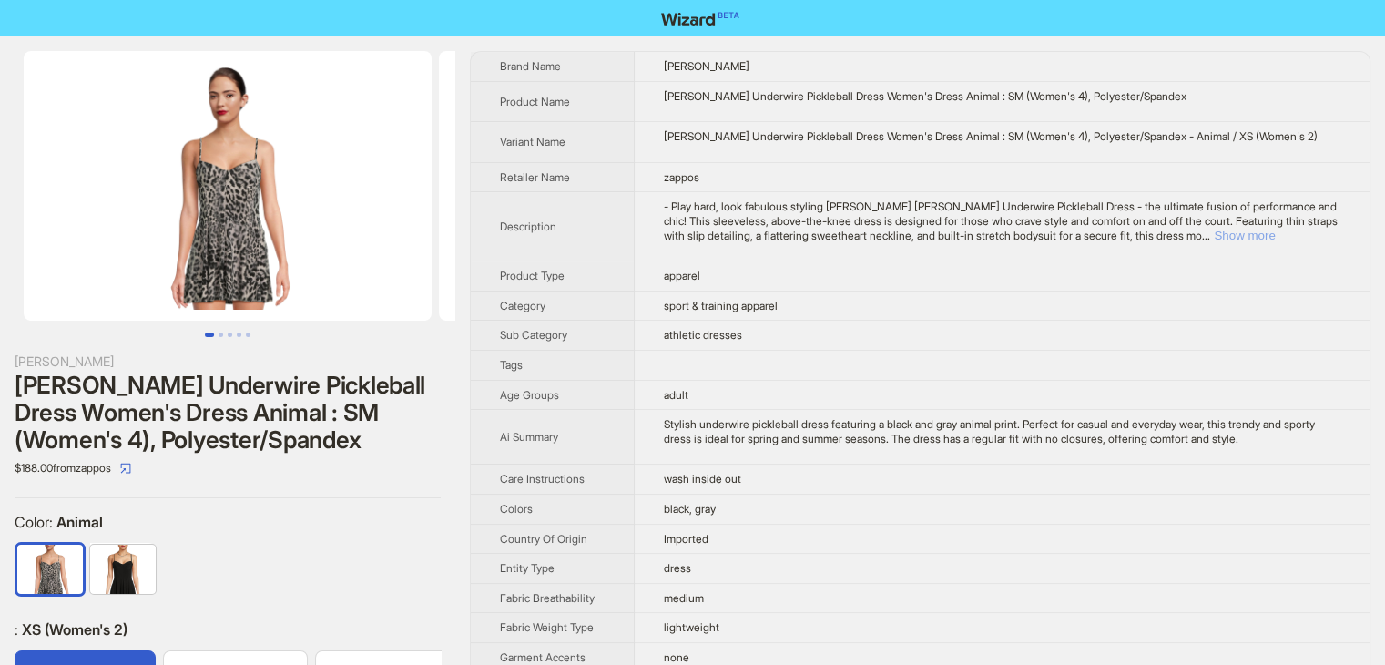
click at [1275, 242] on button "Show more" at bounding box center [1244, 236] width 61 height 14
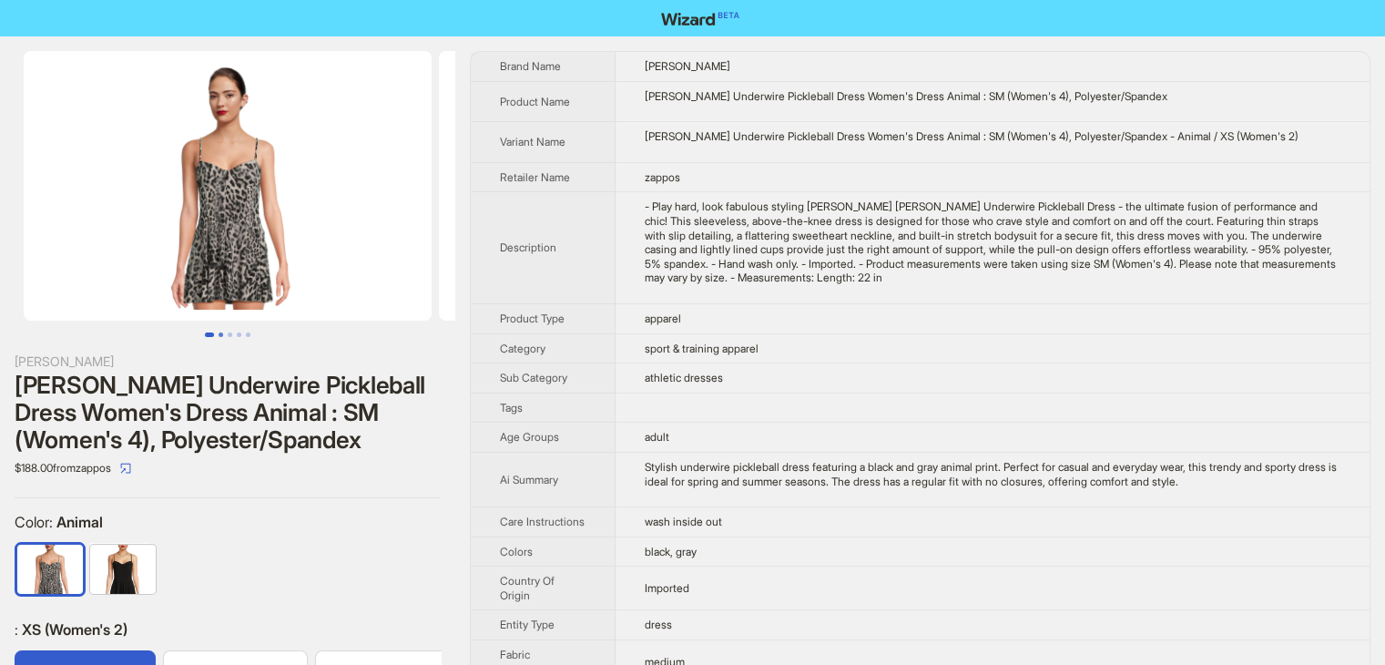
click at [219, 332] on button "Go to slide 2" at bounding box center [221, 334] width 5 height 5
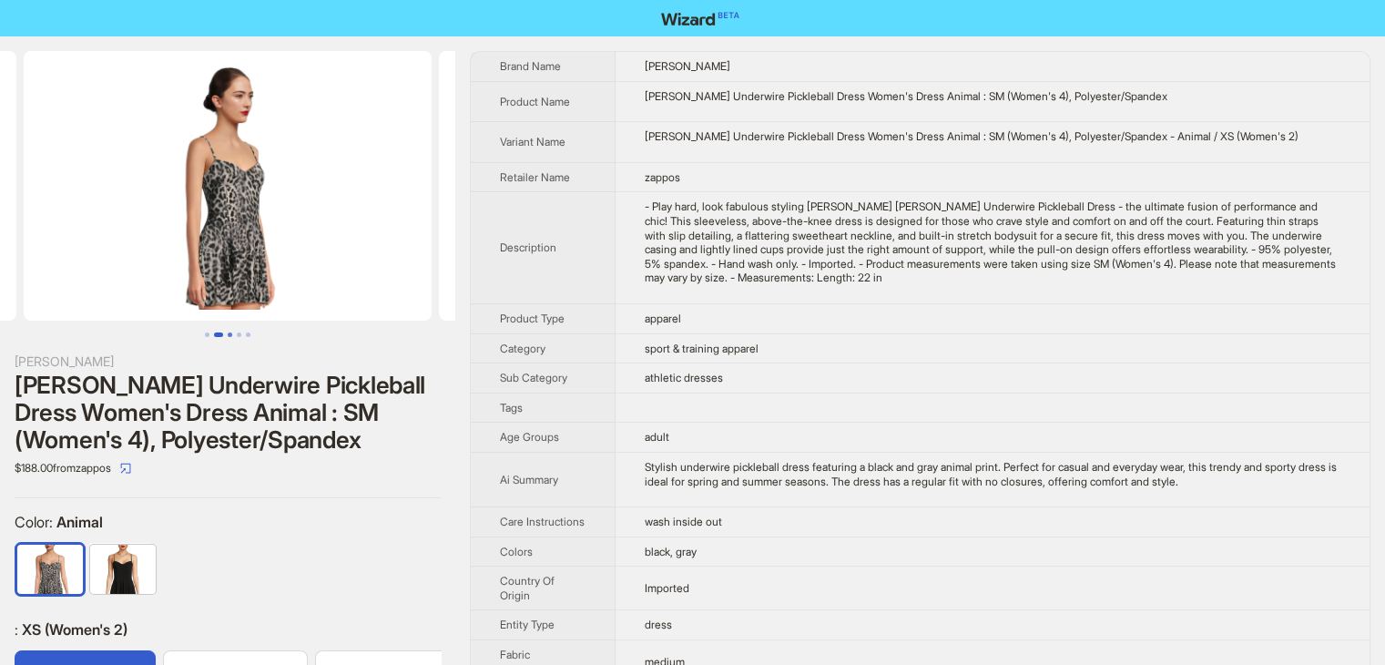
click at [232, 332] on button "Go to slide 3" at bounding box center [230, 334] width 5 height 5
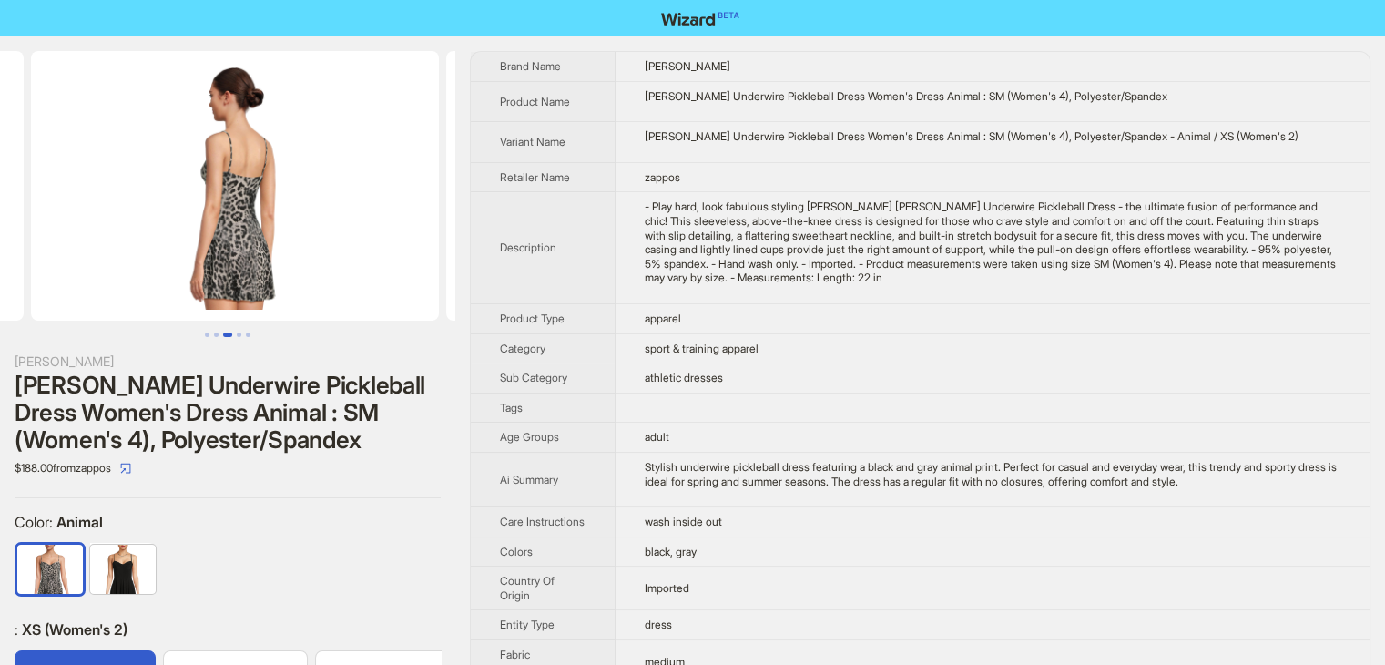
scroll to position [0, 830]
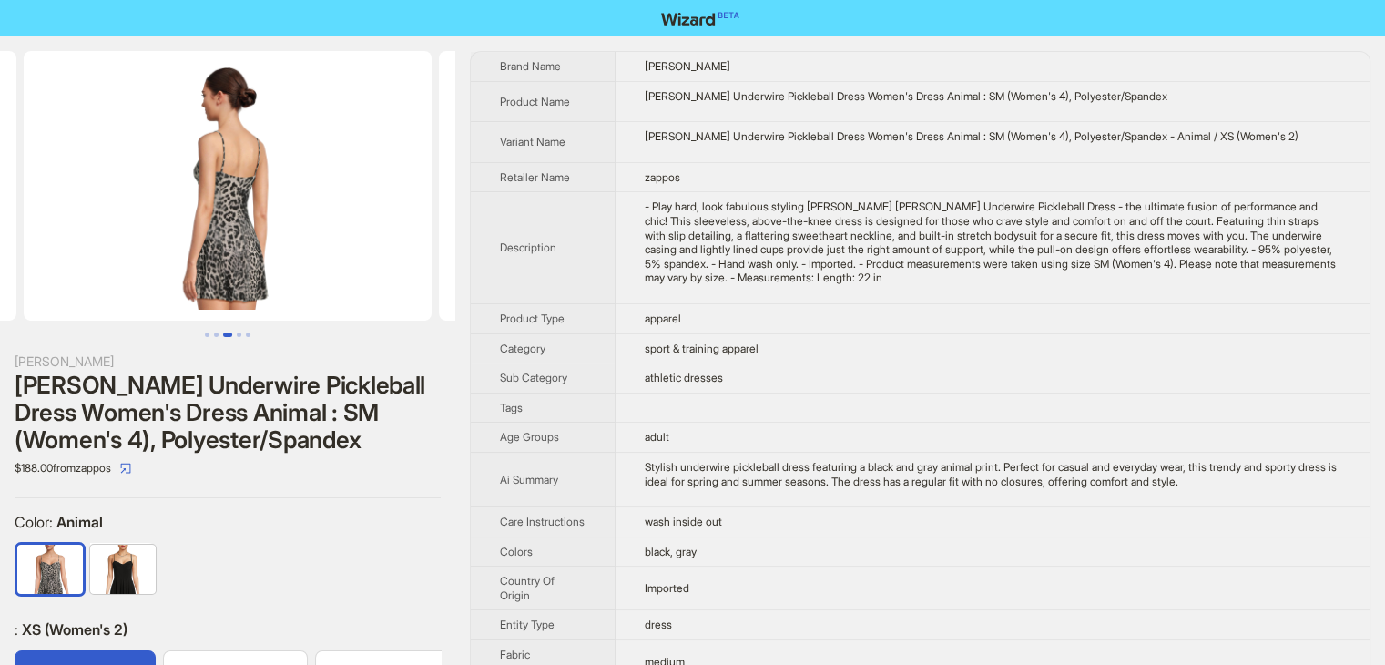
click at [232, 332] on button "Go to slide 3" at bounding box center [227, 334] width 9 height 5
click at [238, 335] on button "Go to slide 4" at bounding box center [239, 334] width 5 height 5
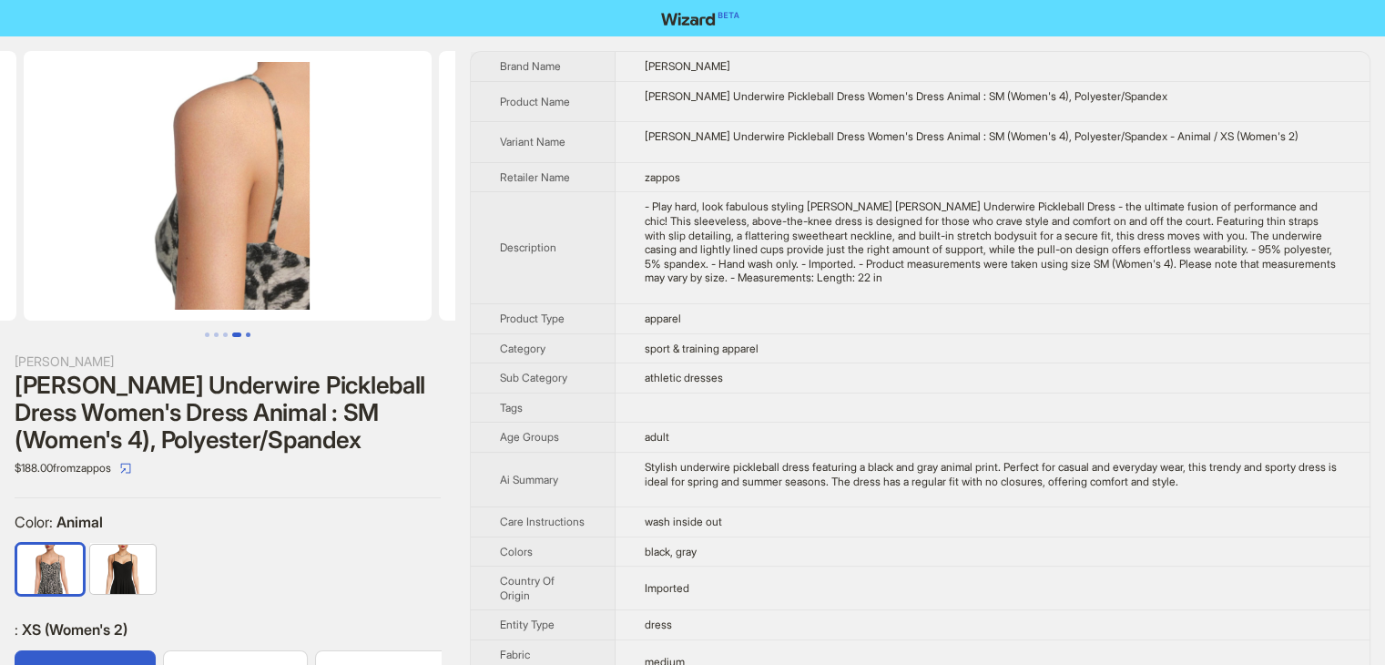
click at [247, 332] on button "Go to slide 5" at bounding box center [248, 334] width 5 height 5
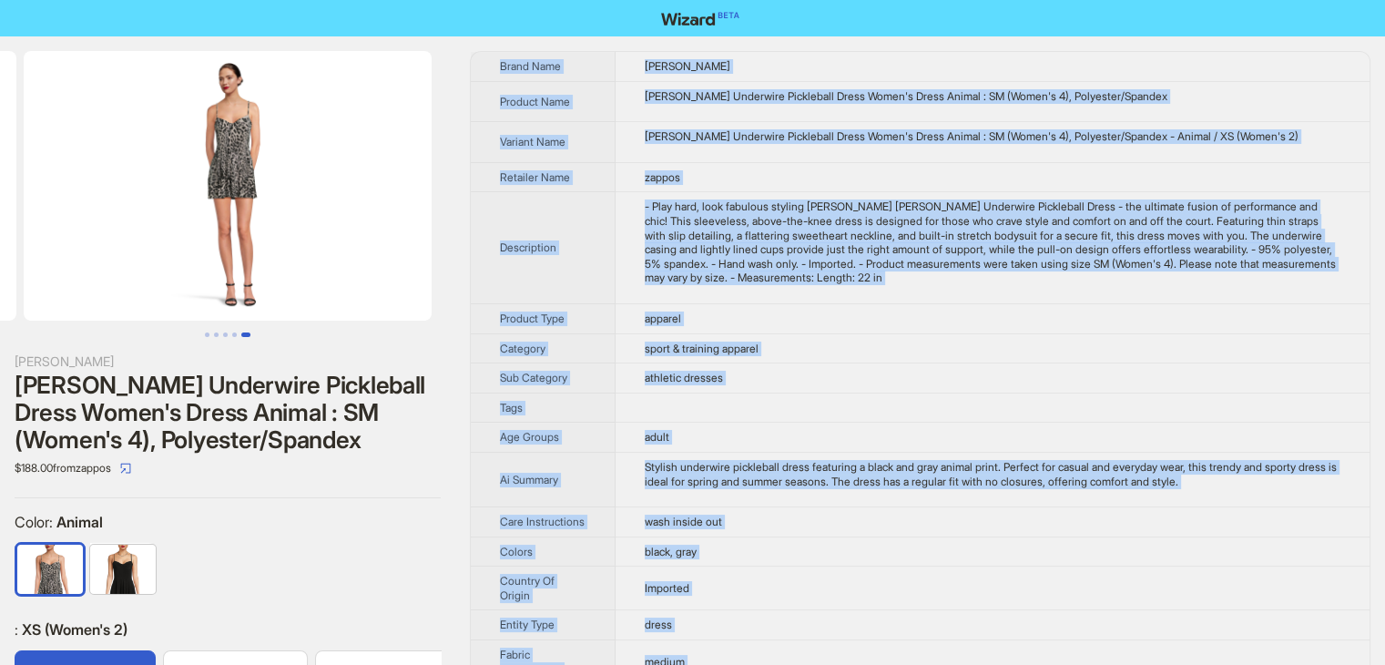
drag, startPoint x: 724, startPoint y: 641, endPoint x: 498, endPoint y: 63, distance: 620.7
copy tbody "Brand Name Norma Kamali Product Name Norma Kamali Underwire Pickleball Dress Wo…"
click at [744, 168] on td "zappos" at bounding box center [992, 177] width 754 height 30
click at [742, 168] on td "zappos" at bounding box center [992, 177] width 754 height 30
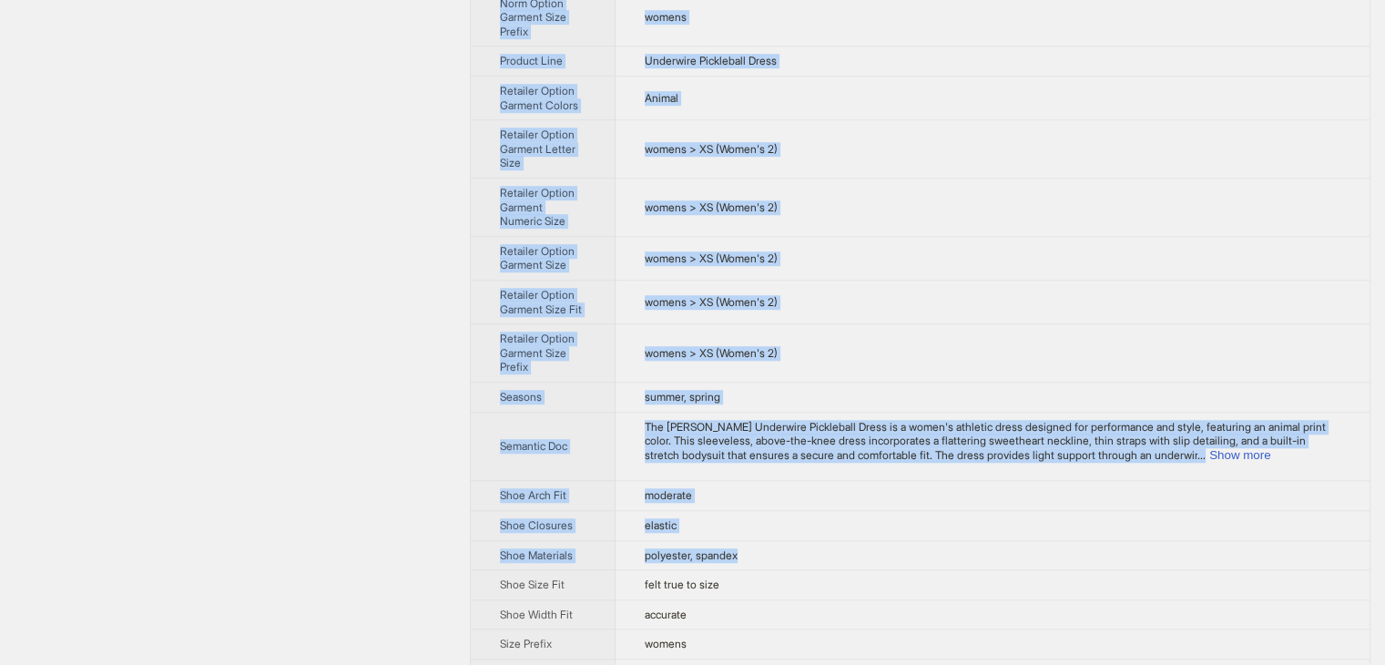
scroll to position [1502, 0]
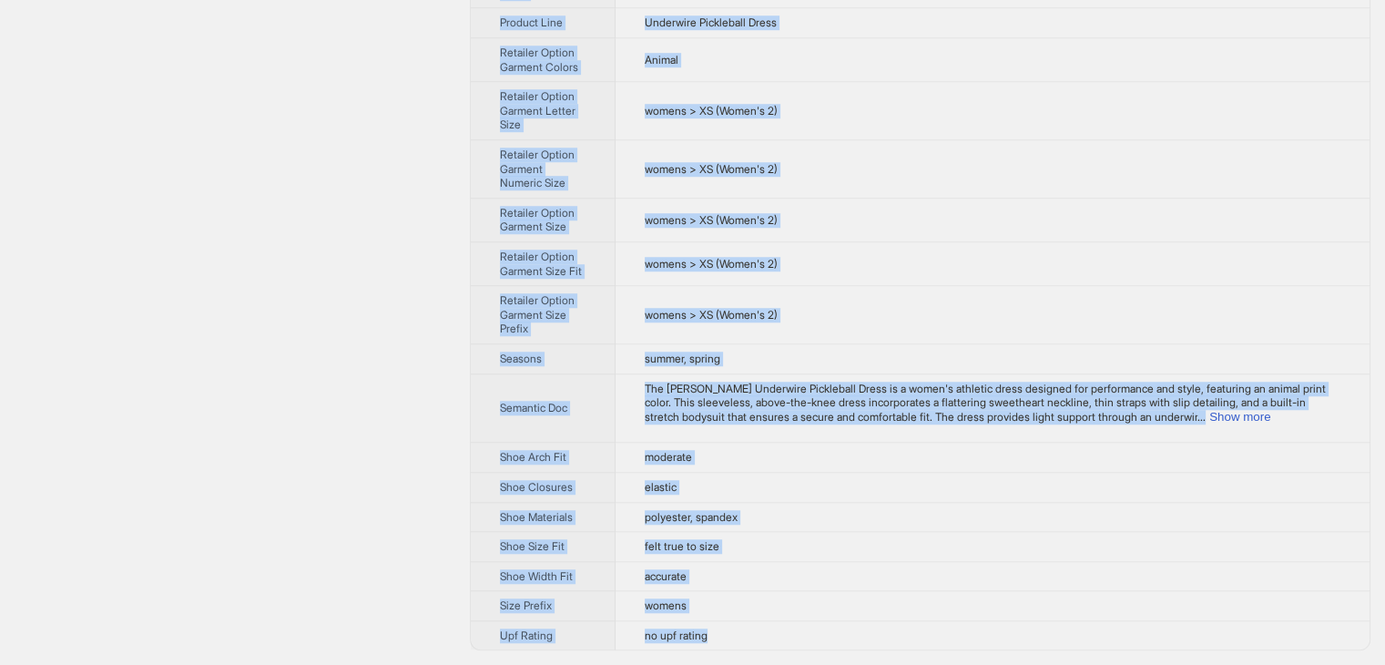
drag, startPoint x: 522, startPoint y: 76, endPoint x: 795, endPoint y: 640, distance: 626.3
copy tbody "Brand Name Norma Kamali Product Name Norma Kamali Underwire Pickleball Dress Wo…"
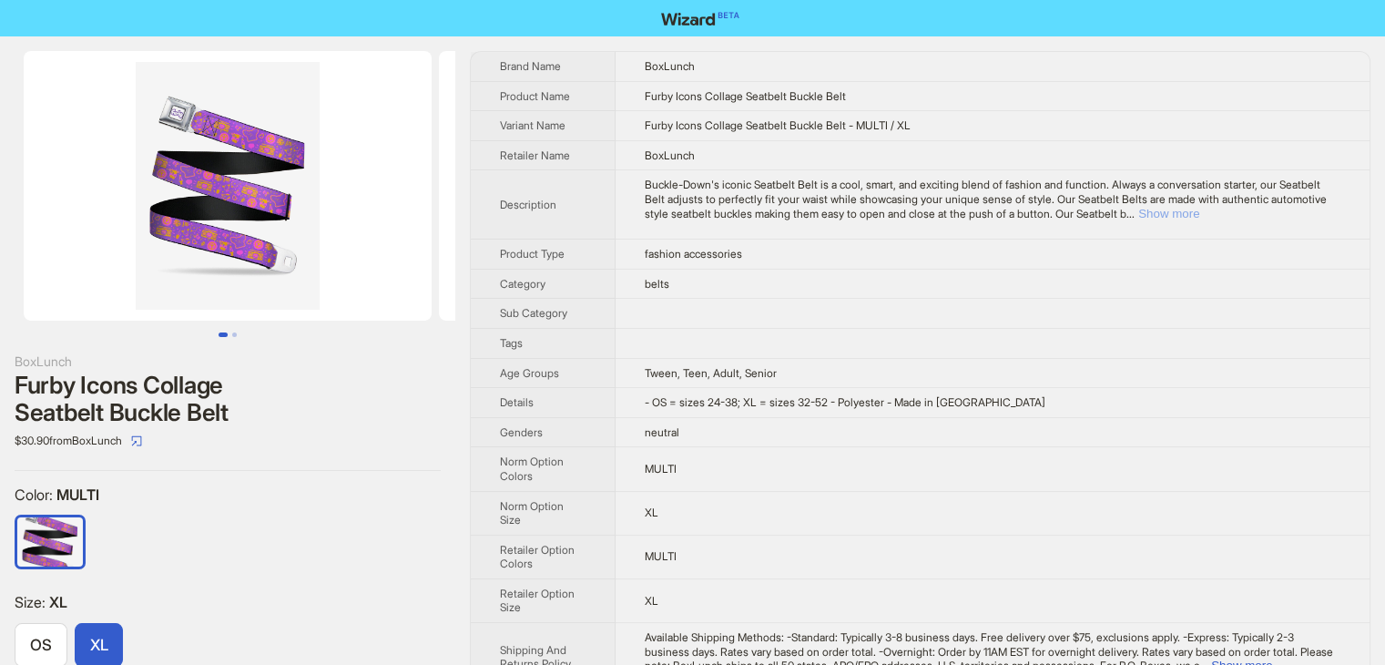
click at [1199, 207] on button "Show more" at bounding box center [1168, 214] width 61 height 14
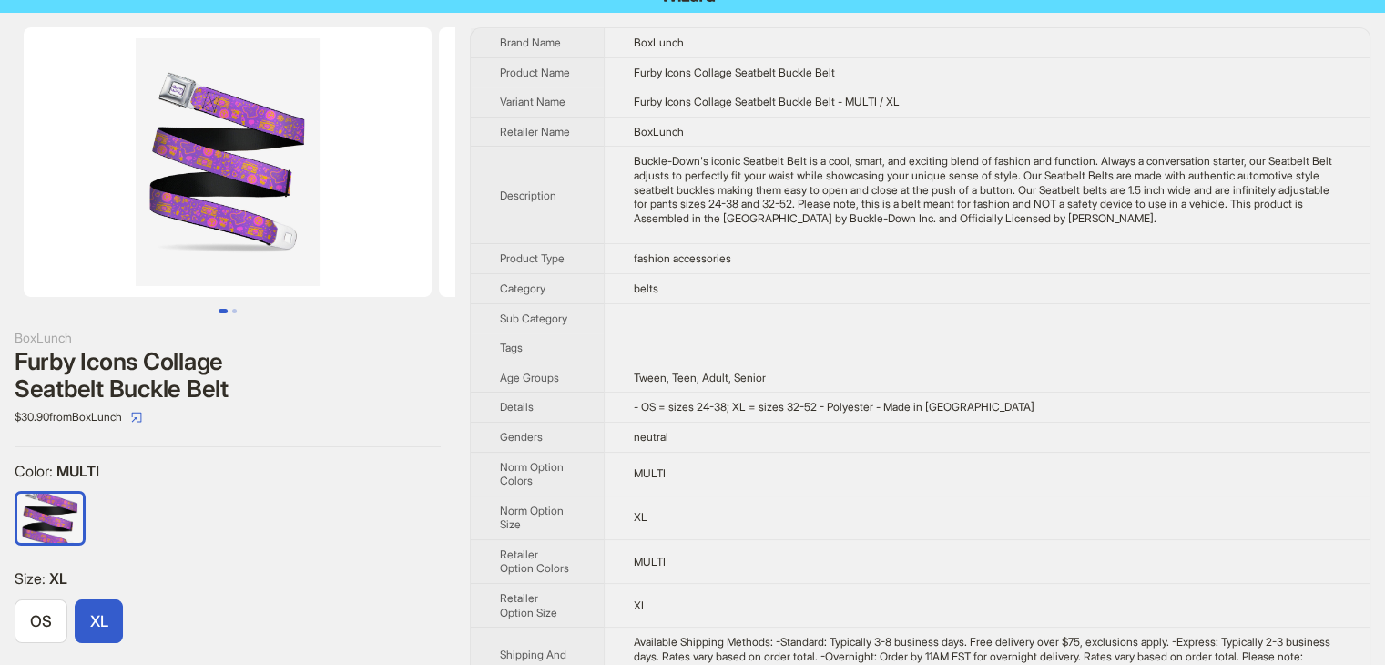
scroll to position [97, 0]
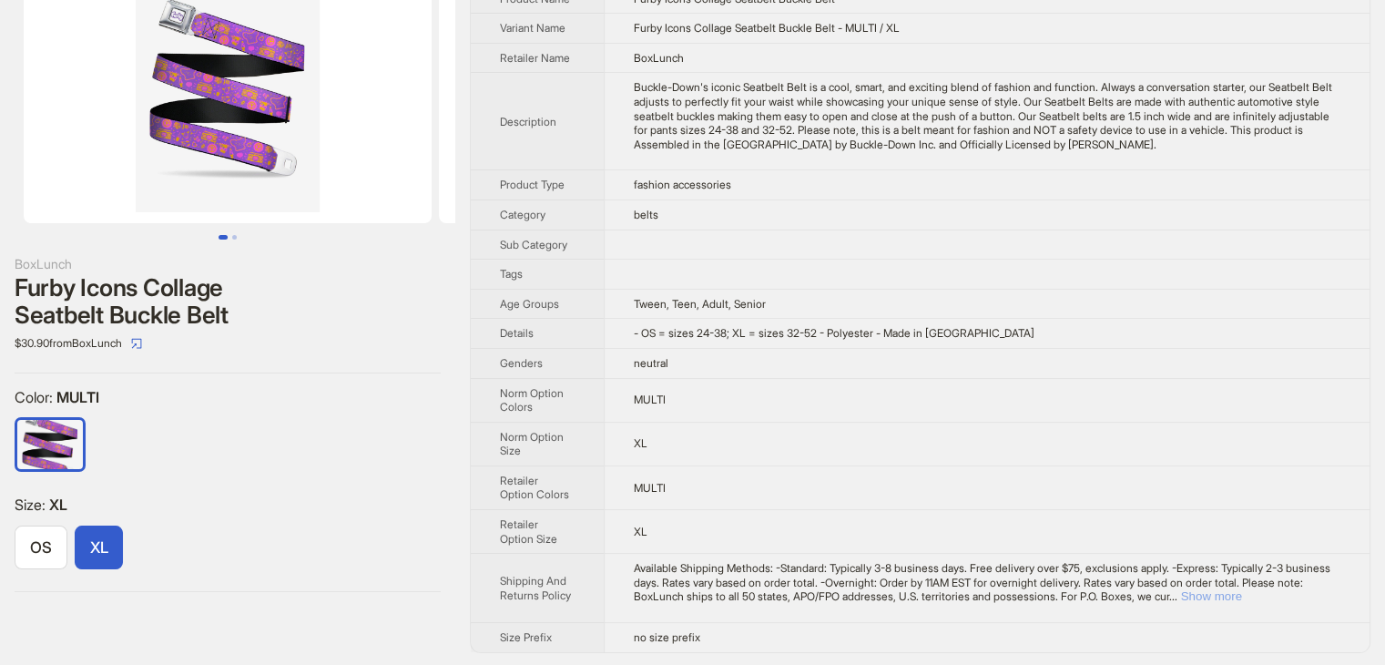
click at [1242, 595] on button "Show more" at bounding box center [1211, 596] width 61 height 14
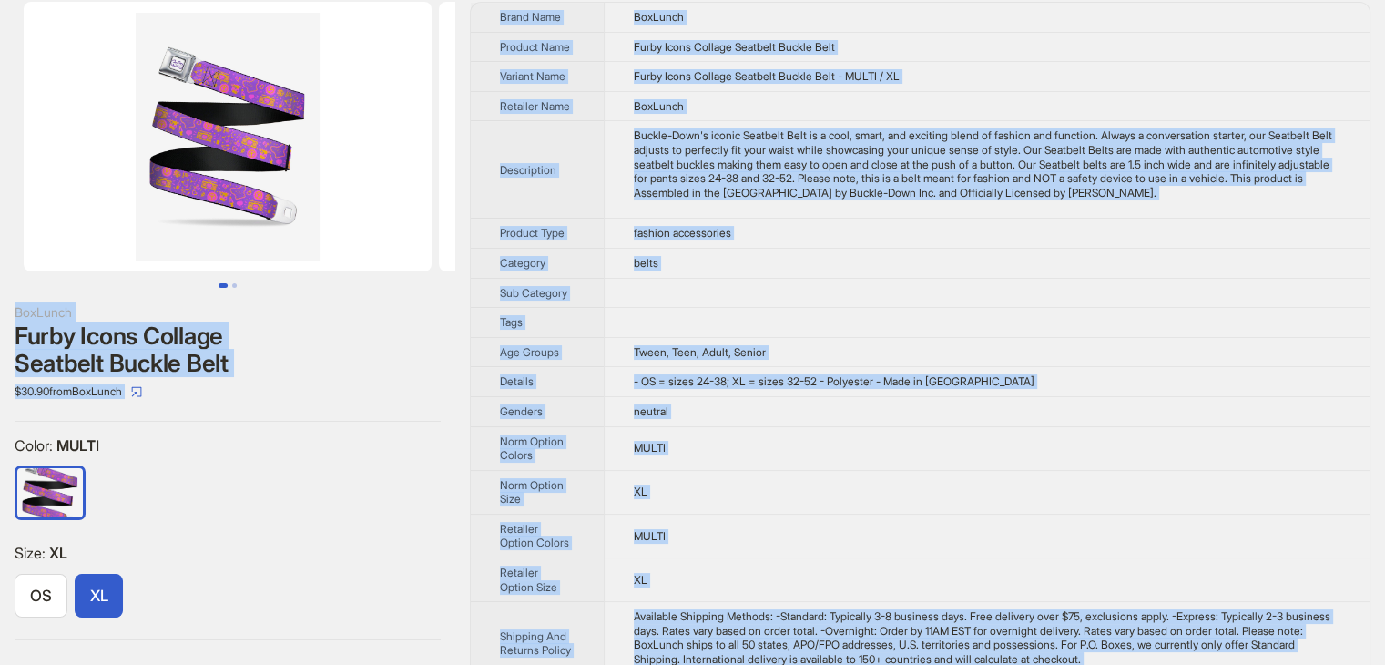
scroll to position [0, 0]
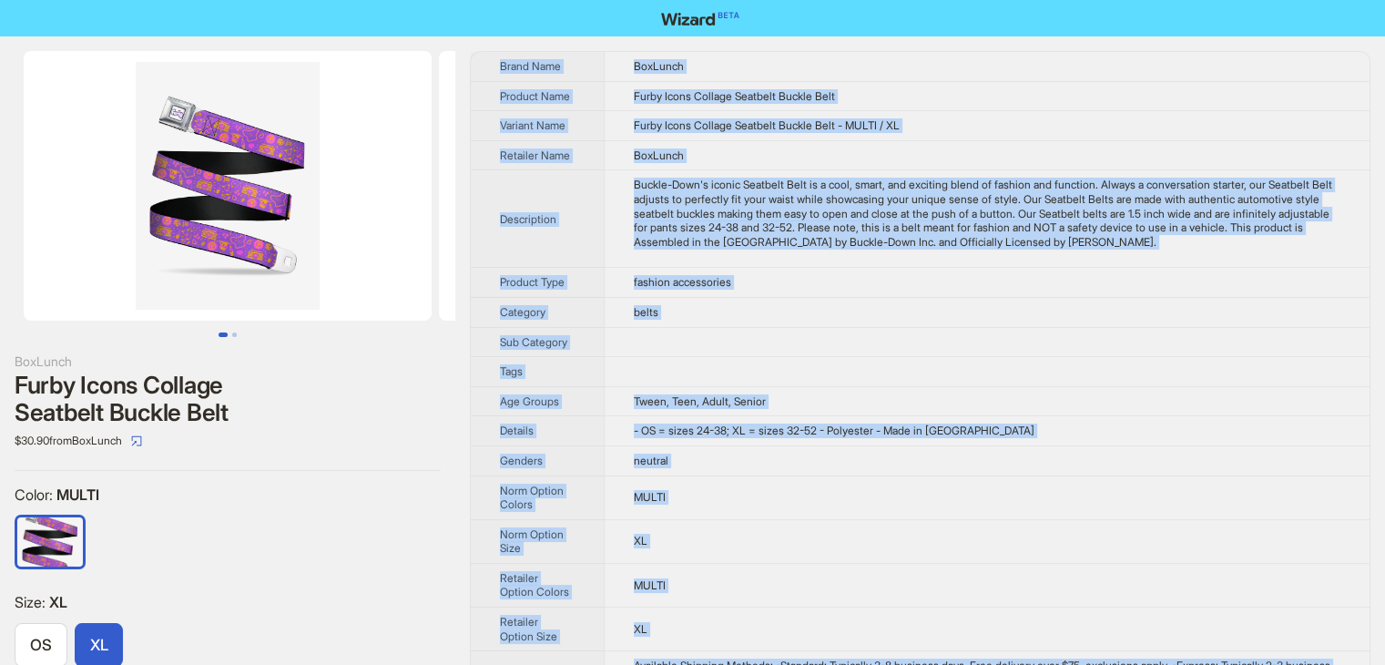
drag, startPoint x: 756, startPoint y: 645, endPoint x: 639, endPoint y: 48, distance: 607.6
click at [639, 48] on div "BoxLunch Furby Icons Collage Seatbelt Buckle Belt $30.90 from BoxLunch Color : …" at bounding box center [692, 407] width 1385 height 742
copy tbody "Brand Name BoxLunch Product Name Furby Icons Collage Seatbelt Buckle Belt Varia…"
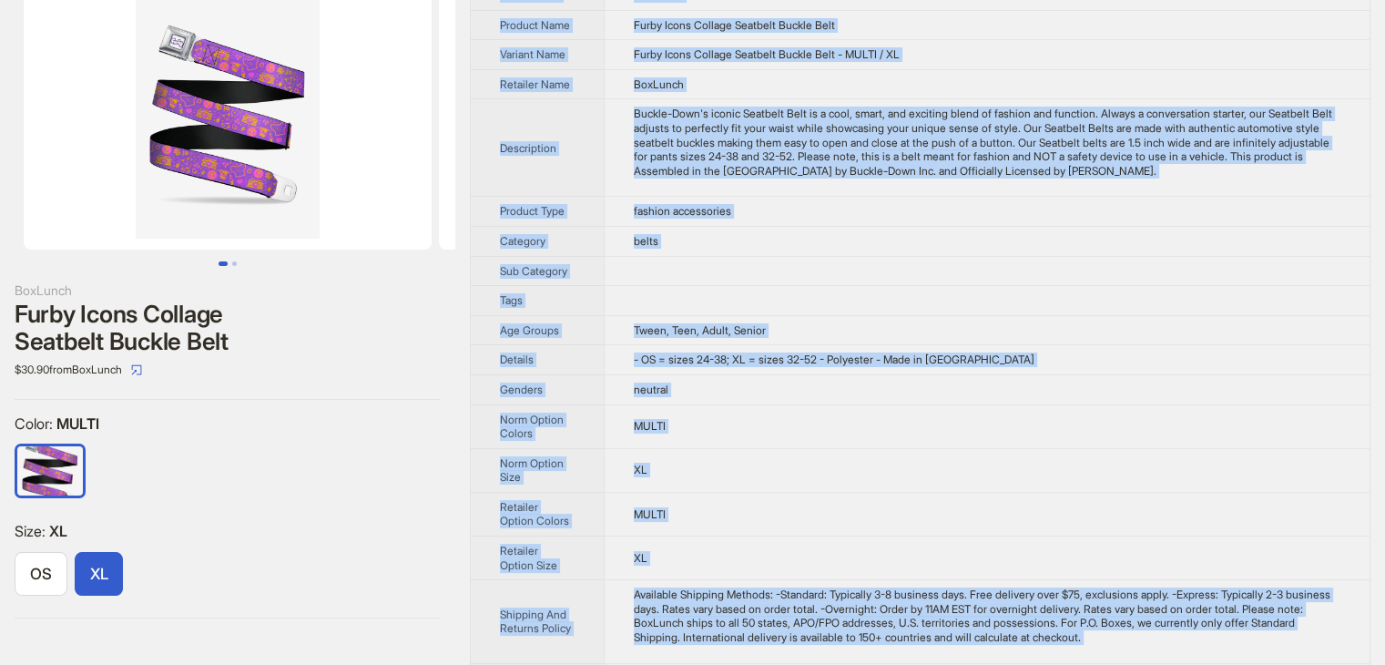
scroll to position [111, 0]
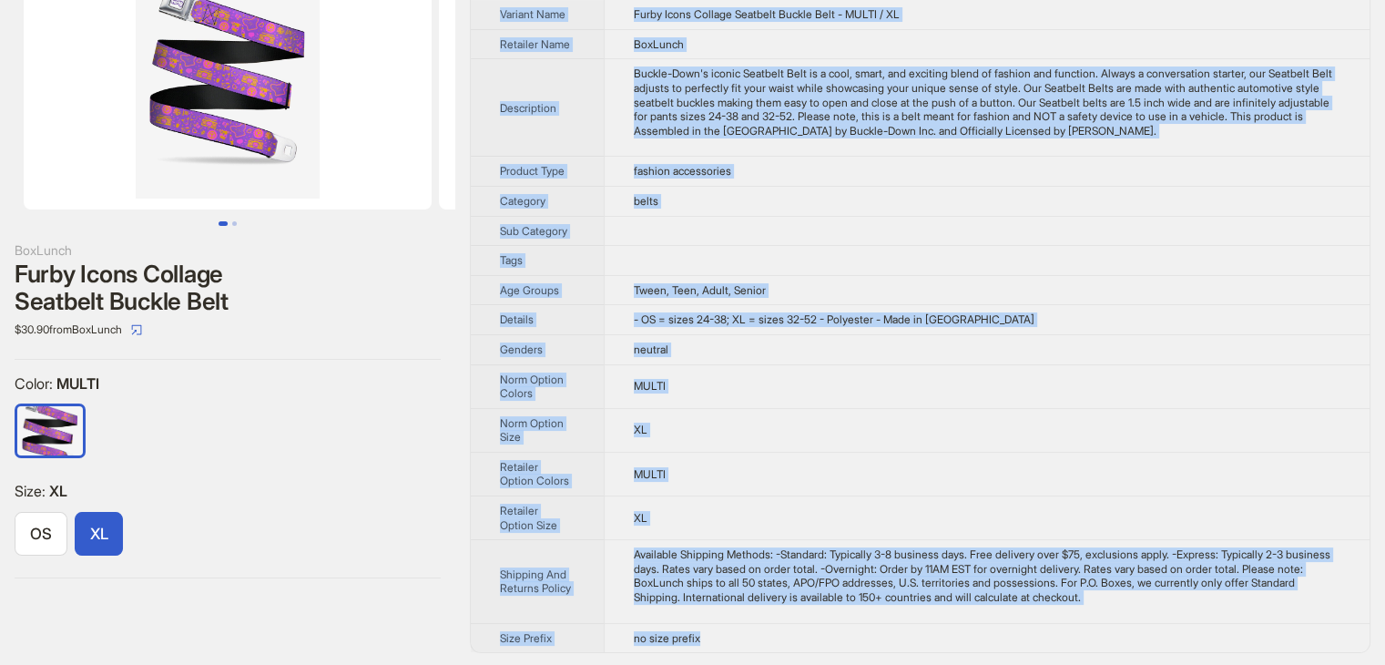
click at [853, 432] on td "XL" at bounding box center [987, 430] width 766 height 44
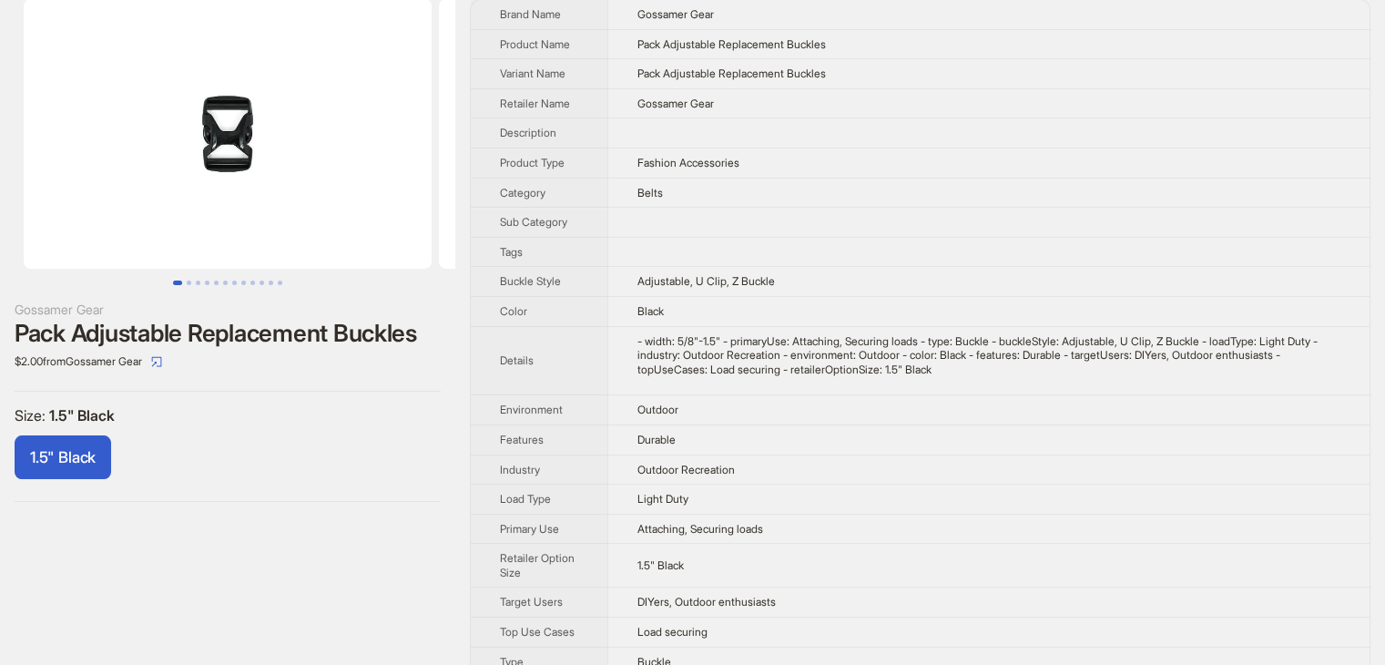
scroll to position [105, 0]
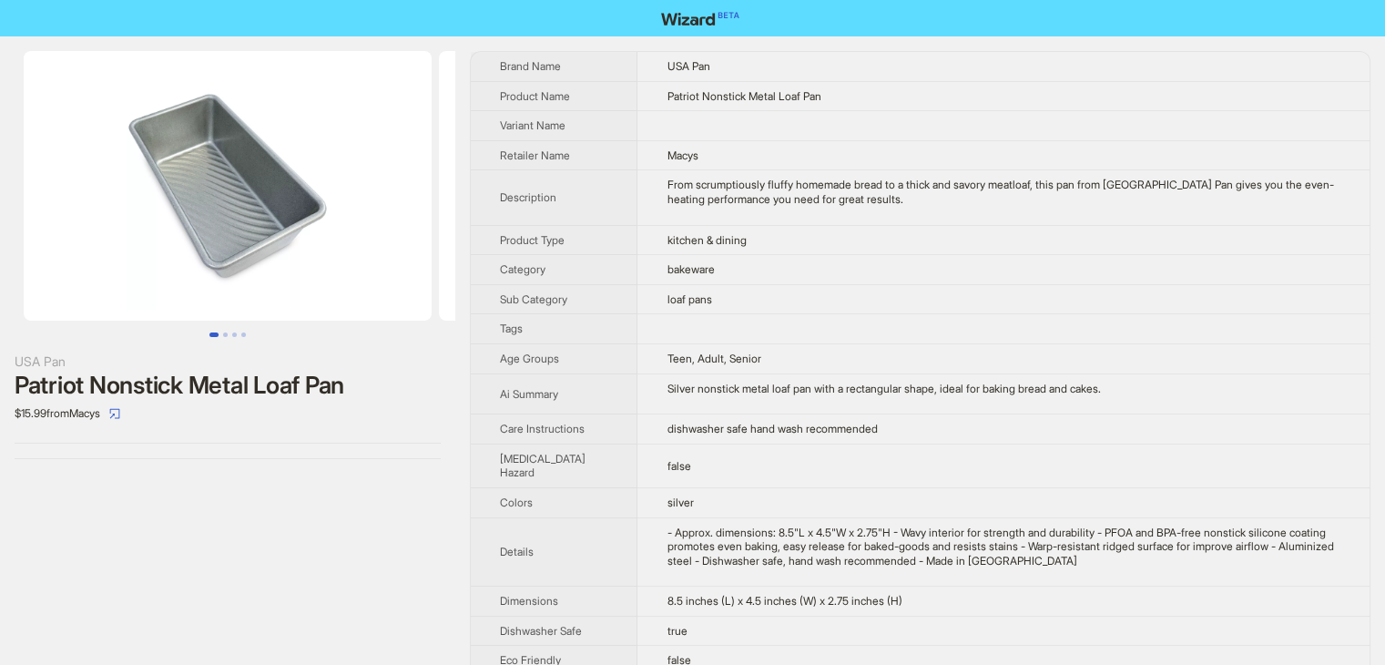
click at [945, 241] on td "kitchen & dining" at bounding box center [1003, 240] width 732 height 30
click at [932, 128] on td at bounding box center [1003, 126] width 732 height 30
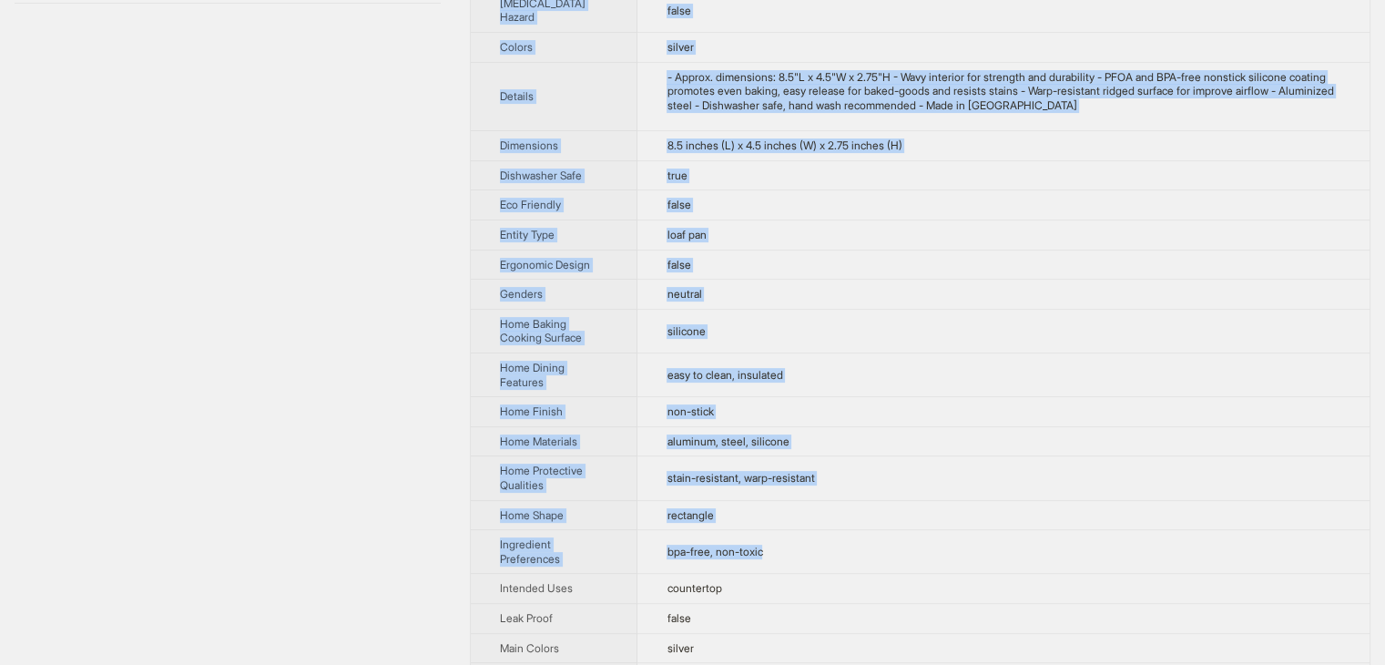
scroll to position [910, 0]
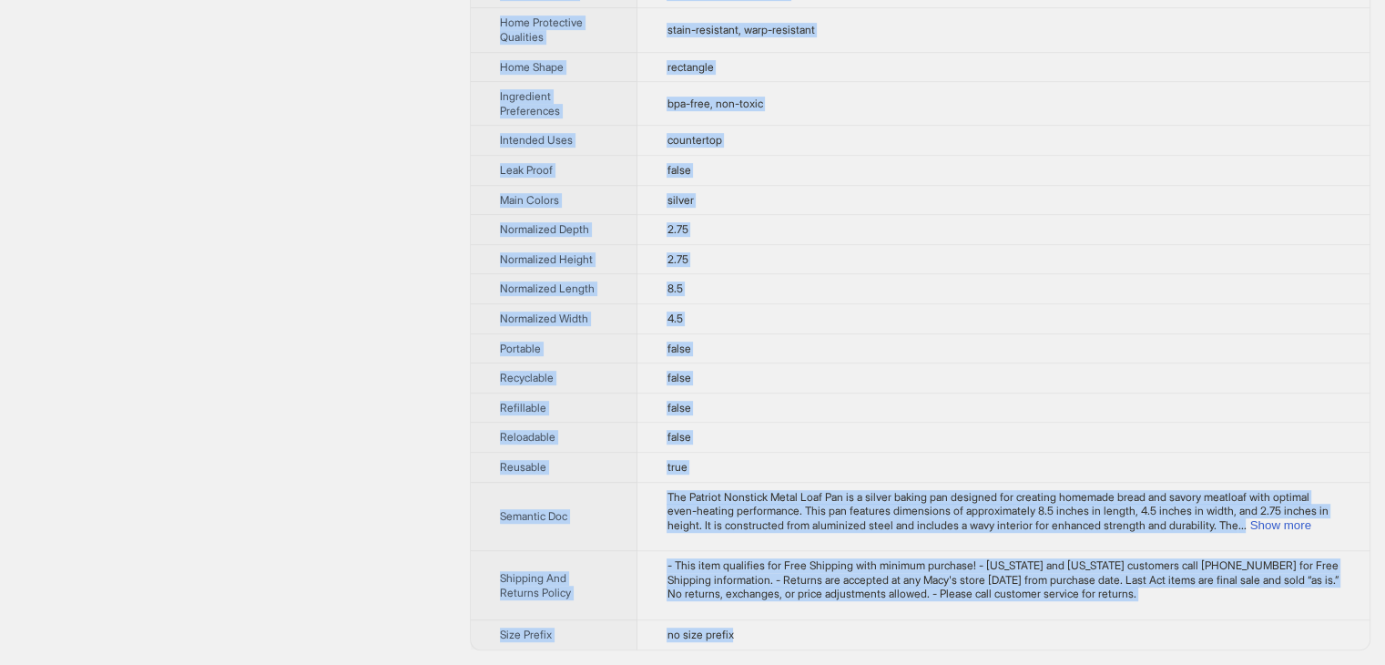
drag, startPoint x: 488, startPoint y: 59, endPoint x: 845, endPoint y: 628, distance: 671.7
copy tbody "Brand Name USA Pan Product Name Patriot Nonstick Metal Loaf Pan Variant Name Re…"
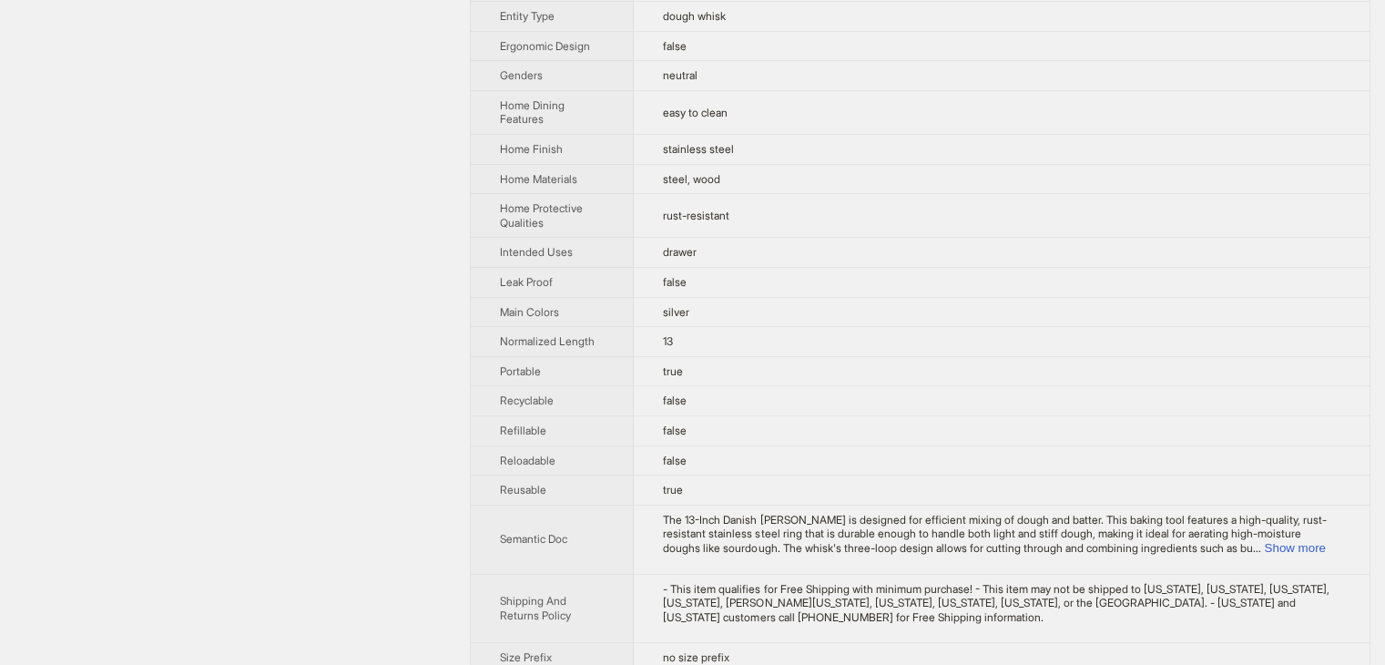
scroll to position [705, 0]
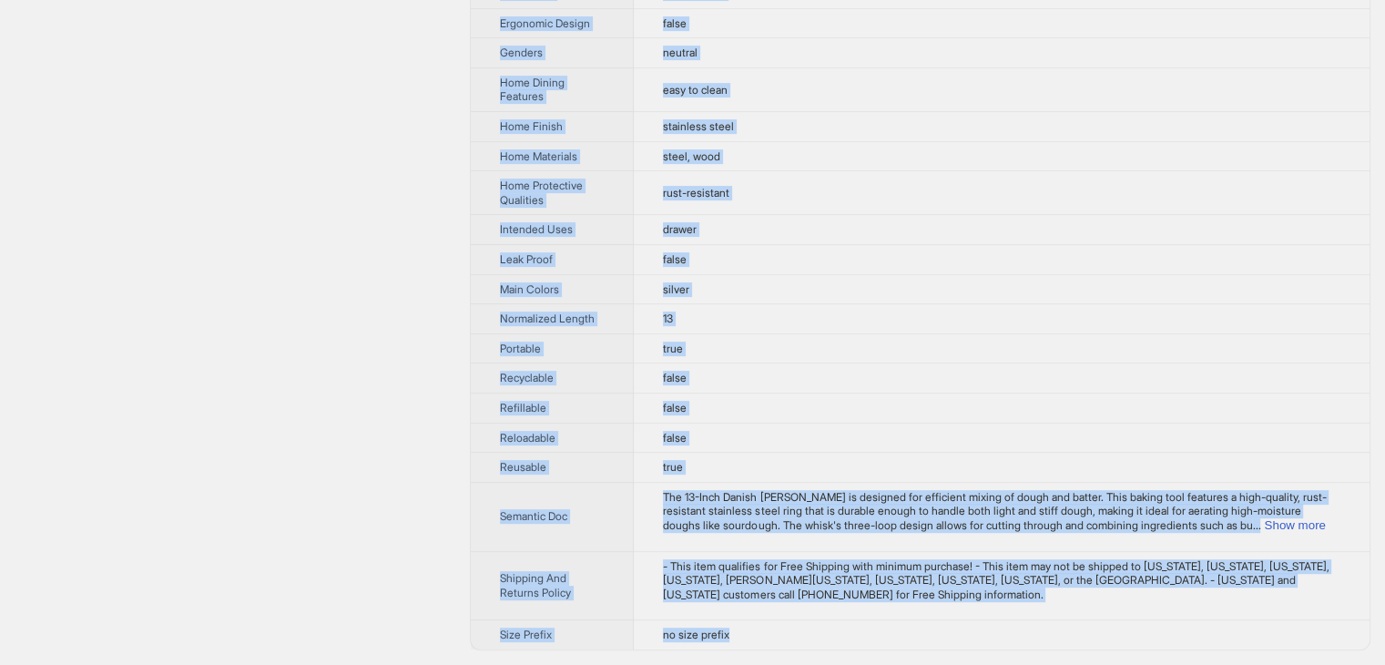
drag, startPoint x: 484, startPoint y: 53, endPoint x: 898, endPoint y: 635, distance: 713.7
click at [898, 635] on tbody "Brand Name Zulay Kitchen Product Name 13-Inch Danish Dough Whisk Variant Name 1…" at bounding box center [920, 2] width 899 height 1294
copy tbody "Brand Name Zulay Kitchen Product Name 13-Inch Danish Dough Whisk Variant Name 1…"
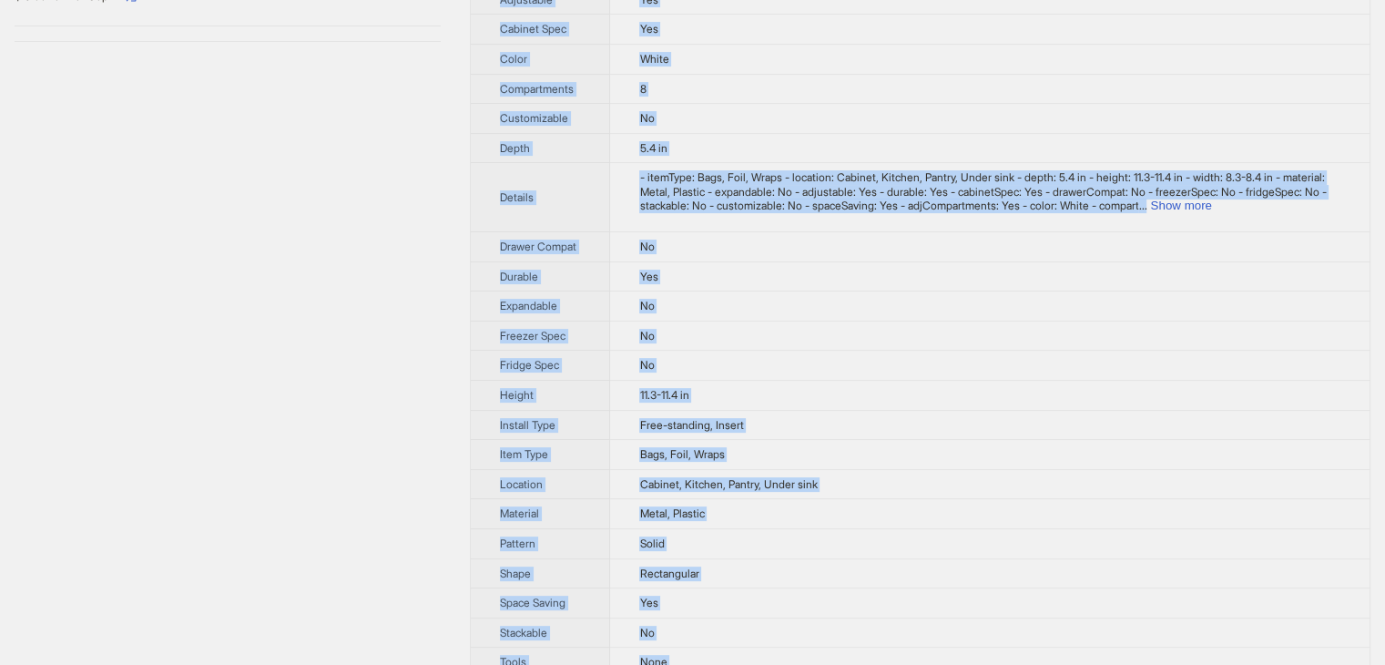
scroll to position [469, 0]
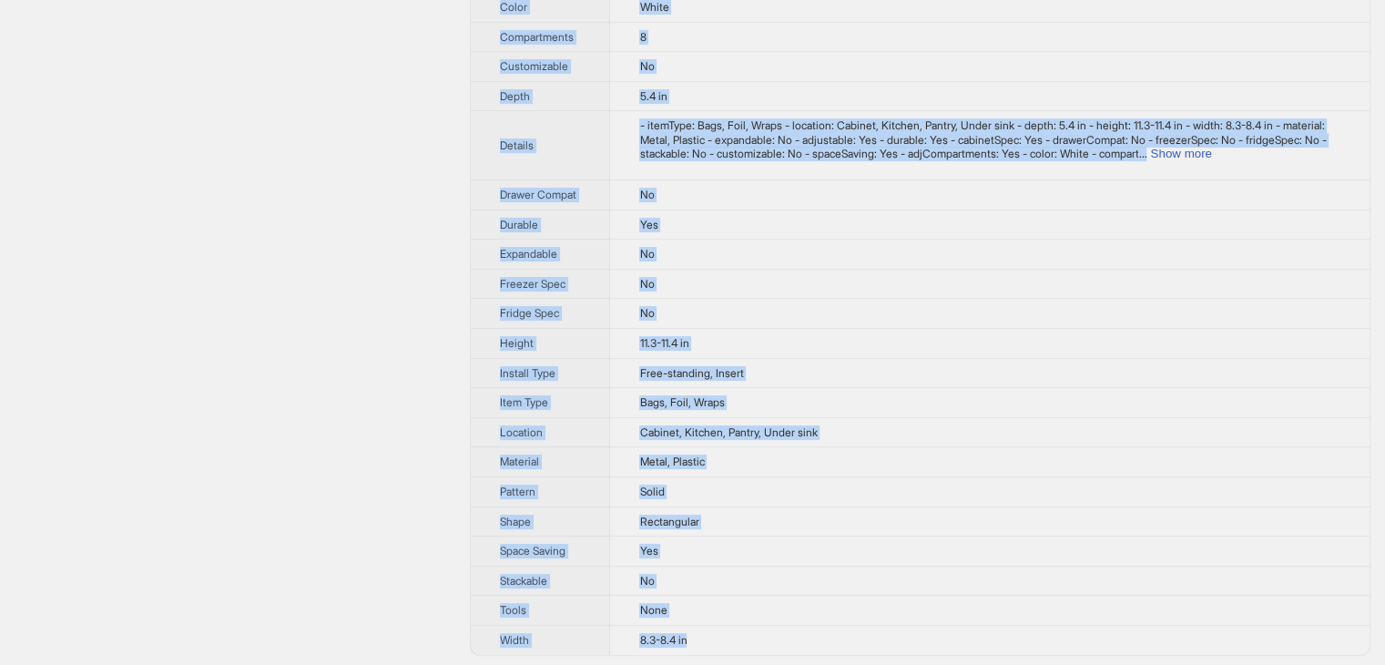
drag, startPoint x: 490, startPoint y: 58, endPoint x: 974, endPoint y: 624, distance: 744.5
click at [974, 624] on tbody "Brand Name YouCopia Product Name StoreMore Adjustable WrapStand Variant Name St…" at bounding box center [920, 119] width 899 height 1072
copy tbody "Brand Name YouCopia Product Name StoreMore Adjustable WrapStand Variant Name St…"
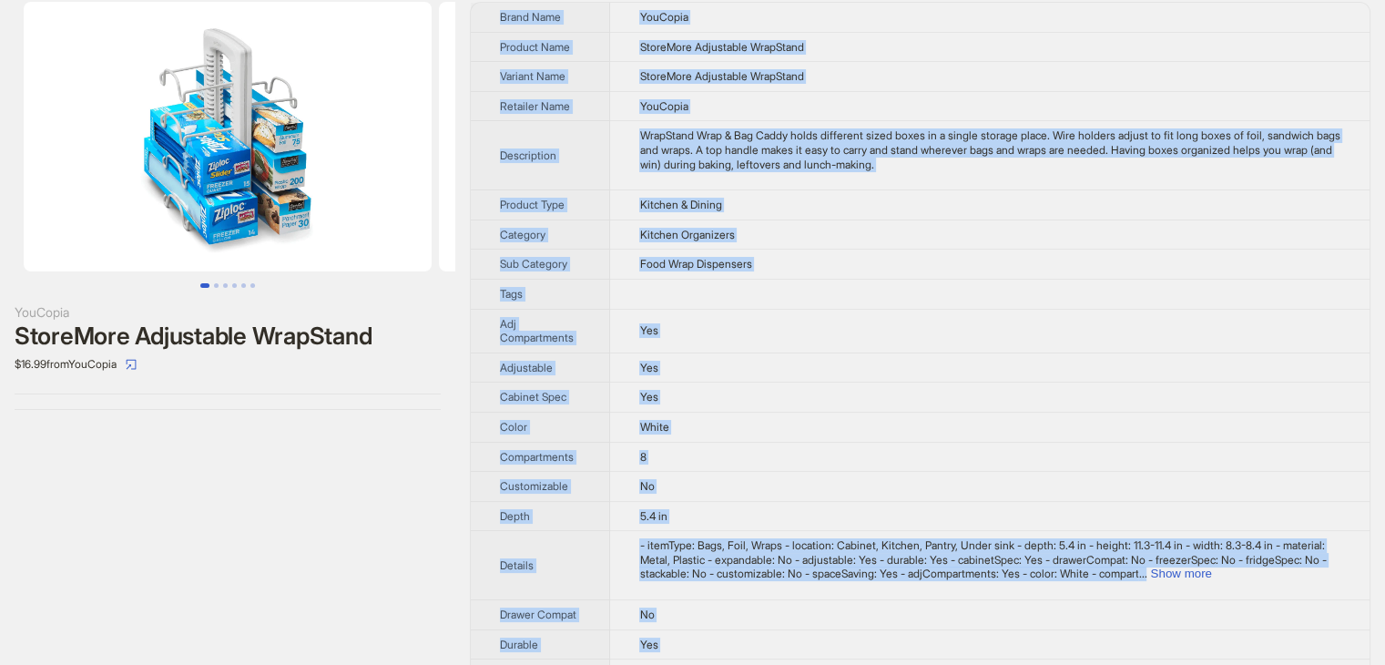
scroll to position [0, 0]
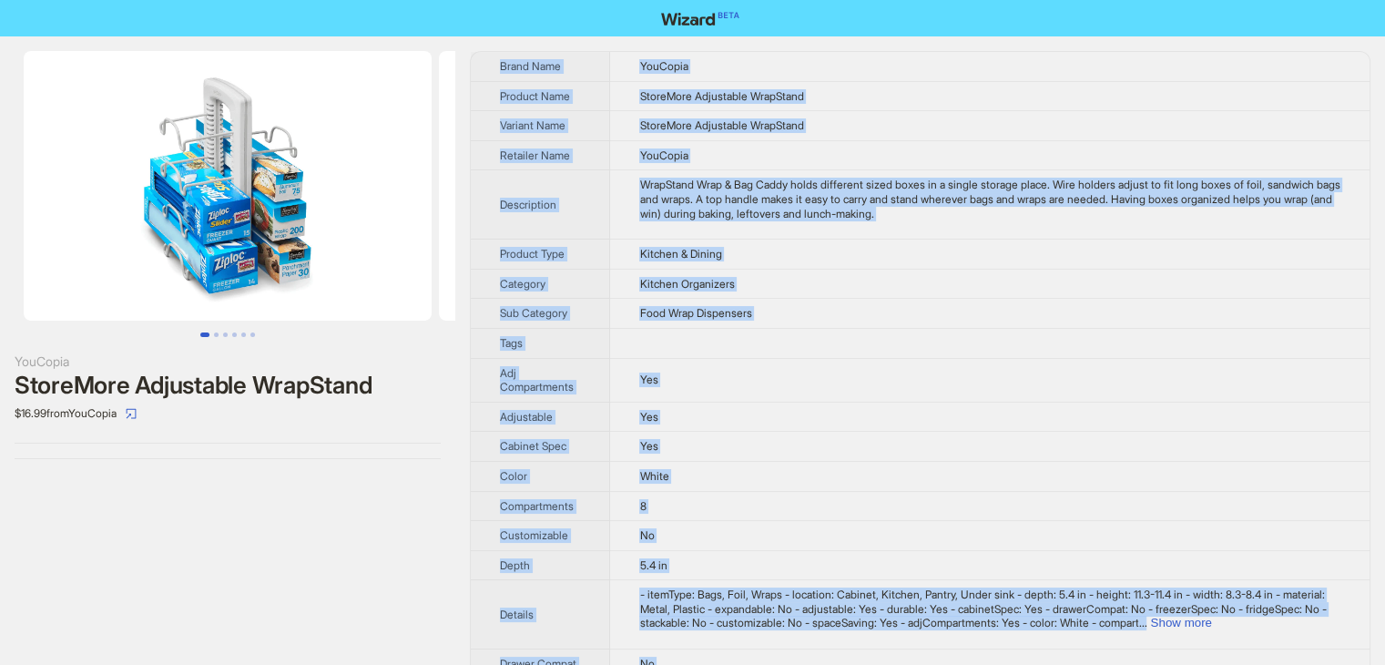
click at [918, 283] on td "Kitchen Organizers" at bounding box center [989, 284] width 759 height 30
click at [828, 394] on td "Yes" at bounding box center [989, 380] width 759 height 44
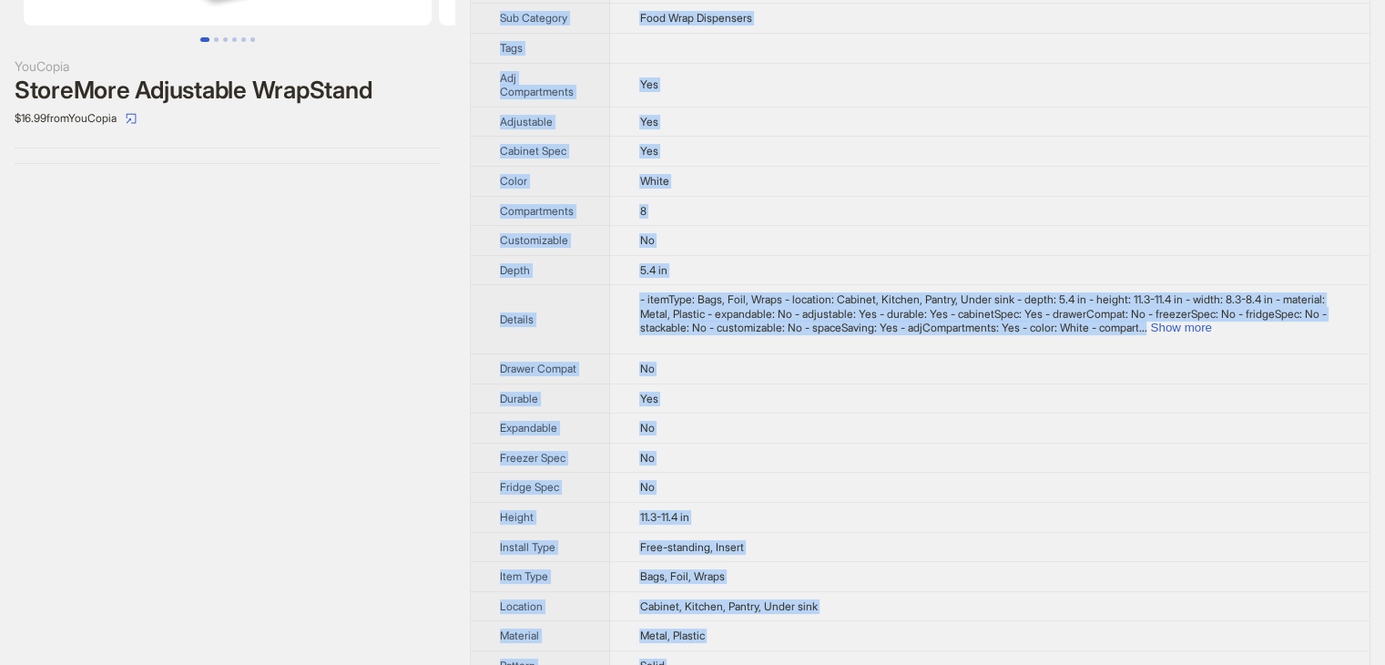
scroll to position [469, 0]
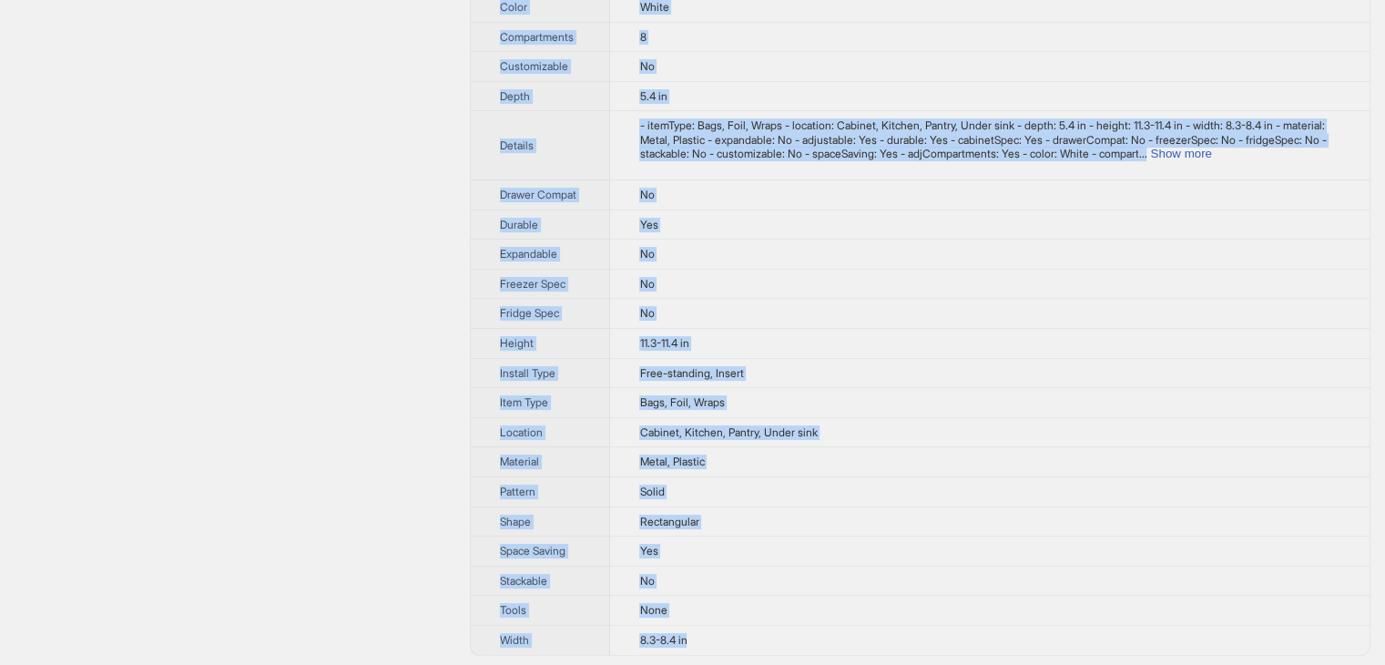
drag, startPoint x: 493, startPoint y: 52, endPoint x: 849, endPoint y: 564, distance: 623.9
click at [867, 627] on tbody "Brand Name YouCopia Product Name StoreMore Adjustable WrapStand Variant Name St…" at bounding box center [920, 119] width 899 height 1072
copy tbody "Brand Name YouCopia Product Name StoreMore Adjustable WrapStand Variant Name St…"
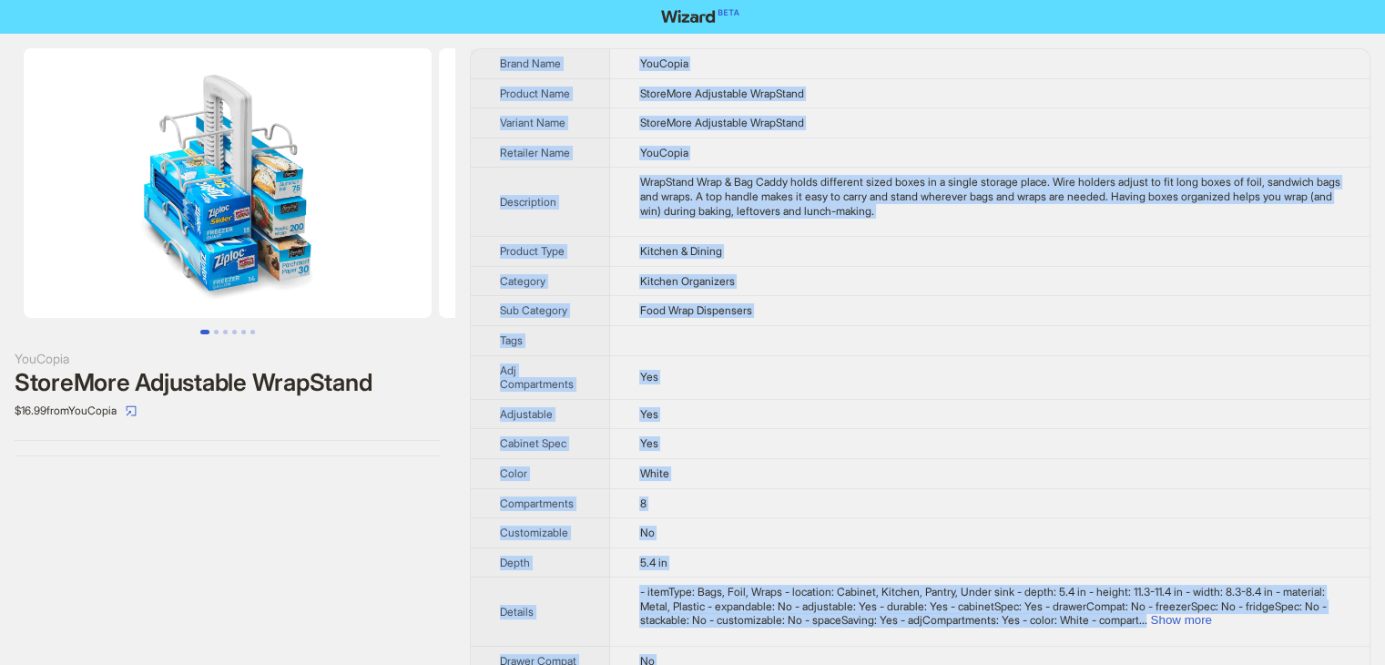
scroll to position [0, 0]
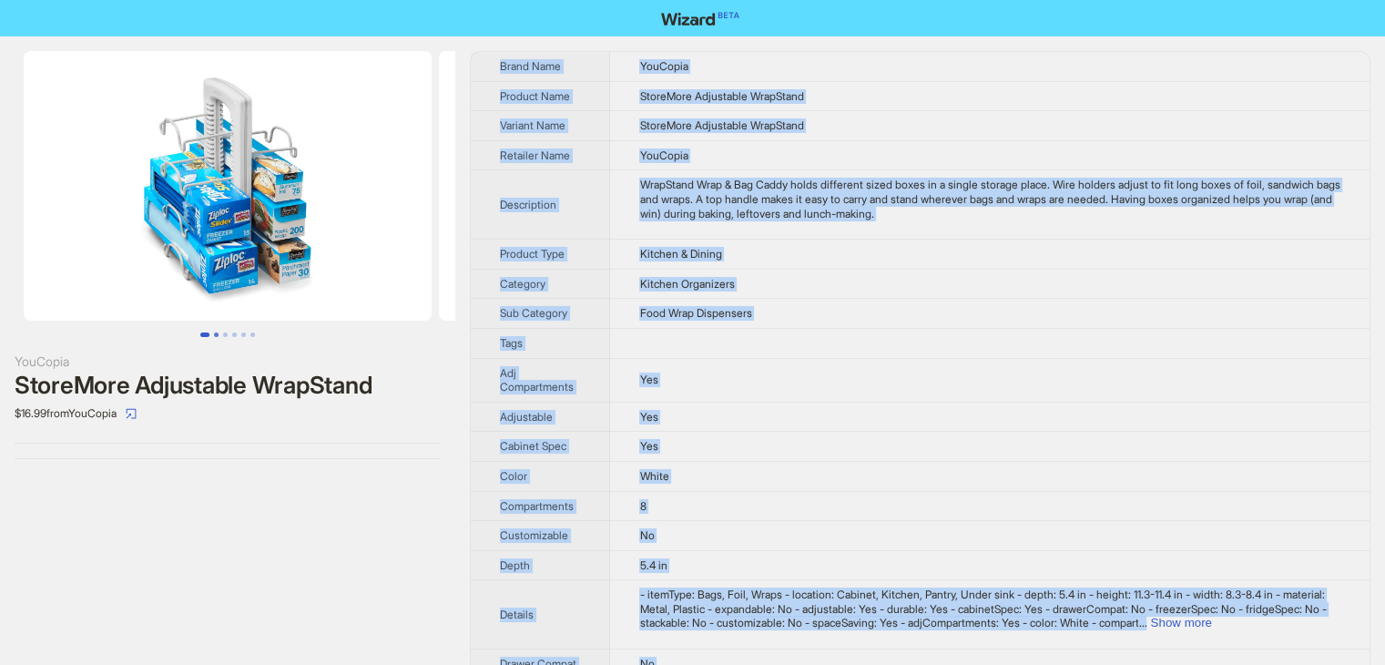
click at [215, 336] on button "Go to slide 2" at bounding box center [216, 334] width 5 height 5
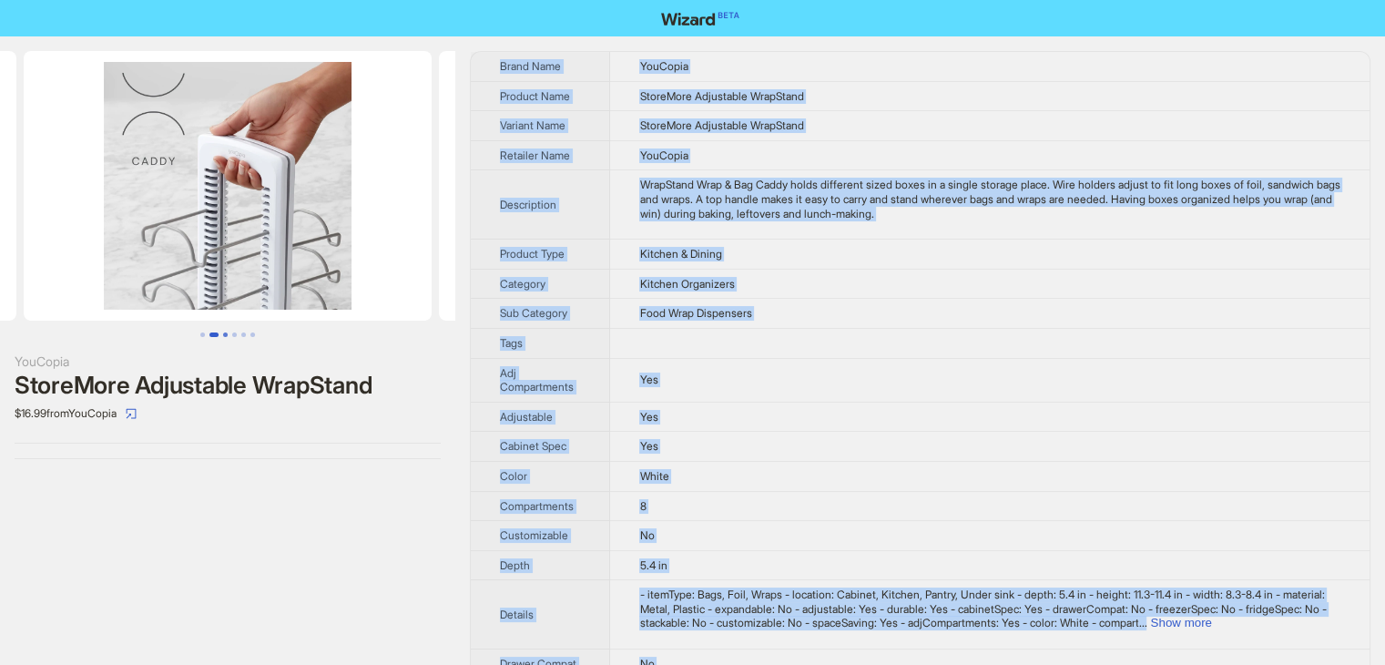
click at [228, 332] on button "Go to slide 3" at bounding box center [225, 334] width 5 height 5
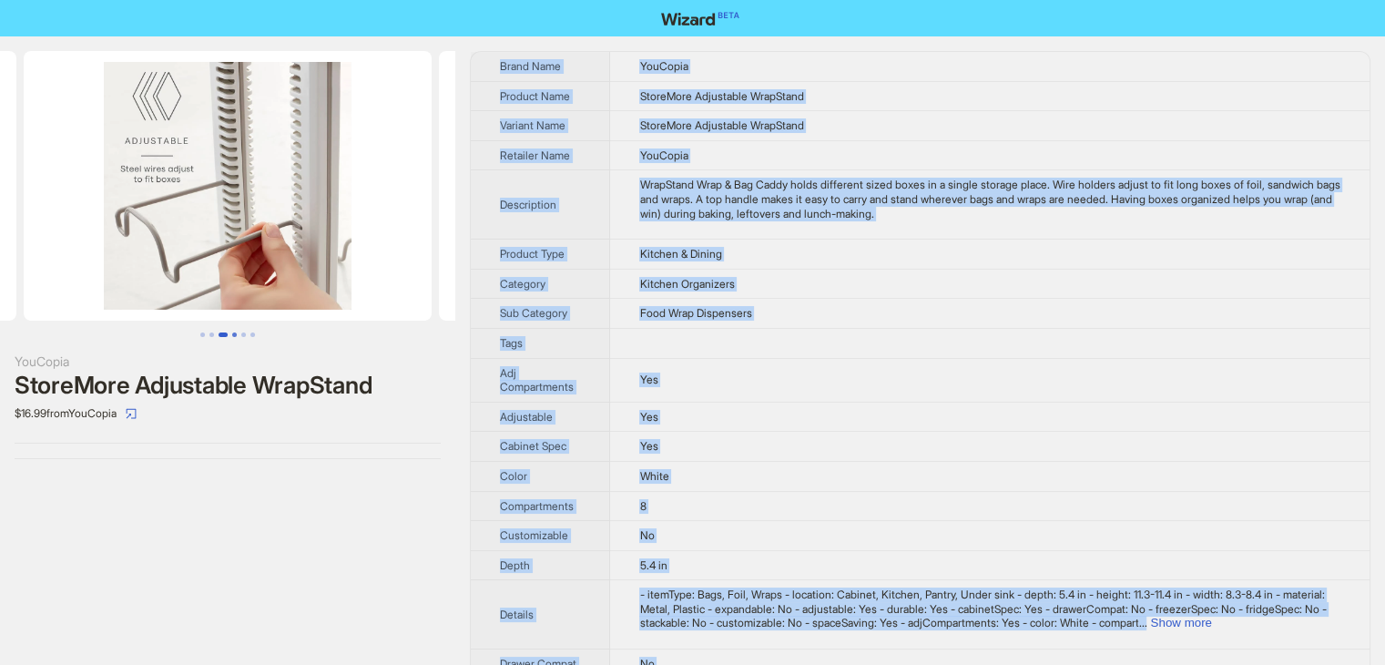
click at [237, 332] on button "Go to slide 4" at bounding box center [234, 334] width 5 height 5
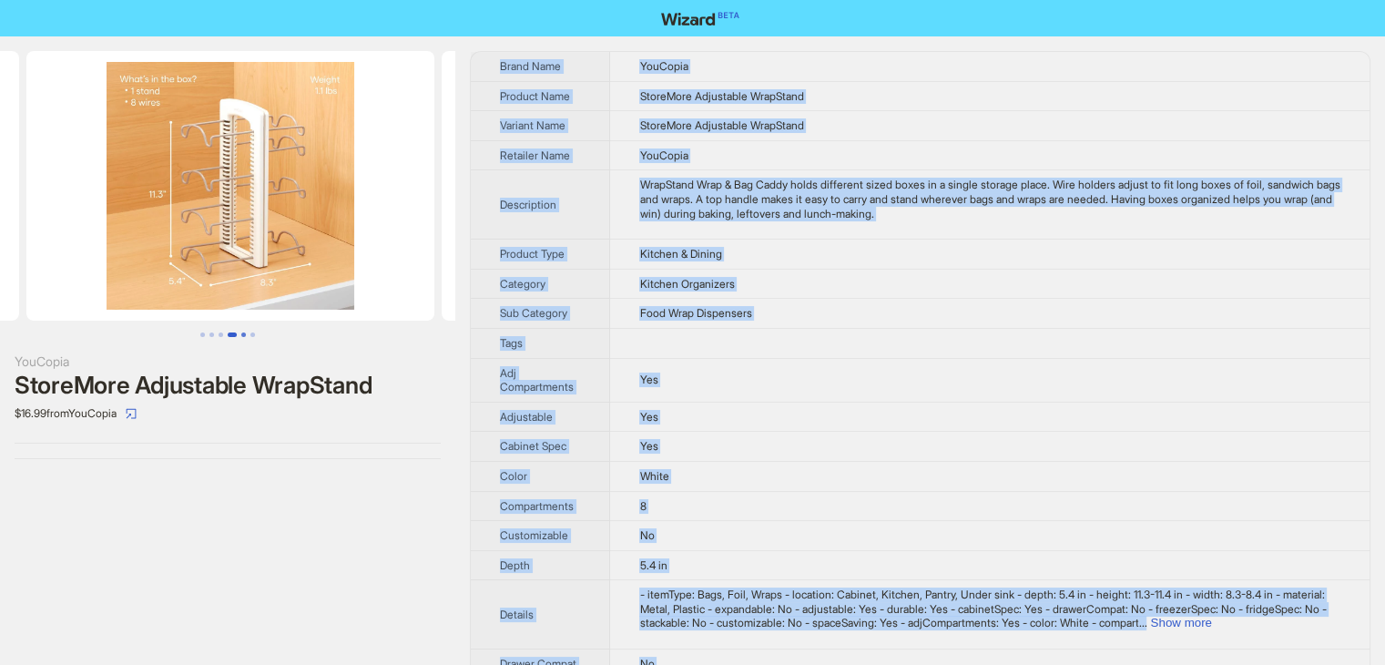
scroll to position [0, 1246]
click at [245, 332] on button "Go to slide 5" at bounding box center [243, 334] width 5 height 5
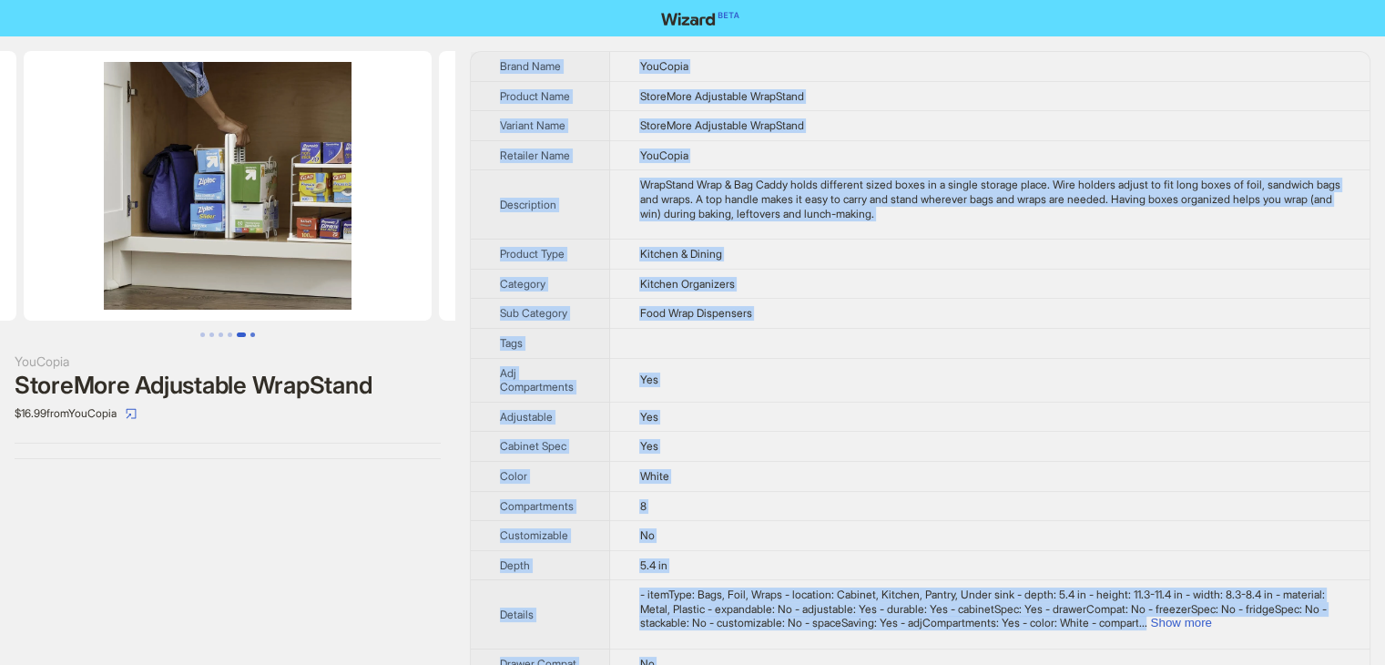
click at [252, 332] on button "Go to slide 6" at bounding box center [252, 334] width 5 height 5
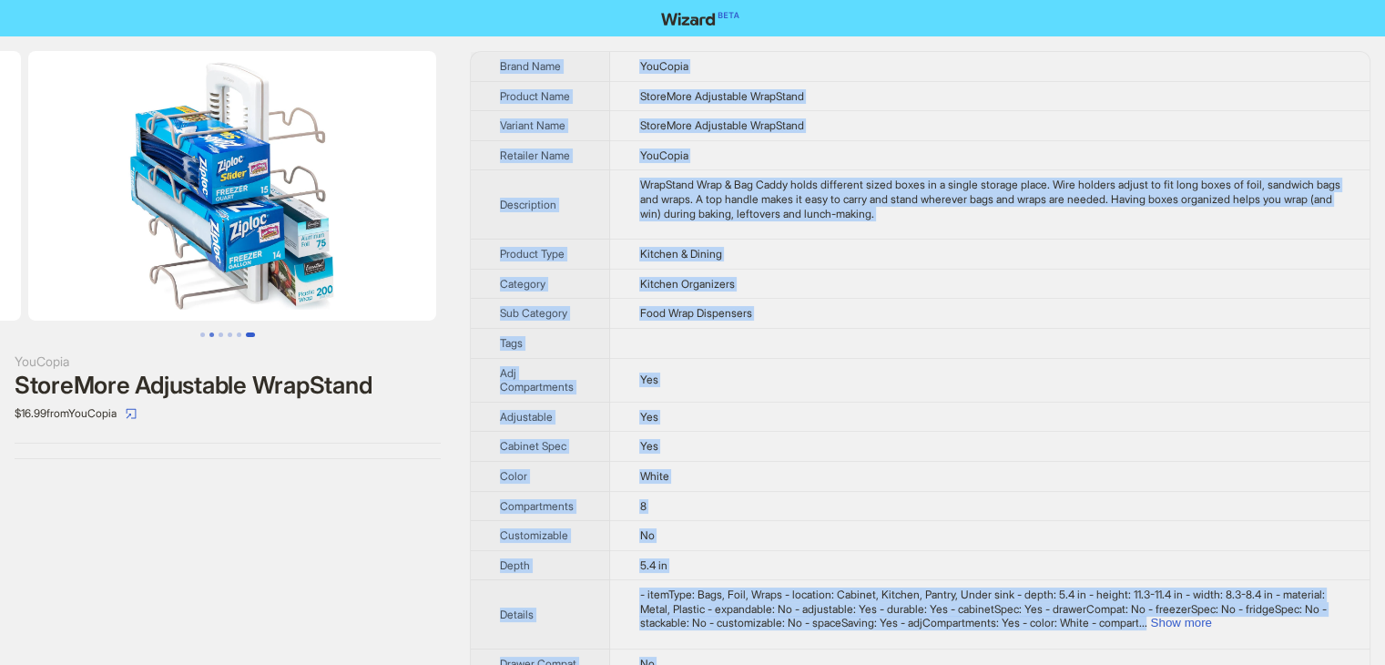
scroll to position [0, 2076]
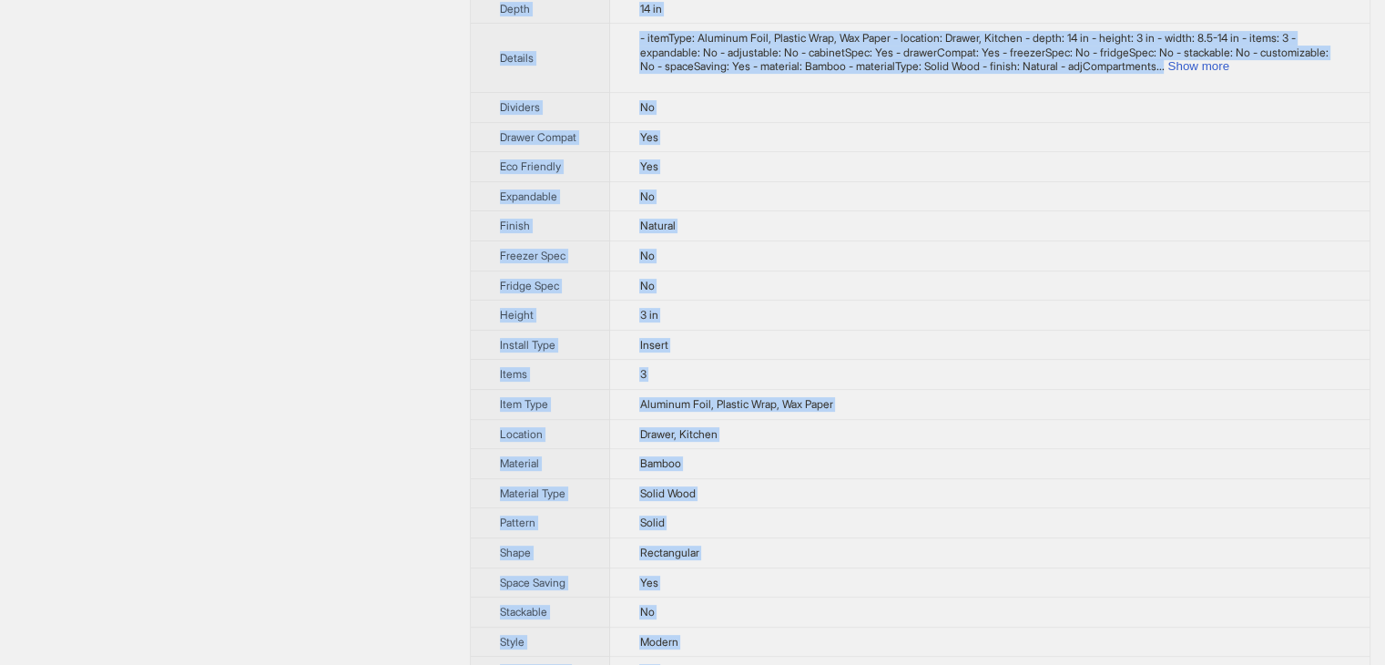
scroll to position [646, 0]
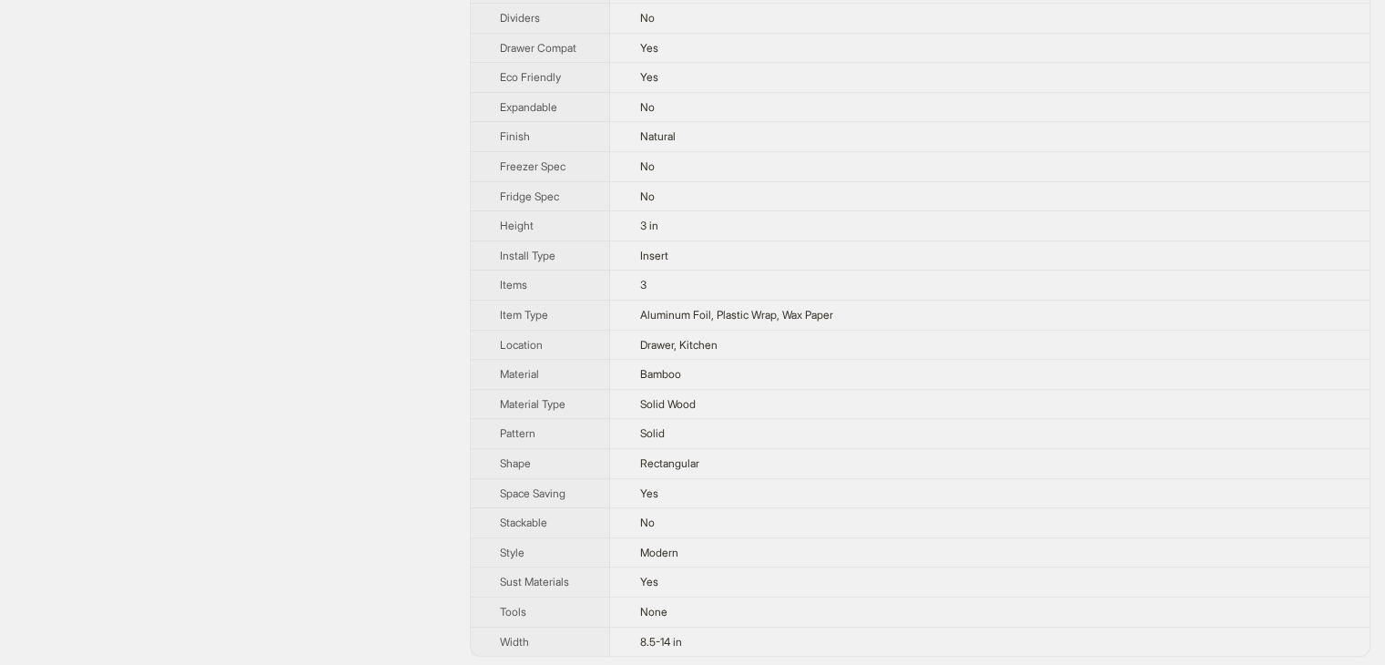
drag, startPoint x: 493, startPoint y: 54, endPoint x: 944, endPoint y: 659, distance: 755.3
click at [944, 659] on div "SpaceAid WrapNeat 3 in 1 Wrap Organizer $23.96 from Walmart - SpaceAid Brand Na…" at bounding box center [692, 31] width 1385 height 1280
copy tbody
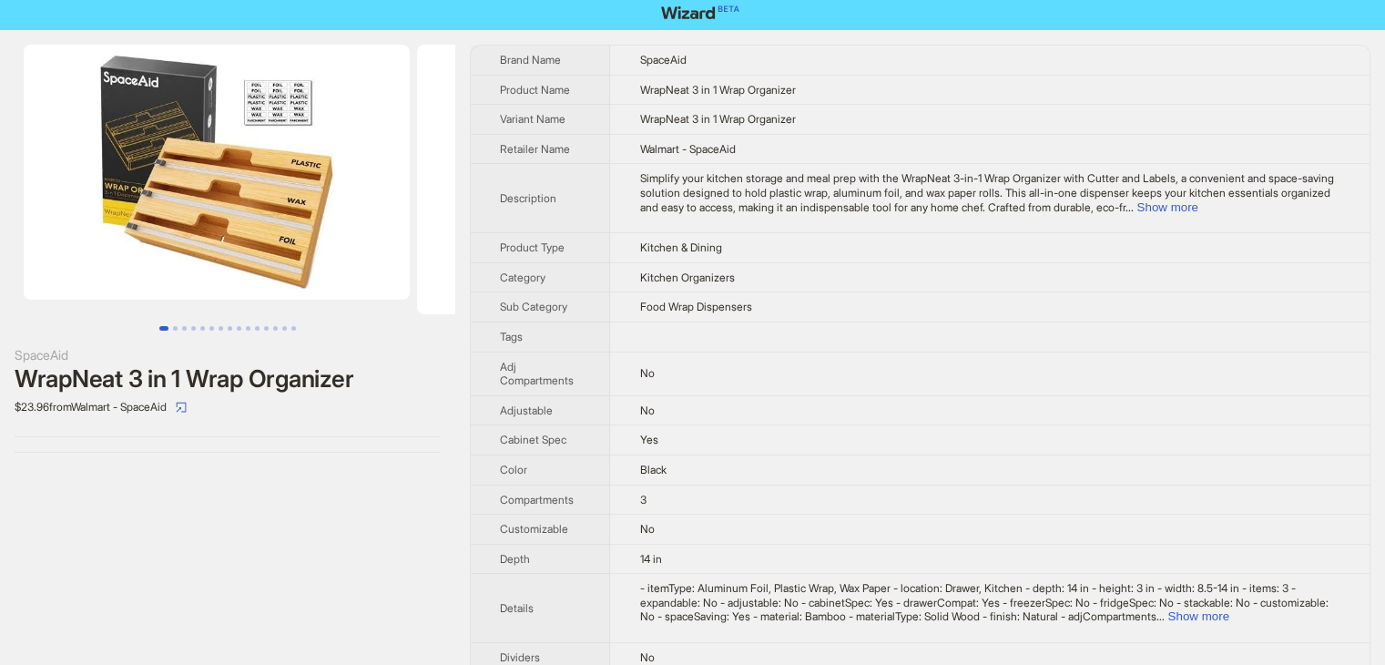
scroll to position [0, 0]
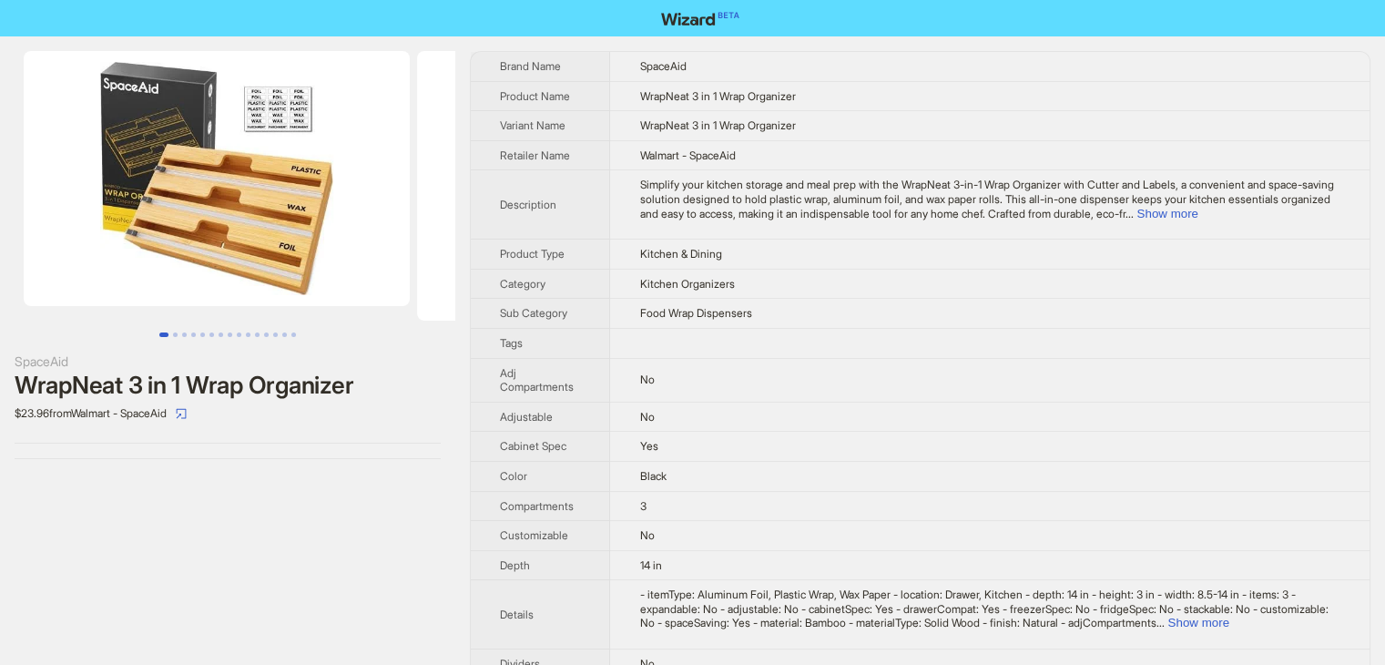
click at [958, 96] on td "WrapNeat 3 in 1 Wrap Organizer" at bounding box center [989, 96] width 759 height 30
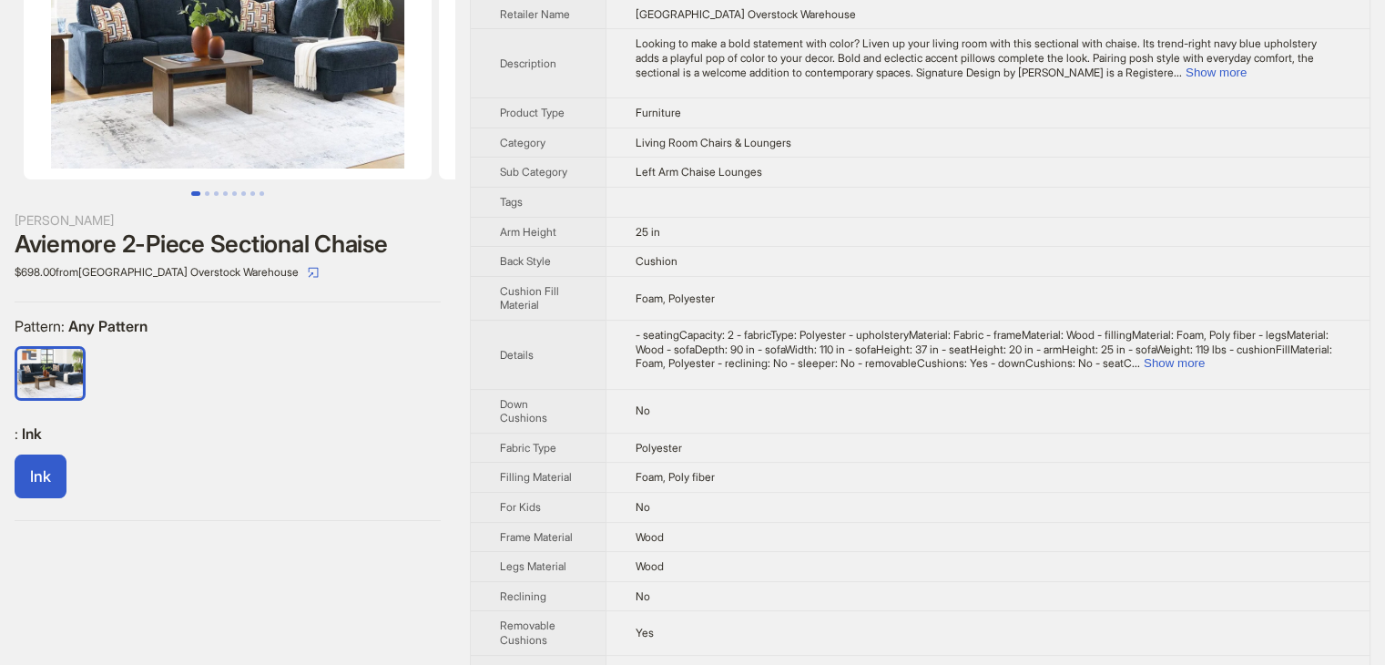
scroll to position [91, 0]
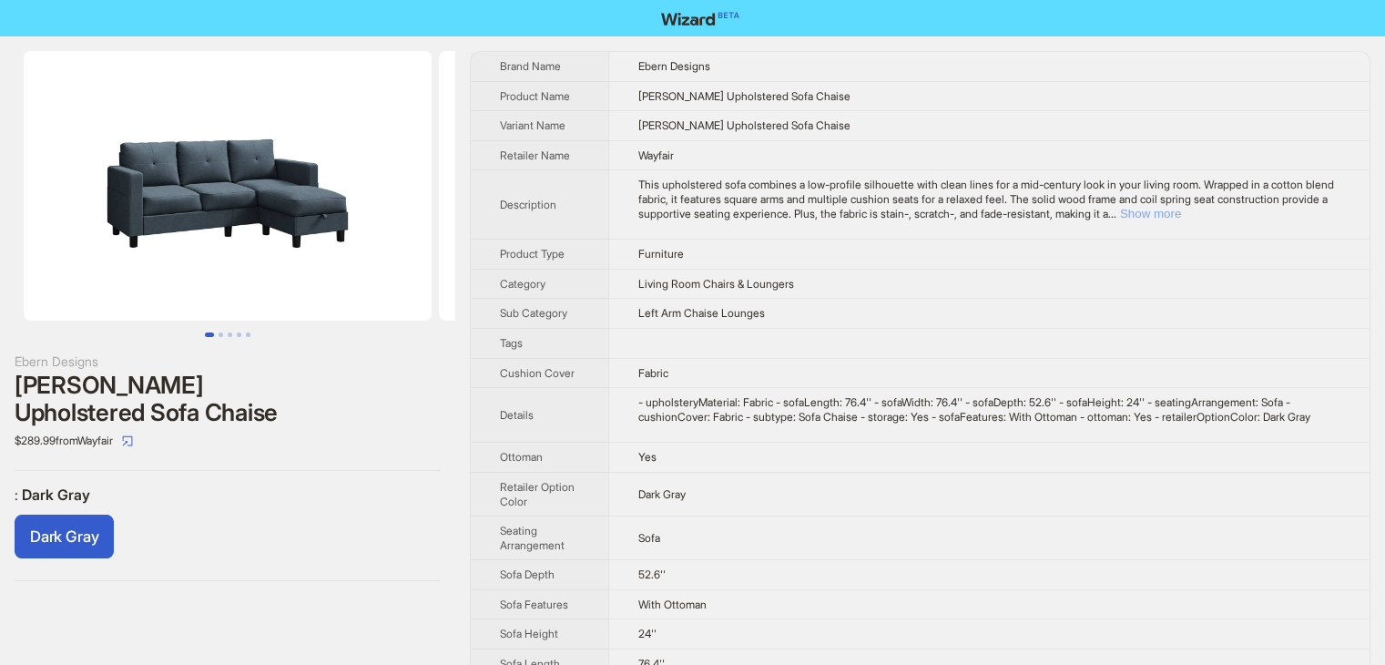
click at [1181, 211] on button "Show more" at bounding box center [1150, 214] width 61 height 14
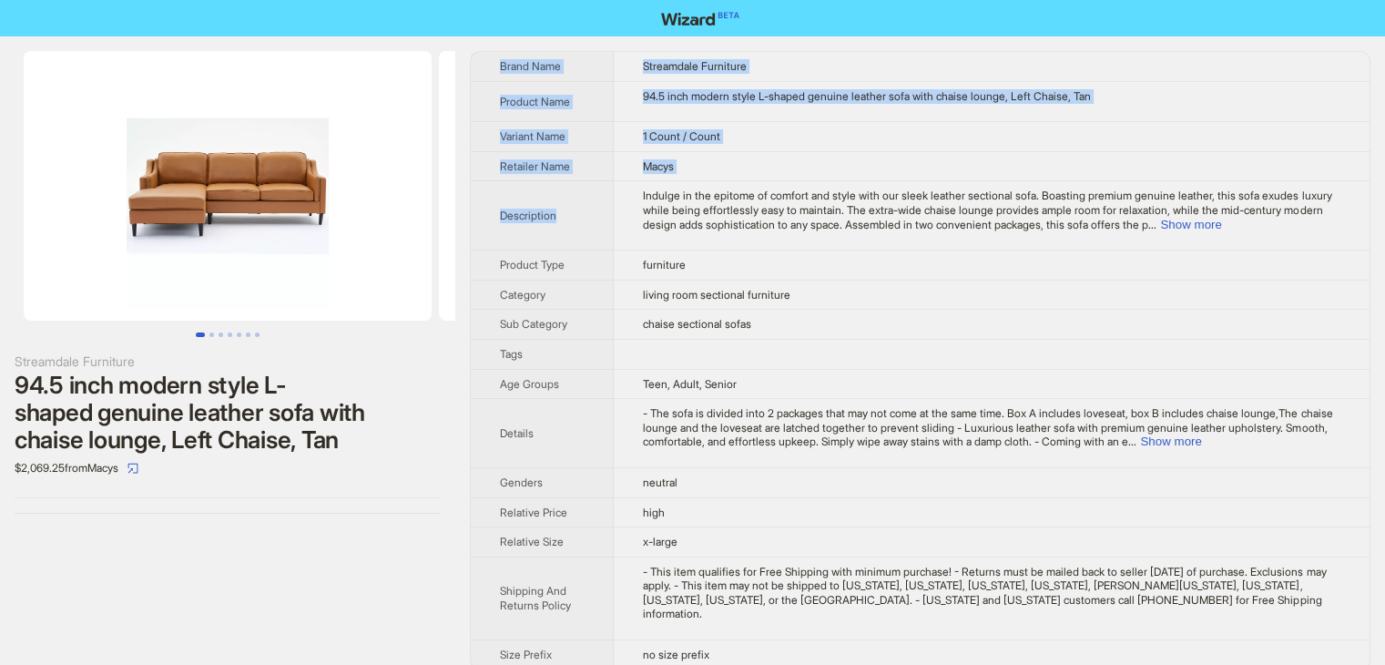
drag, startPoint x: 501, startPoint y: 50, endPoint x: 610, endPoint y: 215, distance: 197.7
click at [610, 215] on div "Brand Name Streamdale Furniture Product Name 94.5 inch modern style L-shaped ge…" at bounding box center [920, 360] width 900 height 619
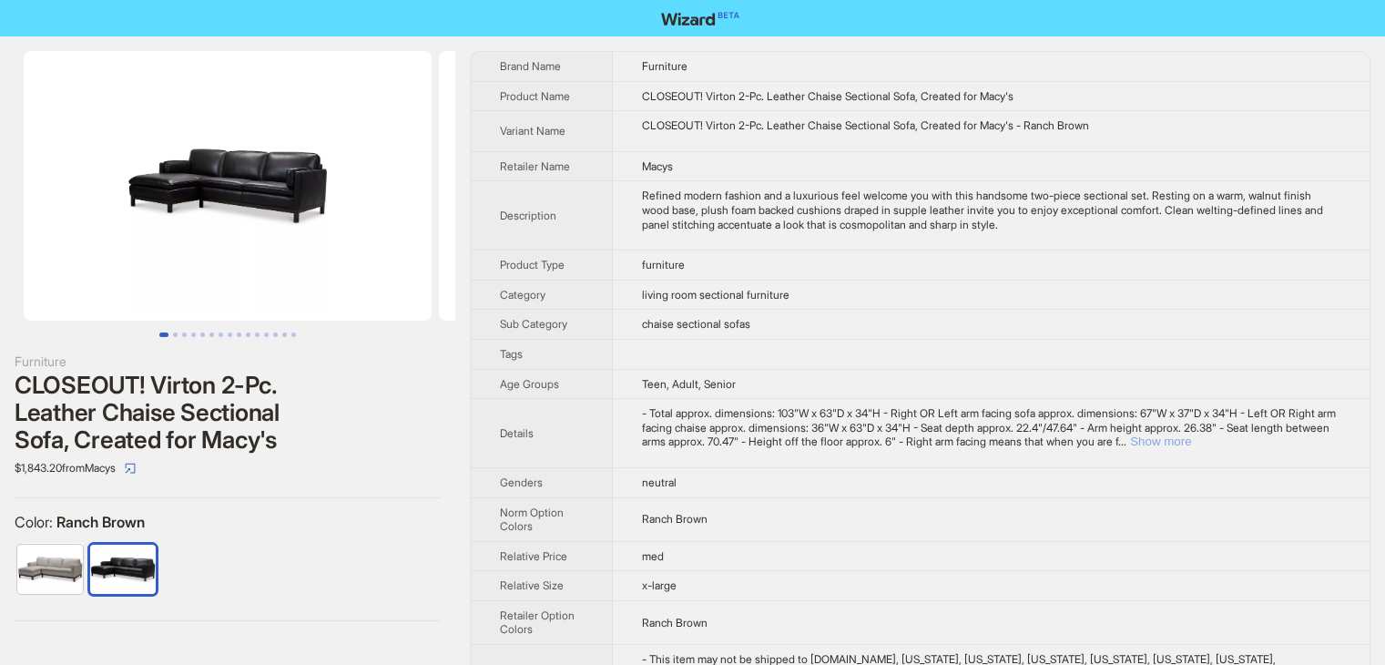
click at [1191, 443] on button "Show more" at bounding box center [1160, 441] width 61 height 14
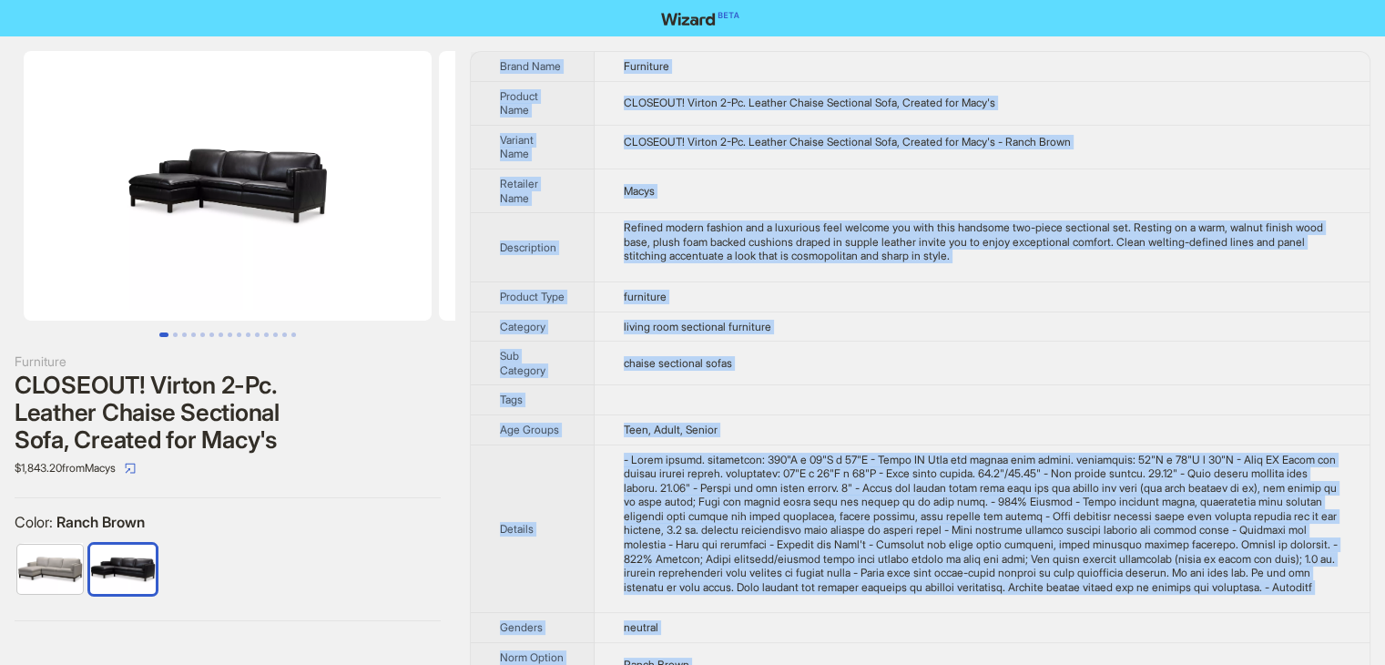
drag, startPoint x: 743, startPoint y: 635, endPoint x: 494, endPoint y: 78, distance: 609.3
click at [494, 78] on tbody "Brand Name Furniture Product Name CLOSEOUT! Virton 2-Pc. Leather Chaise Section…" at bounding box center [920, 491] width 899 height 879
copy tbody "Brand Name Furniture Product Name CLOSEOUT! Virton 2-Pc. Leather Chaise Section…"
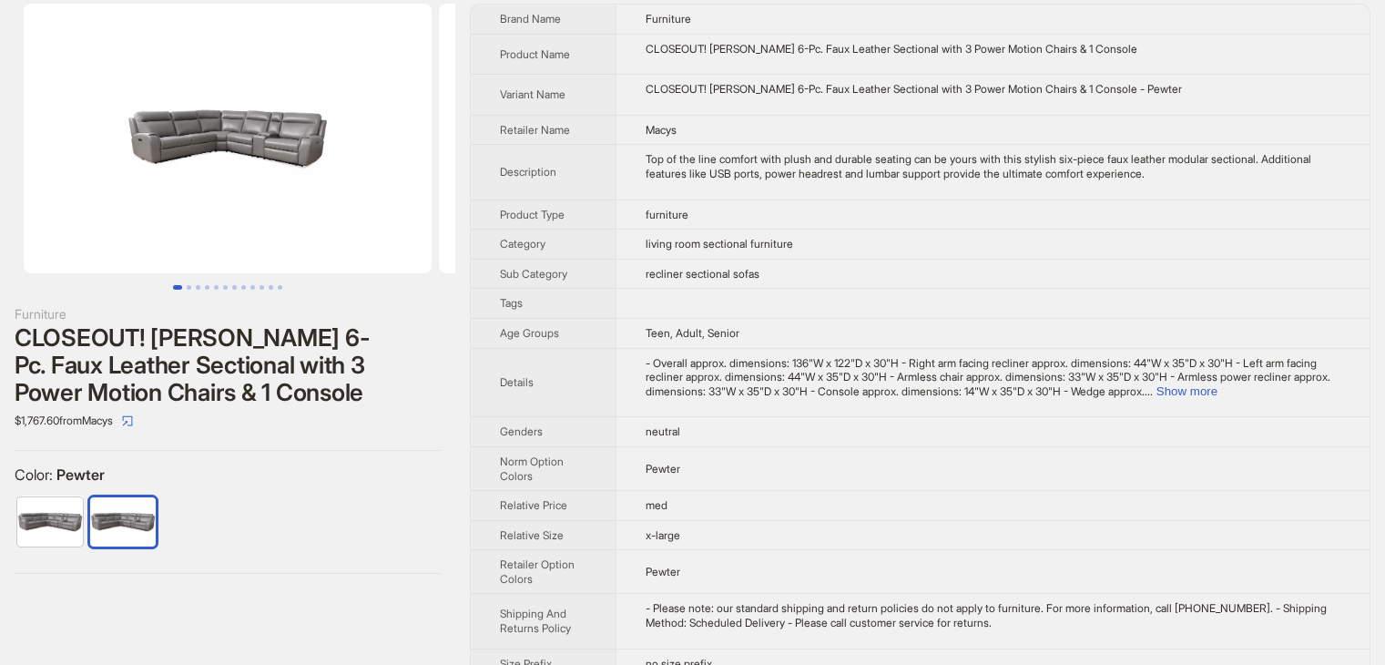
scroll to position [73, 0]
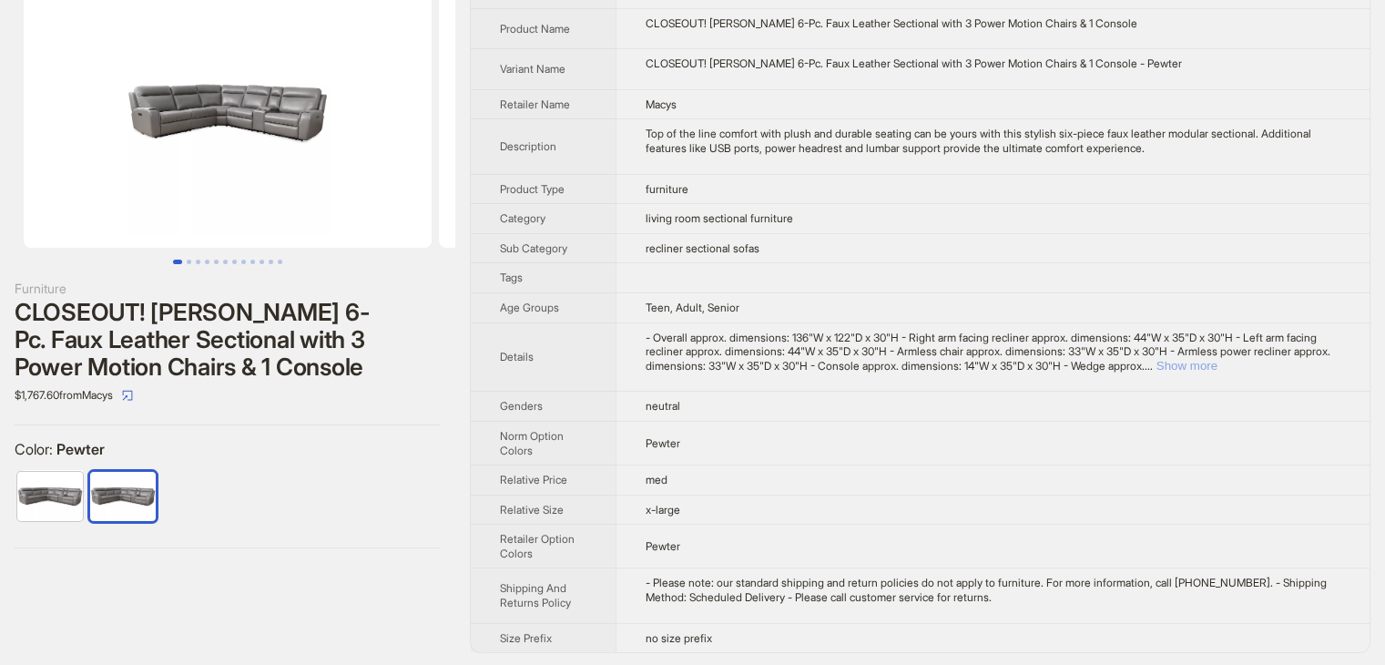
click at [1217, 362] on button "Show more" at bounding box center [1186, 366] width 61 height 14
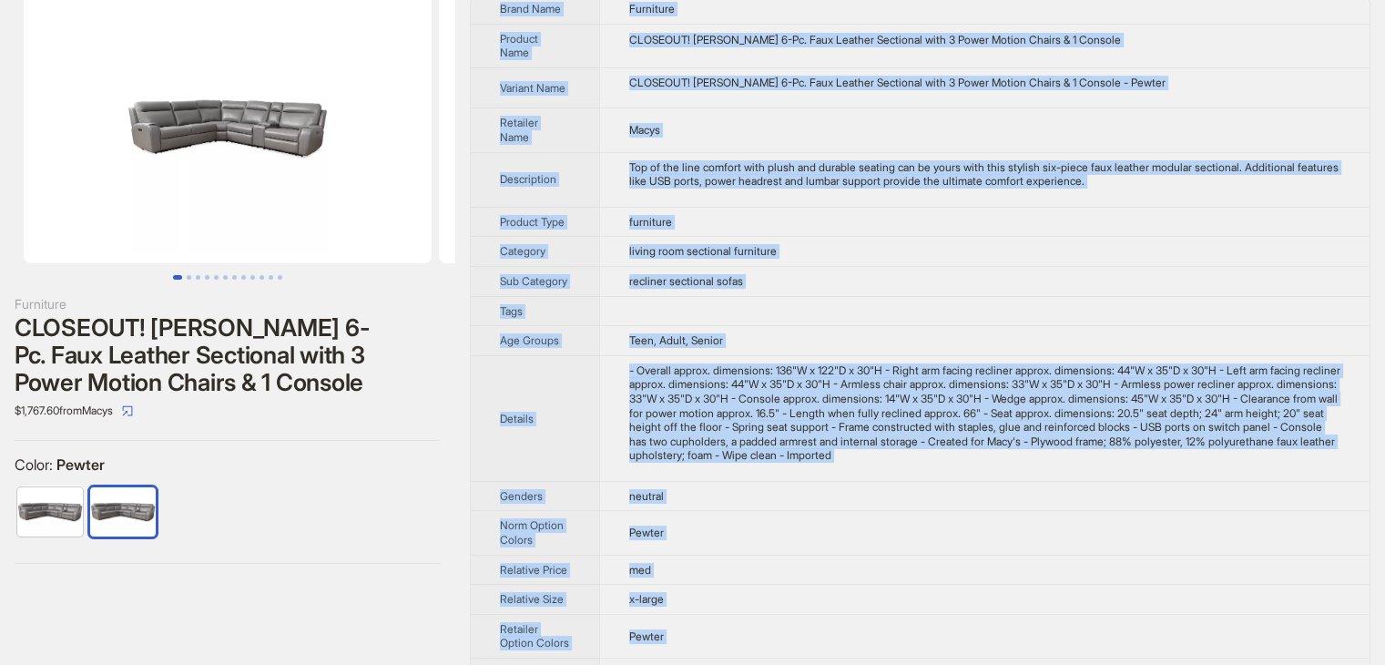
scroll to position [0, 0]
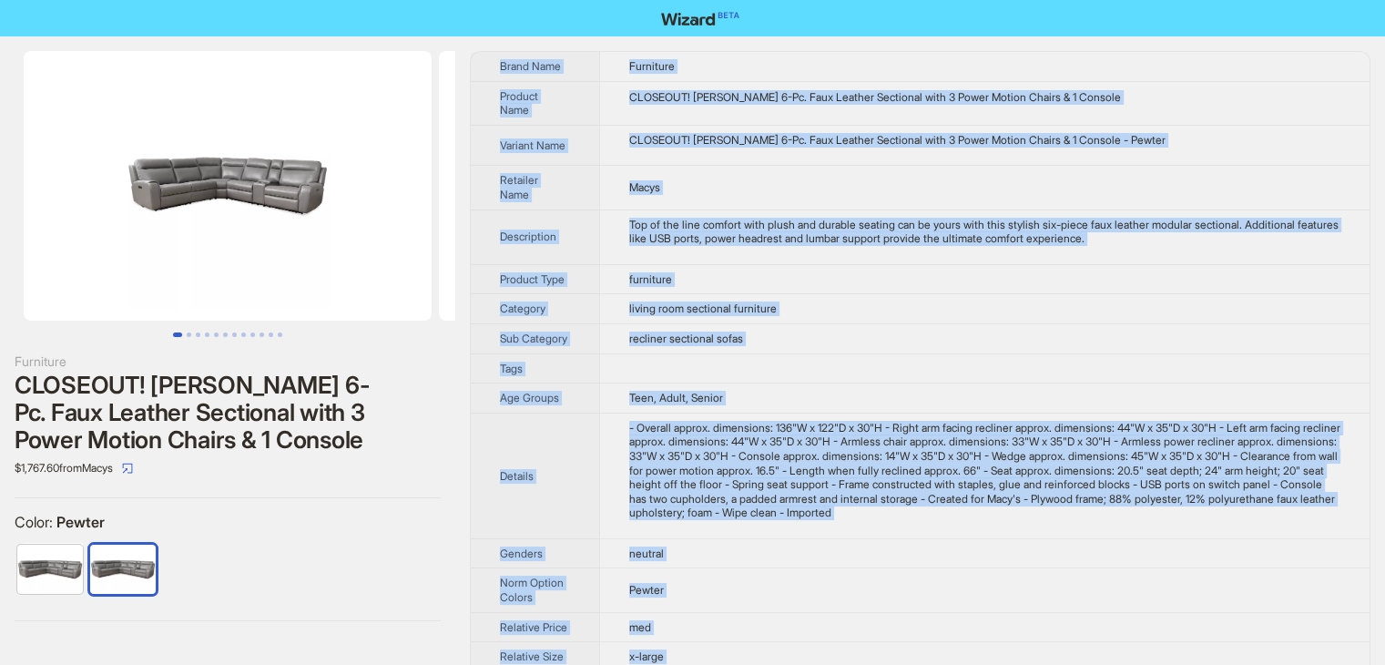
drag, startPoint x: 751, startPoint y: 646, endPoint x: 489, endPoint y: 59, distance: 642.3
click at [489, 59] on tbody "Brand Name Furniture Product Name CLOSEOUT! Sheeler 6-Pc. Faux Leather Sectiona…" at bounding box center [920, 427] width 899 height 750
copy tbody "Brand Name Furniture Product Name CLOSEOUT! Sheeler 6-Pc. Faux Leather Sectiona…"
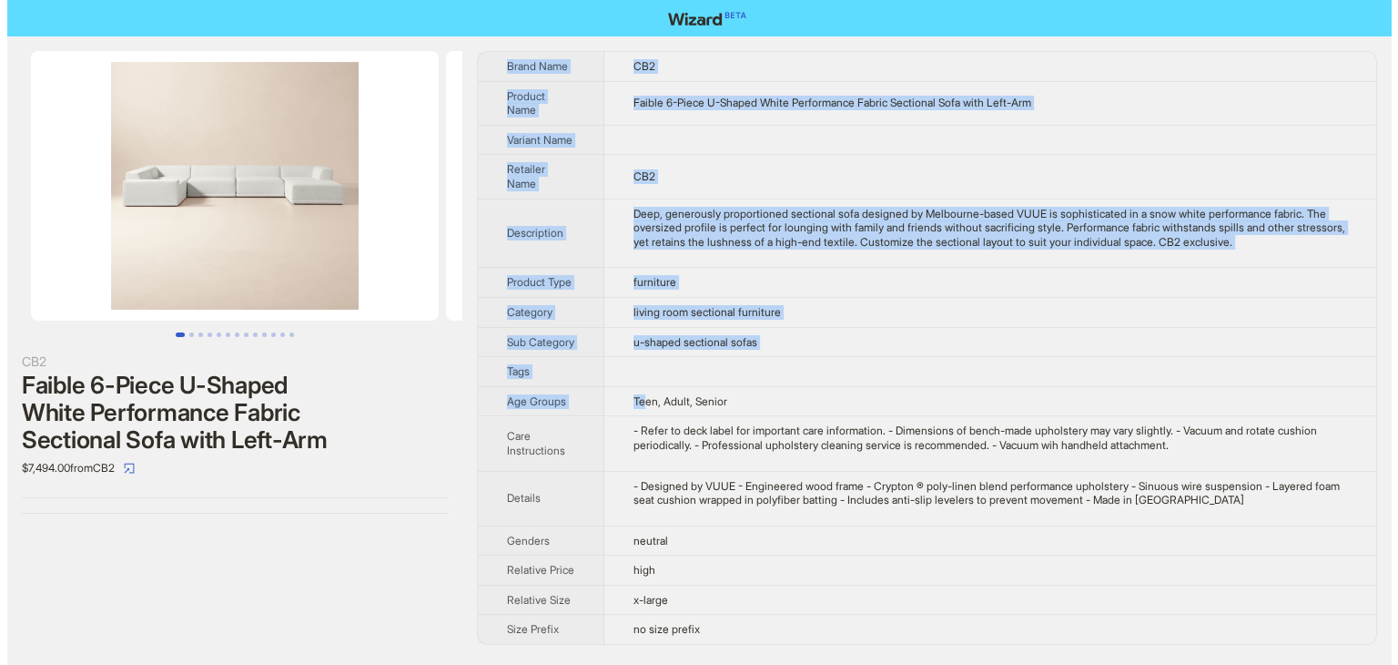
scroll to position [20, 0]
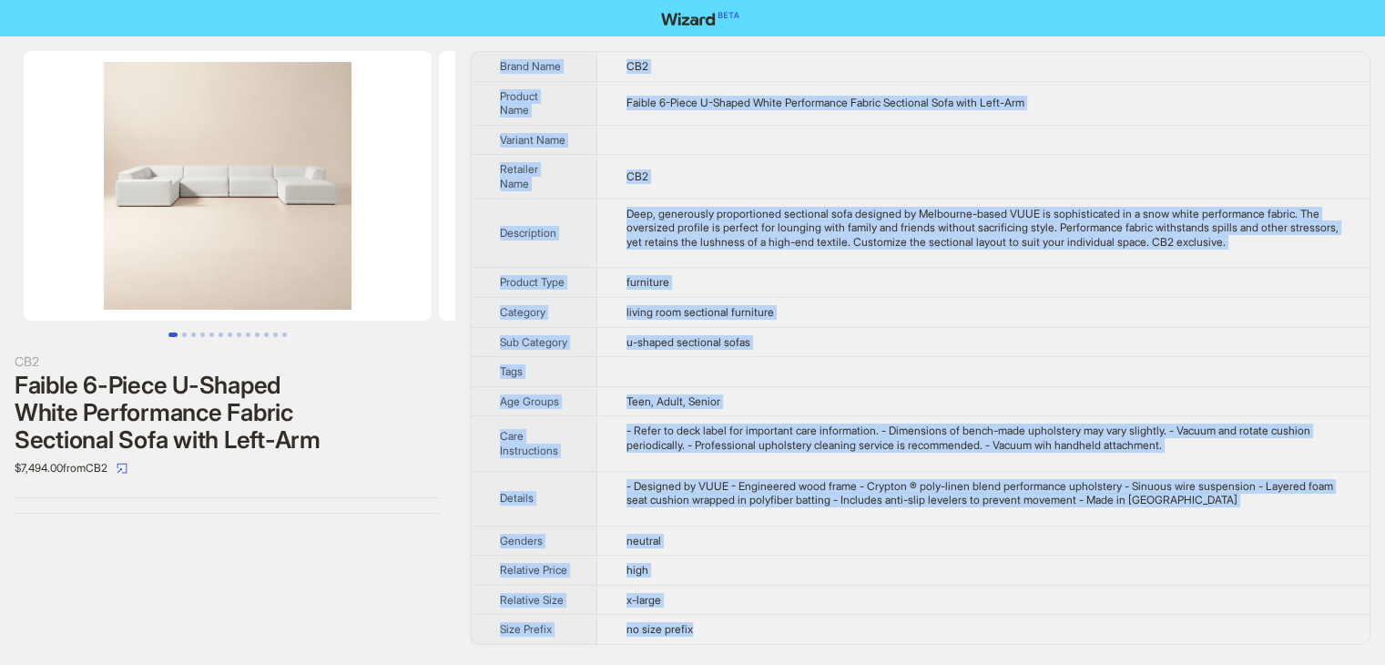
drag, startPoint x: 494, startPoint y: 49, endPoint x: 737, endPoint y: 630, distance: 629.3
click at [737, 630] on div "CB2 Faible 6-Piece U-Shaped White Performance Fabric Sectional Sofa with Left-A…" at bounding box center [692, 347] width 1385 height 623
copy tbody "Brand Name CB2 Product Name Faible 6-Piece U-Shaped White Performance Fabric Se…"
click at [197, 176] on img at bounding box center [228, 185] width 408 height 269
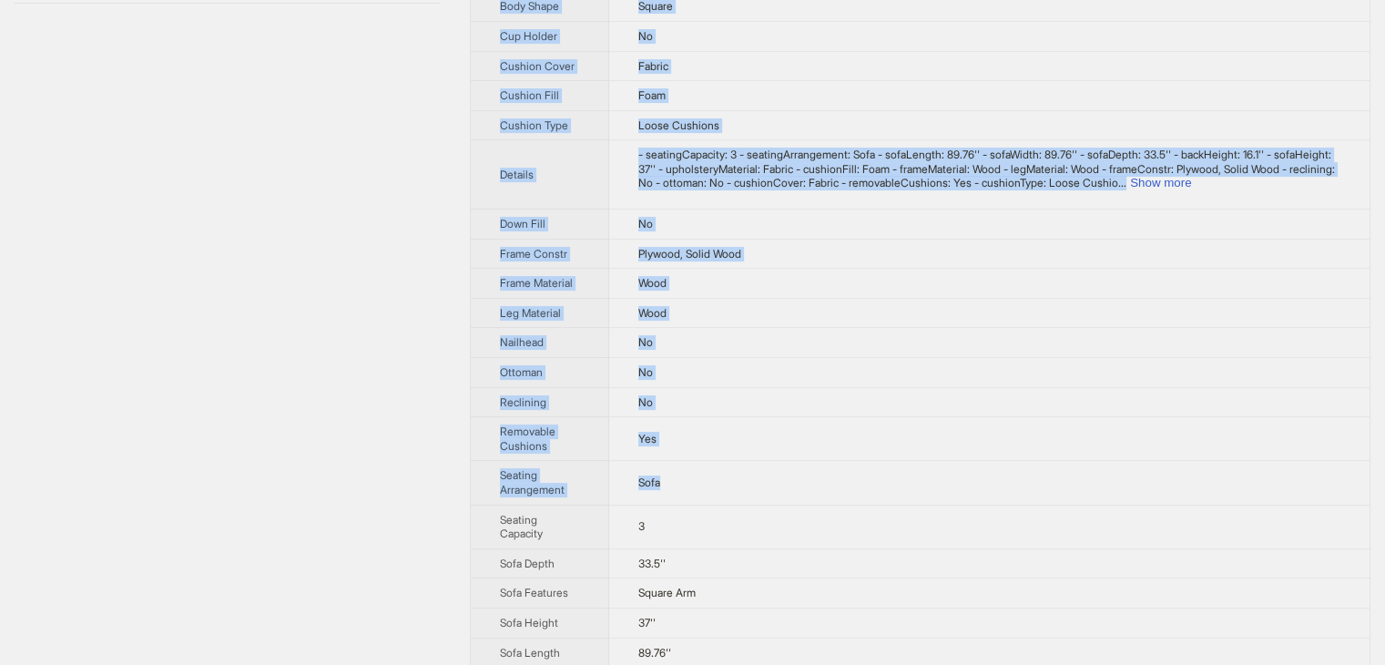
scroll to position [717, 0]
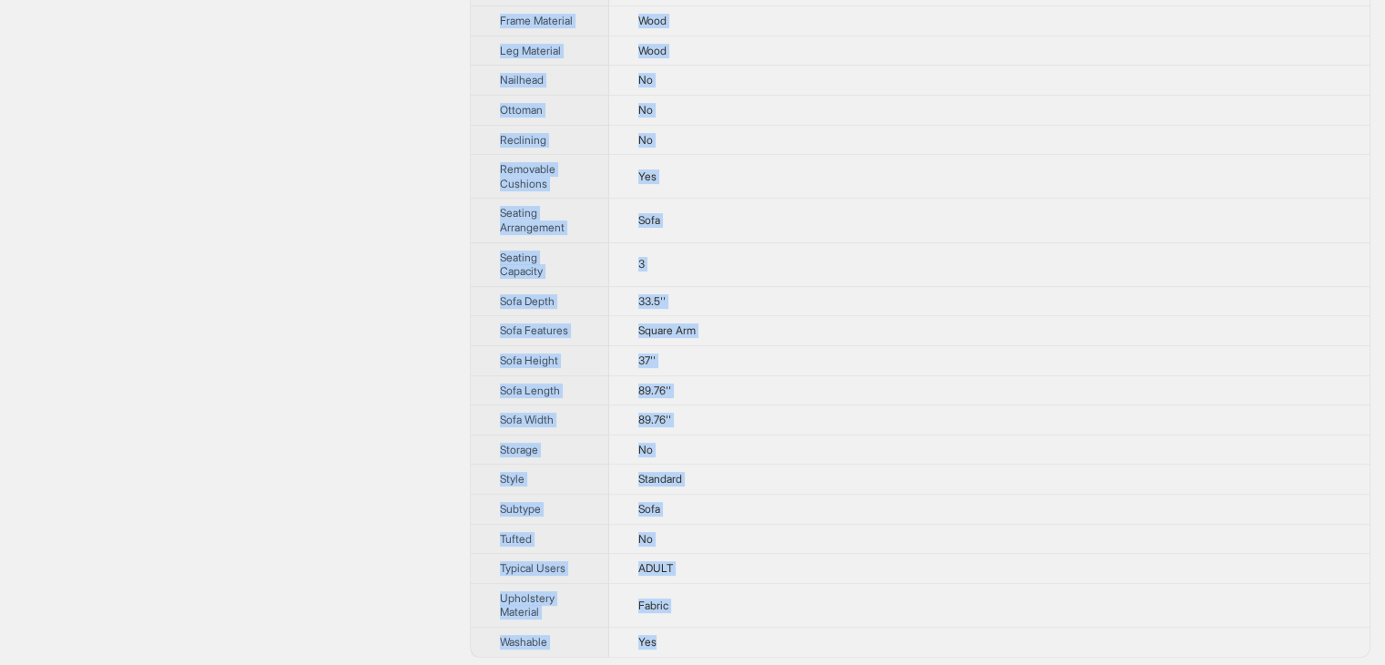
drag, startPoint x: 501, startPoint y: 66, endPoint x: 711, endPoint y: 637, distance: 608.4
copy tbody "Brand Name [PERSON_NAME] Product Name Inayat Upholstered Sofa Variant Name Inay…"
click at [758, 350] on td "37''" at bounding box center [989, 360] width 761 height 30
click at [758, 349] on td "37''" at bounding box center [989, 360] width 761 height 30
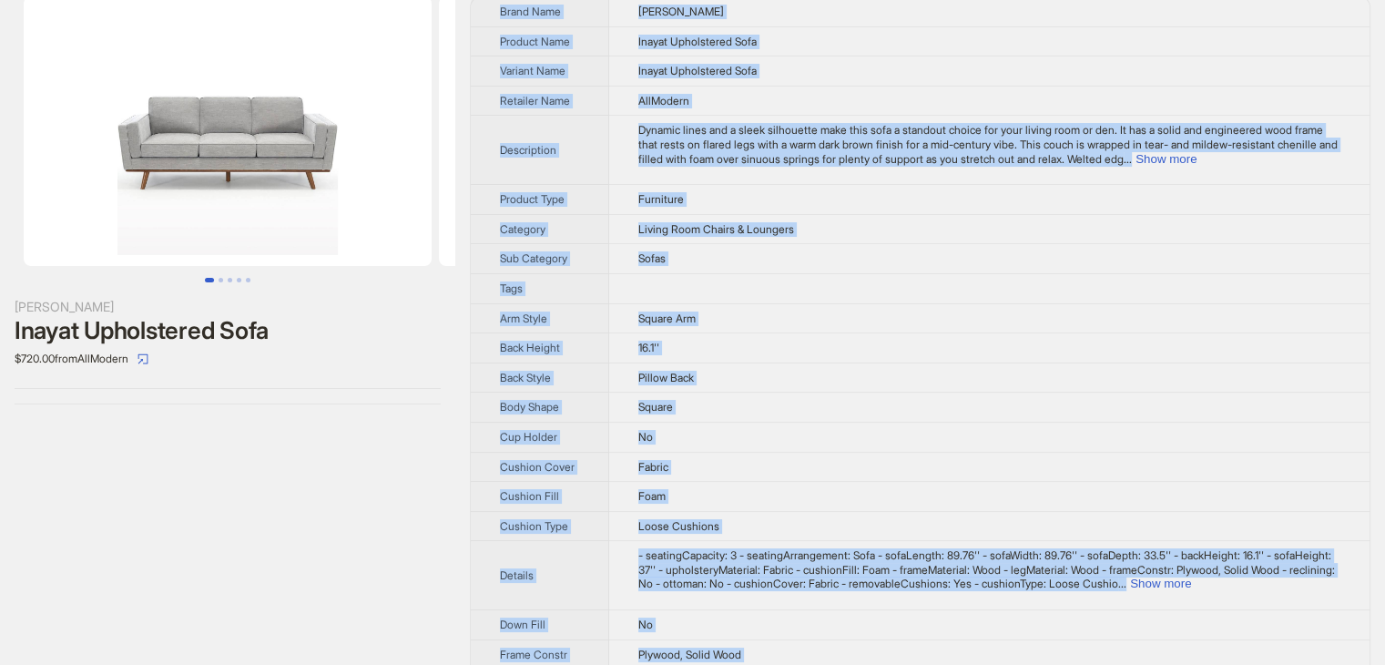
scroll to position [0, 0]
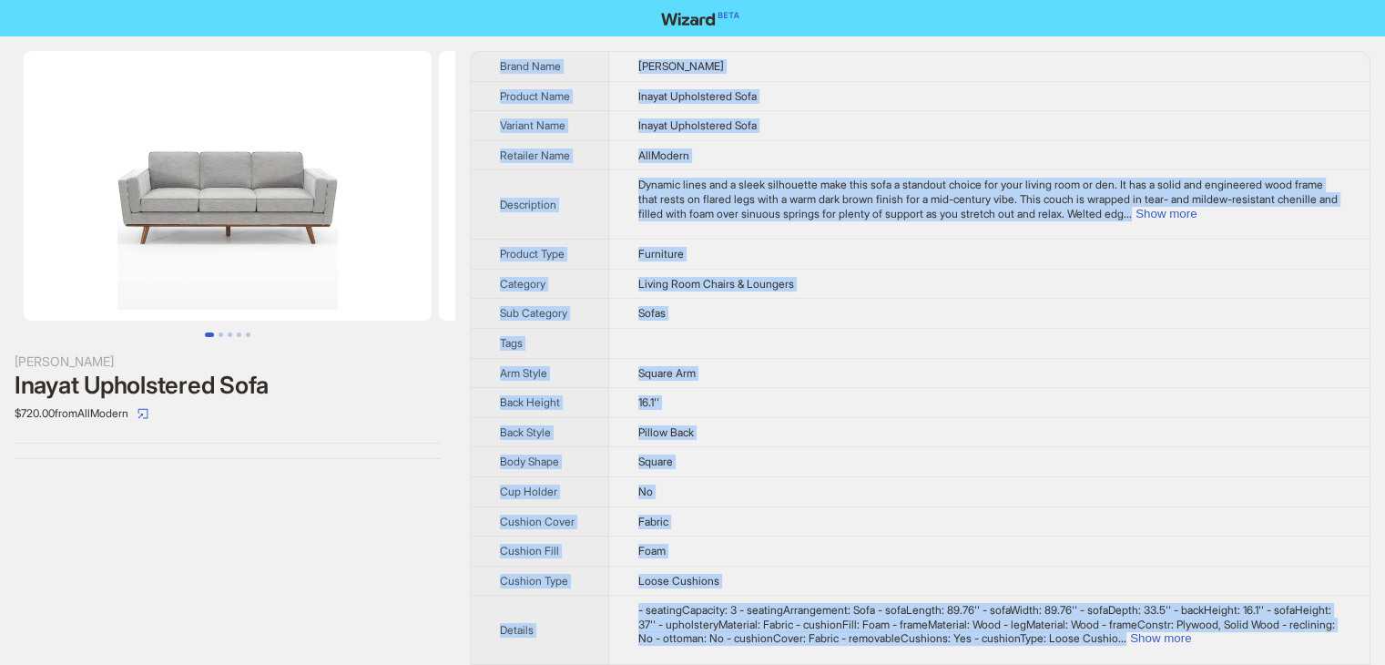
drag, startPoint x: 706, startPoint y: 635, endPoint x: 493, endPoint y: 50, distance: 622.1
copy tbody "Brand Name [PERSON_NAME] Product Name Inayat Upholstered Sofa Variant Name Inay…"
click at [874, 300] on td "Sofas" at bounding box center [989, 314] width 761 height 30
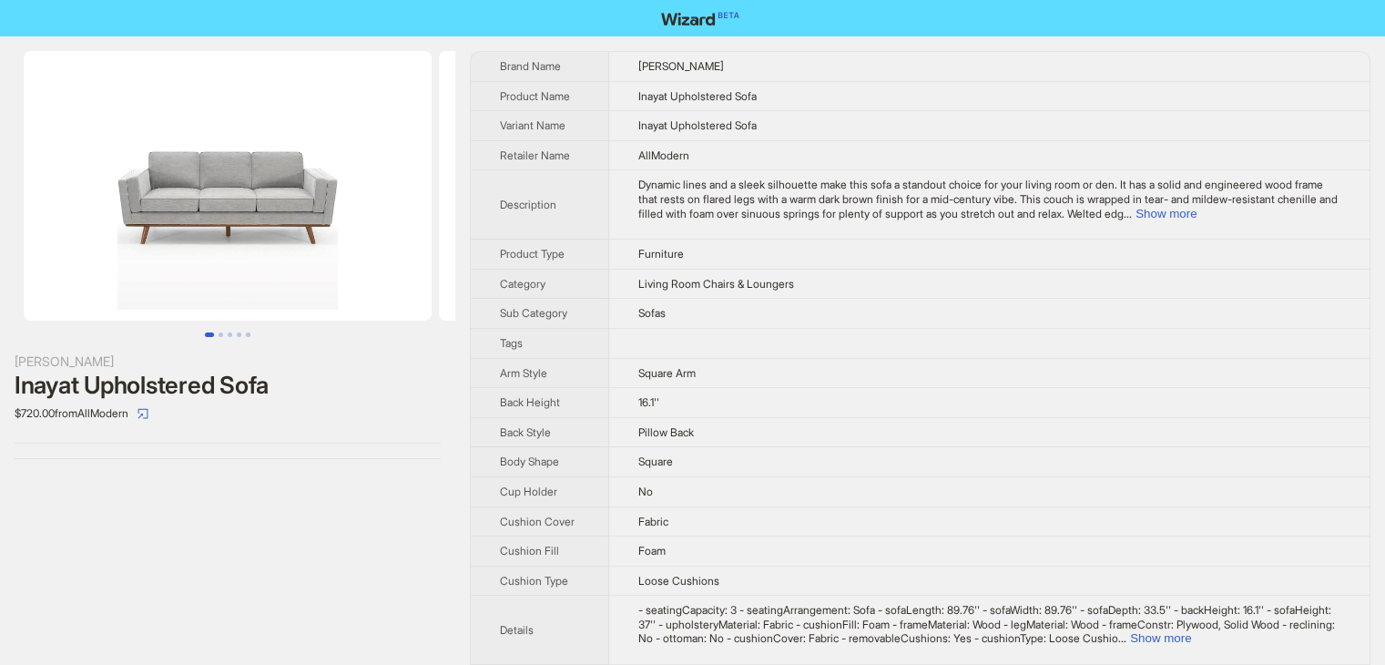
click at [958, 339] on td at bounding box center [989, 343] width 761 height 30
click at [1196, 215] on button "Show more" at bounding box center [1165, 214] width 61 height 14
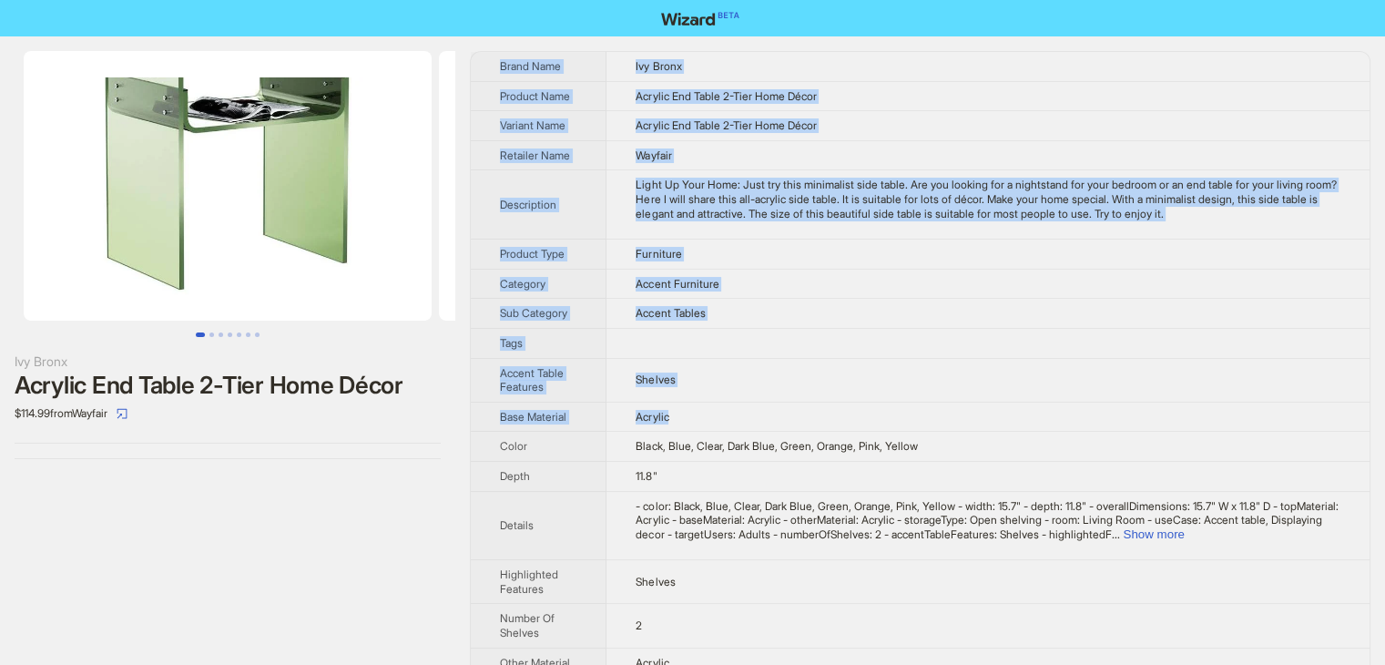
drag, startPoint x: 495, startPoint y: 63, endPoint x: 773, endPoint y: 407, distance: 442.2
click at [773, 407] on tbody "Brand Name Ivy Bronx Product Name Acrylic End Table 2-Tier Home Décor Variant N…" at bounding box center [920, 475] width 899 height 847
click at [1184, 530] on button "Show more" at bounding box center [1153, 534] width 61 height 14
click at [492, 81] on th "Product Name" at bounding box center [539, 96] width 136 height 30
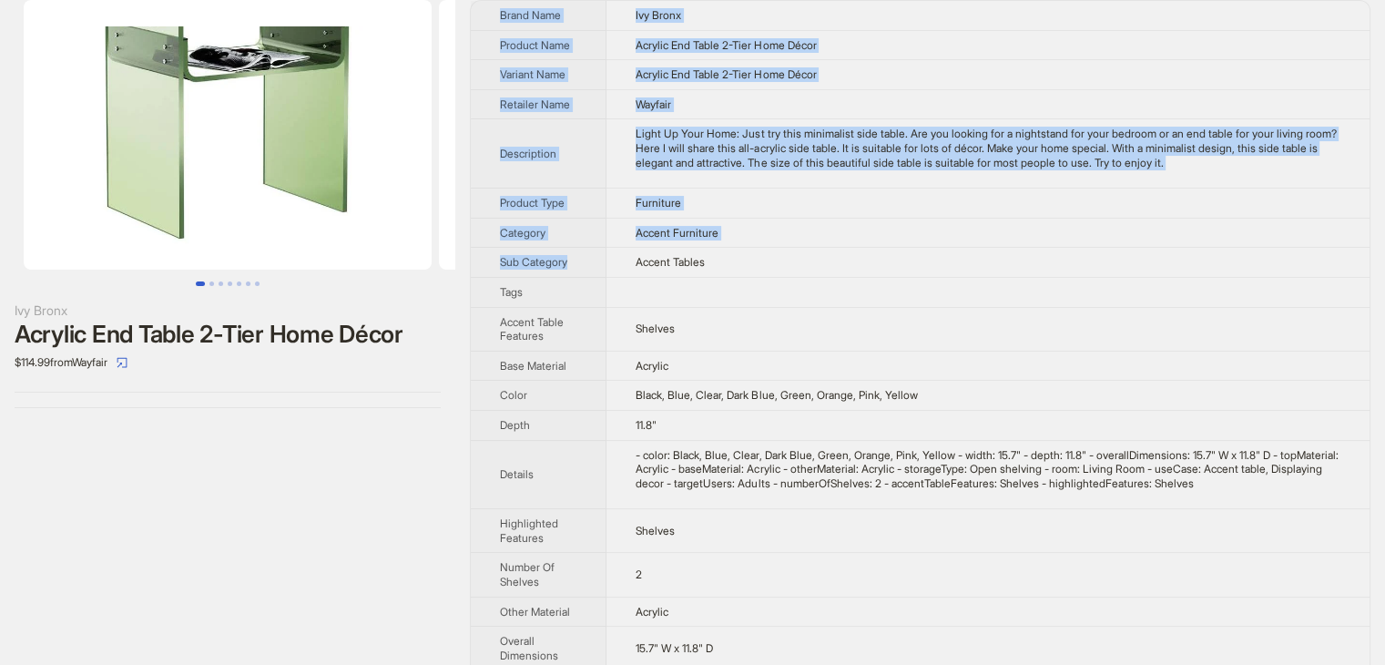
scroll to position [259, 0]
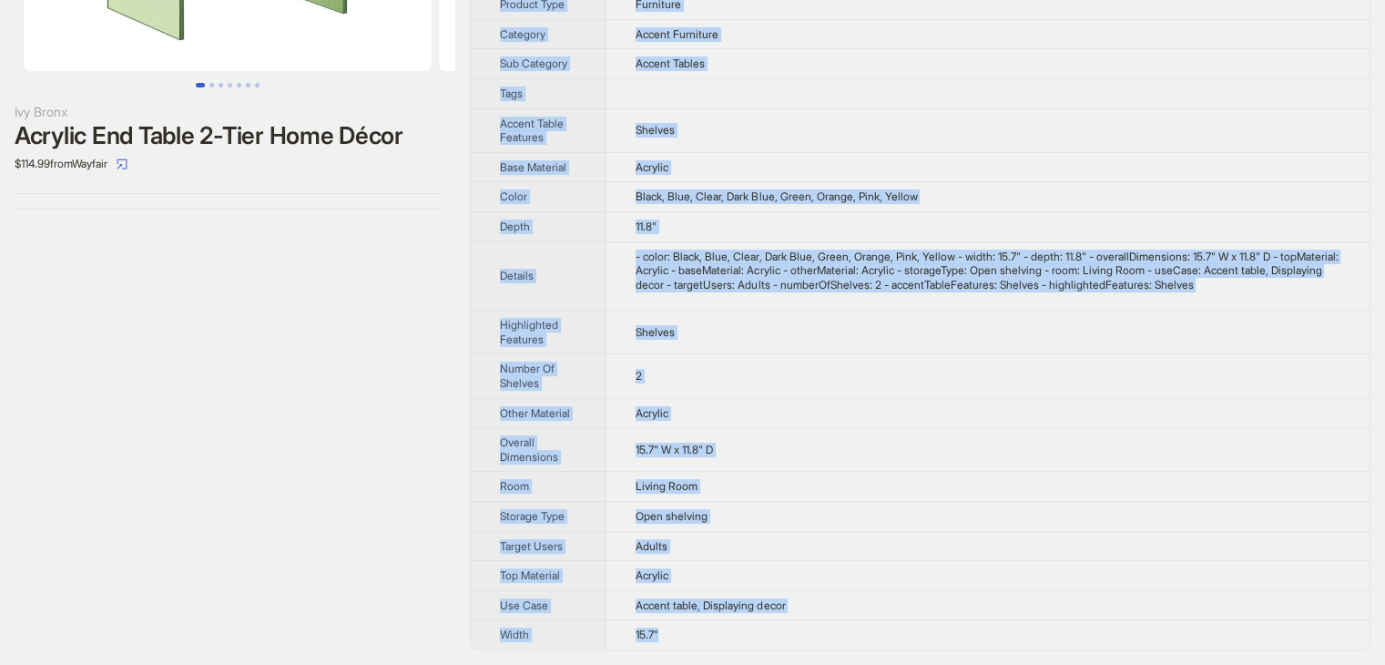
drag, startPoint x: 508, startPoint y: 85, endPoint x: 747, endPoint y: 643, distance: 607.0
click at [747, 643] on tbody "Brand Name Ivy Bronx Product Name Acrylic End Table 2-Tier Home Décor Variant N…" at bounding box center [920, 225] width 899 height 847
copy tbody "Brand Name Ivy Bronx Product Name Acrylic End Table 2-Tier Home Décor Variant N…"
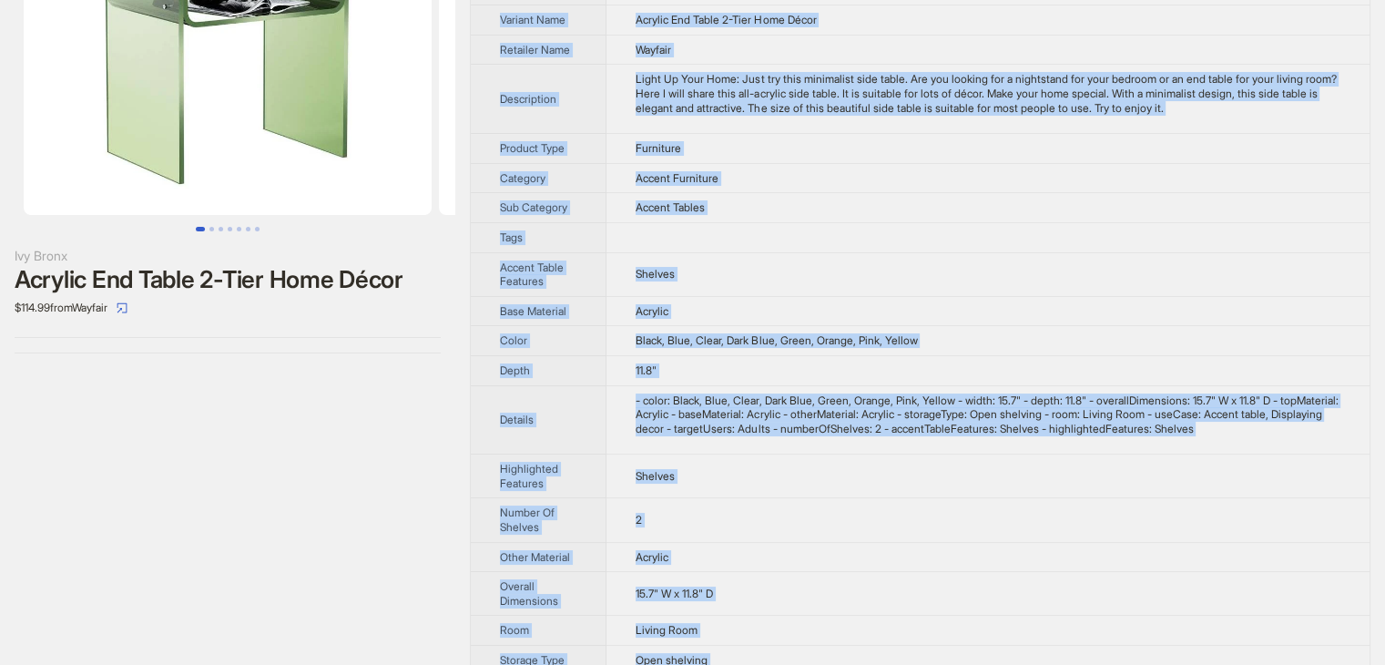
scroll to position [0, 0]
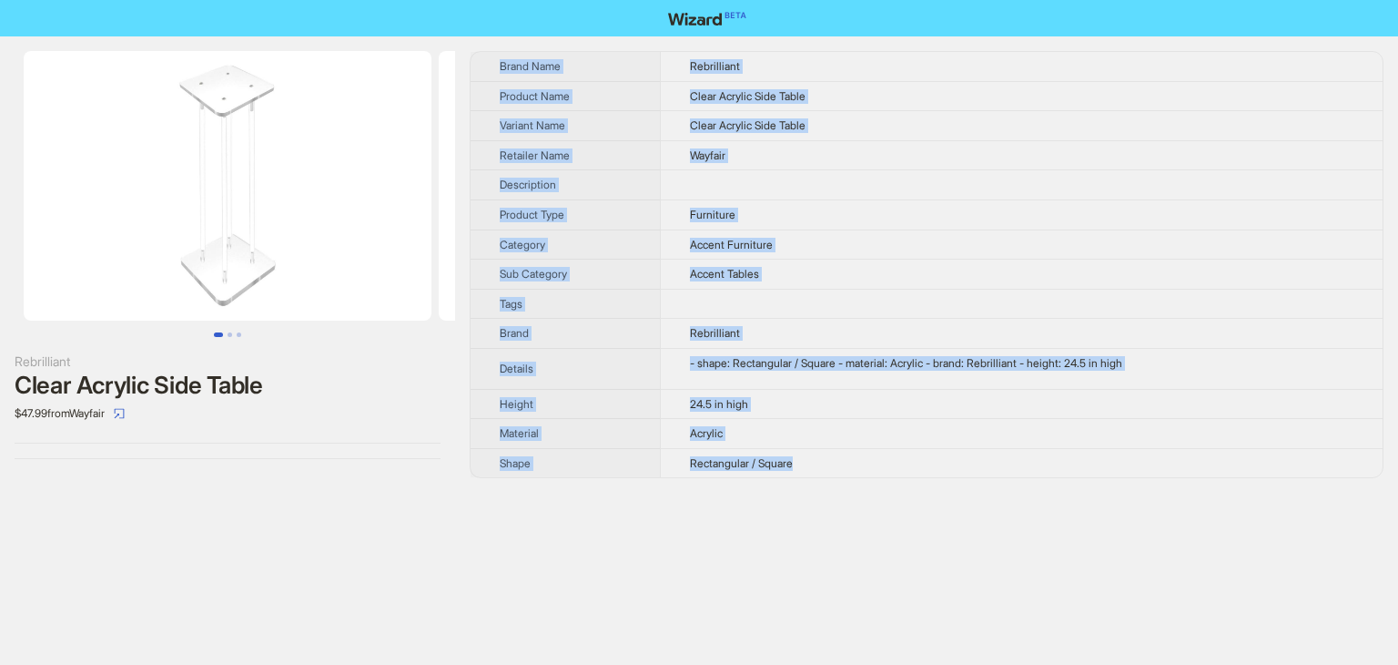
drag, startPoint x: 887, startPoint y: 483, endPoint x: 830, endPoint y: 463, distance: 59.6
click at [830, 463] on div "Rebrilliant Clear Acrylic Side Table $47.99 from Wayfair Brand Name Rebrilliant…" at bounding box center [699, 264] width 1398 height 456
copy tbody "Brand Name Rebrilliant Product Name Clear Acrylic Side Table Variant Name Clear…"
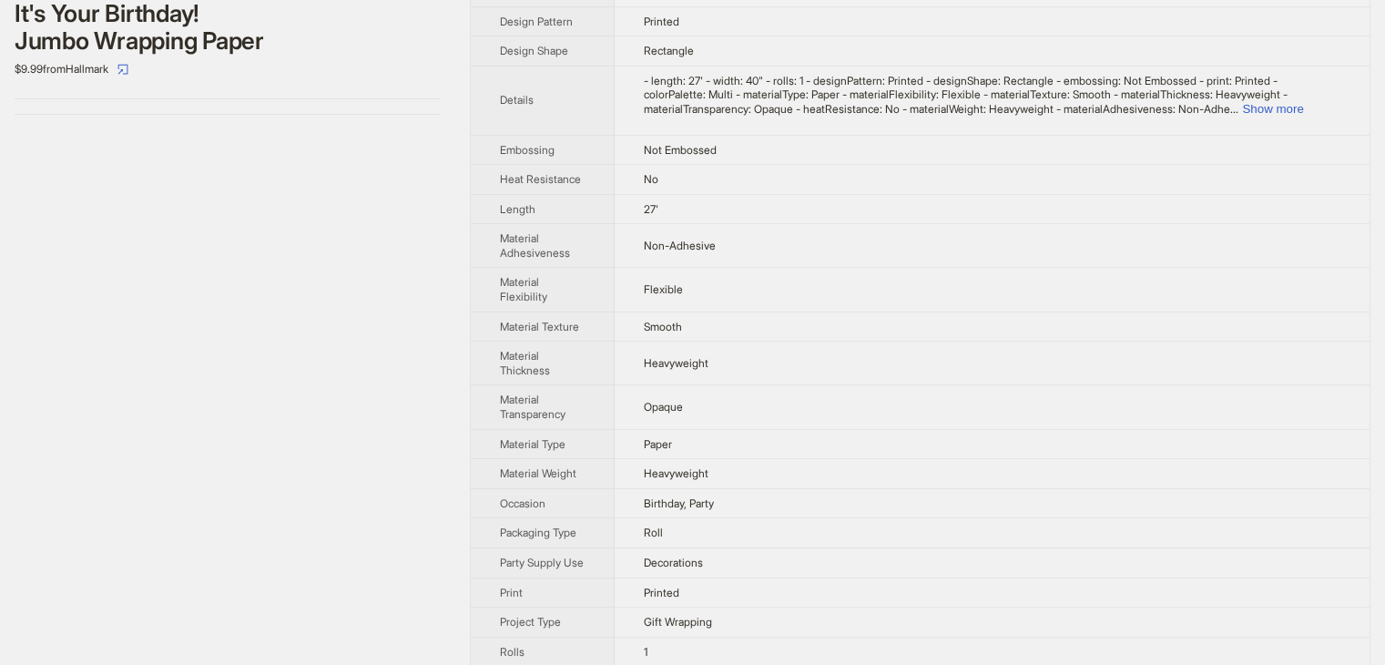
scroll to position [273, 0]
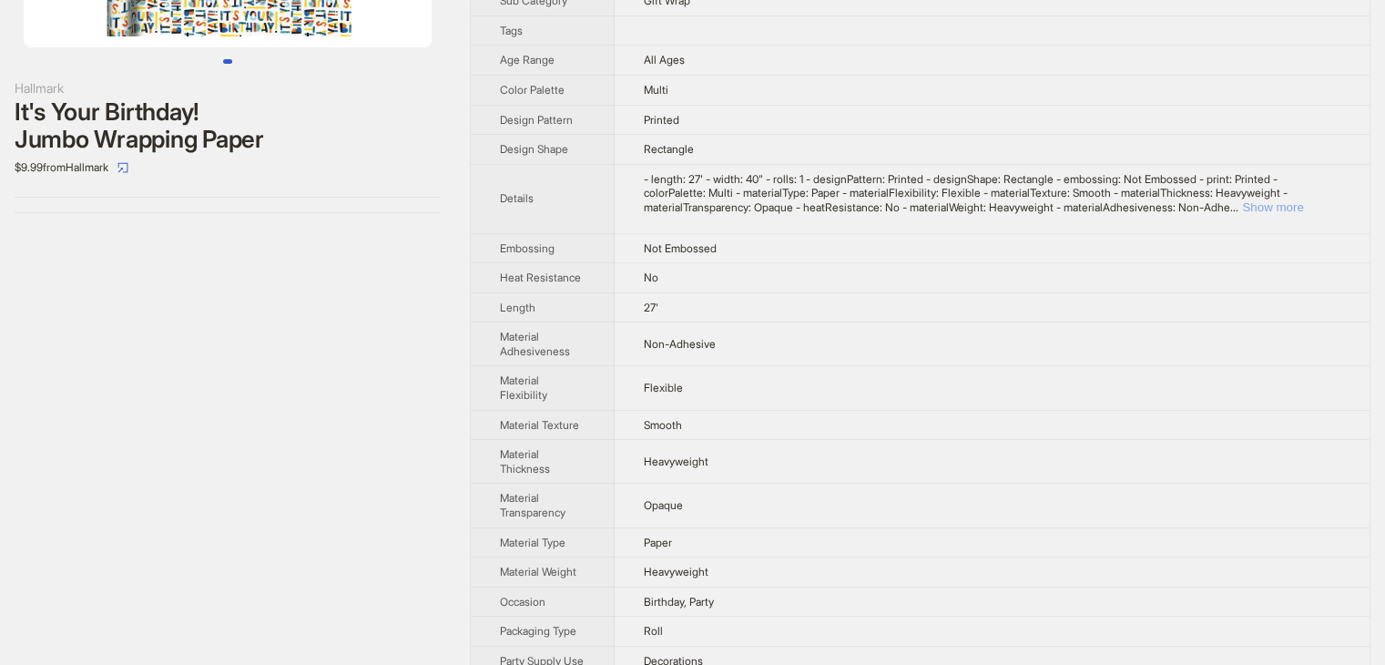
click at [1289, 210] on button "Show more" at bounding box center [1272, 207] width 61 height 14
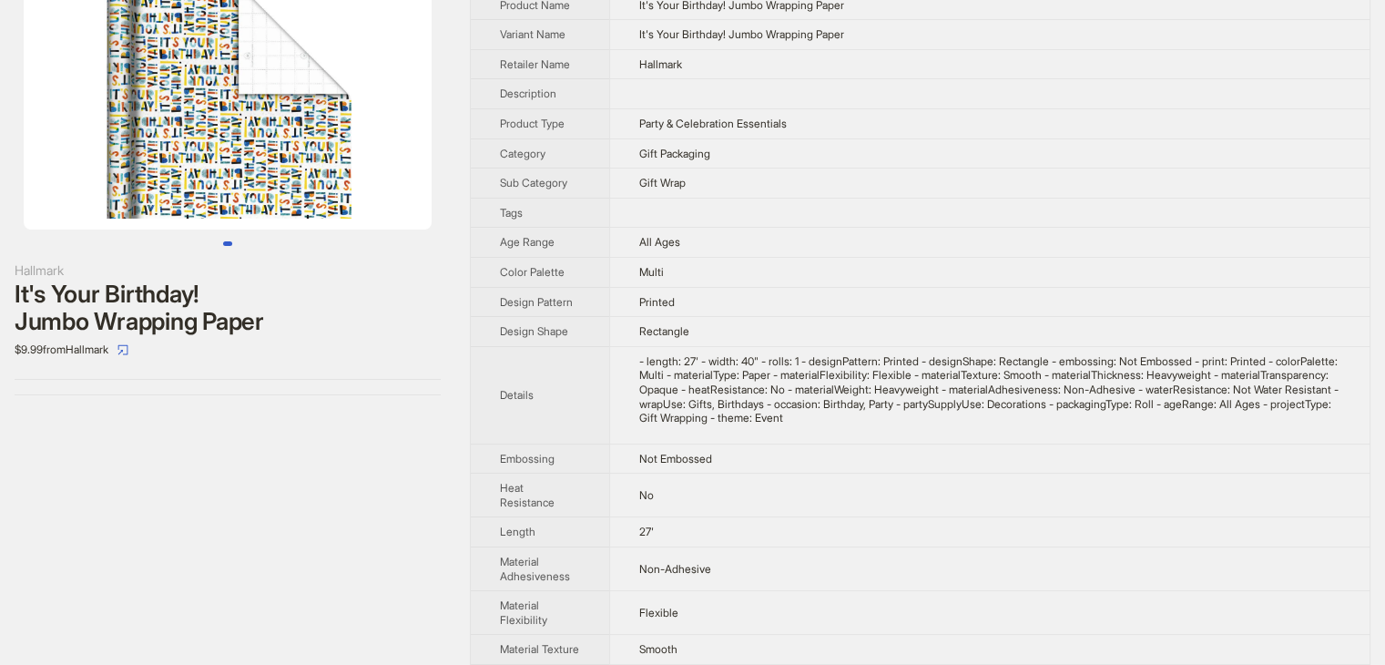
scroll to position [0, 0]
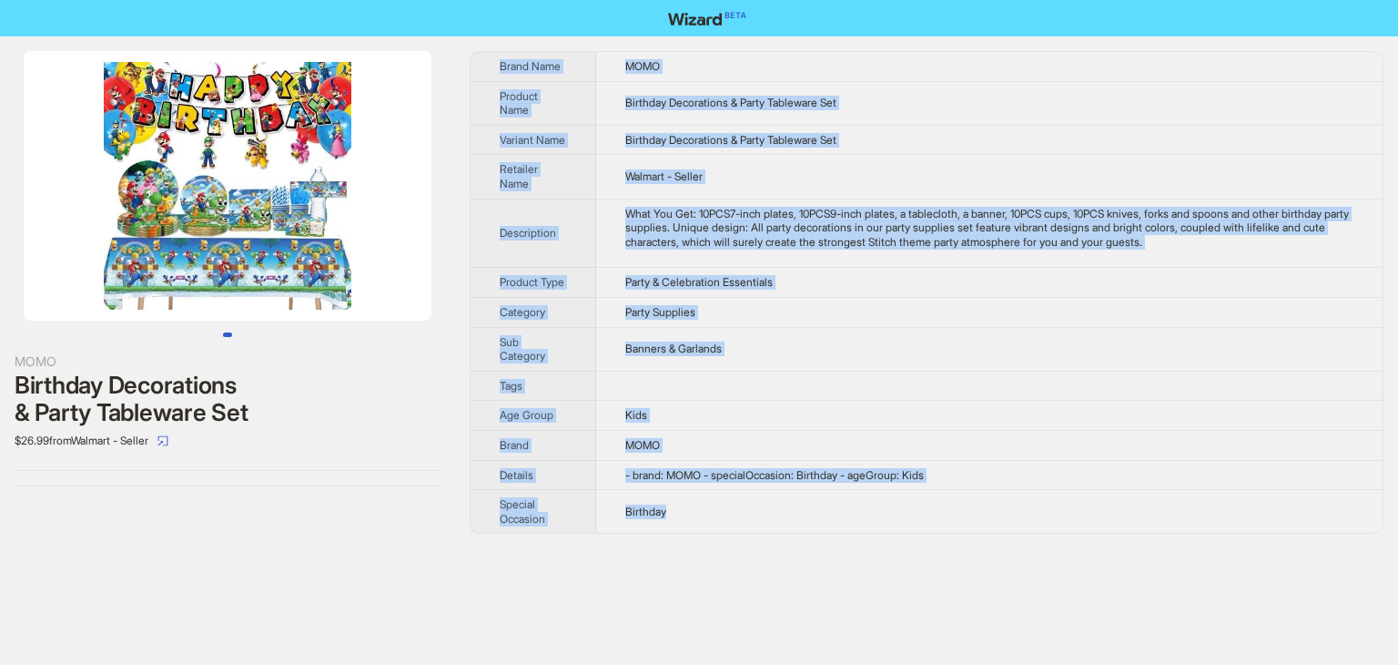
drag, startPoint x: 798, startPoint y: 528, endPoint x: 483, endPoint y: 75, distance: 552.1
click at [483, 75] on tbody "Brand Name MOMO Product Name Birthday Decorations & Party Tableware Set Variant…" at bounding box center [927, 292] width 912 height 481
copy tbody "Brand Name MOMO Product Name Birthday Decorations & Party Tableware Set Variant…"
click at [946, 278] on td "Party & Celebration Essentials" at bounding box center [989, 283] width 787 height 30
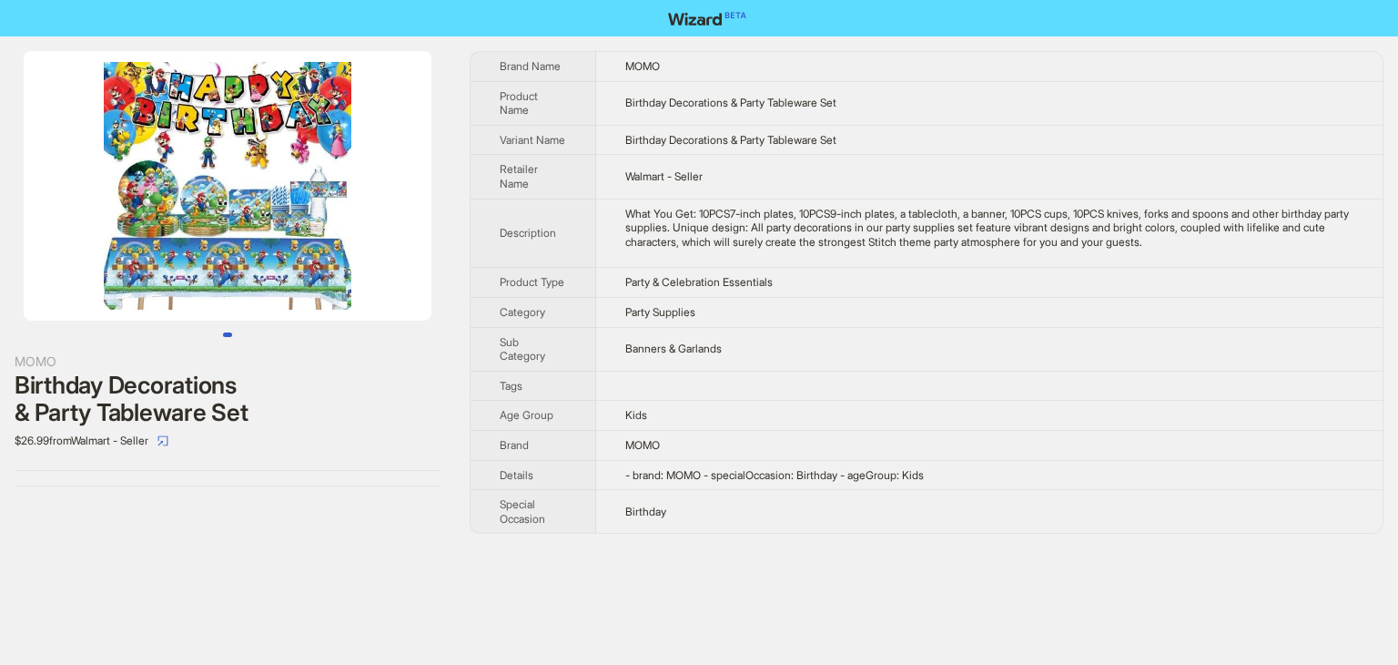
click at [965, 379] on td at bounding box center [989, 386] width 787 height 30
click at [990, 136] on td "Birthday Decorations & Party Tableware Set" at bounding box center [989, 140] width 787 height 30
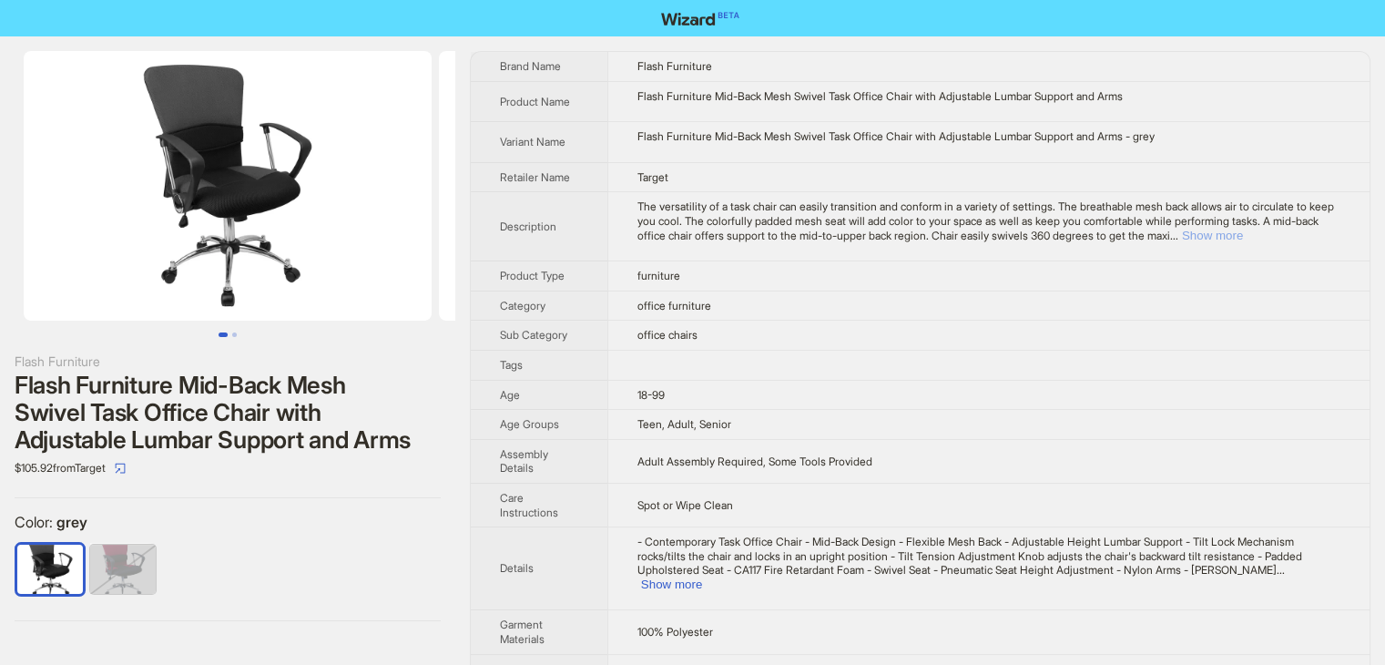
click at [1243, 229] on button "Show more" at bounding box center [1212, 236] width 61 height 14
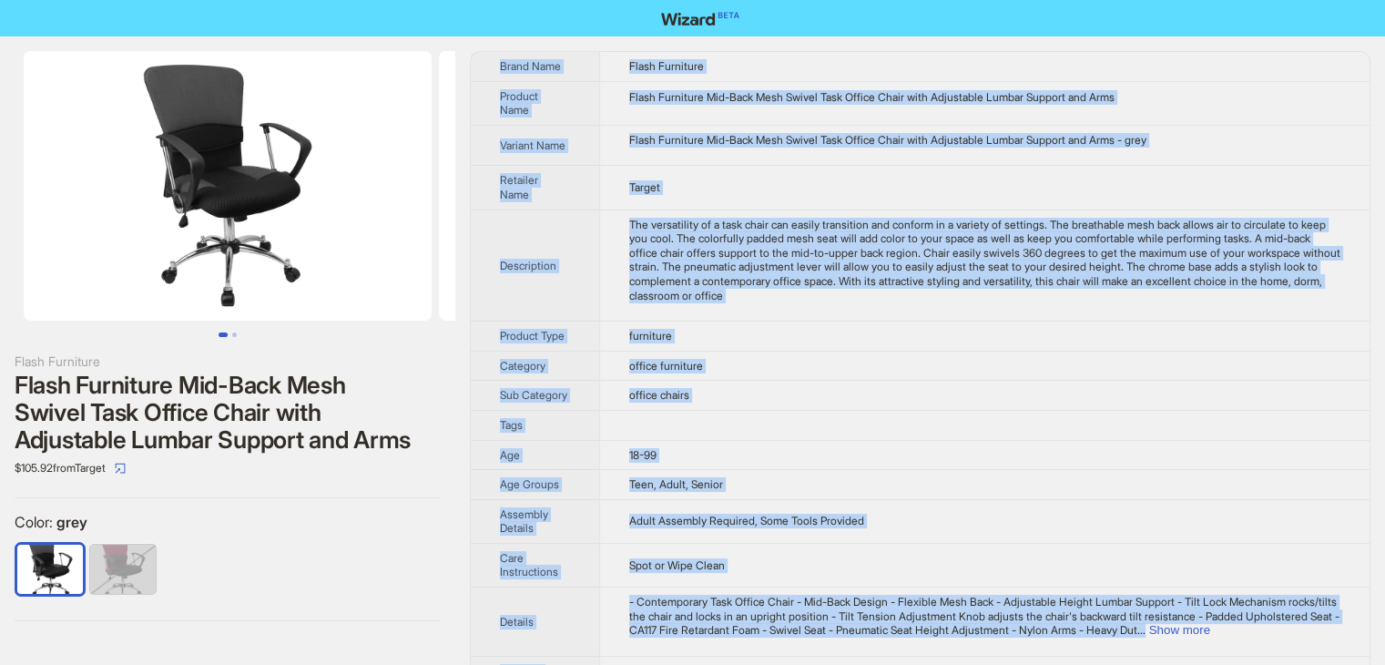
drag, startPoint x: 907, startPoint y: 628, endPoint x: 495, endPoint y: 56, distance: 705.2
click at [495, 56] on tbody "Brand Name Flash Furniture Product Name Flash Furniture Mid-Back Mesh Swivel Ta…" at bounding box center [920, 622] width 899 height 1140
copy tbody "Brand Name Flash Furniture Product Name Flash Furniture Mid-Back Mesh Swivel Ta…"
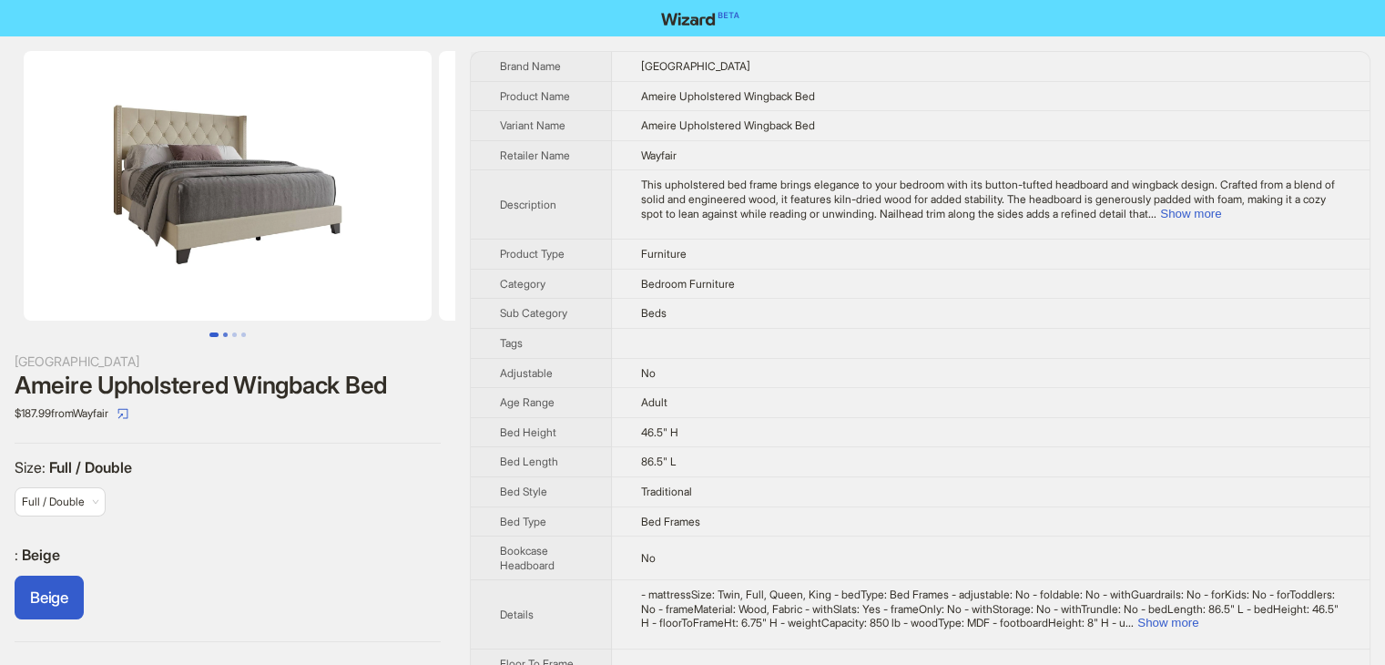
click at [223, 337] on button "Go to slide 2" at bounding box center [225, 334] width 5 height 5
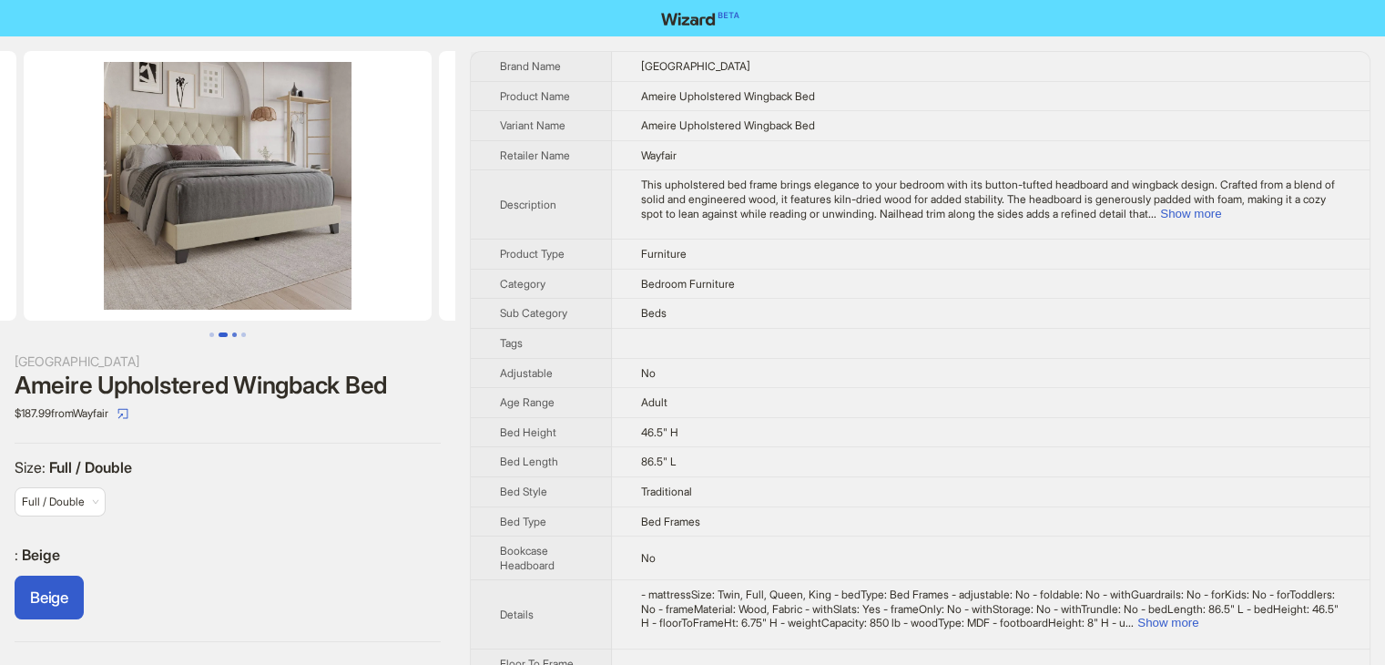
click at [234, 336] on button "Go to slide 3" at bounding box center [234, 334] width 5 height 5
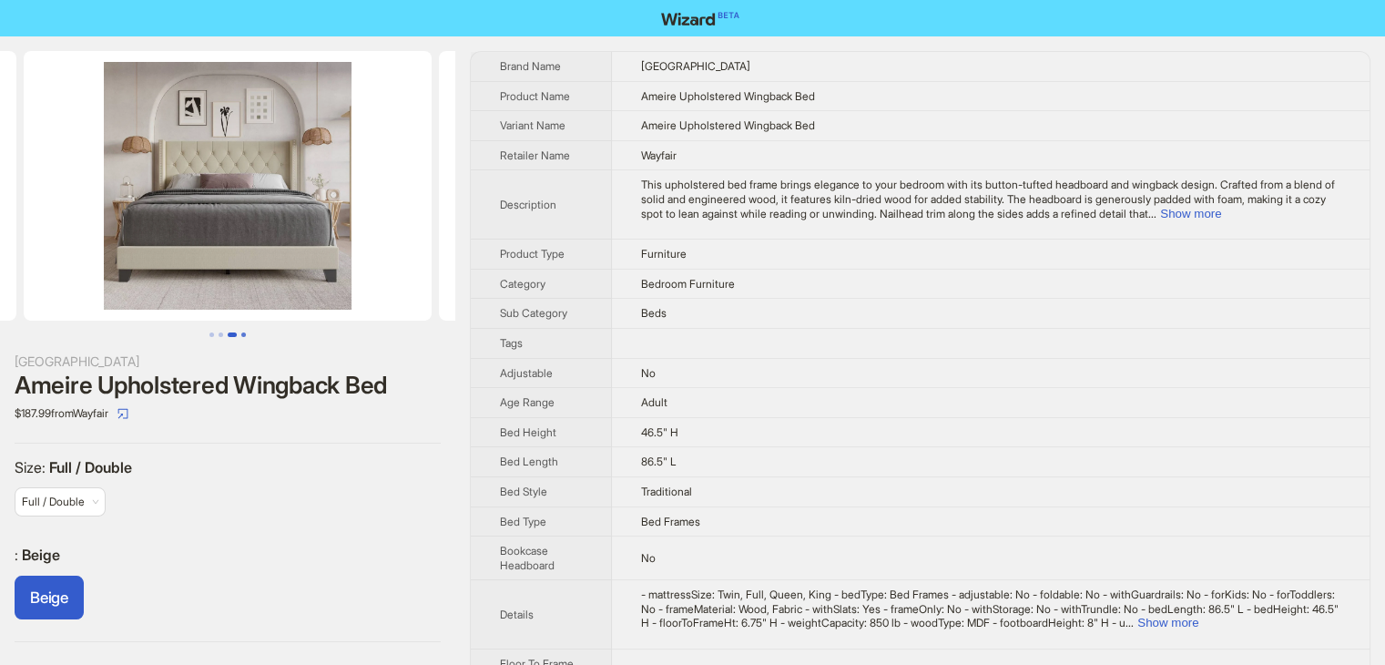
click at [244, 336] on button "Go to slide 4" at bounding box center [243, 334] width 5 height 5
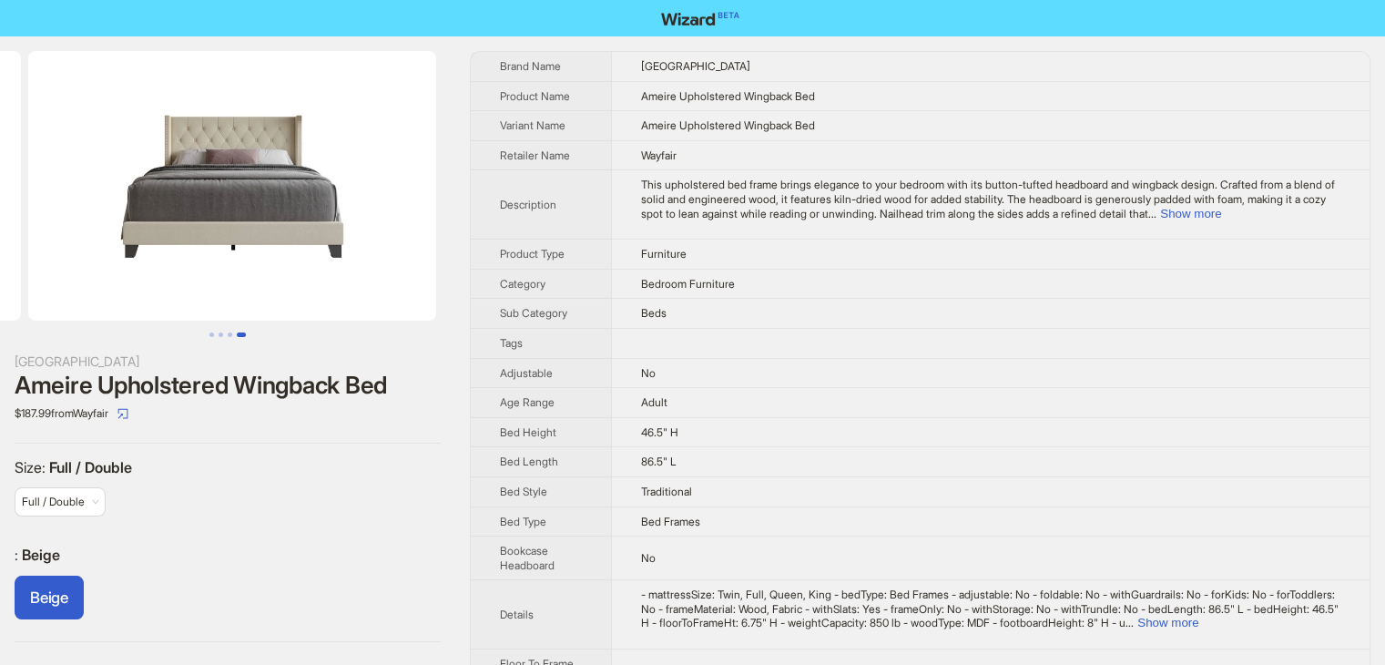
scroll to position [0, 1246]
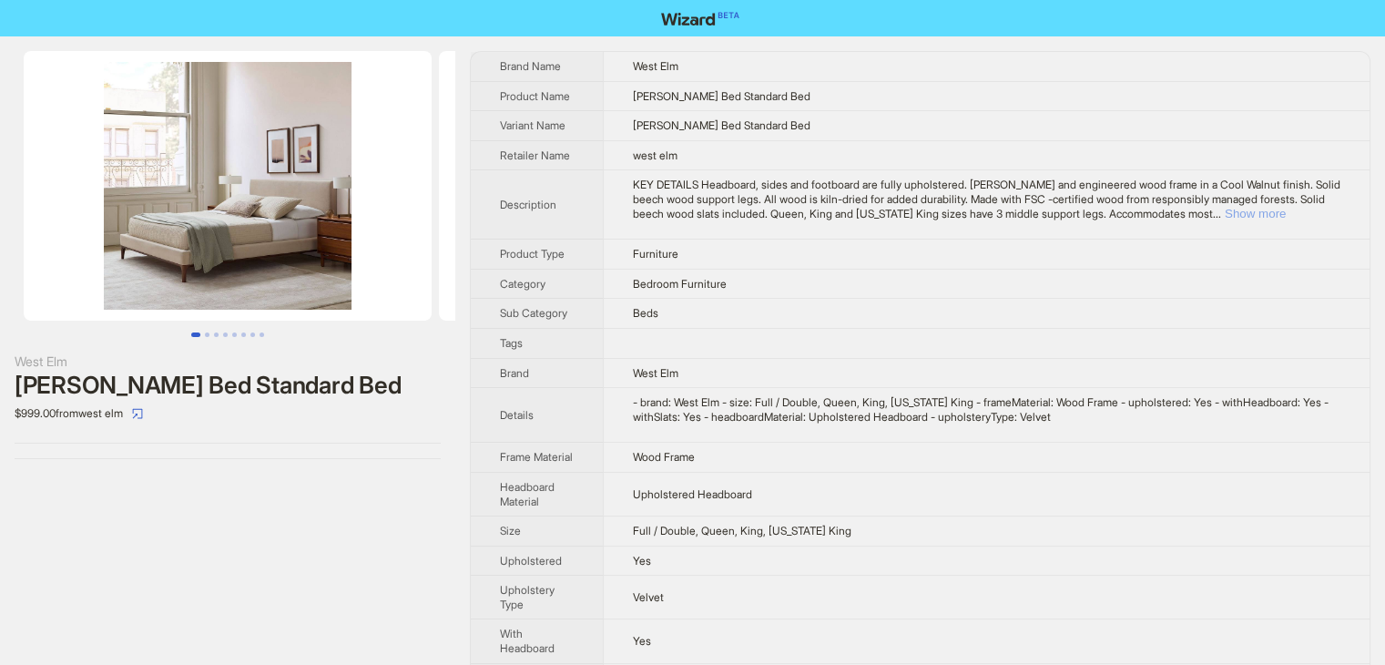
click at [1286, 211] on button "Show more" at bounding box center [1255, 214] width 61 height 14
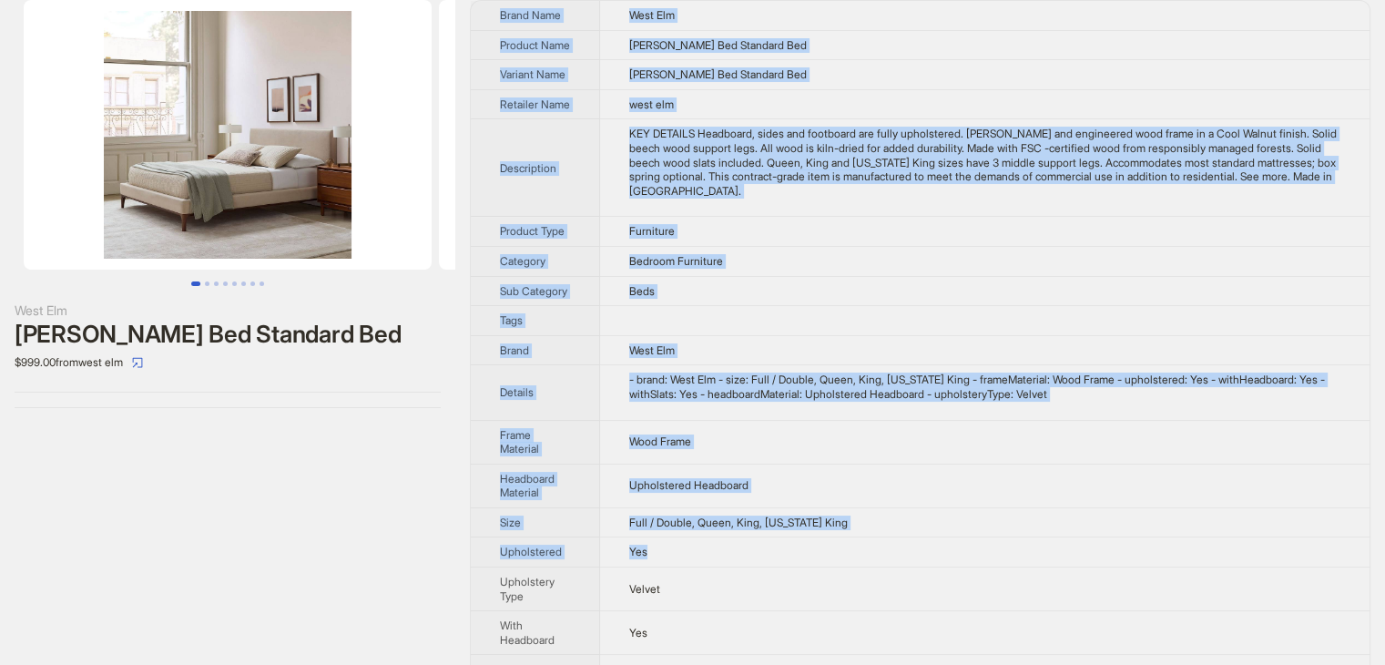
scroll to position [97, 0]
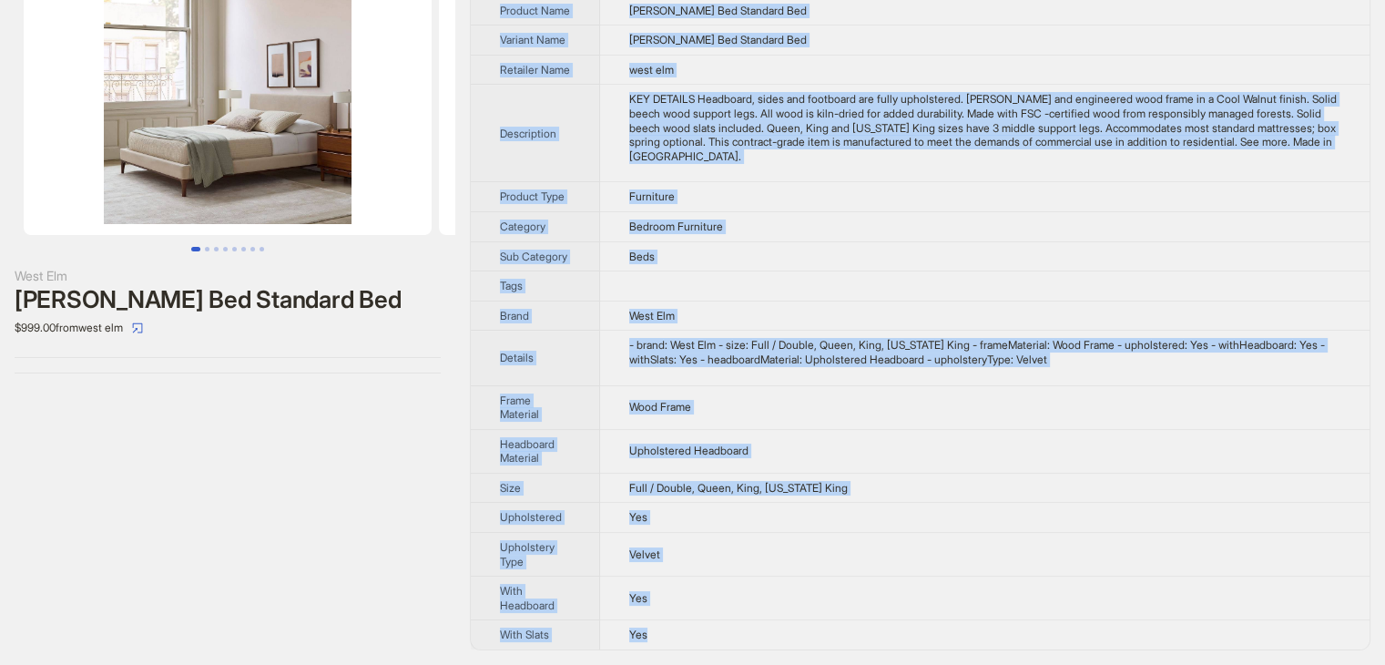
drag, startPoint x: 491, startPoint y: 59, endPoint x: 833, endPoint y: 632, distance: 667.2
click at [833, 632] on tbody "Brand Name West Elm Product Name Parker Bed Standard Bed Variant Name Parker Be…" at bounding box center [920, 307] width 899 height 683
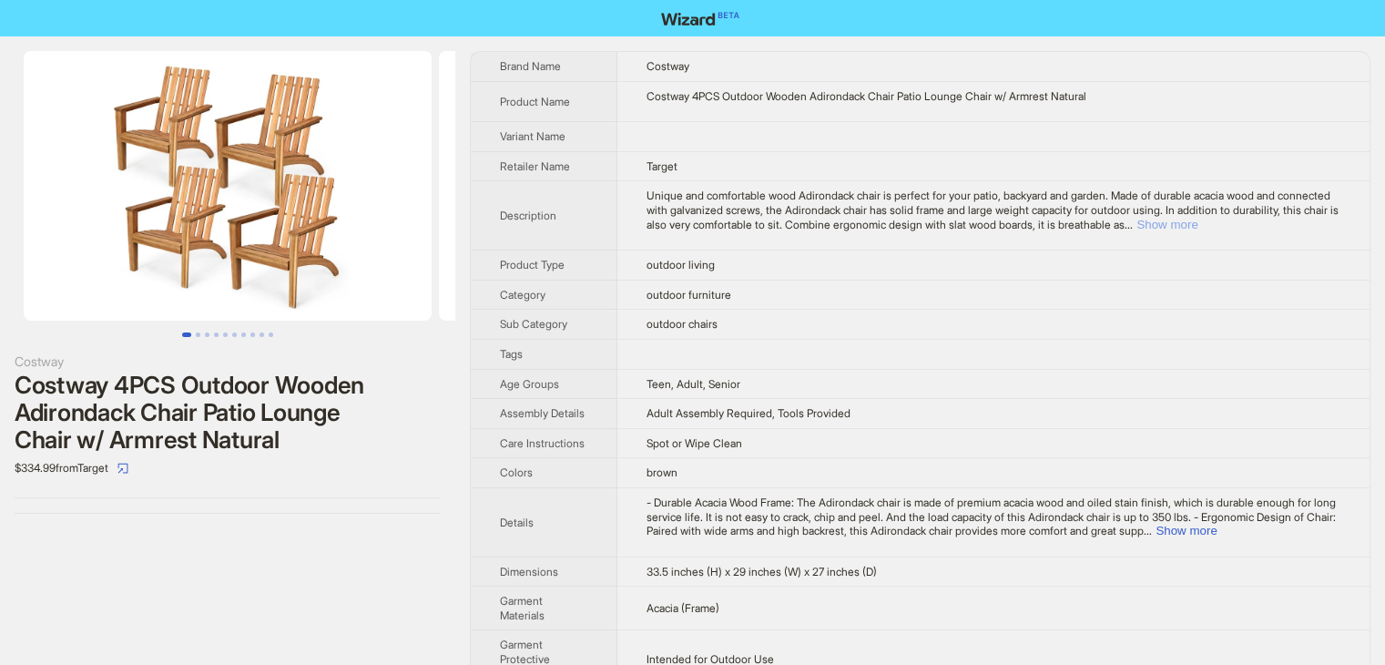
click at [1197, 224] on button "Show more" at bounding box center [1166, 225] width 61 height 14
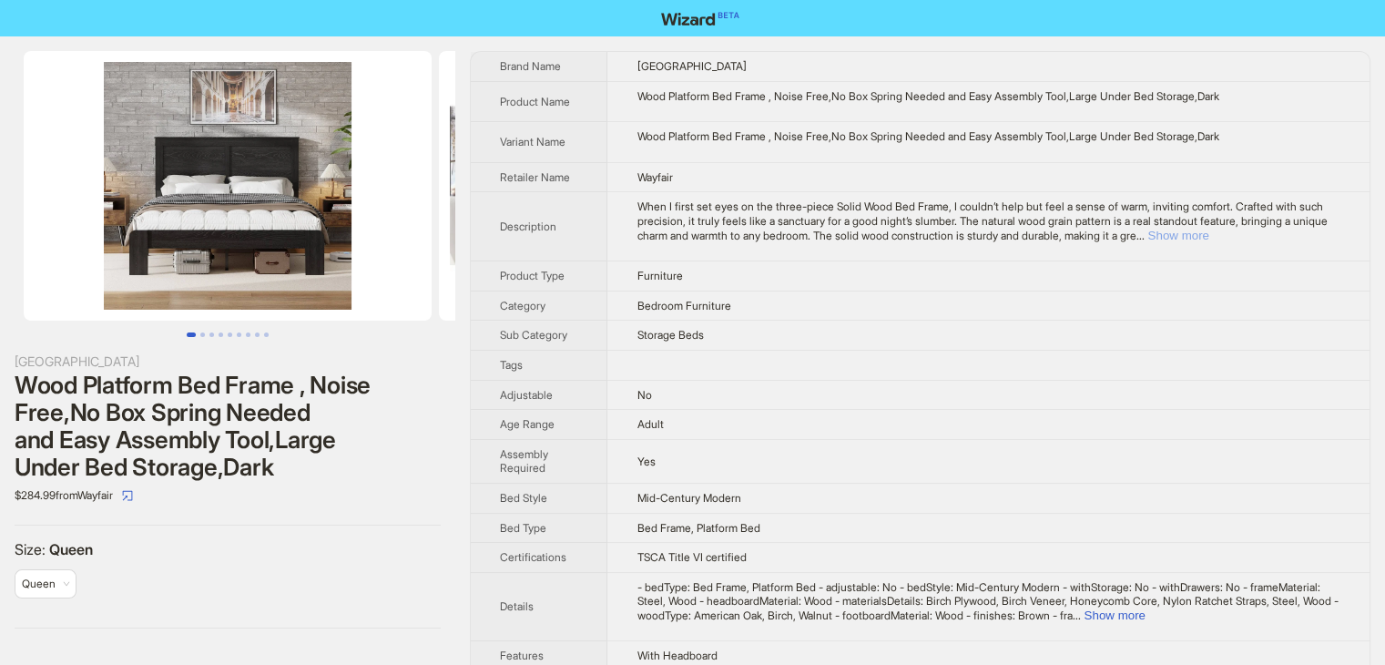
click at [1208, 229] on button "Show more" at bounding box center [1177, 236] width 61 height 14
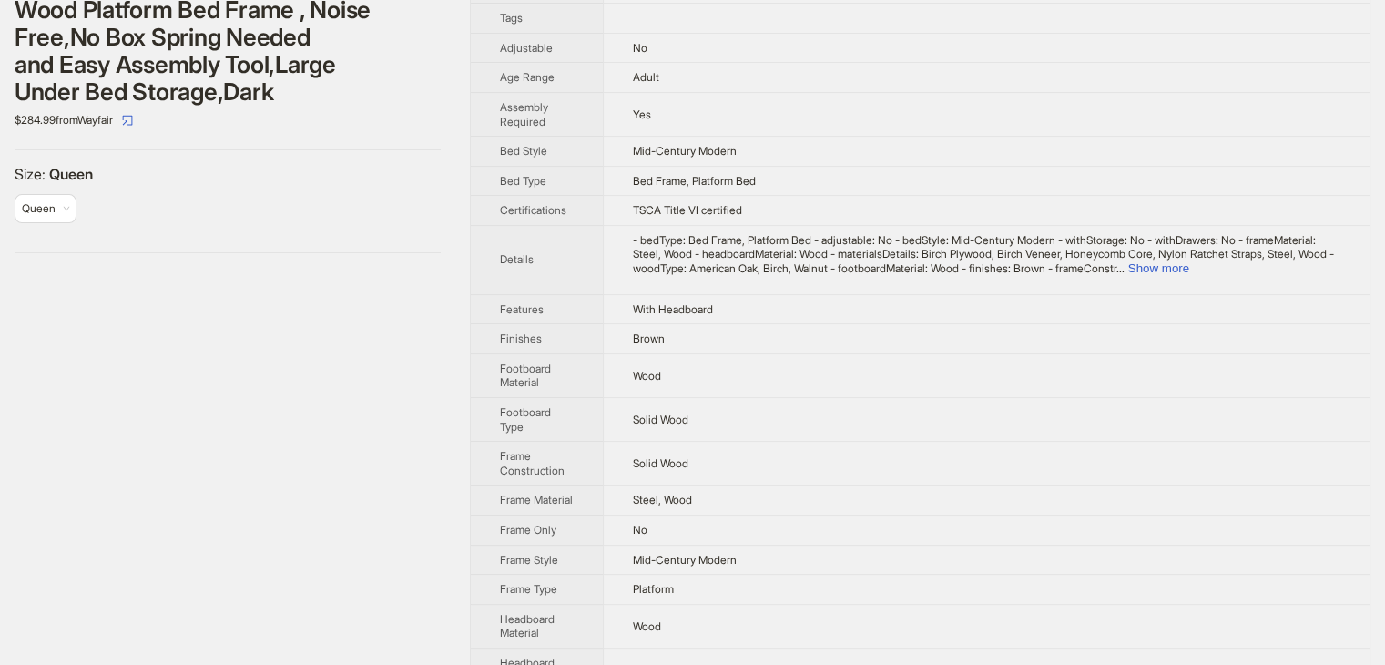
scroll to position [364, 0]
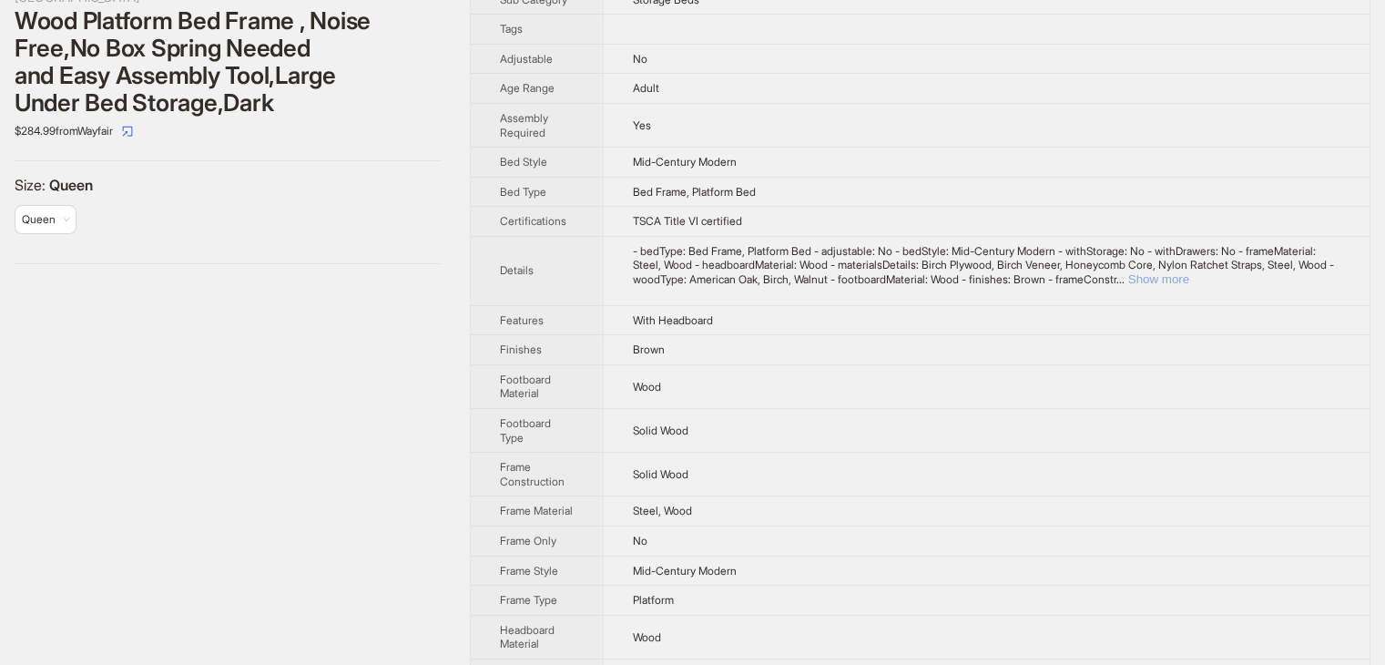
click at [1189, 278] on button "Show more" at bounding box center [1158, 279] width 61 height 14
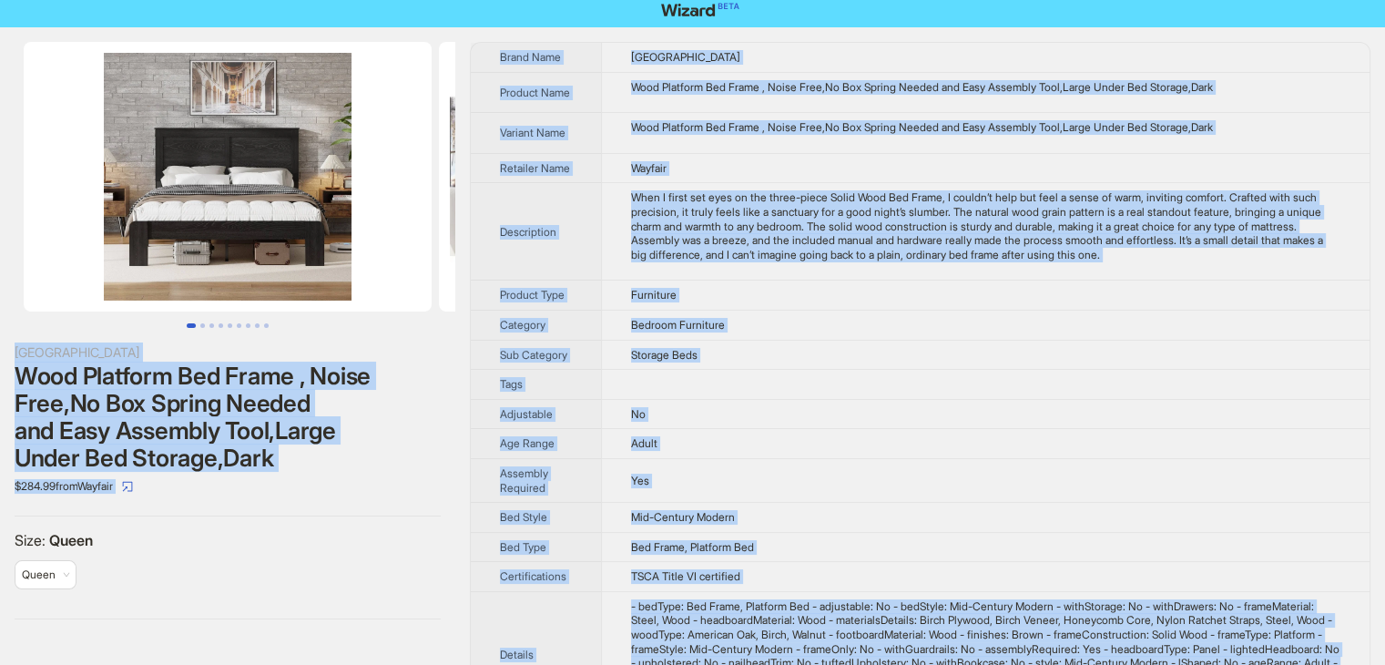
scroll to position [0, 0]
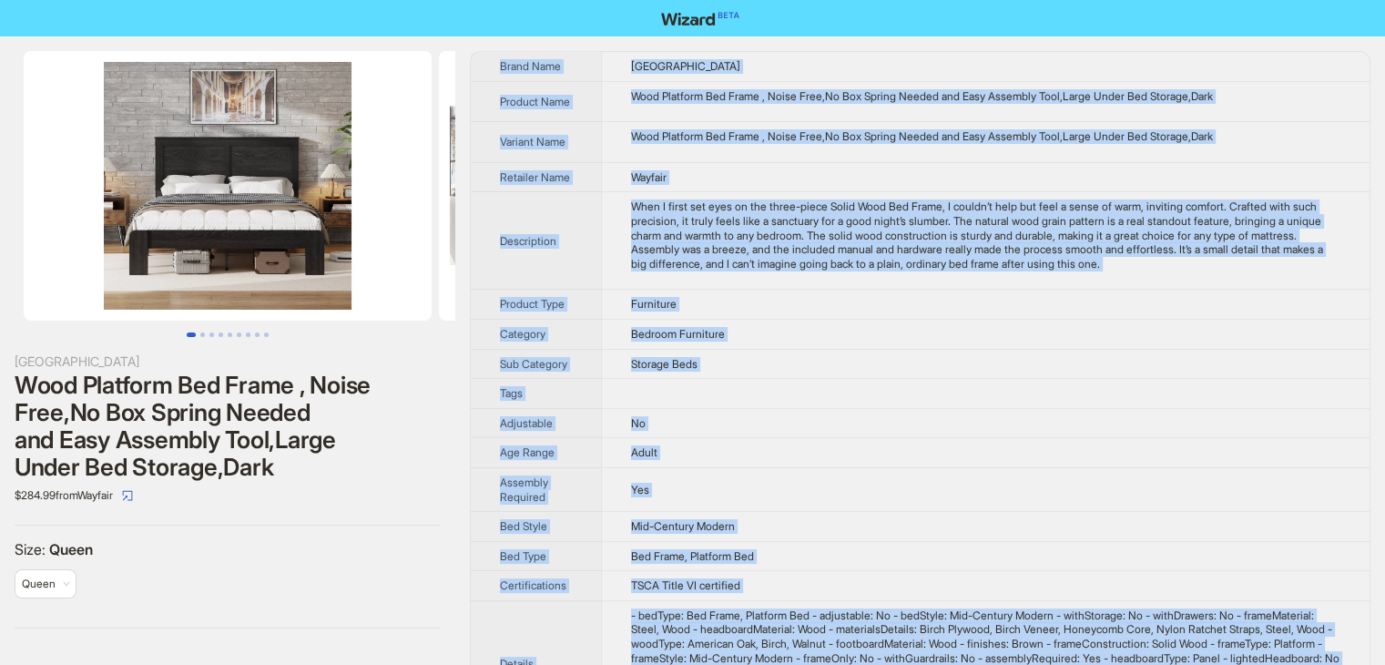
drag, startPoint x: 815, startPoint y: 639, endPoint x: 601, endPoint y: 41, distance: 635.3
copy tbody "Brand Name Lark Manor Product Name Wood Platform Bed Frame , Noise Free,No Box …"
click at [812, 189] on td "Wayfair" at bounding box center [985, 177] width 768 height 30
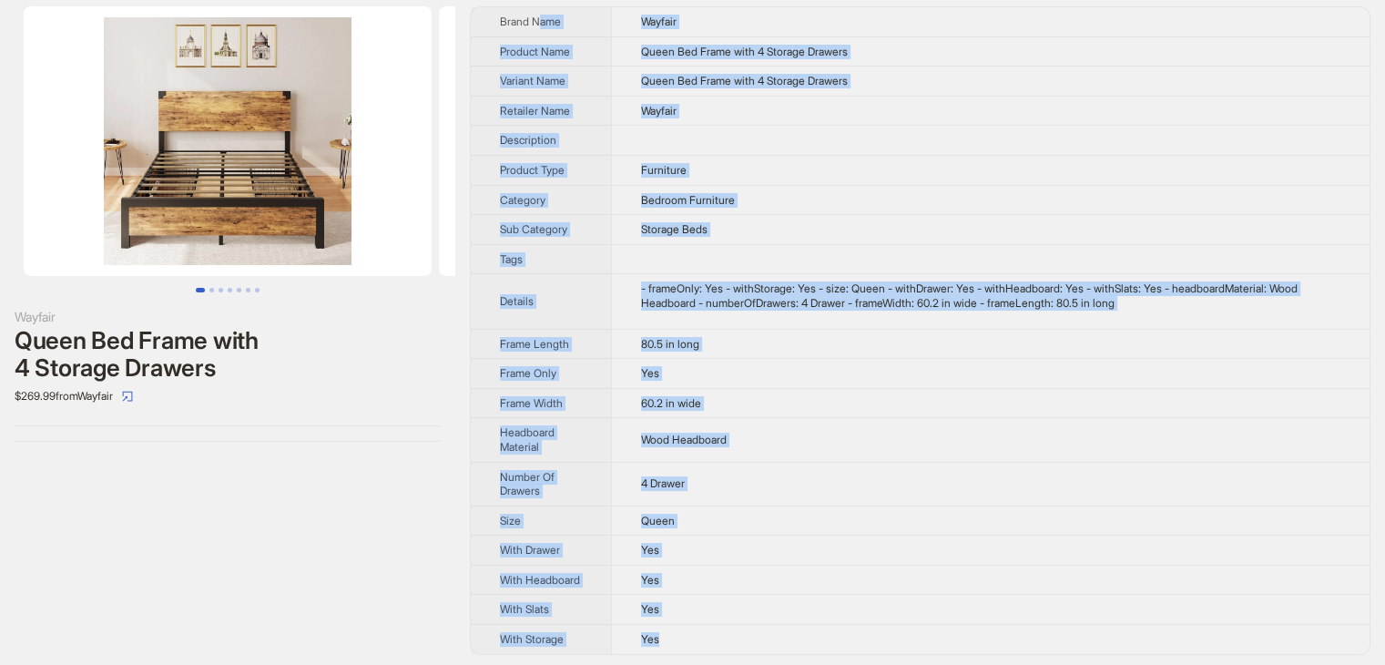
scroll to position [37, 0]
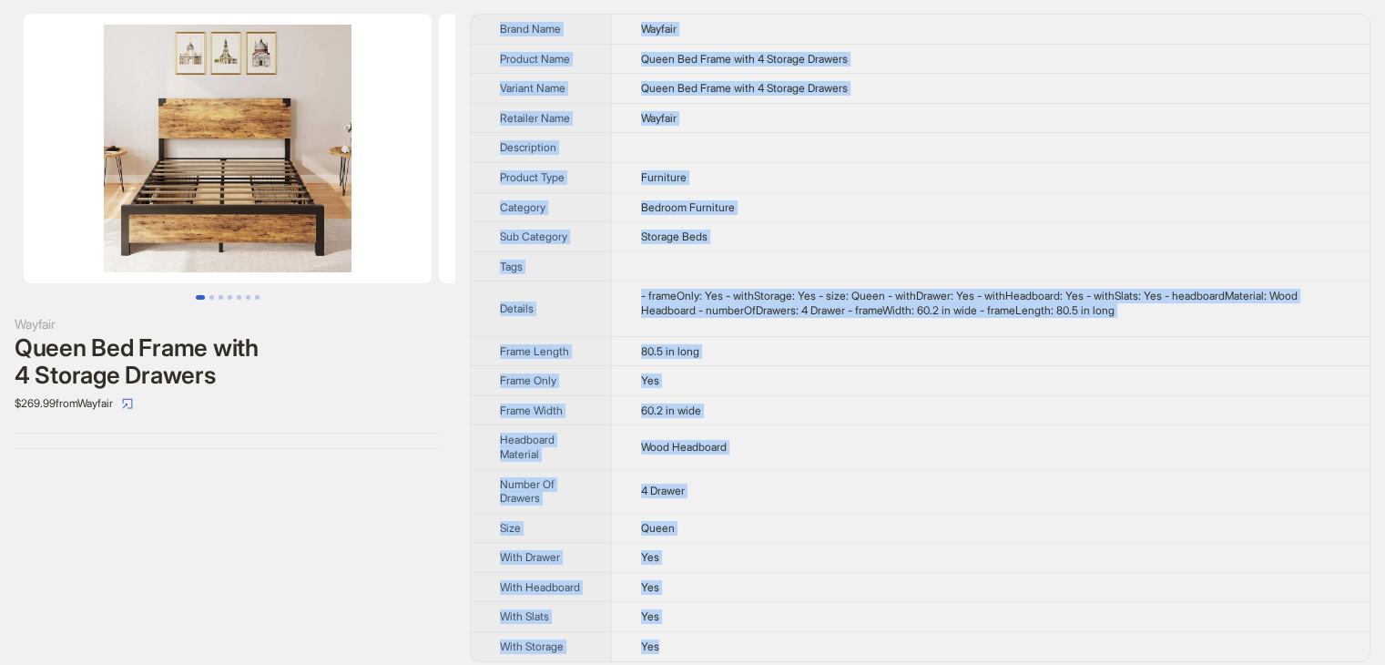
drag, startPoint x: 693, startPoint y: 635, endPoint x: 487, endPoint y: 33, distance: 636.9
click at [487, 33] on tbody "Brand Name Wayfair Product Name Queen Bed Frame with 4 Storage Drawers Variant …" at bounding box center [920, 338] width 899 height 646
copy tbody "Brand Name Wayfair Product Name Queen Bed Frame with 4 Storage Drawers Variant …"
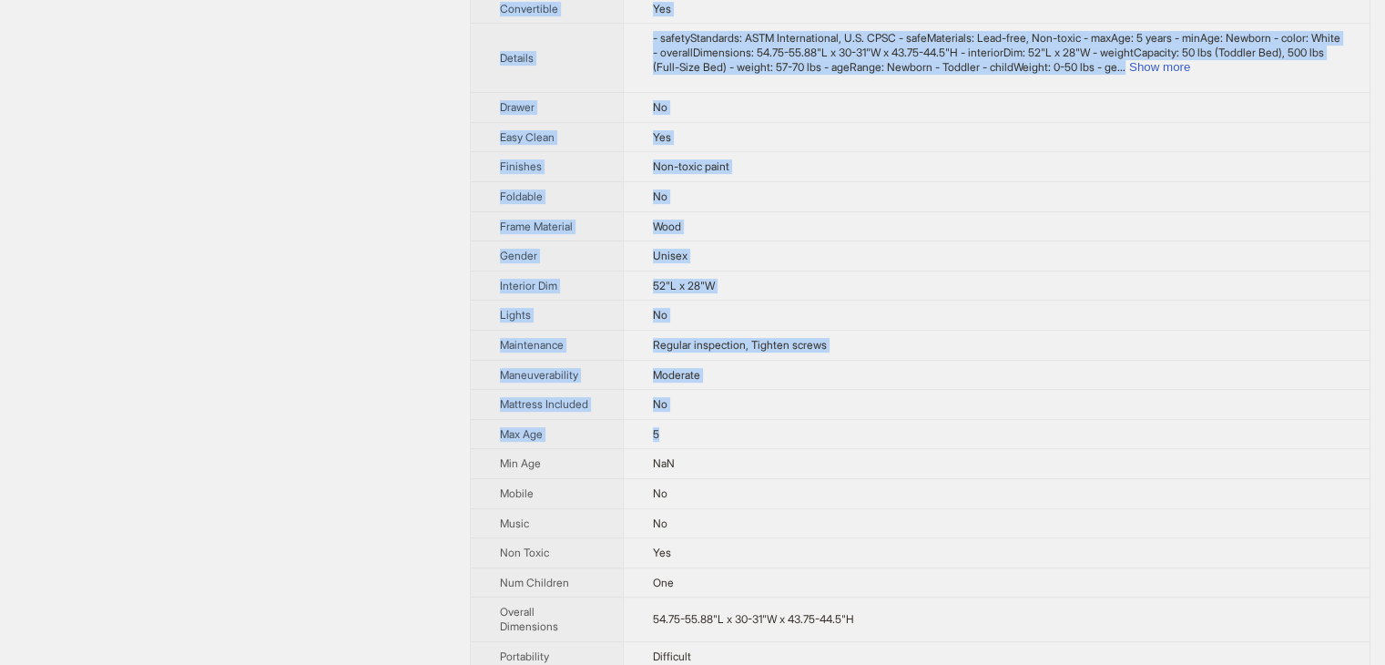
scroll to position [1086, 0]
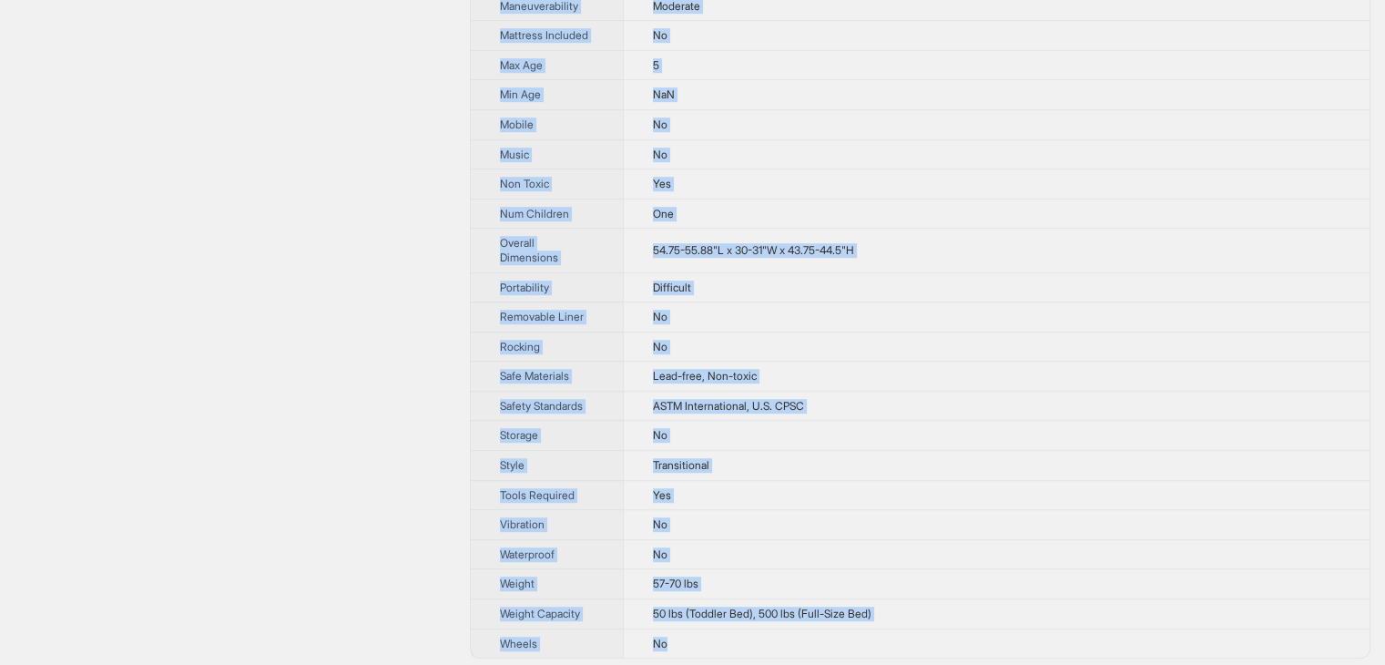
drag, startPoint x: 493, startPoint y: 53, endPoint x: 791, endPoint y: 635, distance: 653.5
copy tbody "Brand Name DaVinci Product Name [PERSON_NAME] 4-in-1 Convertible Crib Variant N…"
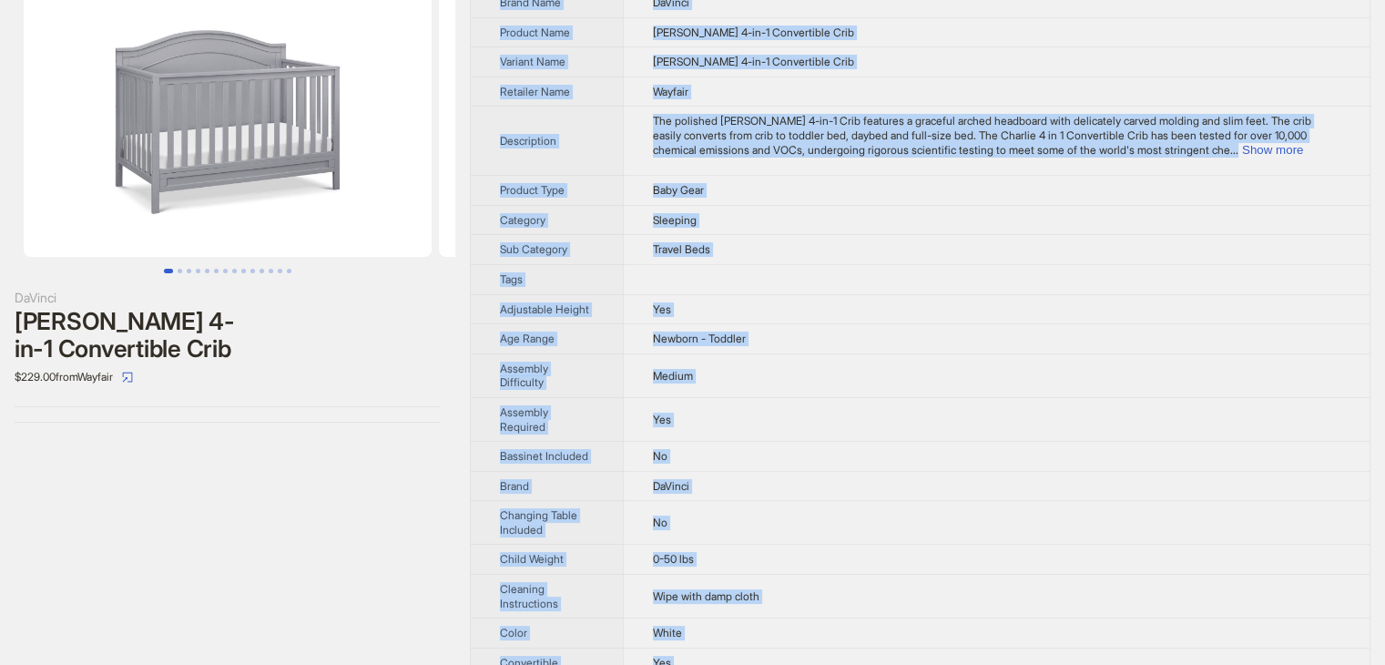
scroll to position [0, 0]
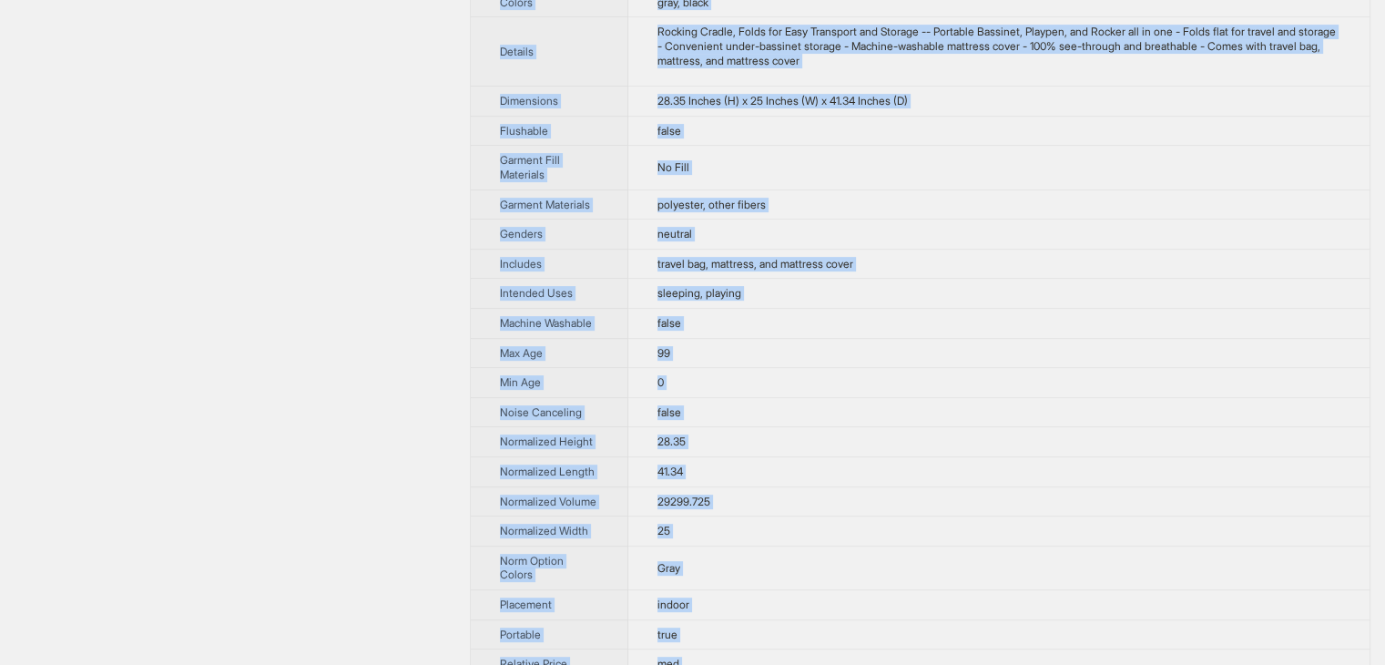
scroll to position [1058, 0]
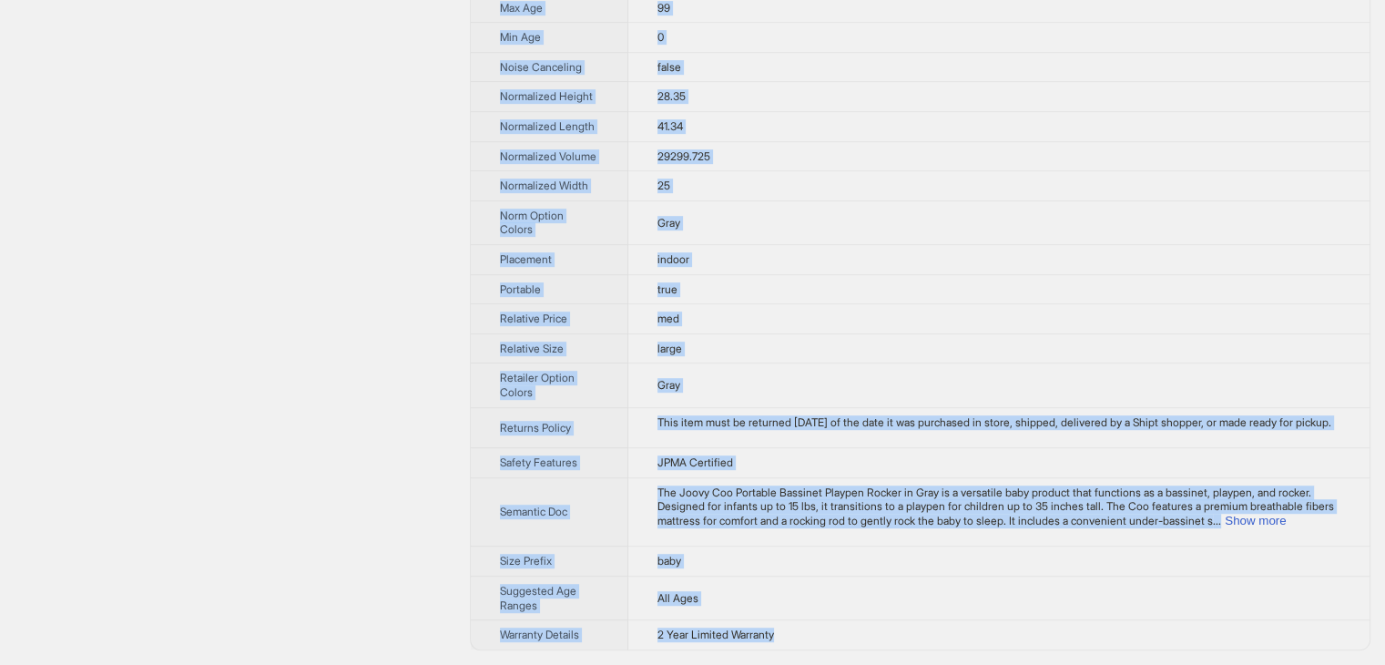
drag, startPoint x: 497, startPoint y: 52, endPoint x: 801, endPoint y: 635, distance: 657.3
copy tbody "Lorem Ipsu Dolor Sitamet Cons Adipi Eli Seddoeiu Temporin Utlabor Etdolo Magnaa…"
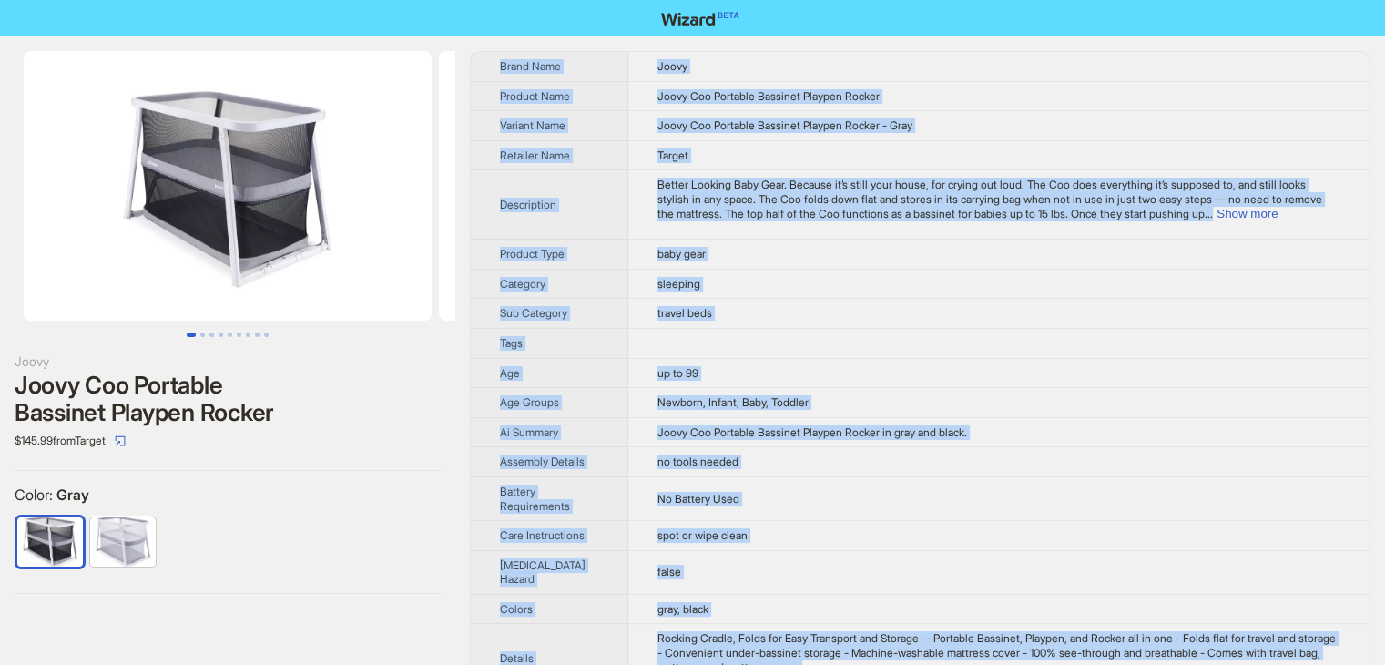
scroll to position [0, 0]
click at [1062, 273] on td "sleeping" at bounding box center [998, 284] width 741 height 30
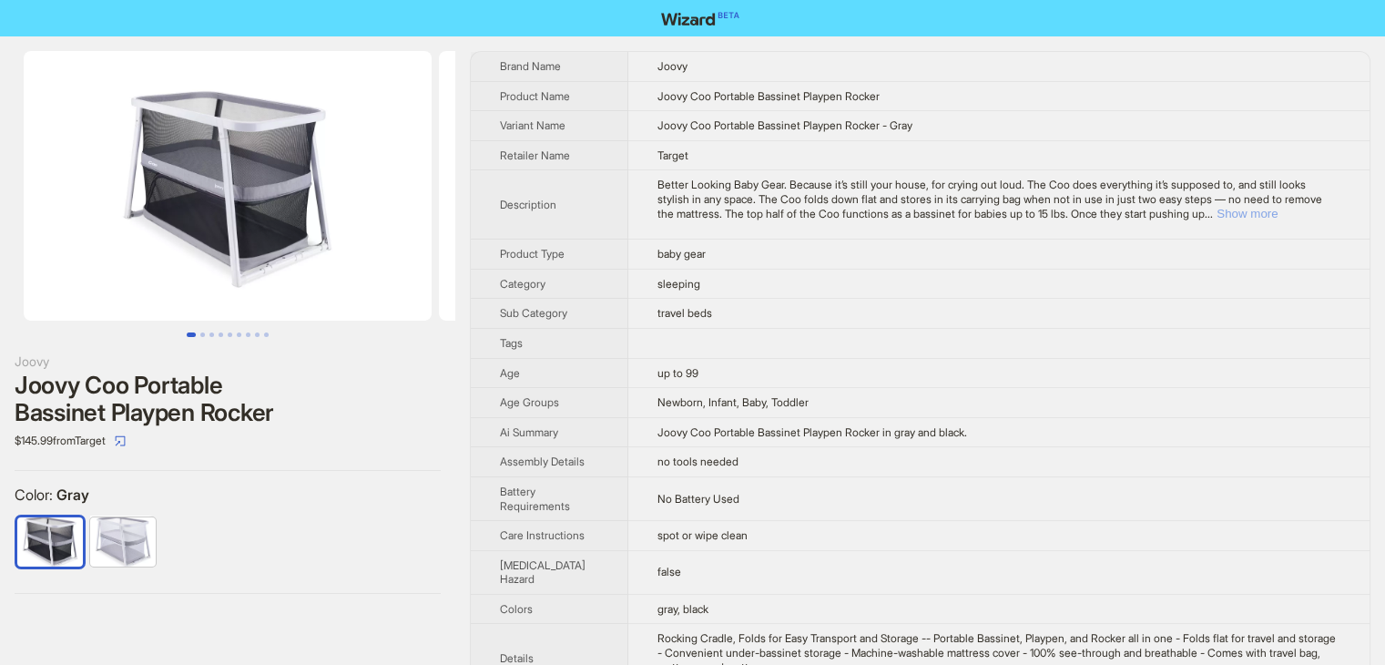
click at [1277, 212] on button "Show more" at bounding box center [1246, 214] width 61 height 14
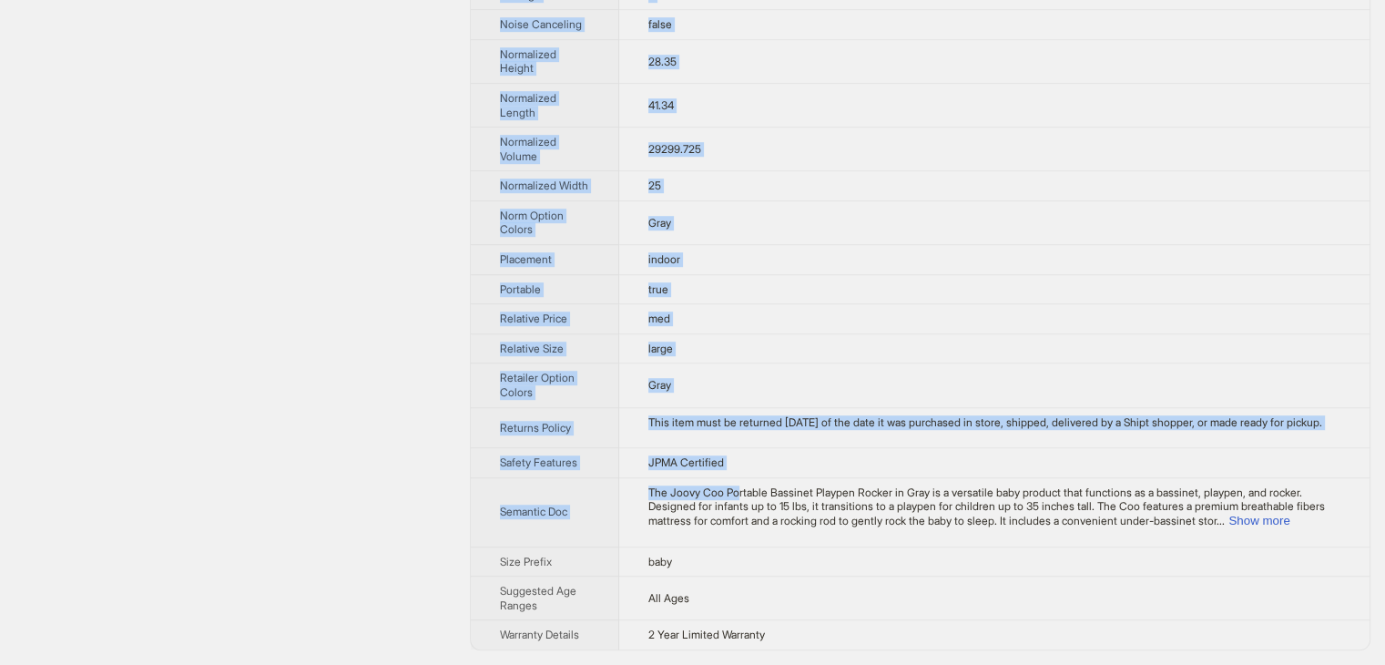
scroll to position [1214, 0]
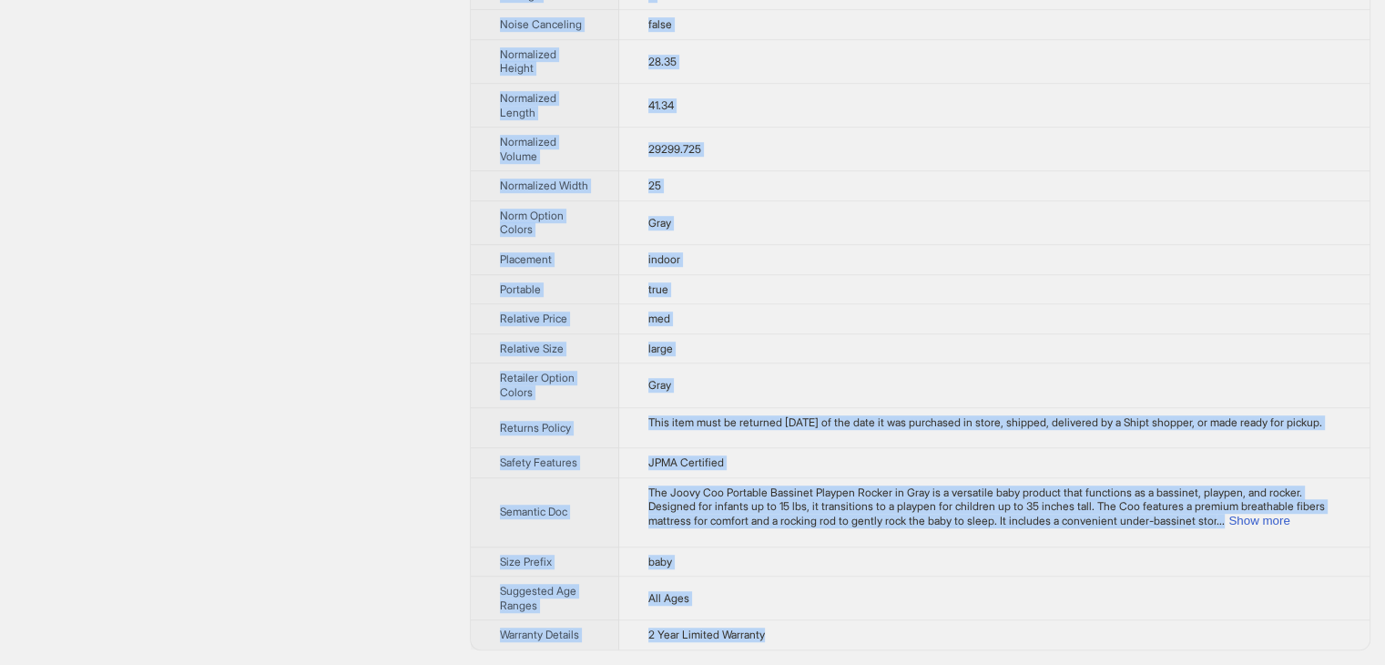
drag, startPoint x: 492, startPoint y: 53, endPoint x: 812, endPoint y: 620, distance: 651.5
copy tbody "Lorem Ipsu Dolor Sitamet Cons Adipi Eli Seddoeiu Temporin Utlabor Etdolo Magnaa…"
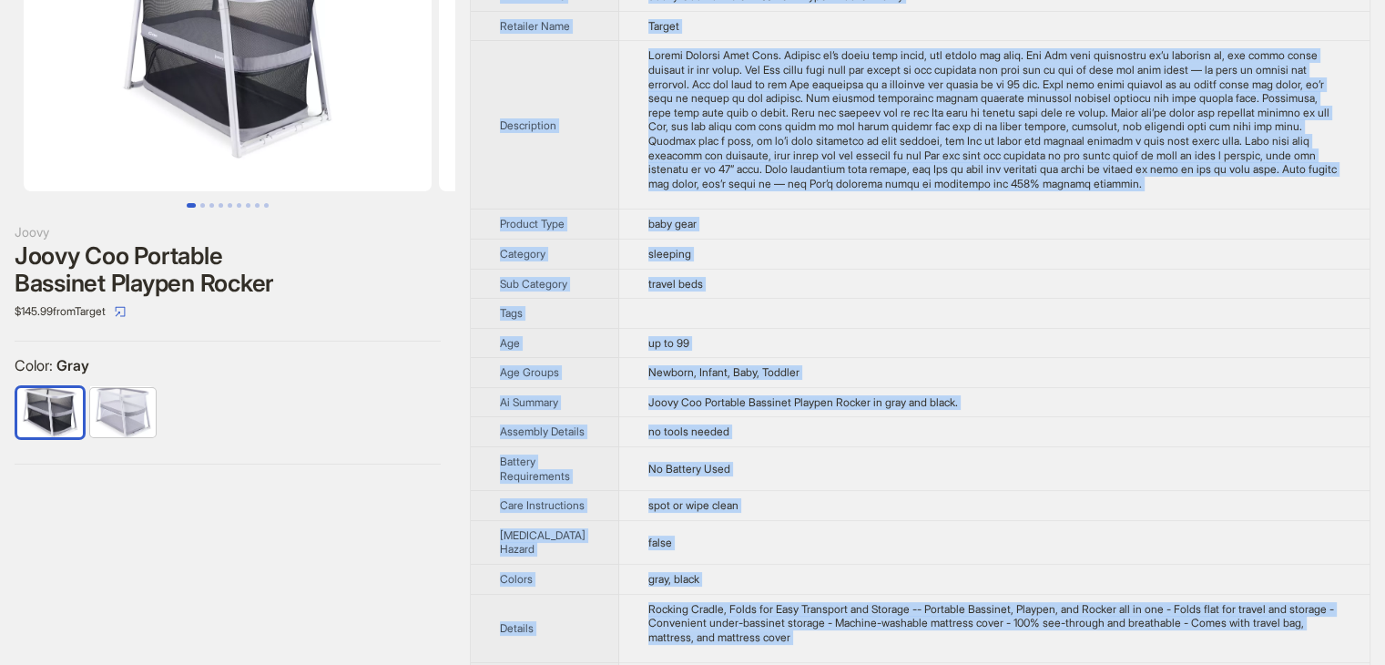
scroll to position [0, 0]
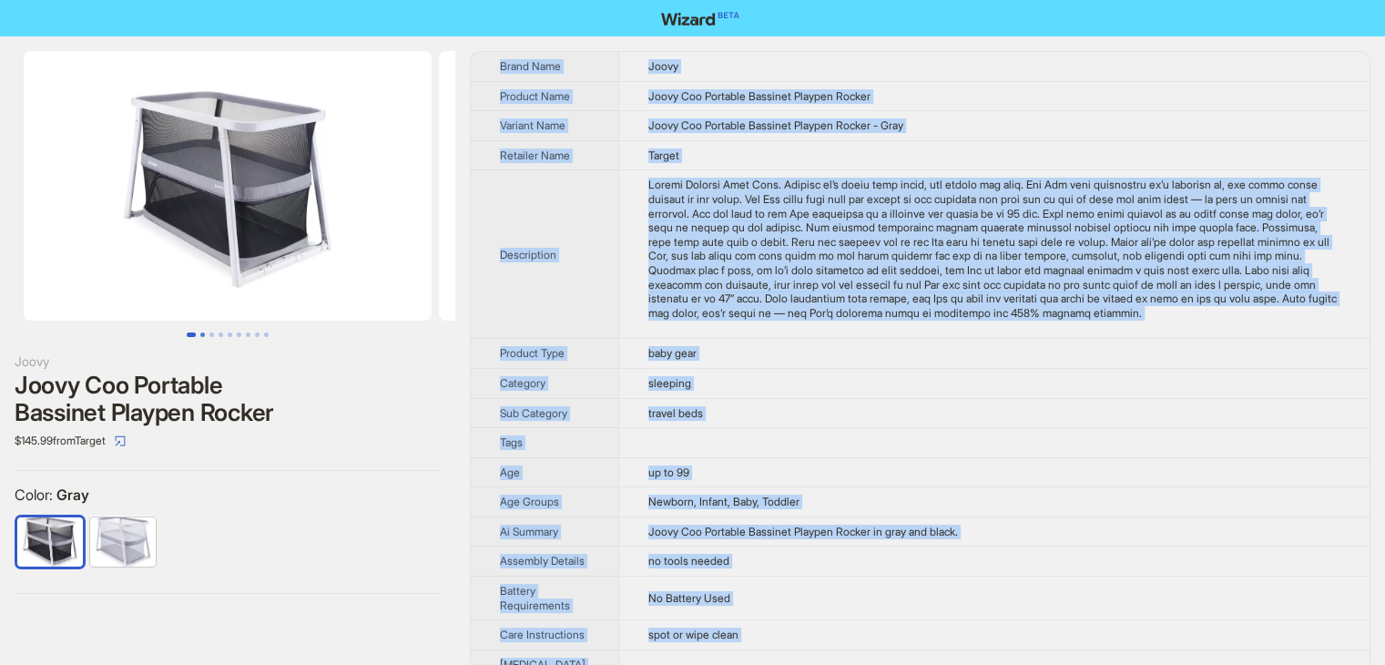
click at [200, 336] on button "Go to slide 2" at bounding box center [202, 334] width 5 height 5
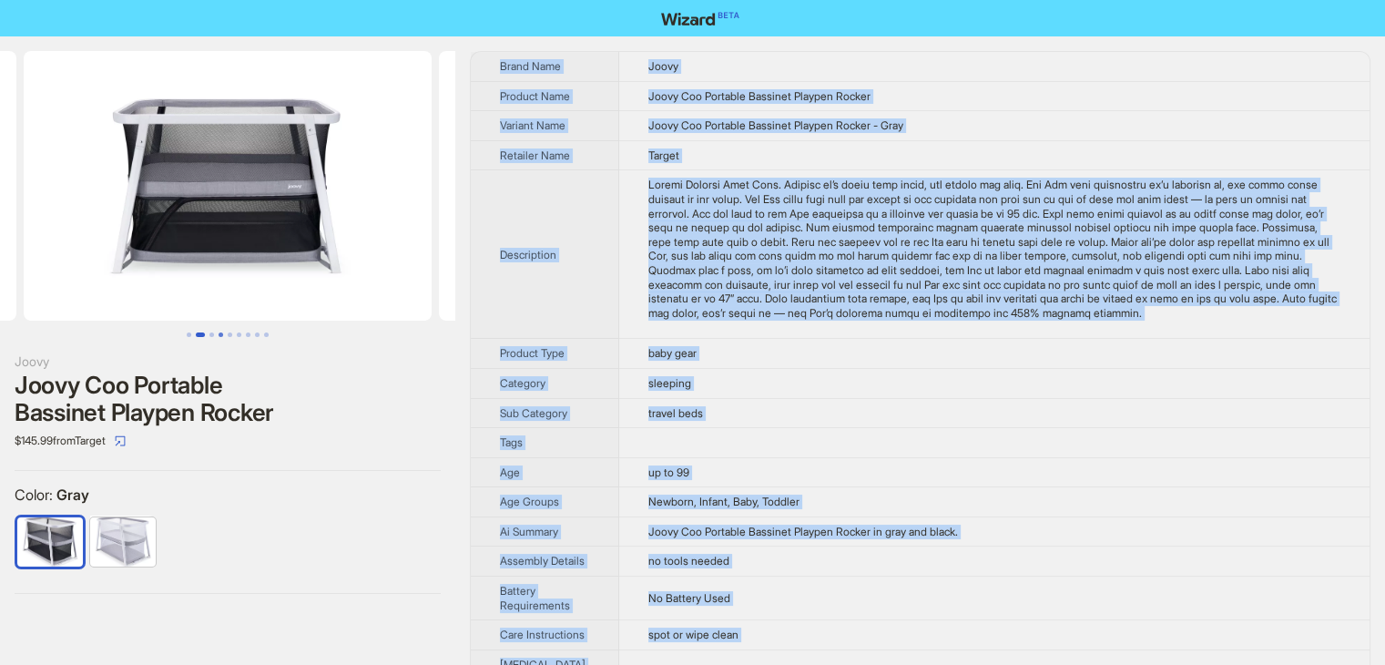
click at [219, 335] on button "Go to slide 4" at bounding box center [221, 334] width 5 height 5
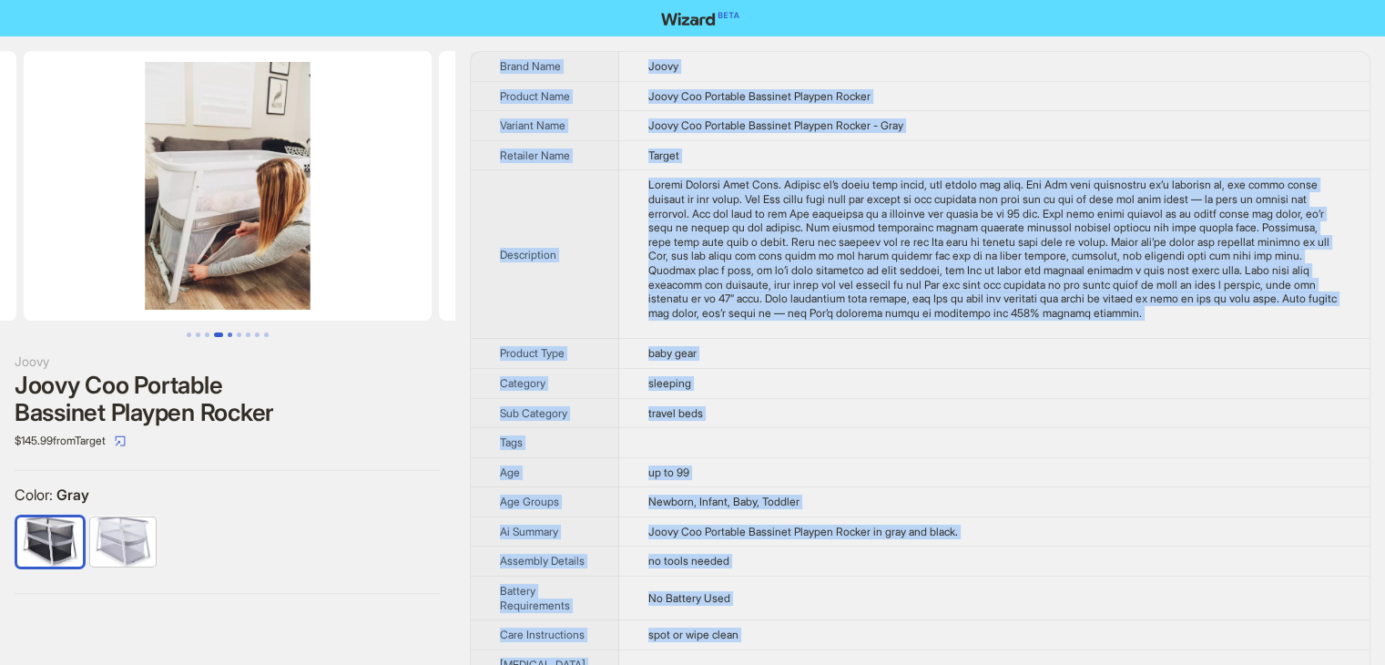
click at [231, 336] on button "Go to slide 5" at bounding box center [230, 334] width 5 height 5
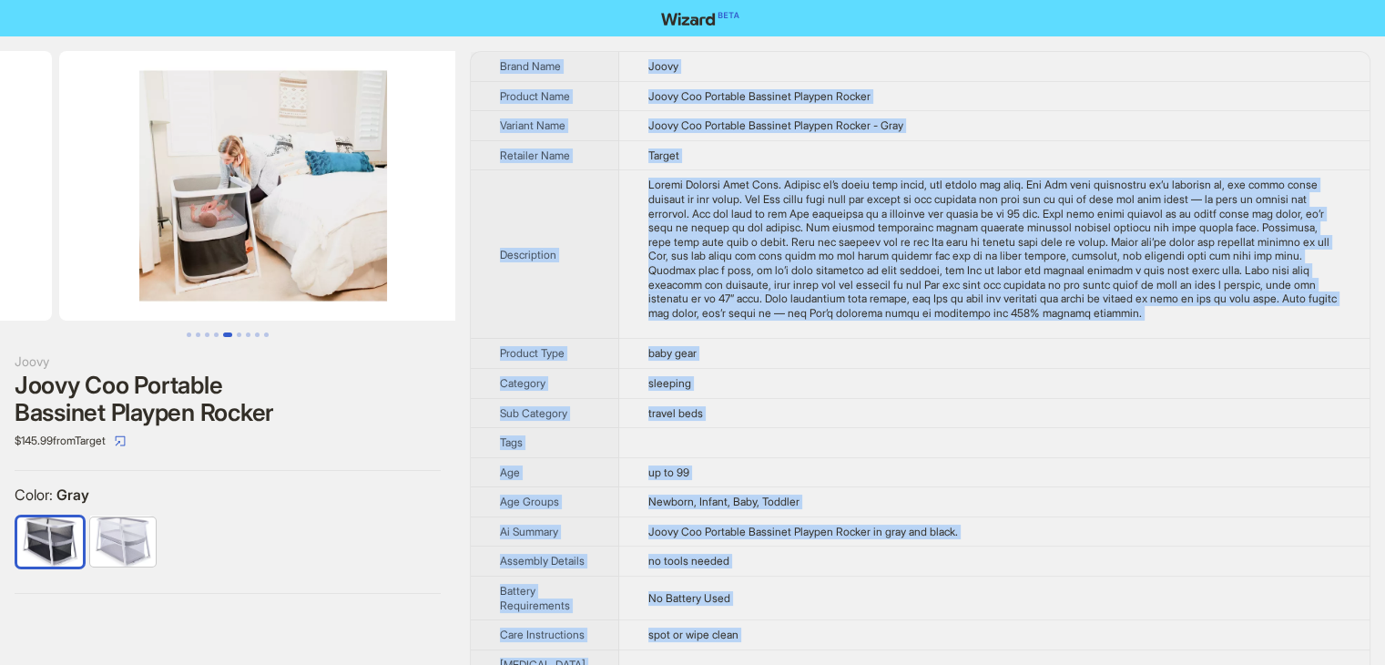
scroll to position [0, 1661]
